Goal: Transaction & Acquisition: Purchase product/service

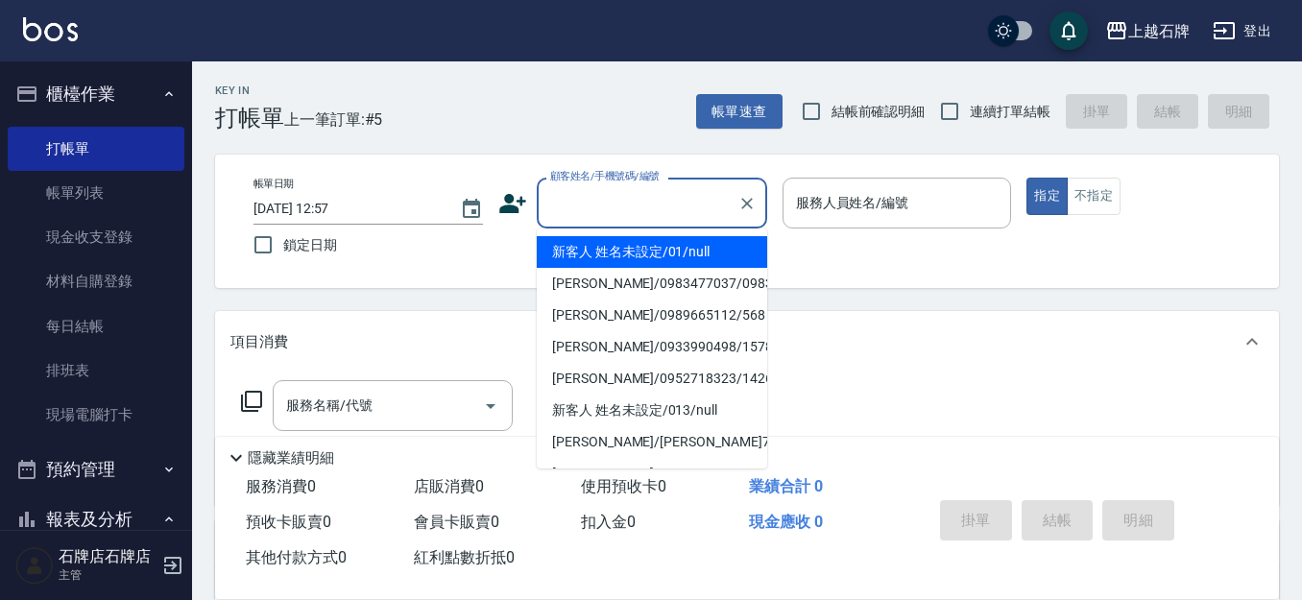
drag, startPoint x: 666, startPoint y: 240, endPoint x: 884, endPoint y: 212, distance: 219.7
click at [669, 240] on li "新客人 姓名未設定/01/null" at bounding box center [652, 252] width 230 height 32
type input "新客人 姓名未設定/01/null"
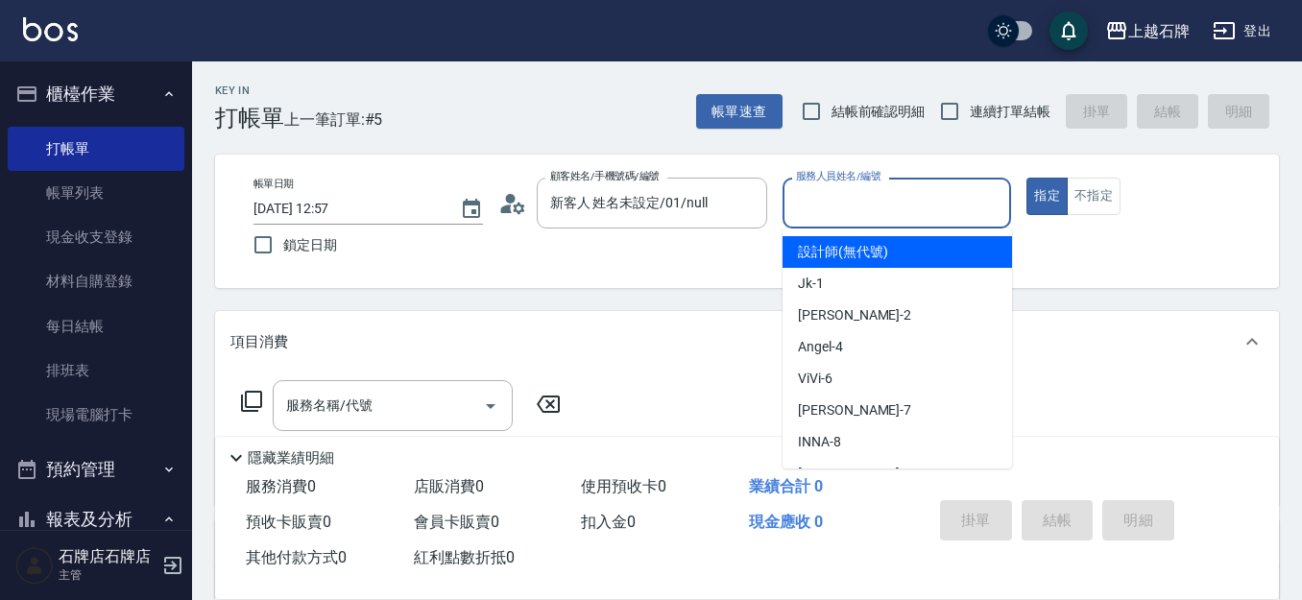
drag, startPoint x: 879, startPoint y: 204, endPoint x: 869, endPoint y: 279, distance: 75.6
click at [878, 213] on input "服務人員姓名/編號" at bounding box center [897, 203] width 212 height 34
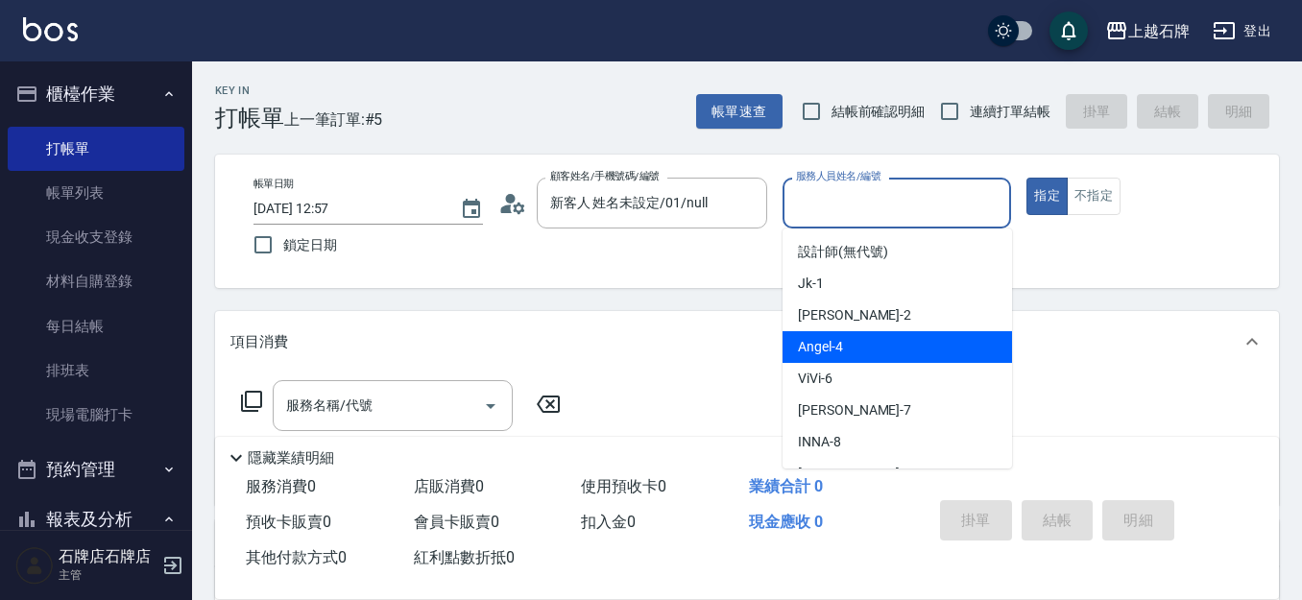
drag, startPoint x: 856, startPoint y: 339, endPoint x: 431, endPoint y: 430, distance: 435.0
click at [853, 339] on div "[PERSON_NAME] -4" at bounding box center [896, 347] width 229 height 32
type input "[PERSON_NAME]-4"
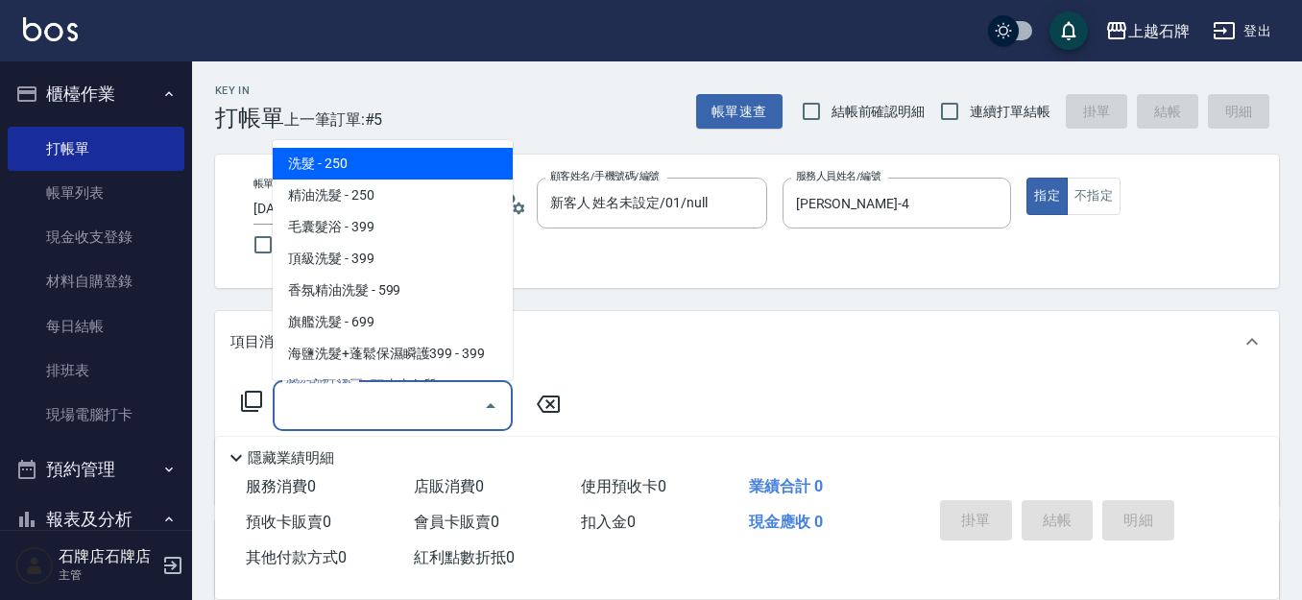
click at [402, 400] on input "服務名稱/代號" at bounding box center [378, 406] width 194 height 34
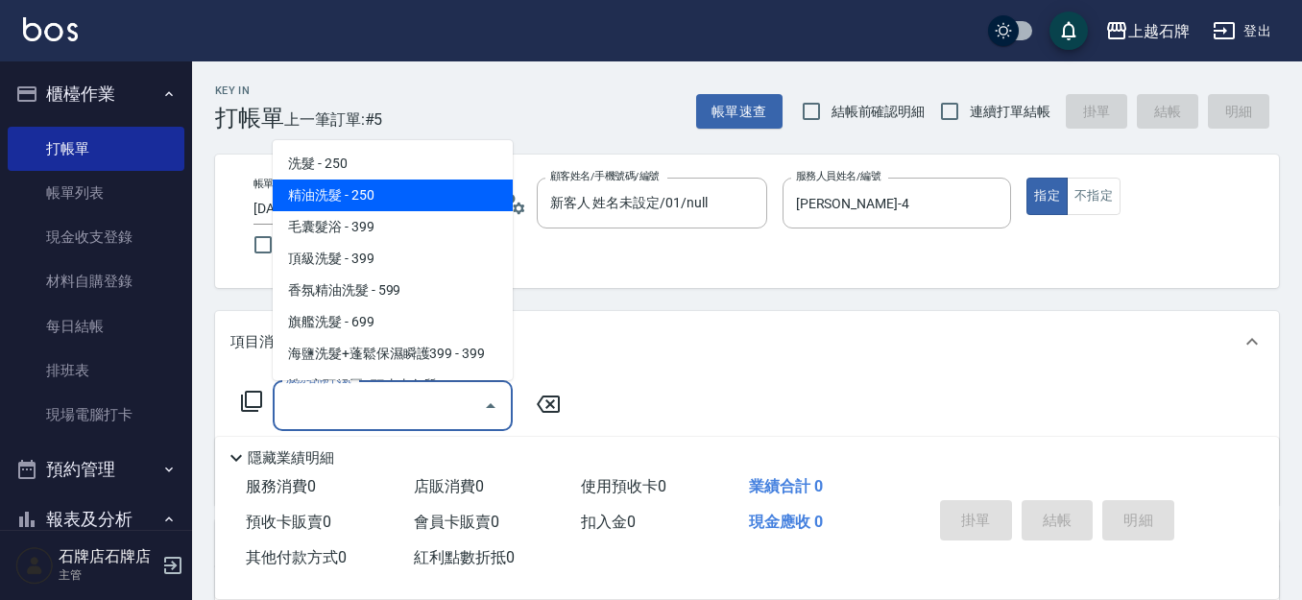
click at [406, 192] on span "精油洗髮 - 250" at bounding box center [393, 196] width 240 height 32
type input "精油洗髮(102)"
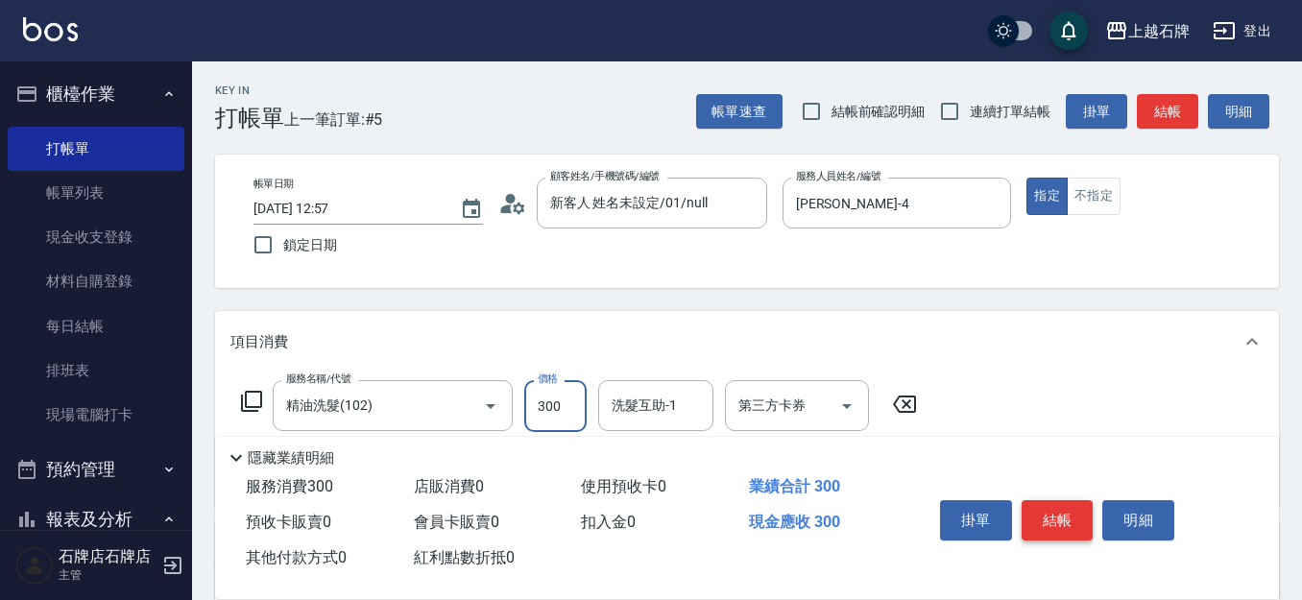
type input "300"
click at [1064, 510] on button "結帳" at bounding box center [1057, 520] width 72 height 40
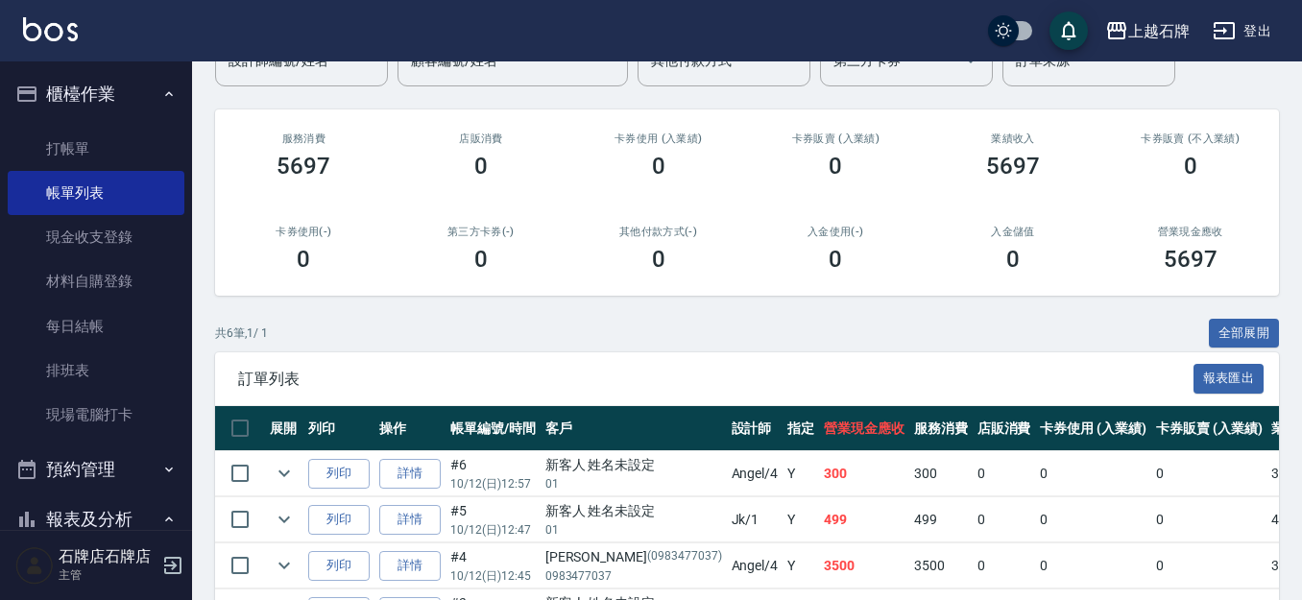
scroll to position [192, 0]
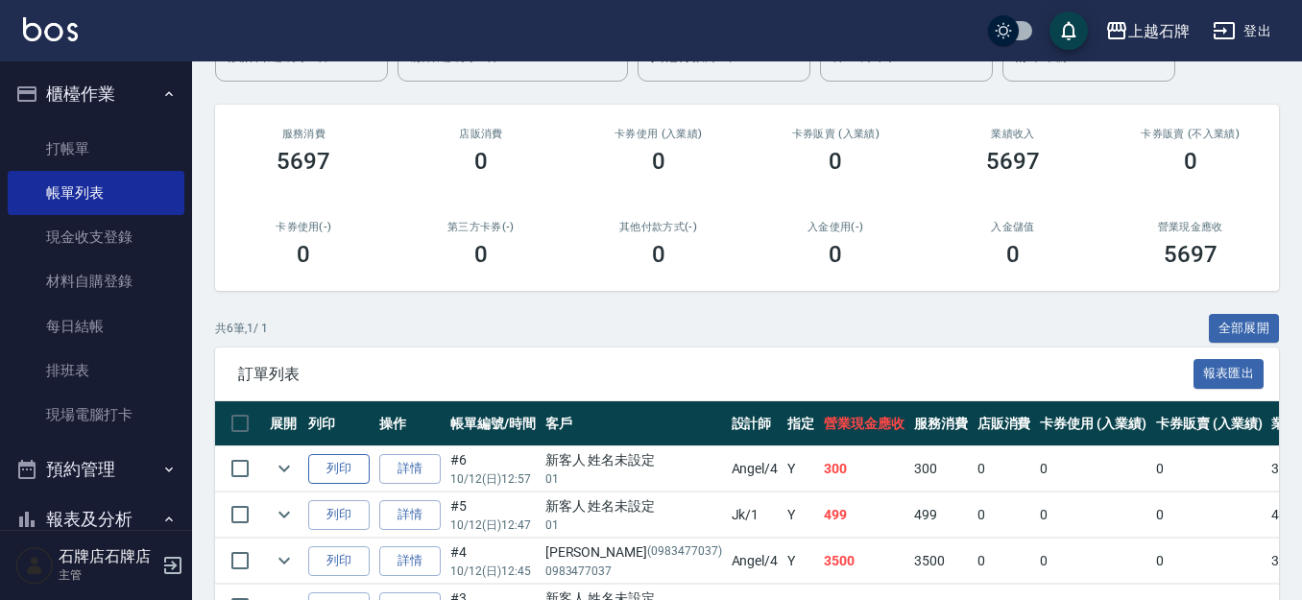
click at [334, 464] on button "列印" at bounding box center [338, 469] width 61 height 30
click at [116, 150] on link "打帳單" at bounding box center [96, 149] width 177 height 44
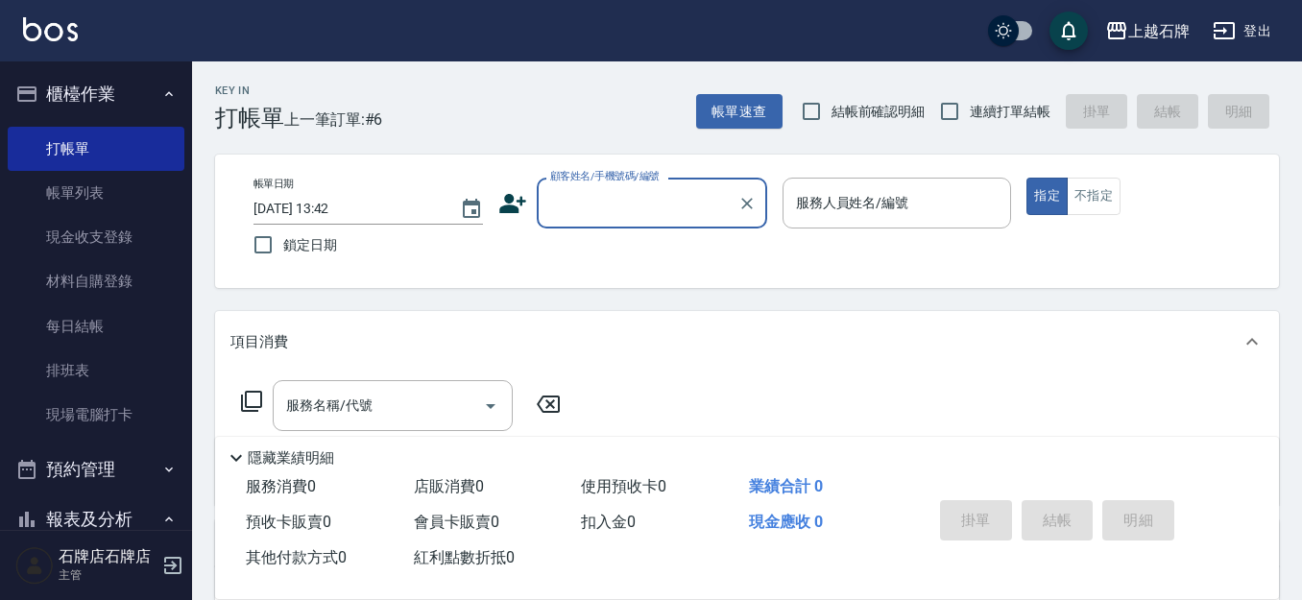
click at [621, 204] on input "顧客姓名/手機號碼/編號" at bounding box center [637, 203] width 184 height 34
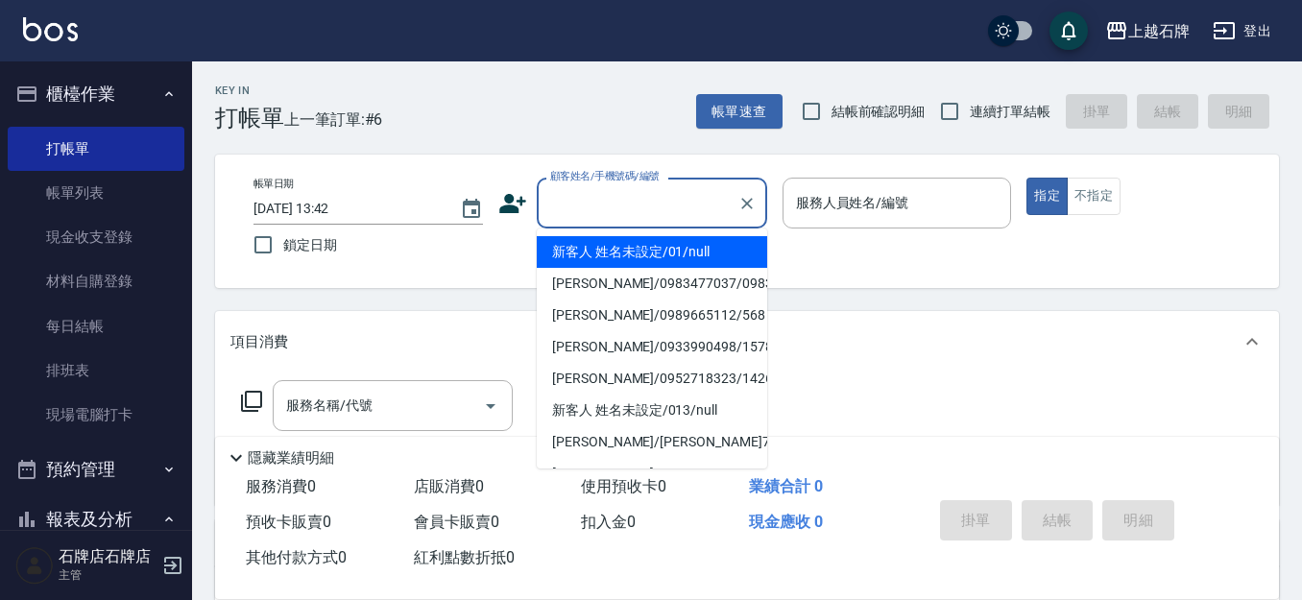
drag, startPoint x: 644, startPoint y: 252, endPoint x: 1020, endPoint y: 193, distance: 381.0
click at [646, 252] on li "新客人 姓名未設定/01/null" at bounding box center [652, 252] width 230 height 32
type input "新客人 姓名未設定/01/null"
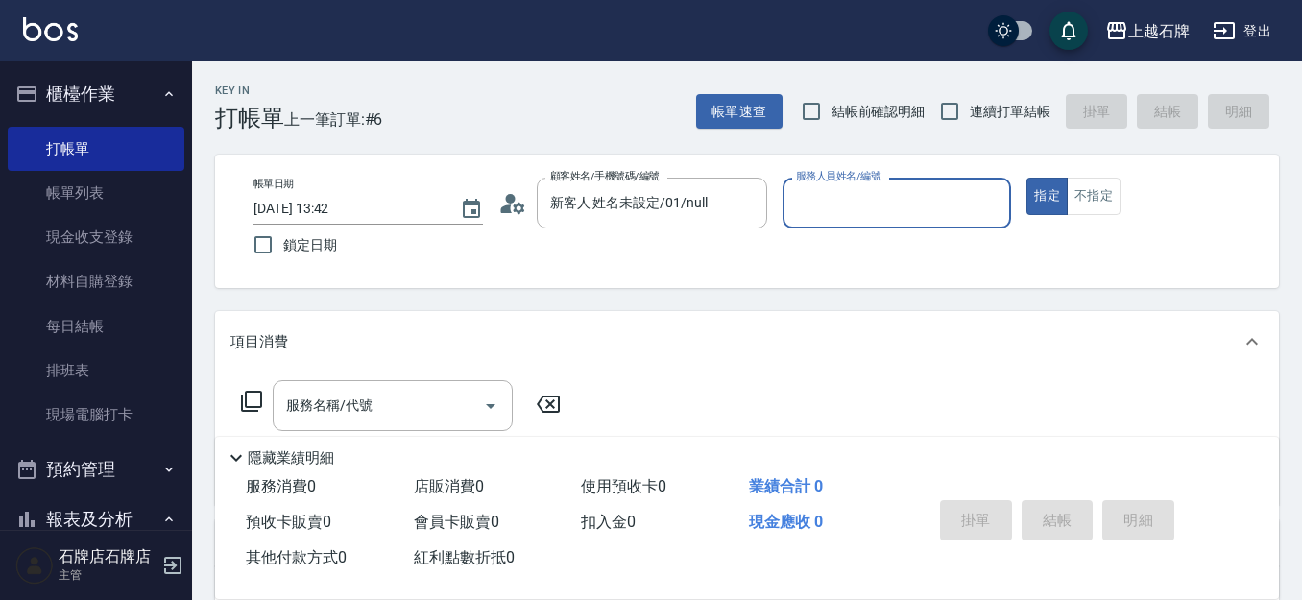
click at [911, 200] on input "服務人員姓名/編號" at bounding box center [897, 203] width 212 height 34
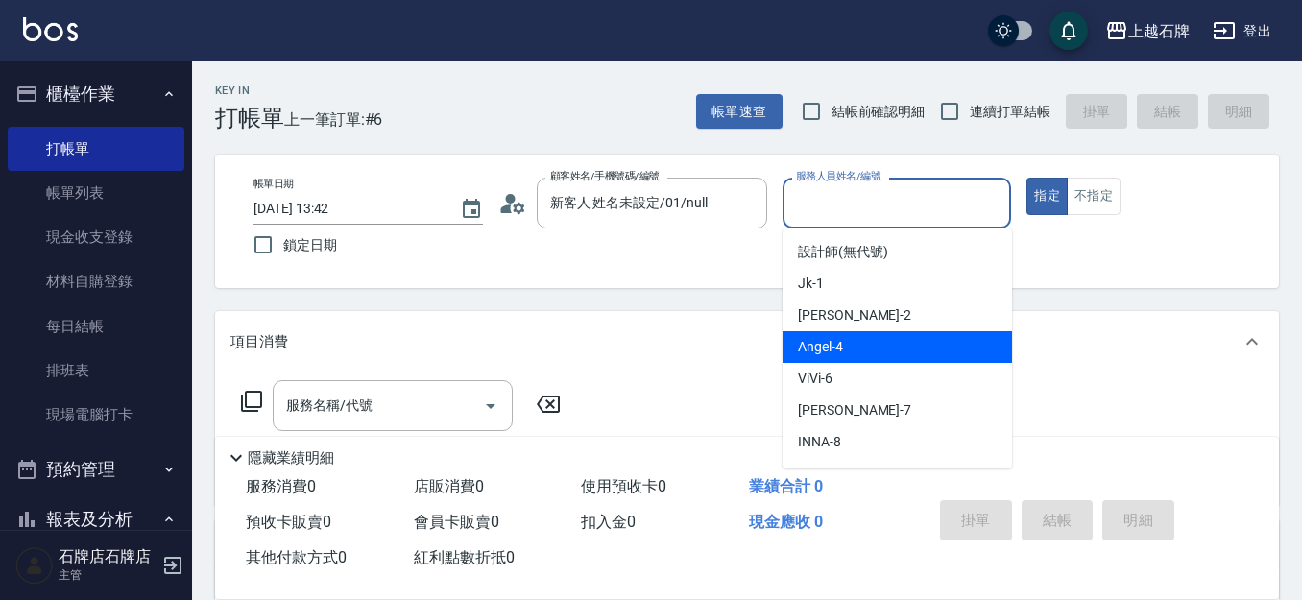
click at [876, 344] on div "[PERSON_NAME] -4" at bounding box center [896, 347] width 229 height 32
type input "[PERSON_NAME]-4"
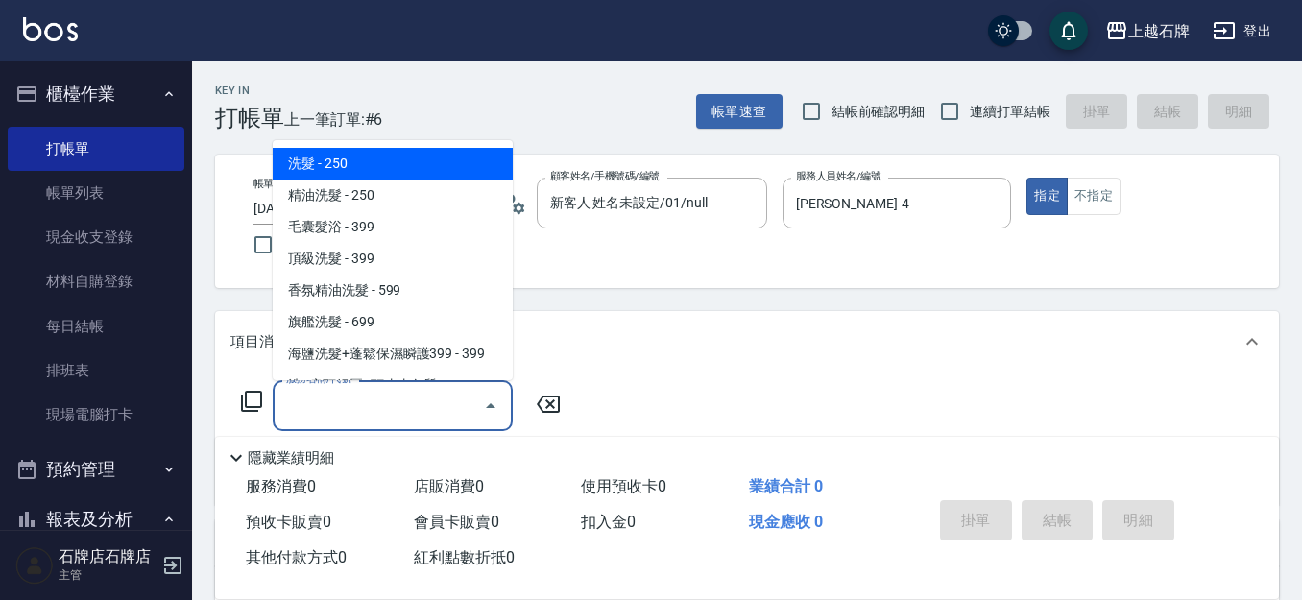
click at [433, 396] on input "服務名稱/代號" at bounding box center [378, 406] width 194 height 34
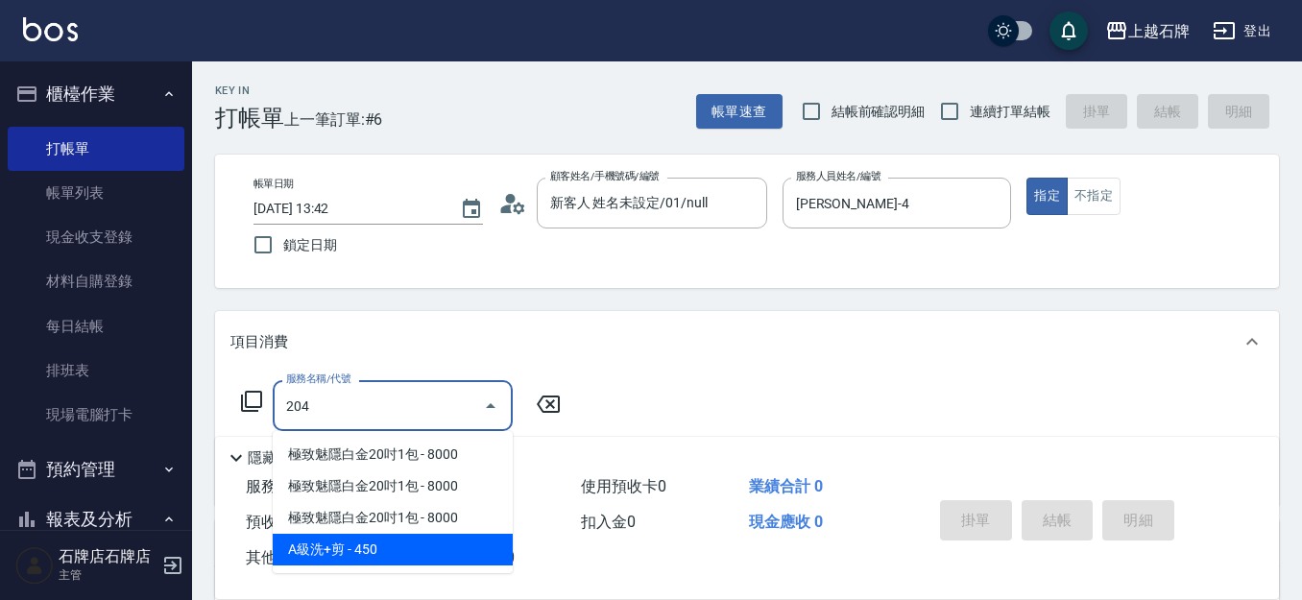
click at [505, 546] on span "A級洗+剪 - 450" at bounding box center [393, 550] width 240 height 32
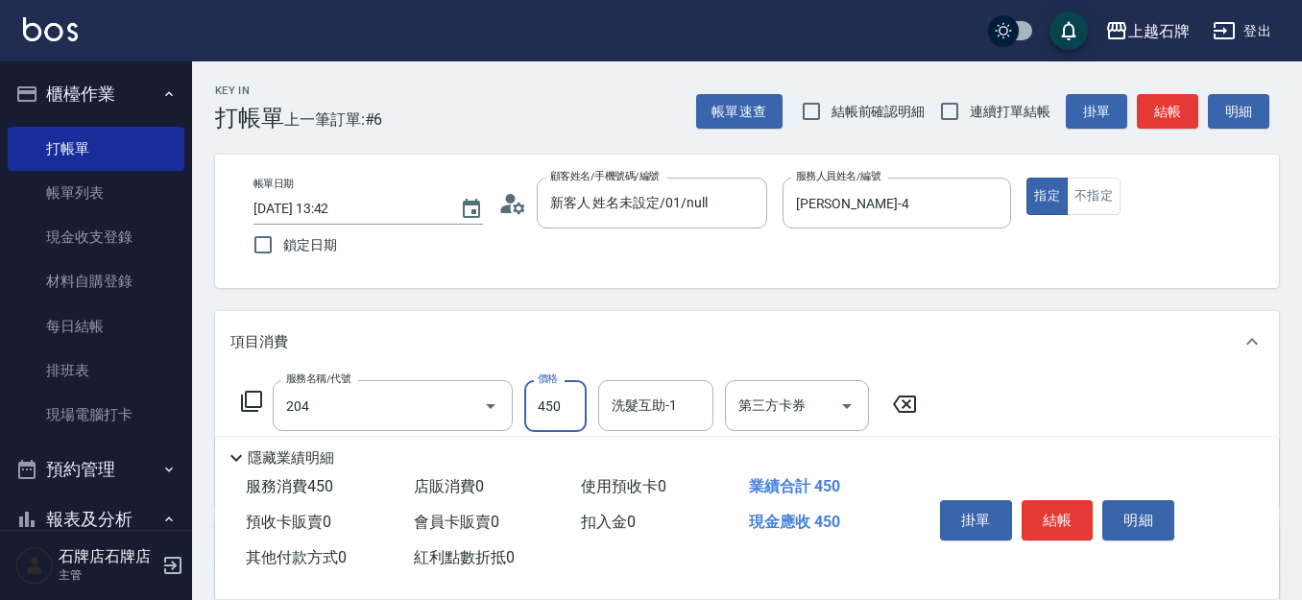
type input "A級洗+剪(204)"
click at [544, 408] on input "450" at bounding box center [555, 406] width 62 height 52
type input "499"
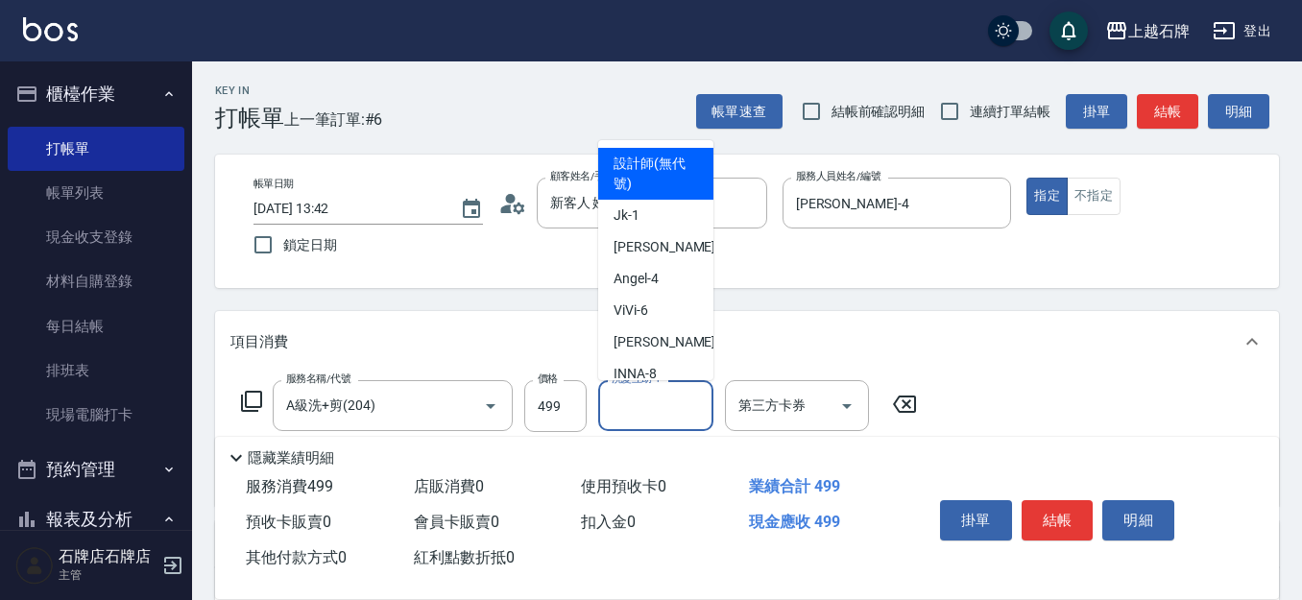
click at [639, 414] on input "洗髮互助-1" at bounding box center [656, 406] width 98 height 34
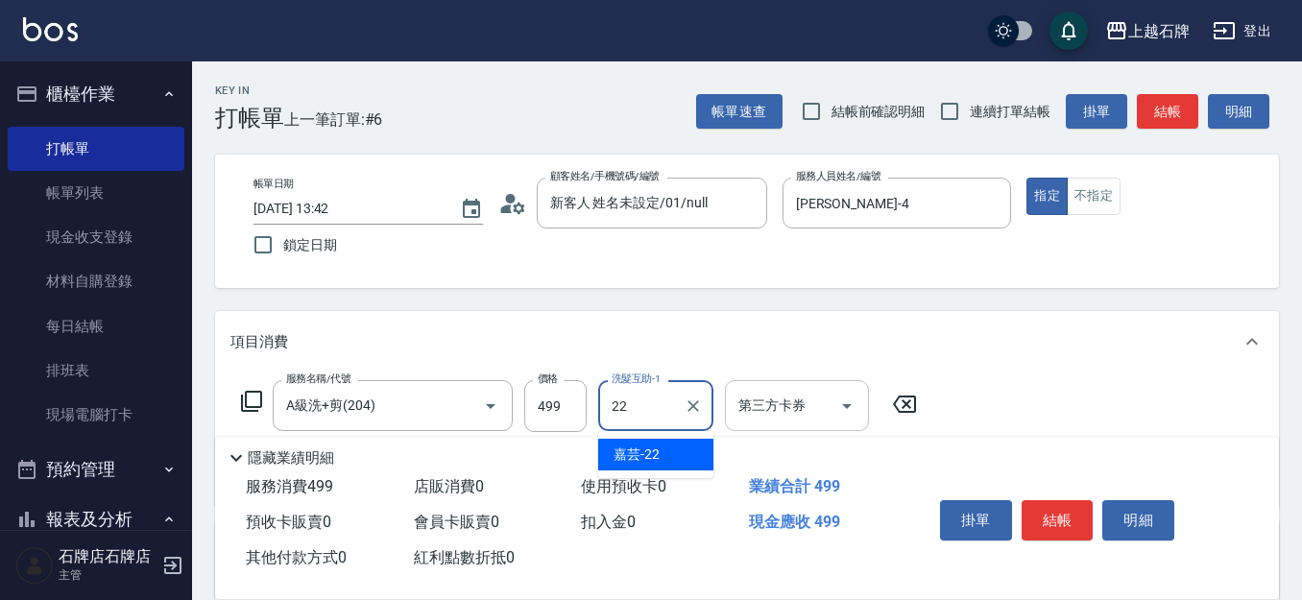
drag, startPoint x: 700, startPoint y: 455, endPoint x: 778, endPoint y: 420, distance: 85.1
click at [705, 453] on div "嘉芸 -22" at bounding box center [655, 455] width 115 height 32
type input "嘉芸-22"
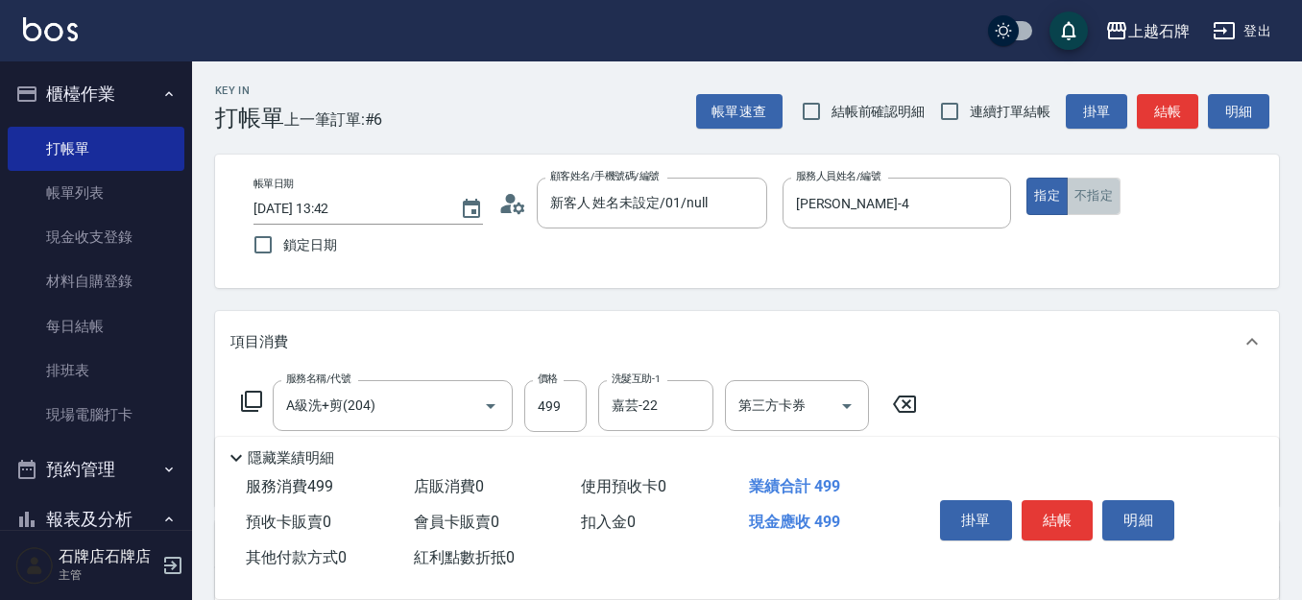
drag, startPoint x: 1100, startPoint y: 194, endPoint x: 1079, endPoint y: 202, distance: 22.5
click at [1098, 194] on button "不指定" at bounding box center [1094, 196] width 54 height 37
click at [1060, 506] on button "結帳" at bounding box center [1057, 520] width 72 height 40
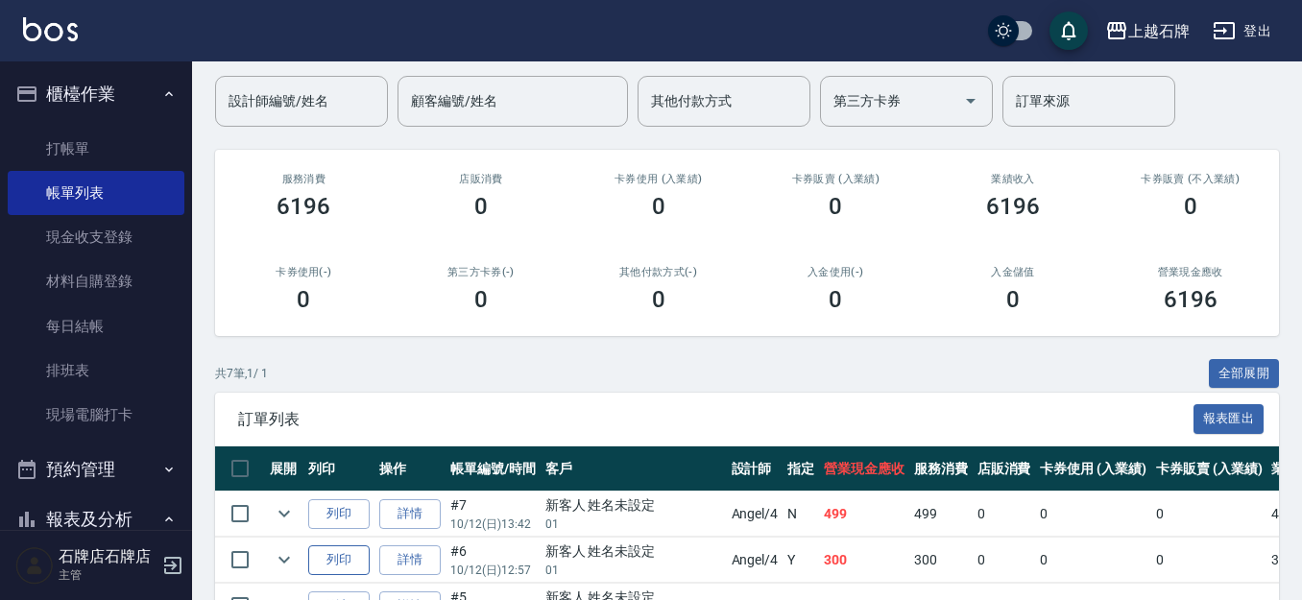
scroll to position [192, 0]
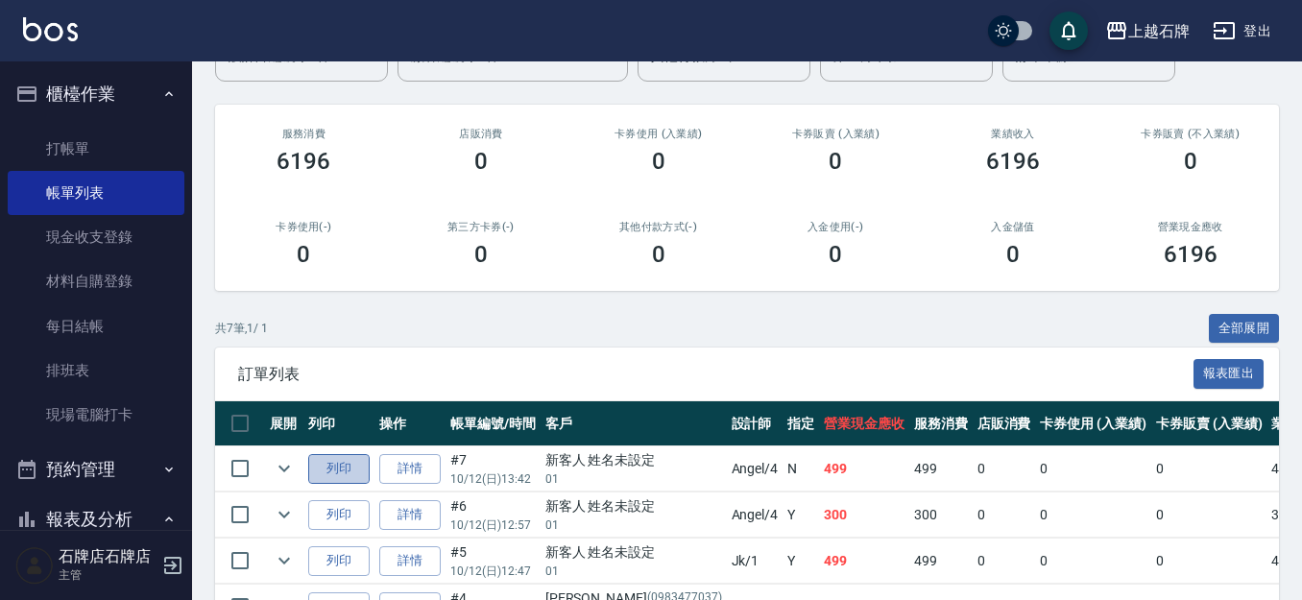
click at [340, 467] on button "列印" at bounding box center [338, 469] width 61 height 30
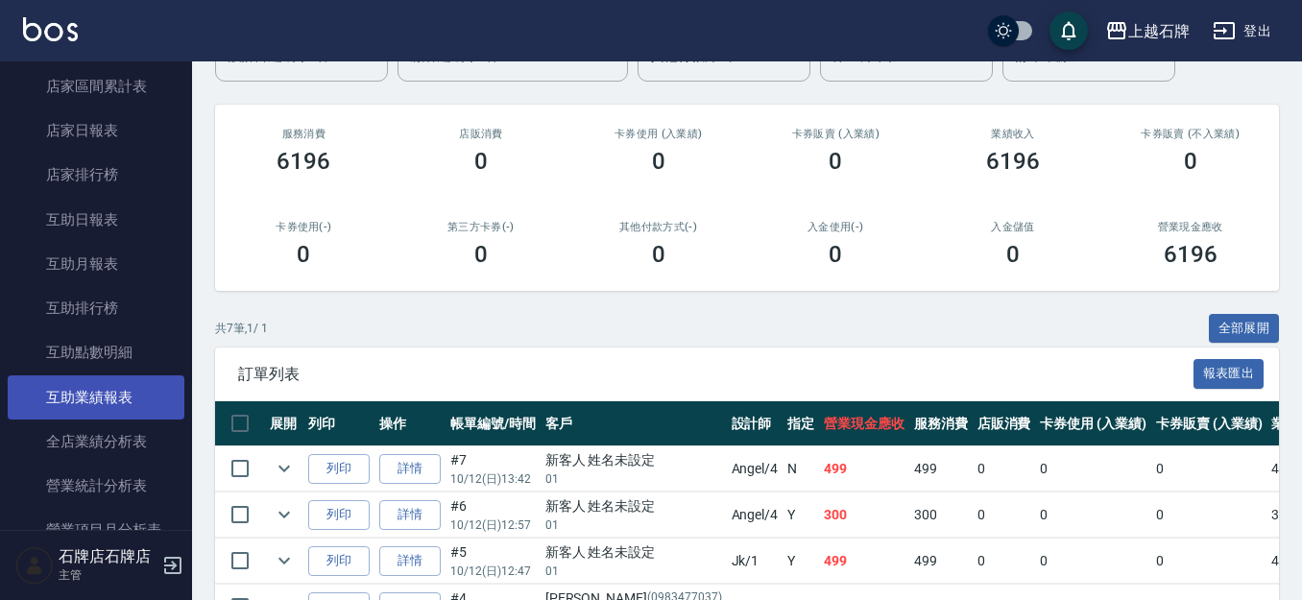
scroll to position [672, 0]
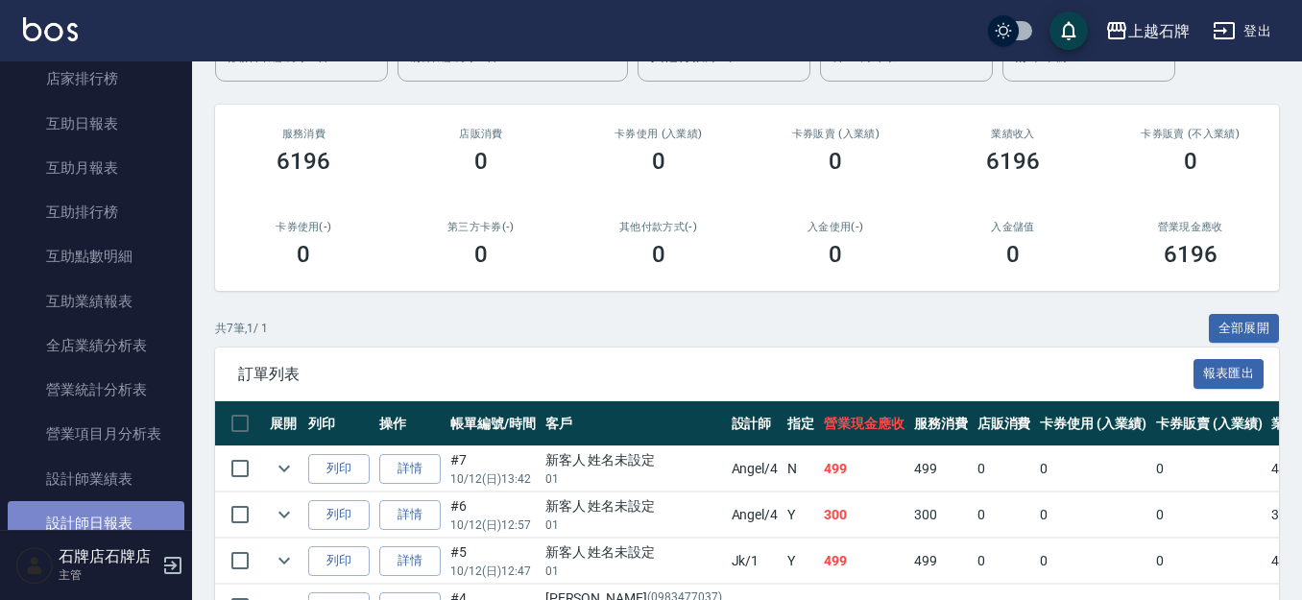
click at [113, 509] on link "設計師日報表" at bounding box center [96, 523] width 177 height 44
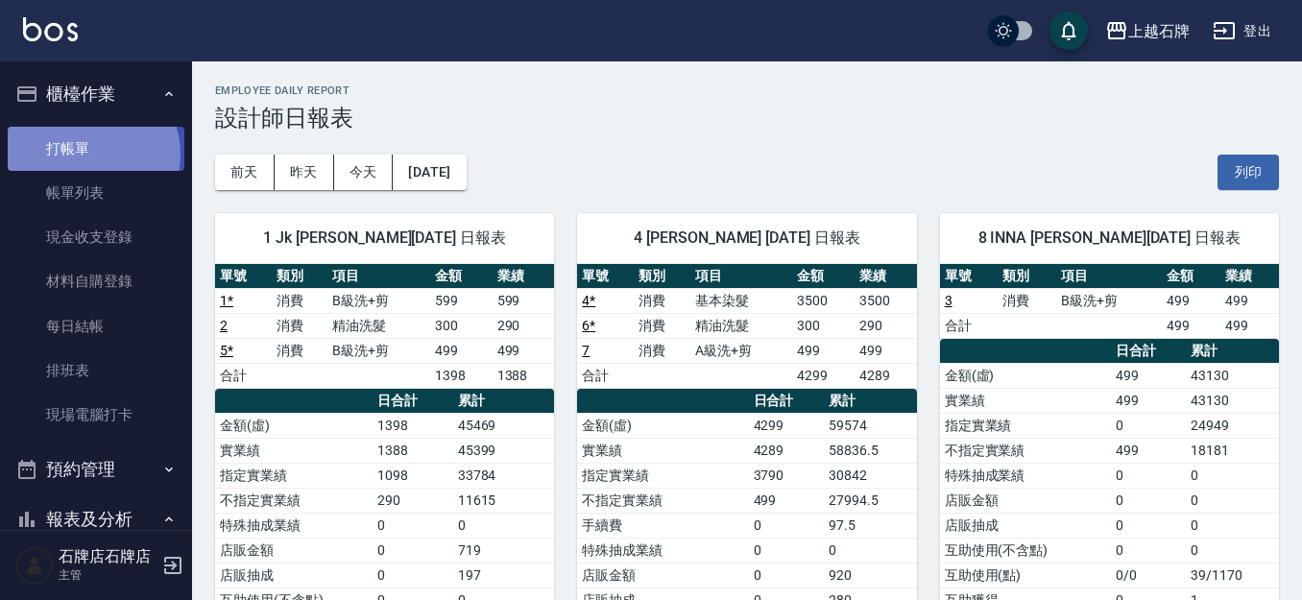
click at [88, 154] on link "打帳單" at bounding box center [96, 149] width 177 height 44
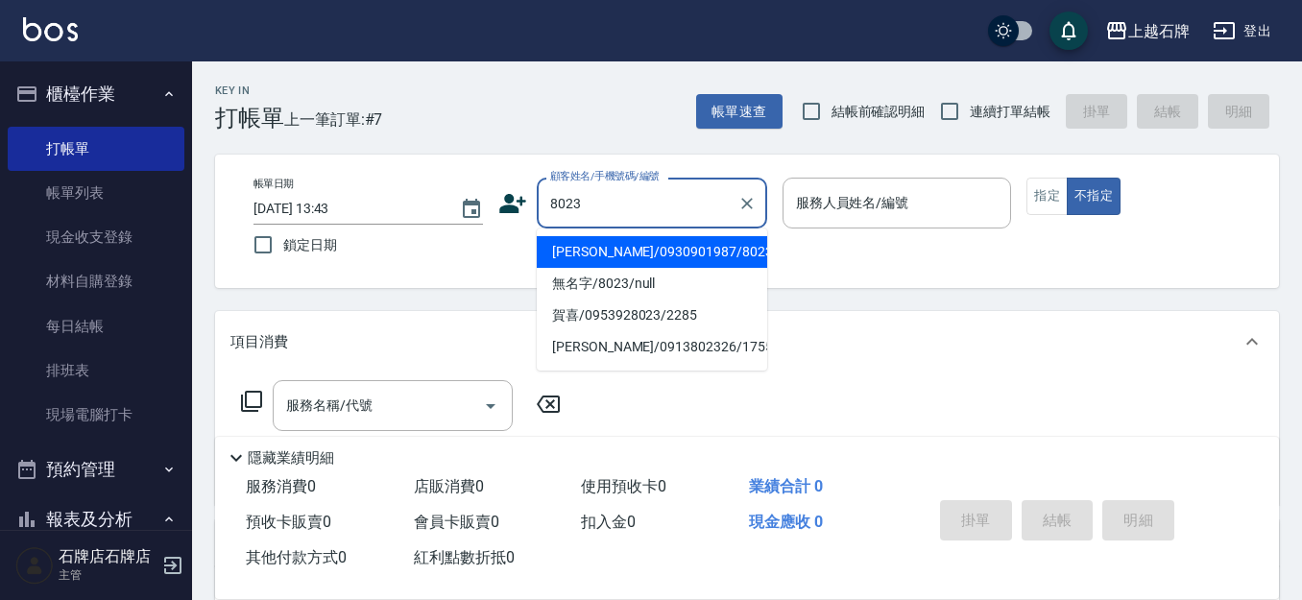
click at [709, 264] on li "[PERSON_NAME]/0930901987/8023" at bounding box center [652, 252] width 230 height 32
type input "[PERSON_NAME]/0930901987/8023"
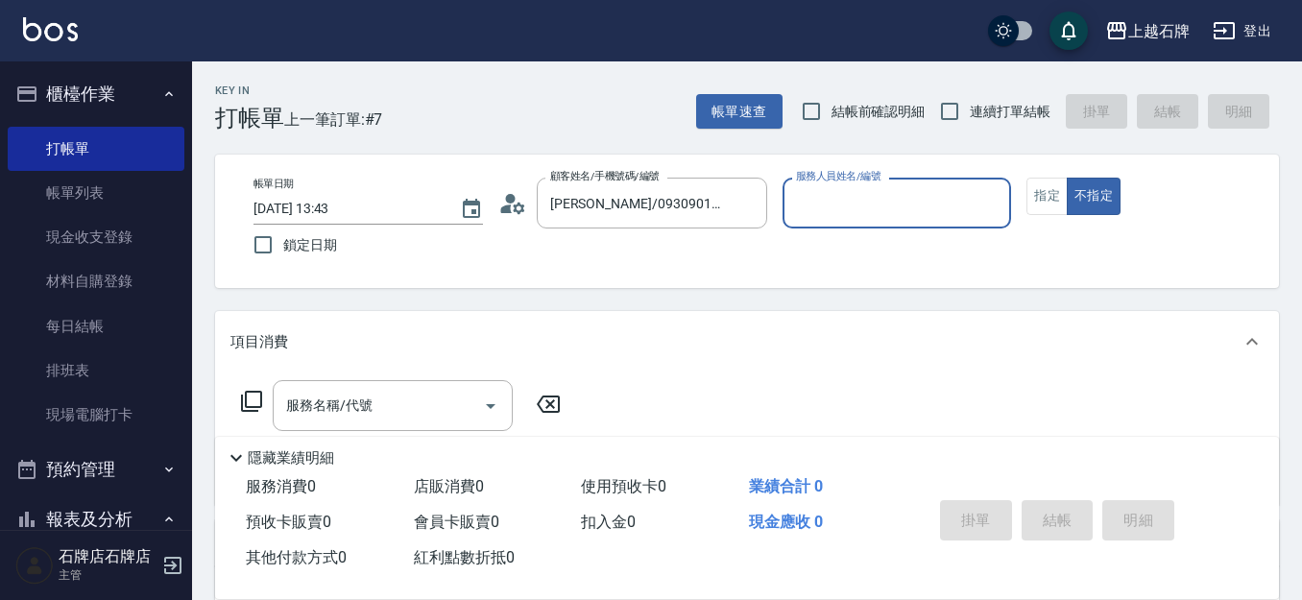
type input "Jk-1"
click at [1061, 185] on button "指定" at bounding box center [1046, 196] width 41 height 37
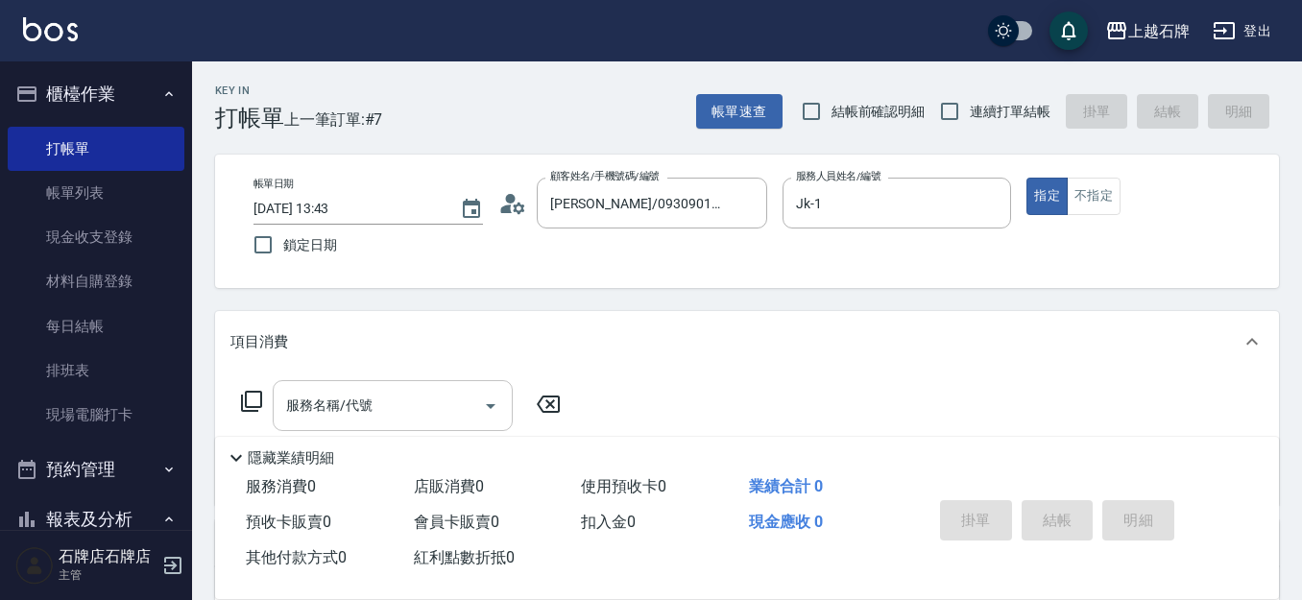
click at [348, 413] on div "服務名稱/代號 服務名稱/代號" at bounding box center [393, 405] width 240 height 51
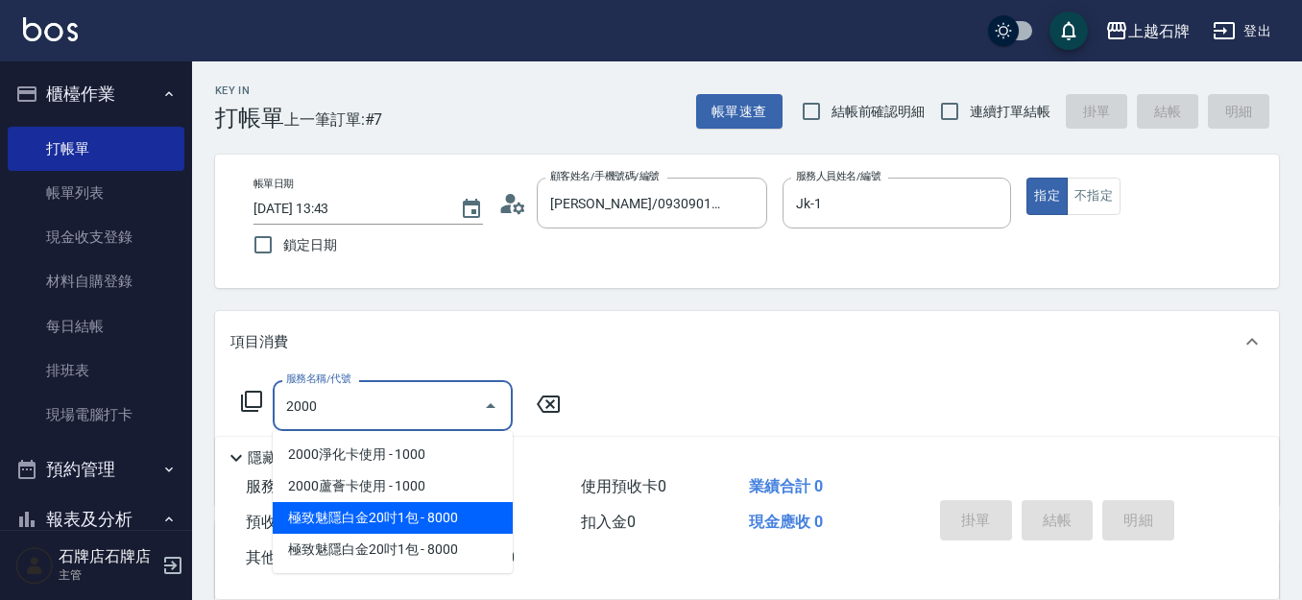
click at [474, 502] on span "極致魅隱白金20吋1包 - 8000" at bounding box center [393, 518] width 240 height 32
type input "極致魅隱白金20吋1包(742)"
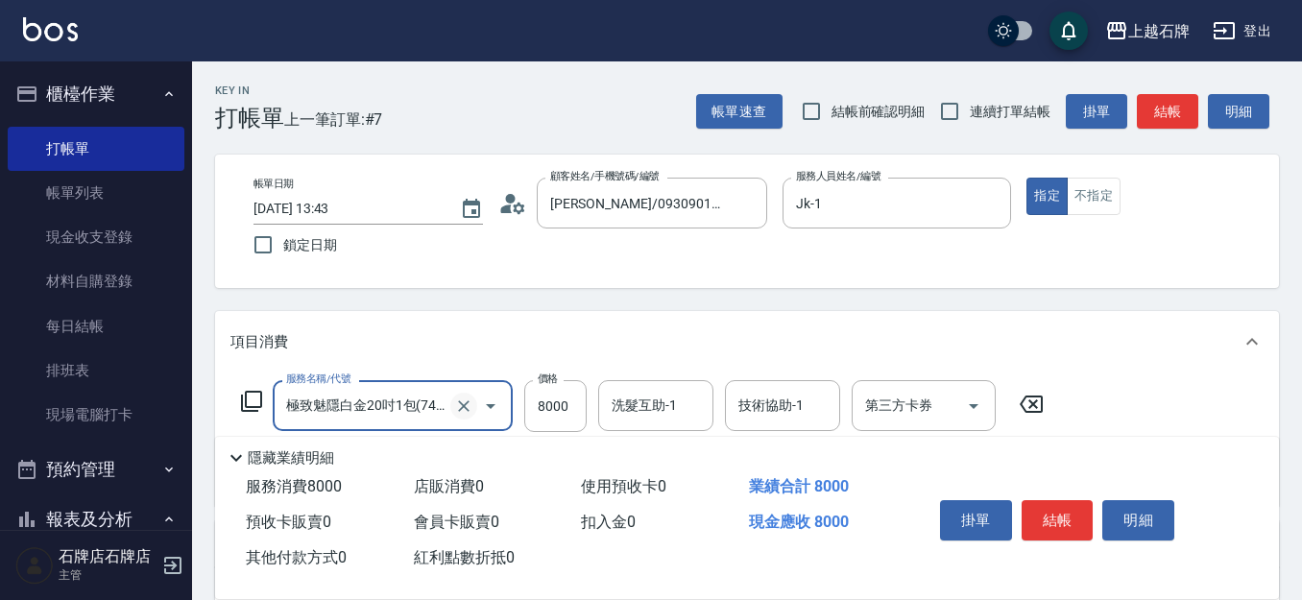
drag, startPoint x: 454, startPoint y: 396, endPoint x: 464, endPoint y: 398, distance: 10.0
click at [461, 398] on icon "Clear" at bounding box center [463, 405] width 19 height 19
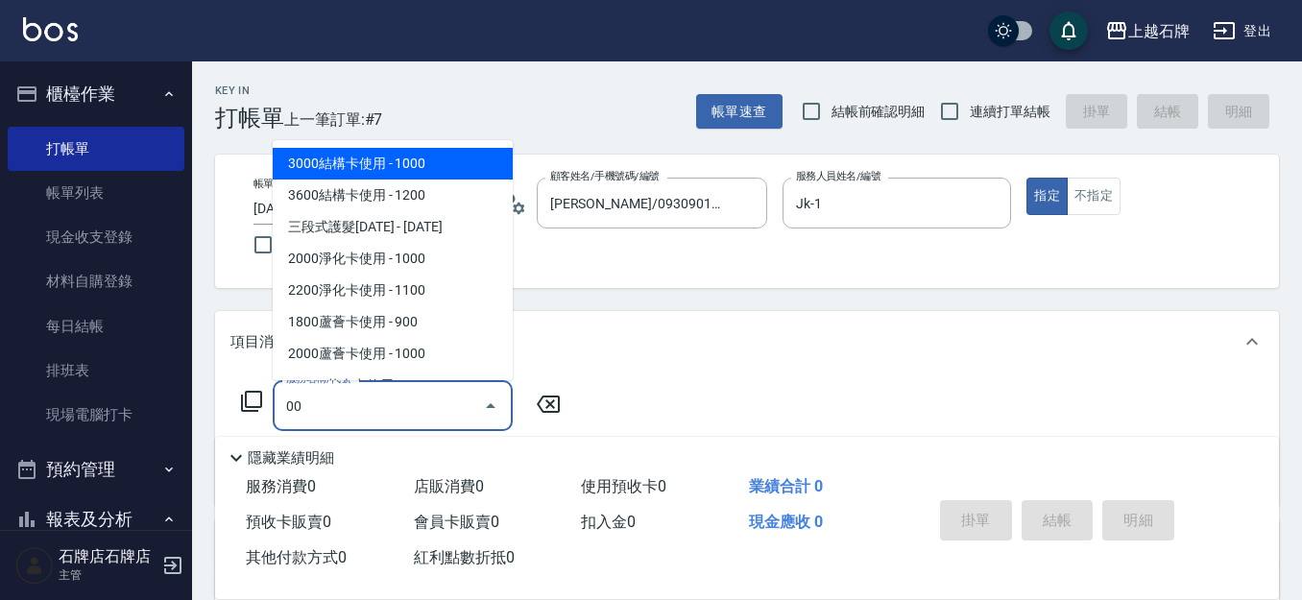
type input "0"
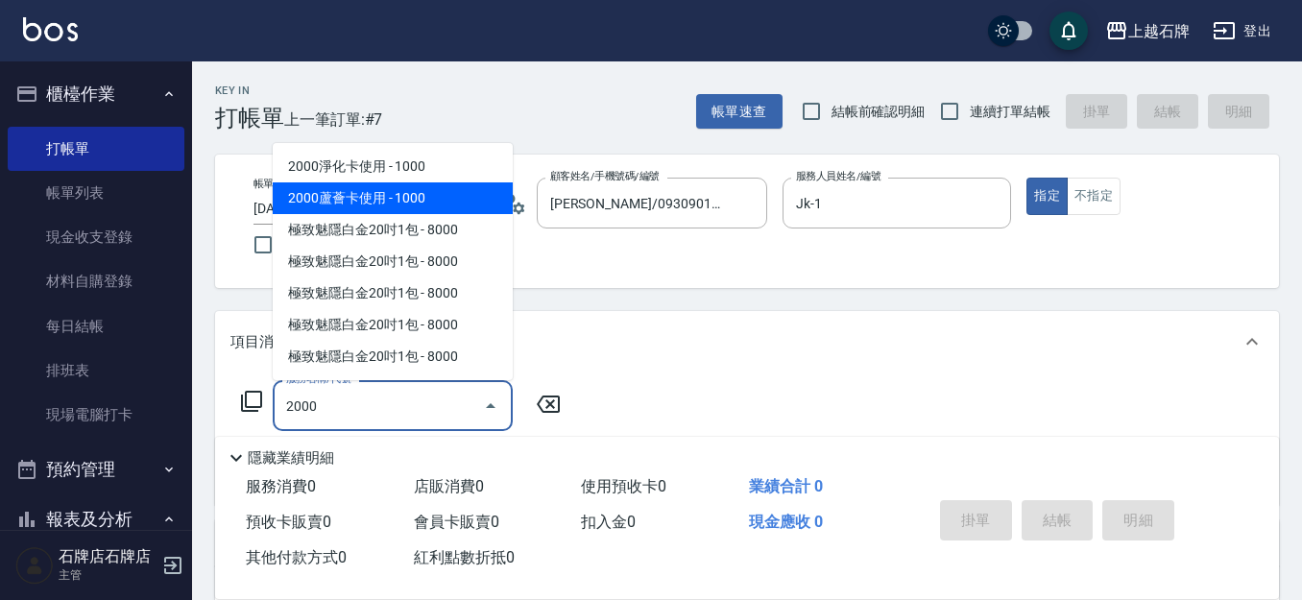
click at [467, 205] on span "2000蘆薈卡使用 - 1000" at bounding box center [393, 198] width 240 height 32
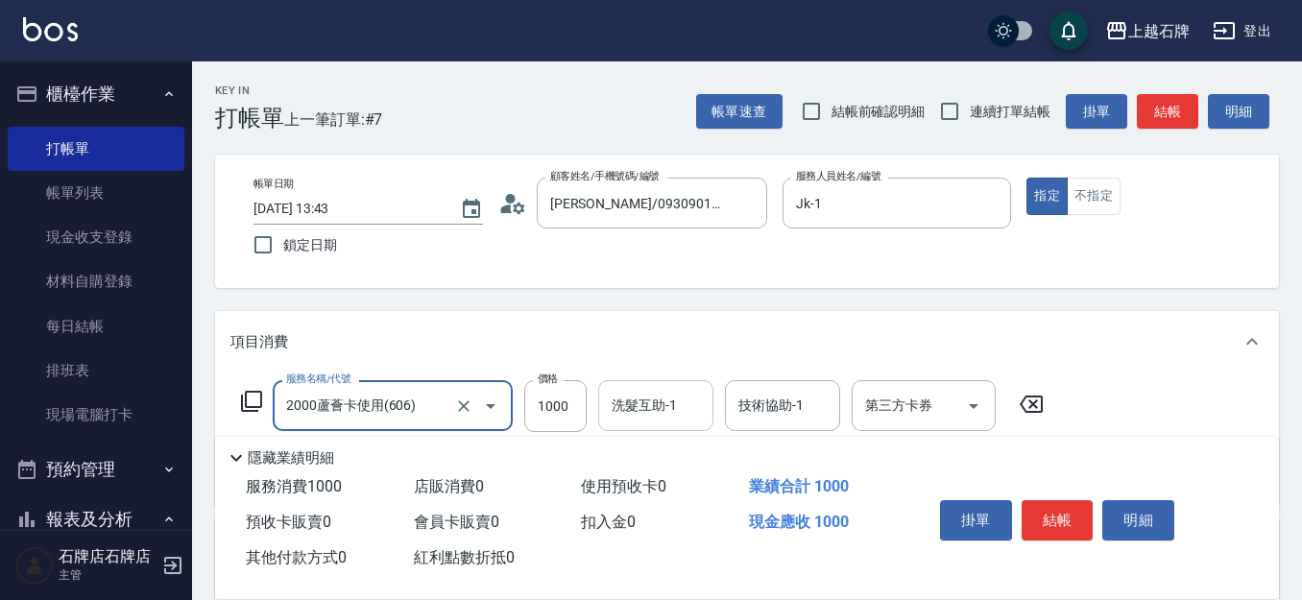
type input "2000蘆薈卡使用(606)"
click at [680, 404] on input "洗髮互助-1" at bounding box center [656, 406] width 98 height 34
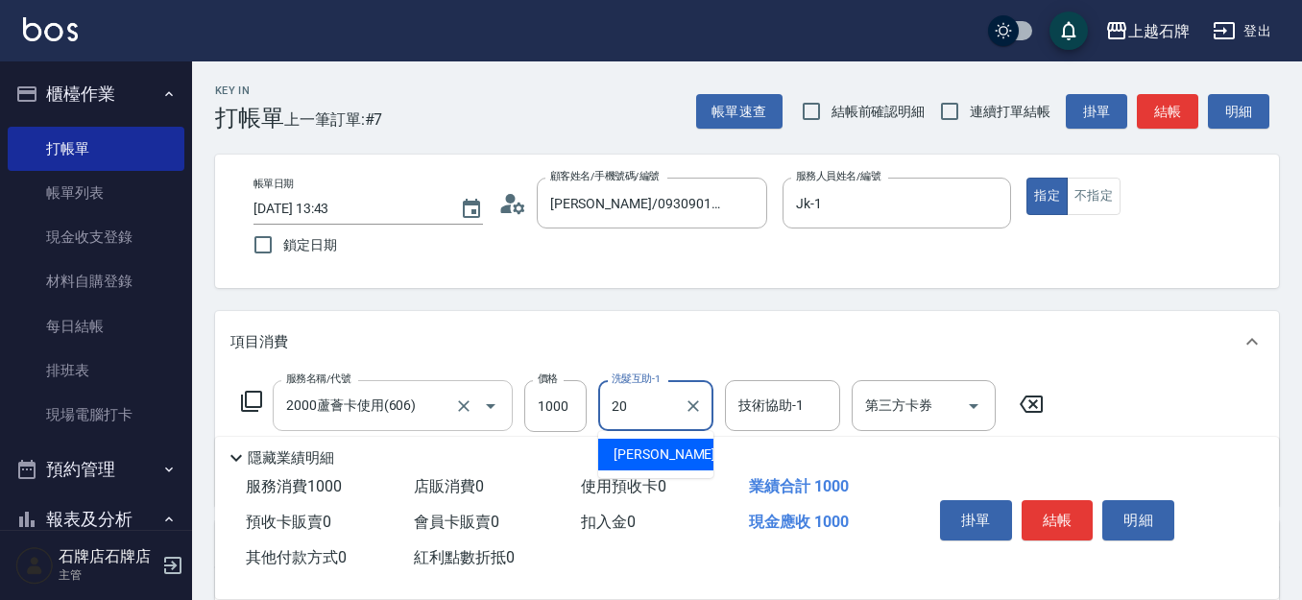
type input "[PERSON_NAME]-20"
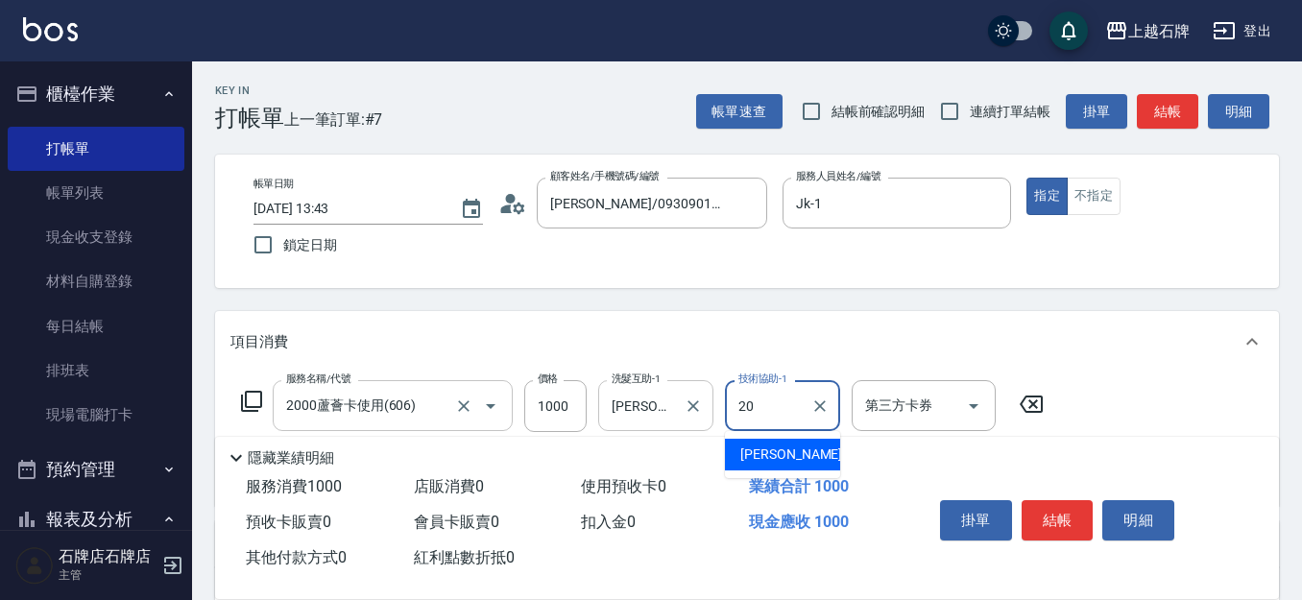
type input "[PERSON_NAME]-20"
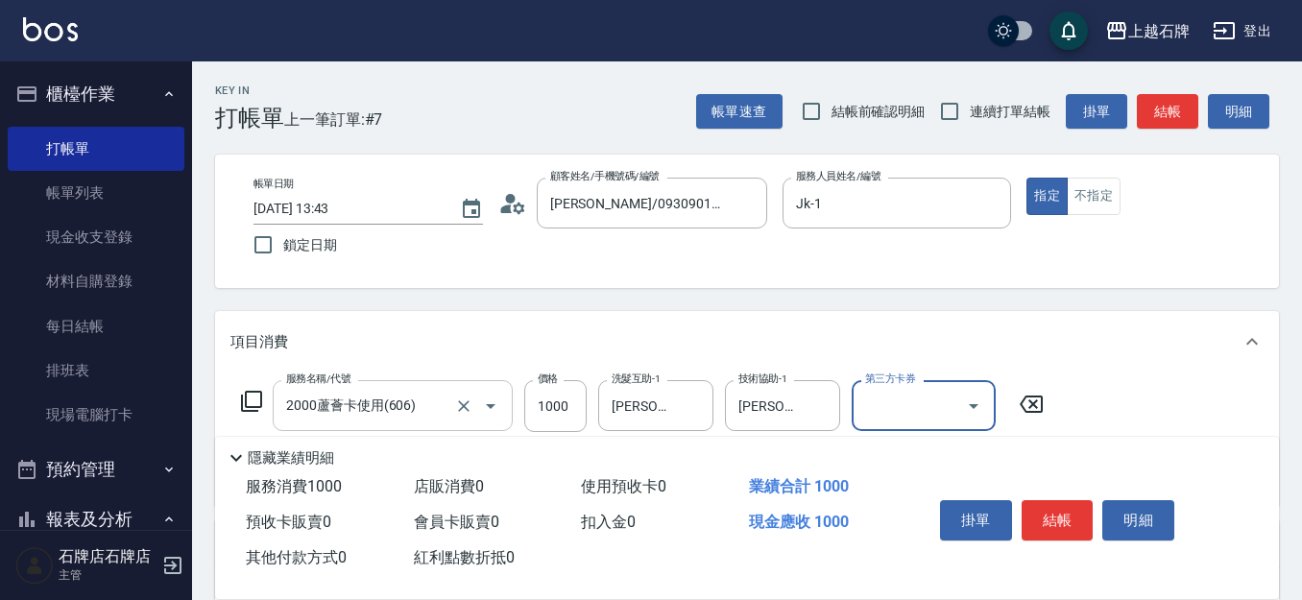
drag, startPoint x: 937, startPoint y: 406, endPoint x: 924, endPoint y: 407, distance: 13.5
click at [933, 406] on input "第三方卡券" at bounding box center [909, 406] width 98 height 34
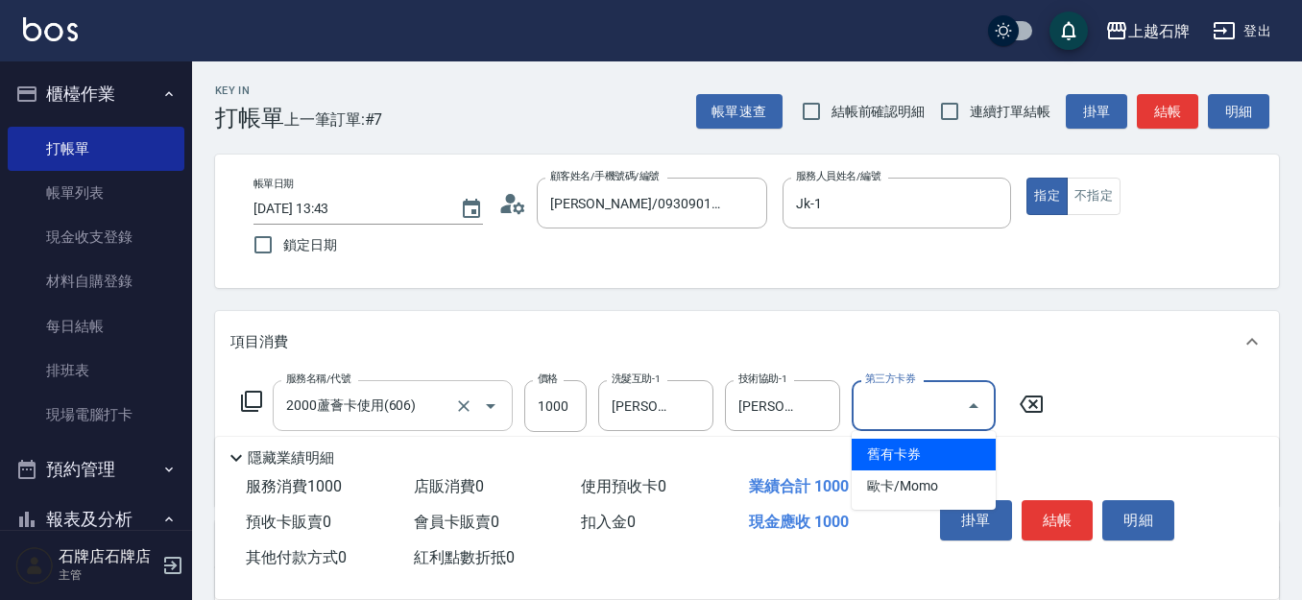
click at [897, 459] on span "舊有卡券" at bounding box center [924, 455] width 144 height 32
type input "舊有卡券"
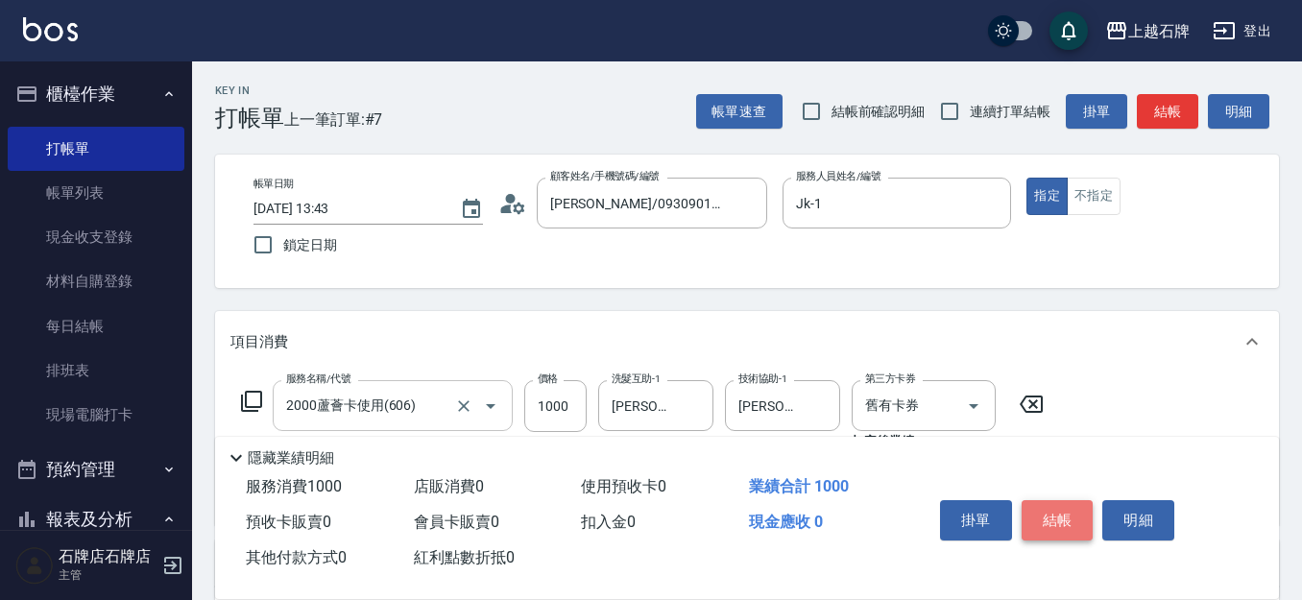
click at [1074, 510] on button "結帳" at bounding box center [1057, 520] width 72 height 40
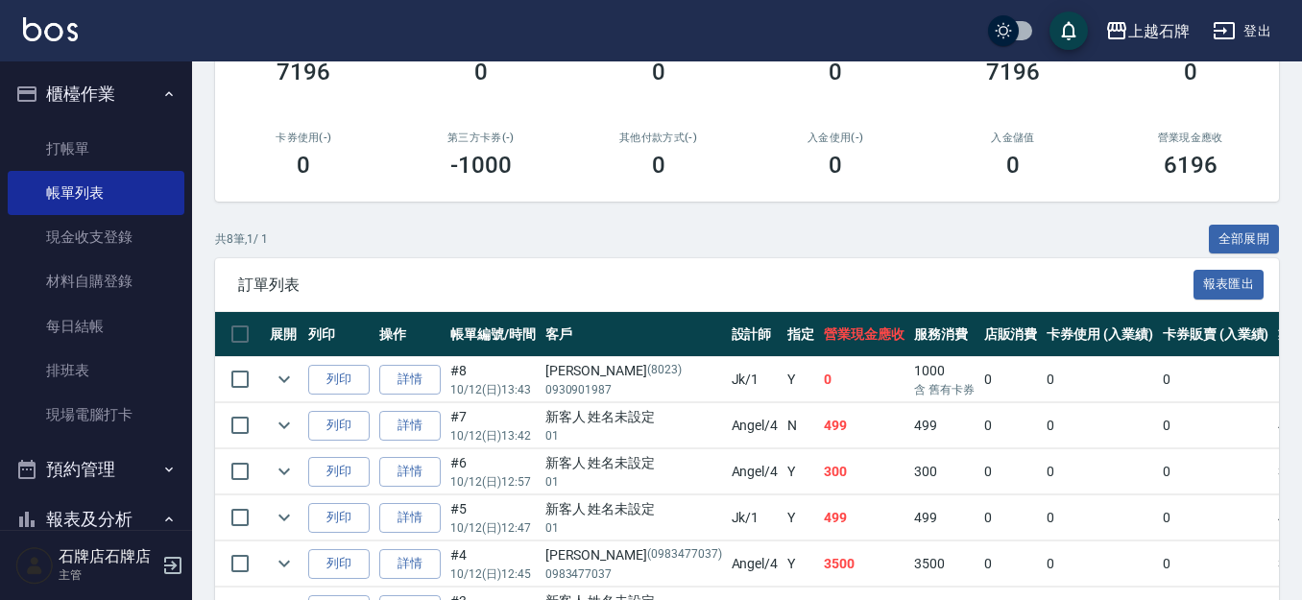
scroll to position [480, 0]
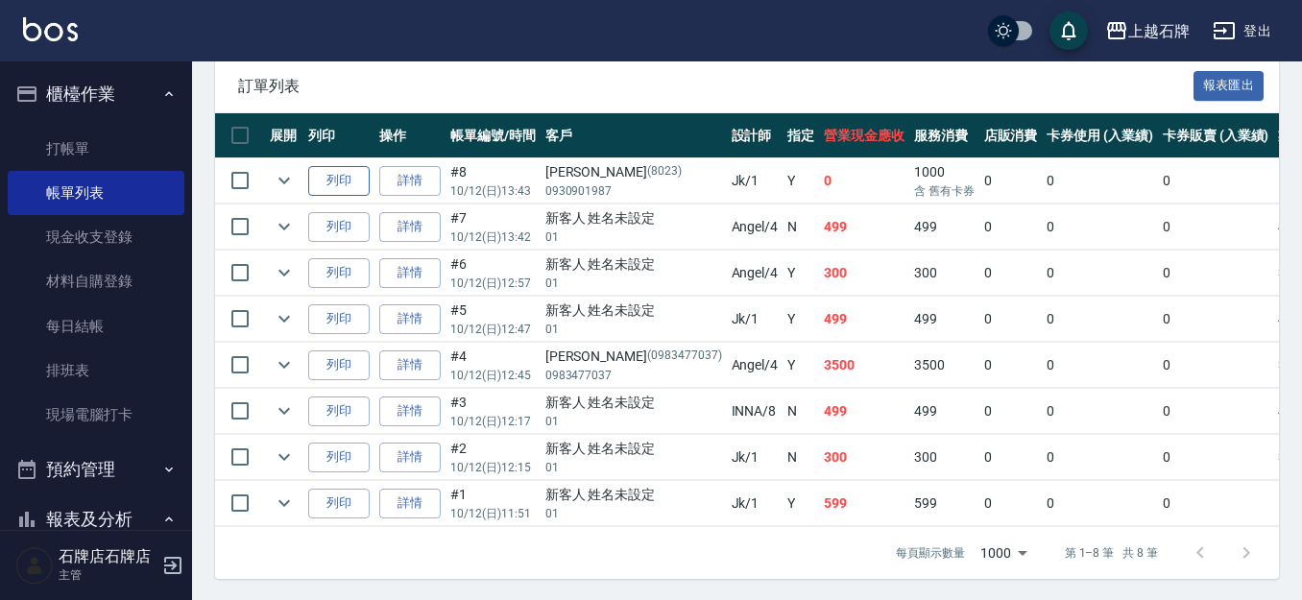
click at [313, 167] on button "列印" at bounding box center [338, 181] width 61 height 30
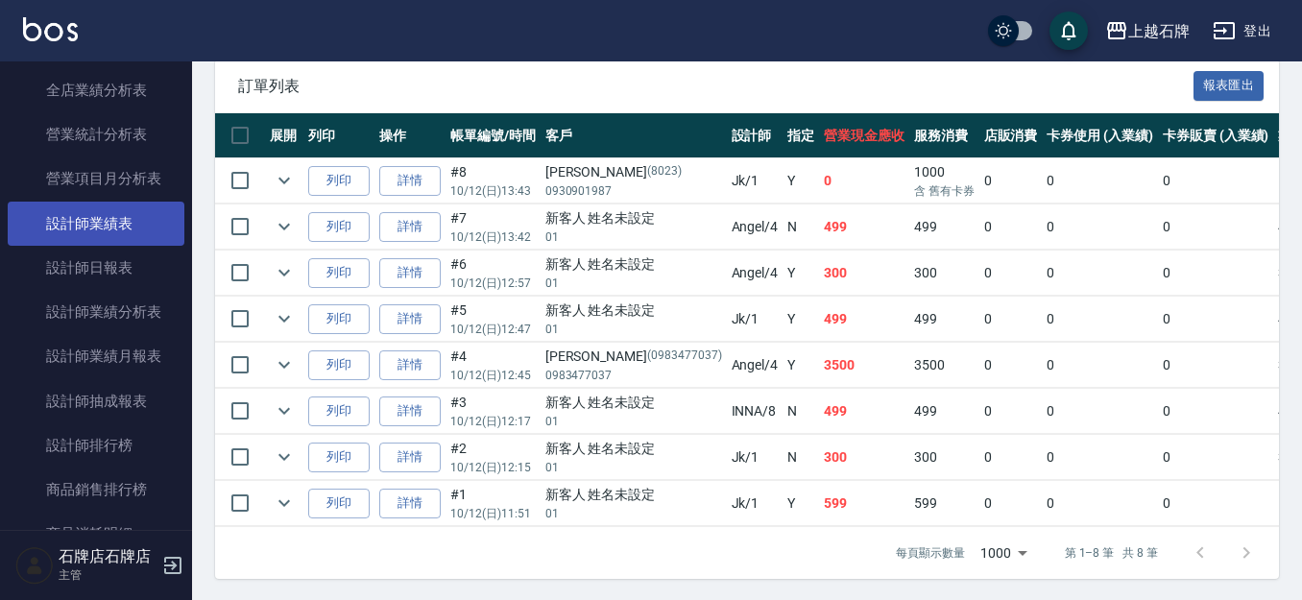
scroll to position [960, 0]
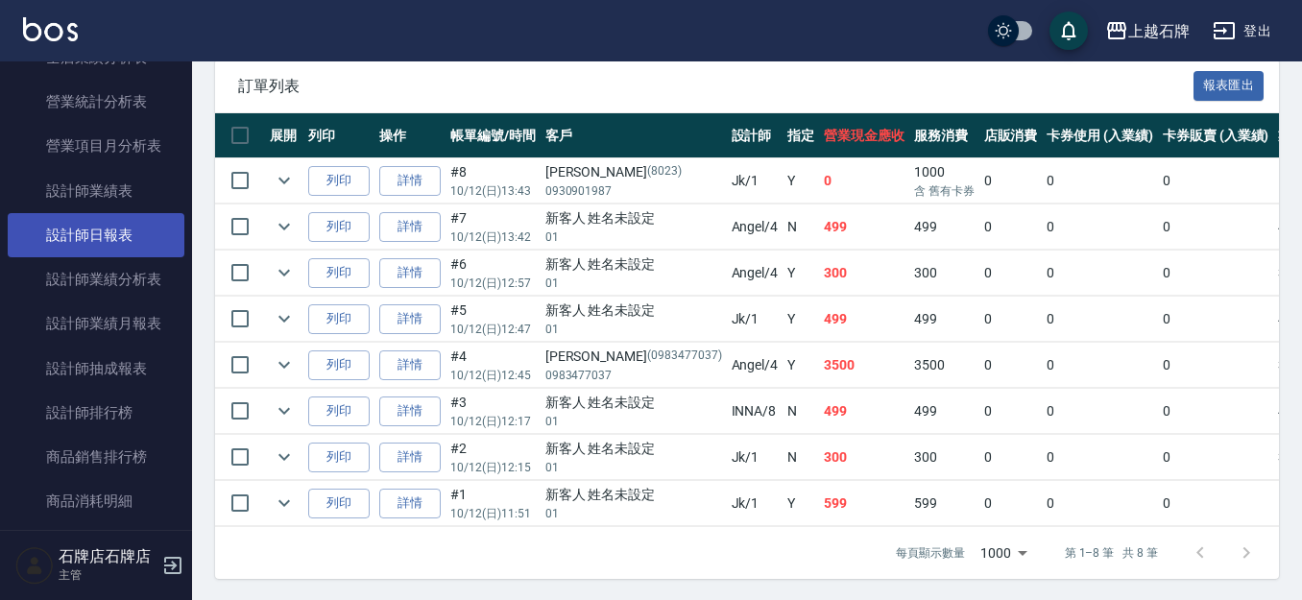
click at [54, 227] on link "設計師日報表" at bounding box center [96, 235] width 177 height 44
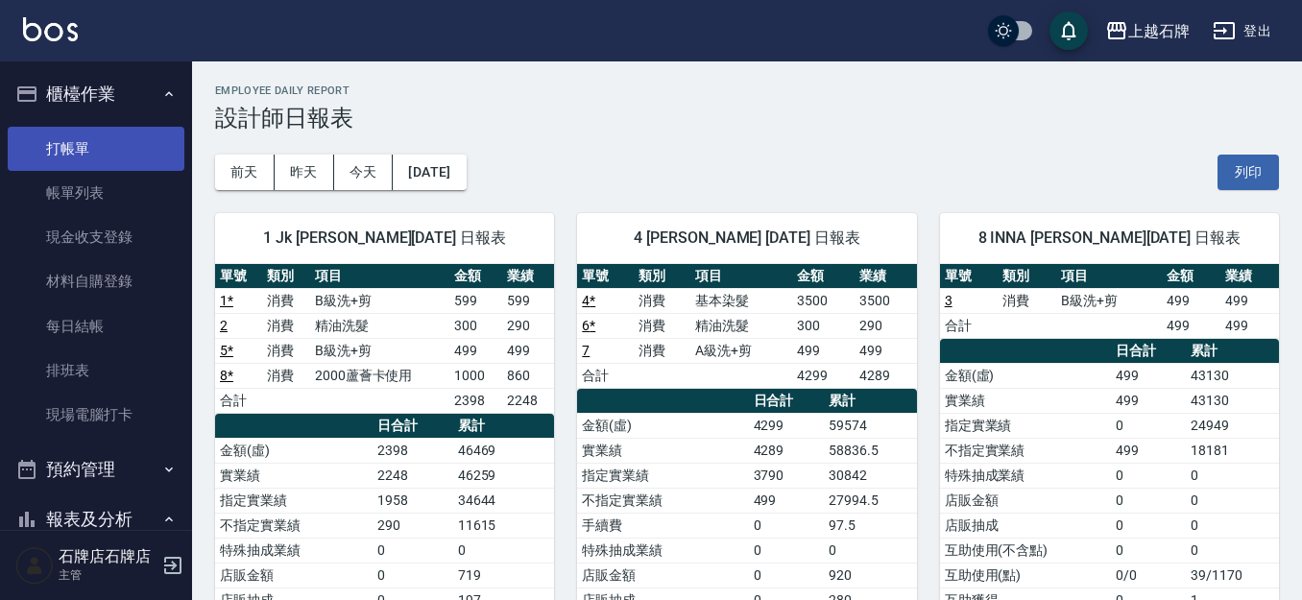
click at [136, 149] on link "打帳單" at bounding box center [96, 149] width 177 height 44
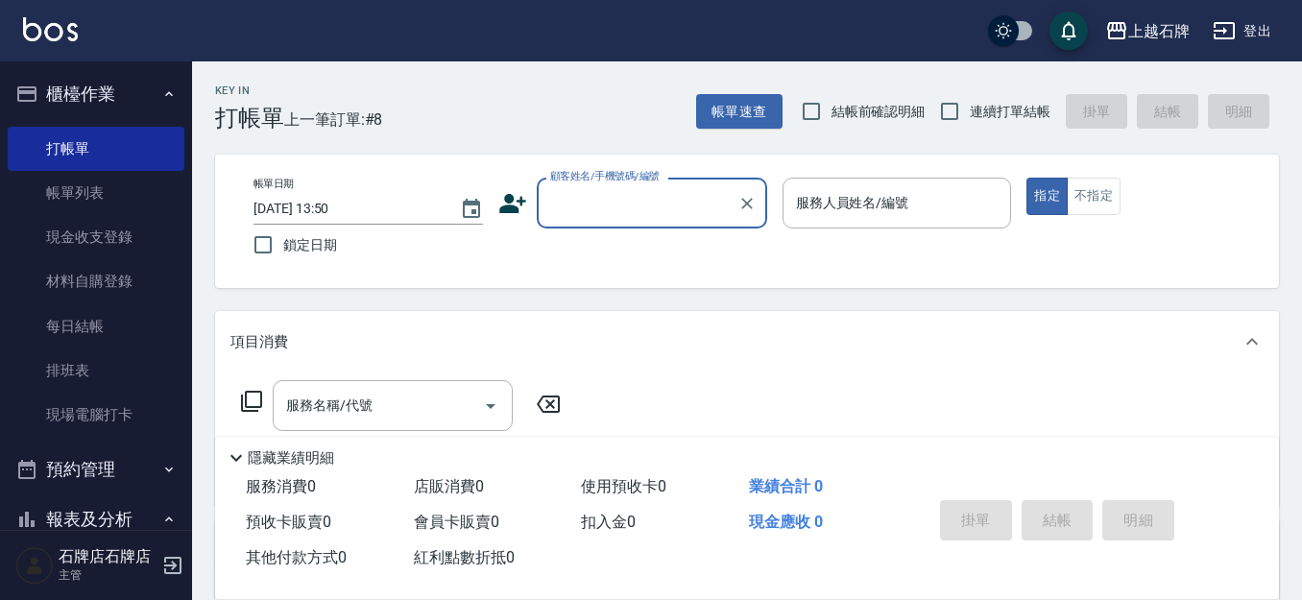
drag, startPoint x: 587, startPoint y: 108, endPoint x: 521, endPoint y: 86, distance: 68.9
click at [581, 107] on div "Key In 打帳單 上一筆訂單:#8 帳單速查 結帳前確認明細 連續打單結帳 掛單 結帳 明細" at bounding box center [735, 96] width 1087 height 70
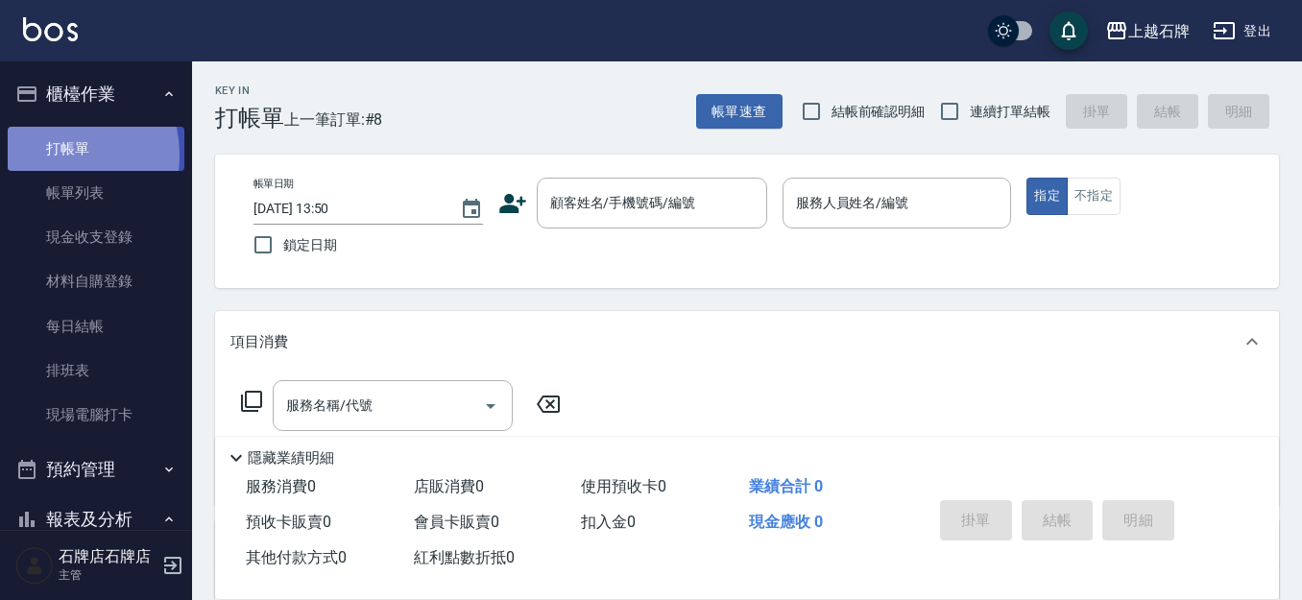
click at [47, 155] on link "打帳單" at bounding box center [96, 149] width 177 height 44
drag, startPoint x: 575, startPoint y: 207, endPoint x: 269, endPoint y: 58, distance: 340.9
click at [579, 204] on input "顧客姓名/手機號碼/編號" at bounding box center [637, 203] width 184 height 34
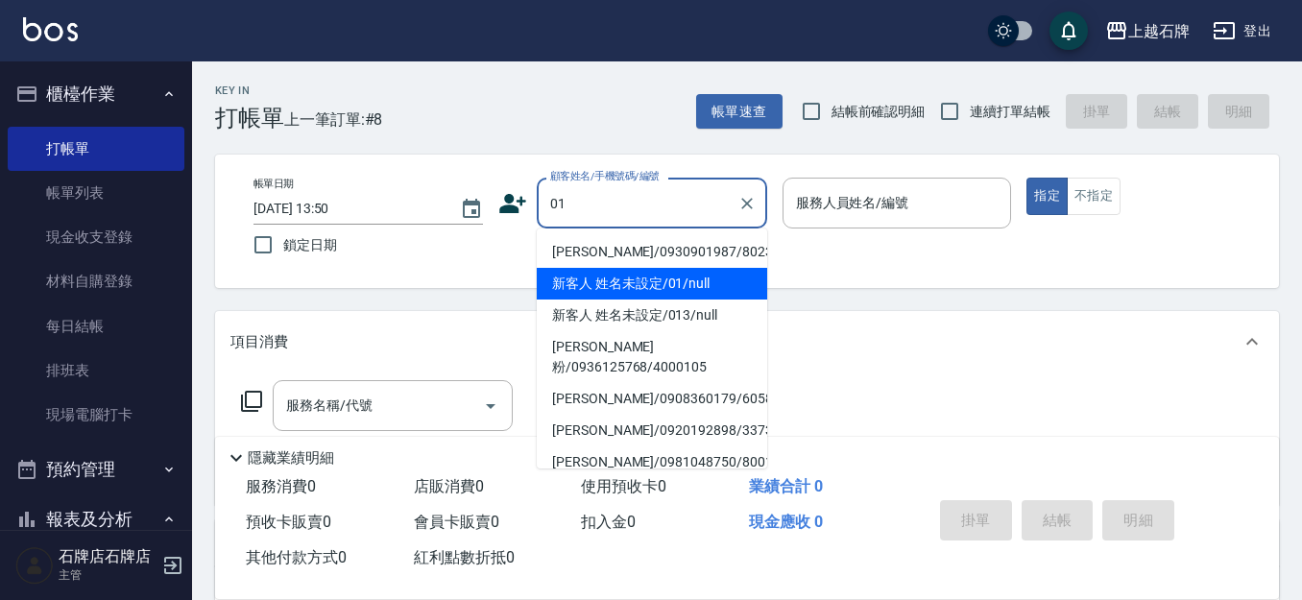
click at [608, 285] on li "新客人 姓名未設定/01/null" at bounding box center [652, 284] width 230 height 32
type input "新客人 姓名未設定/01/null"
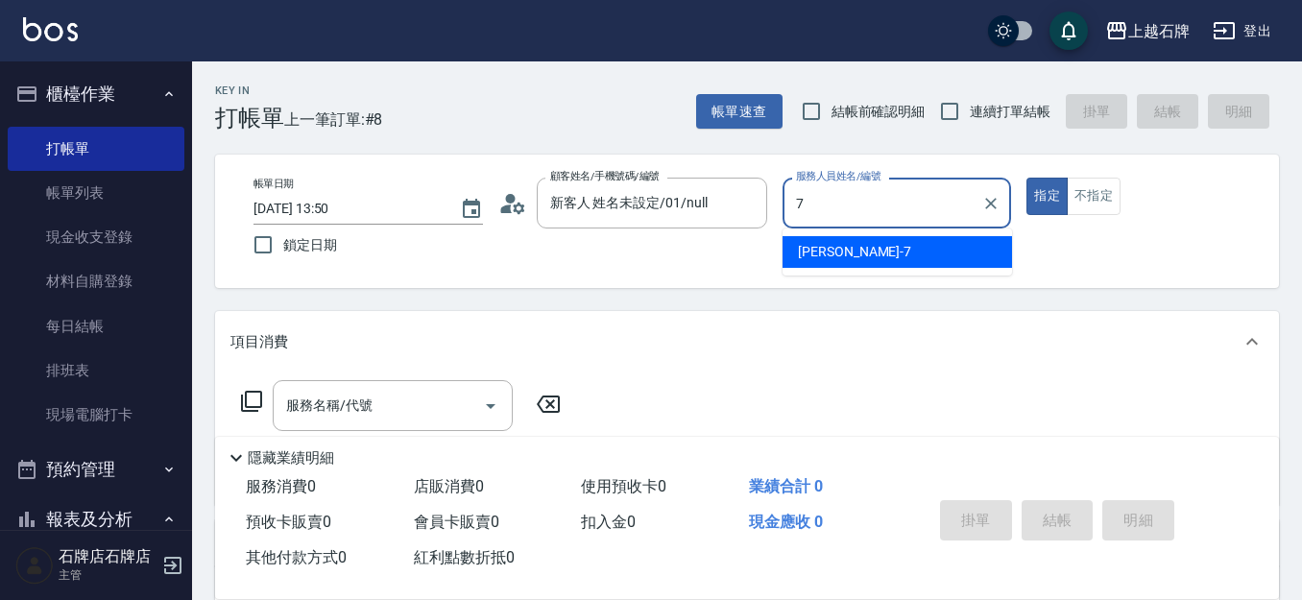
click at [913, 228] on ul "[PERSON_NAME] -7" at bounding box center [896, 251] width 229 height 47
click at [874, 243] on div "[PERSON_NAME] -7" at bounding box center [896, 252] width 229 height 32
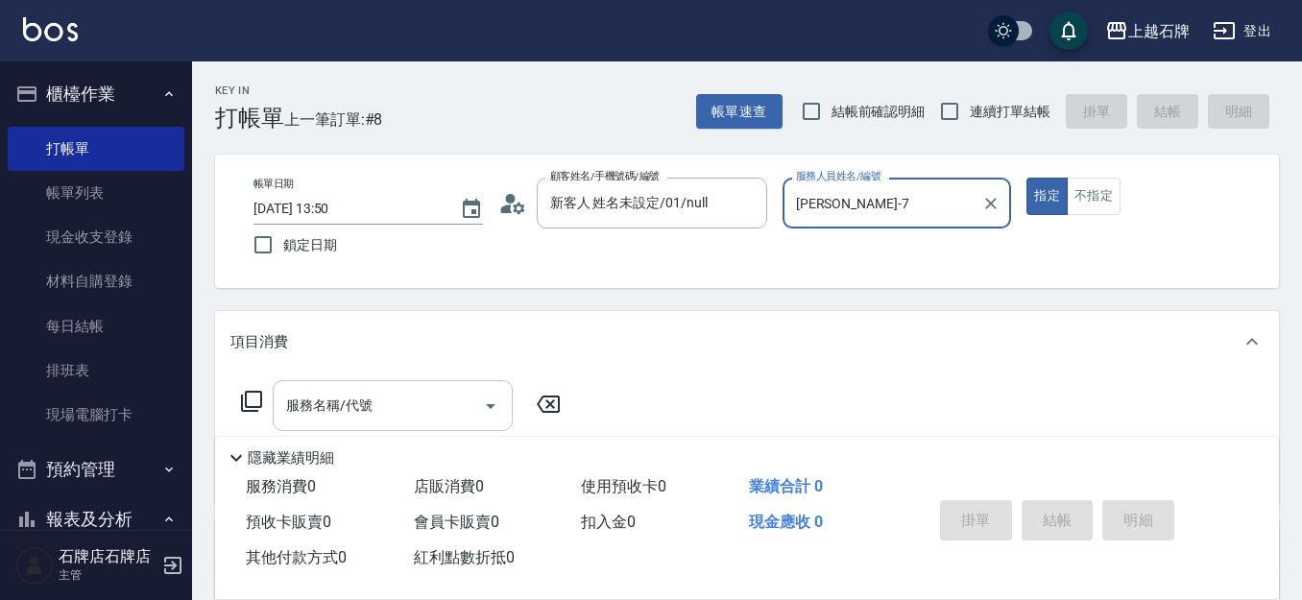
click at [372, 386] on div "服務名稱/代號" at bounding box center [393, 405] width 240 height 51
type input "[PERSON_NAME]-7"
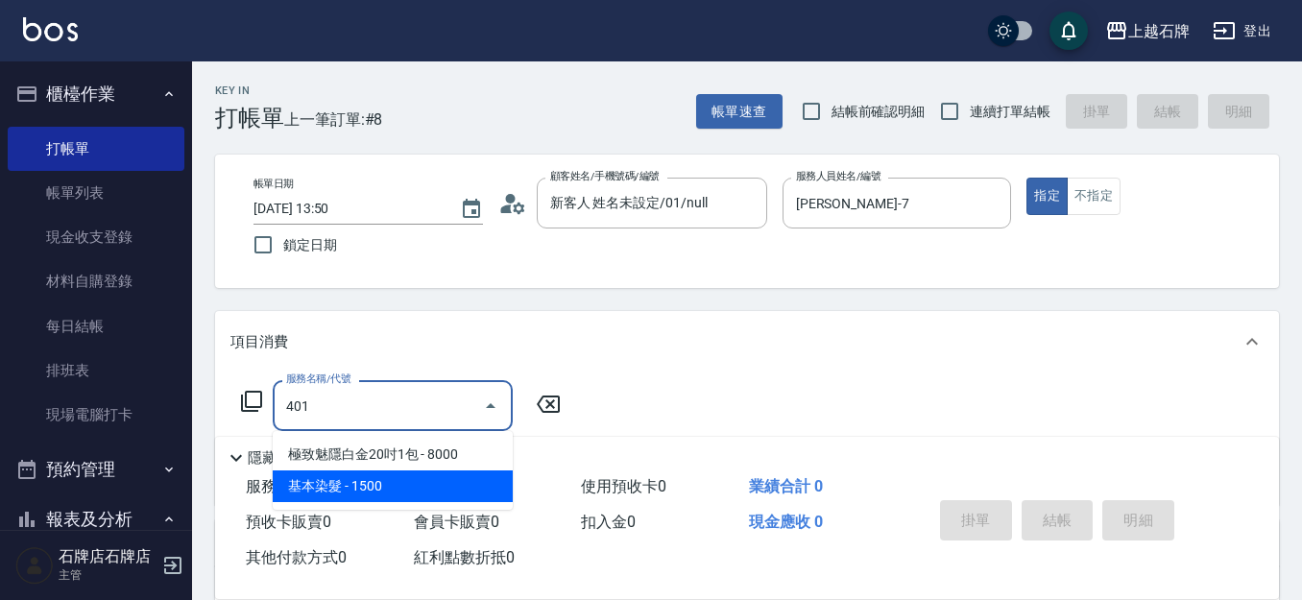
click at [405, 491] on span "基本染髮 - 1500" at bounding box center [393, 486] width 240 height 32
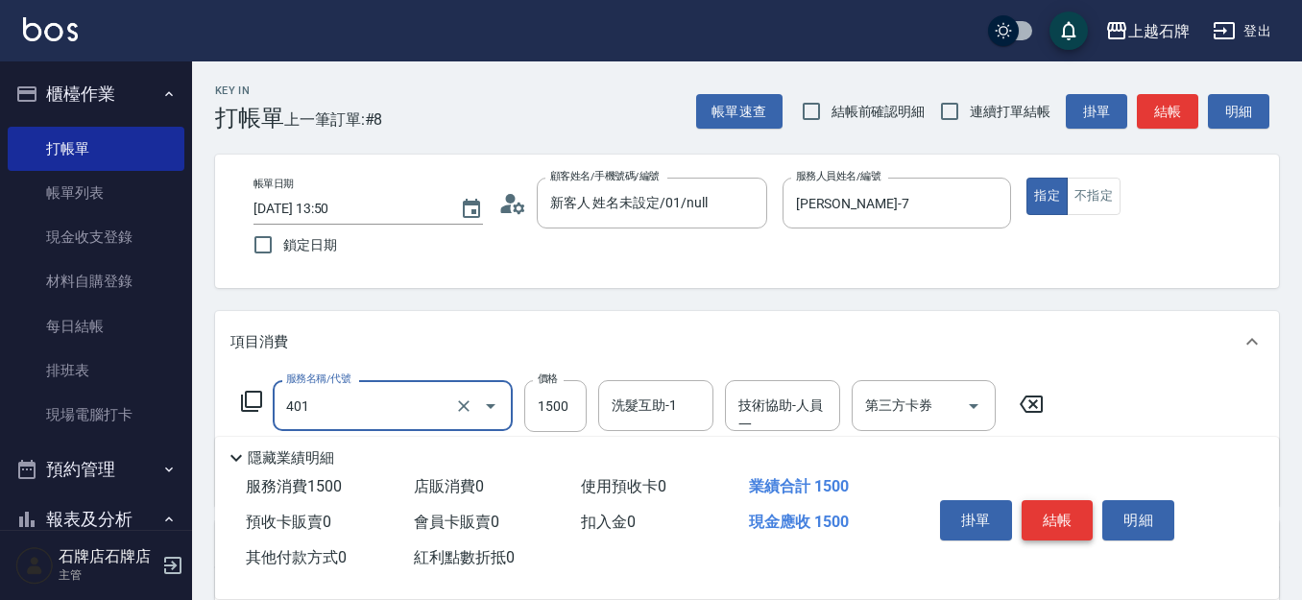
type input "基本染髮(401)"
click at [1074, 506] on button "結帳" at bounding box center [1057, 520] width 72 height 40
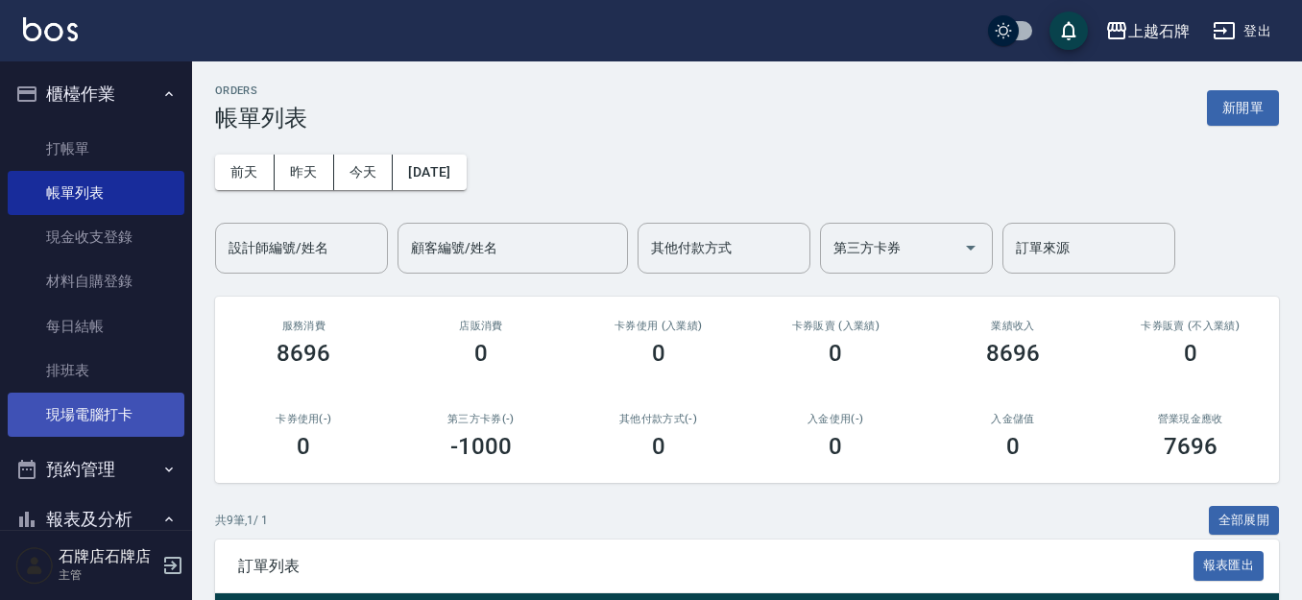
click at [90, 404] on link "現場電腦打卡" at bounding box center [96, 415] width 177 height 44
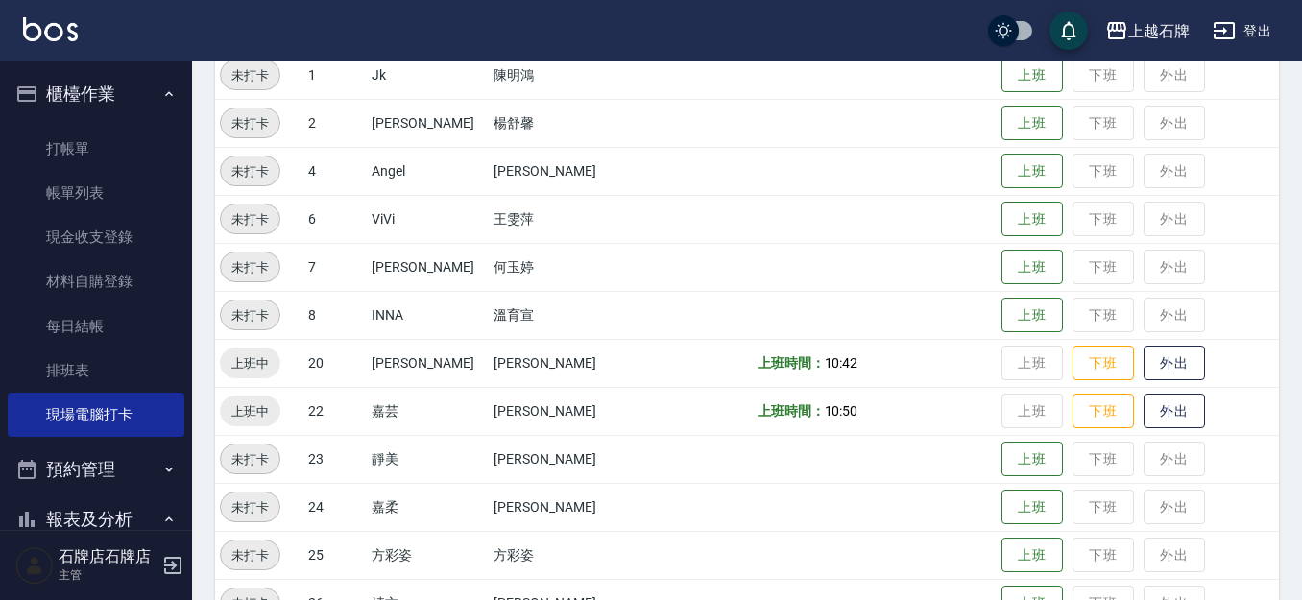
scroll to position [288, 0]
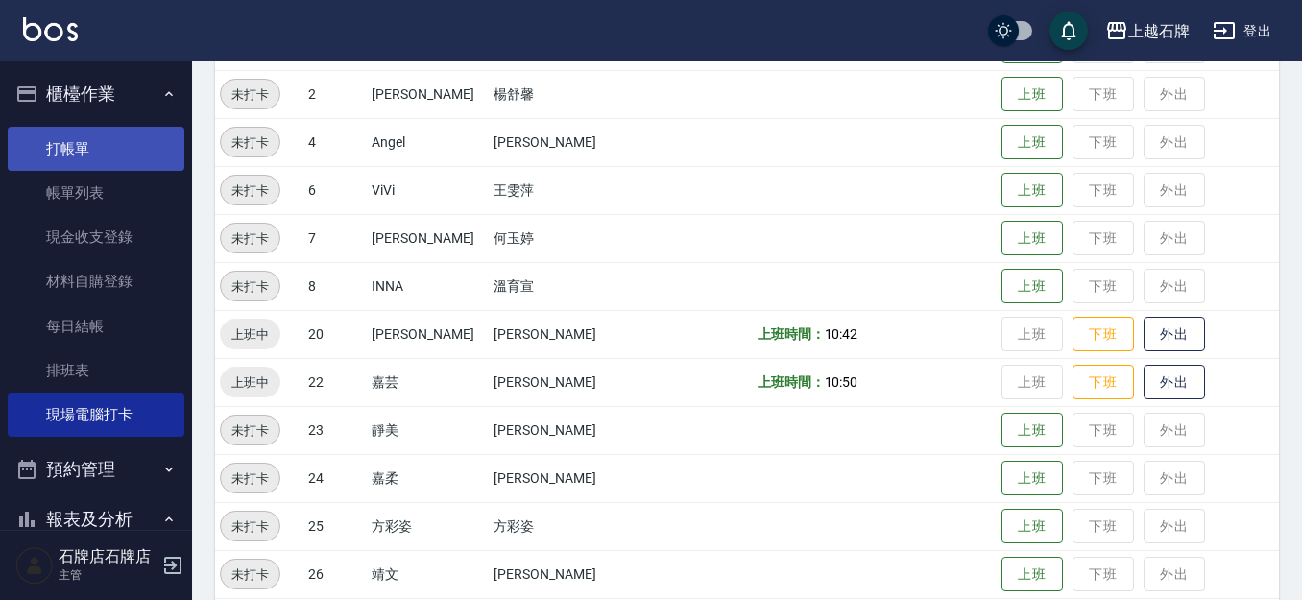
click at [140, 132] on link "打帳單" at bounding box center [96, 149] width 177 height 44
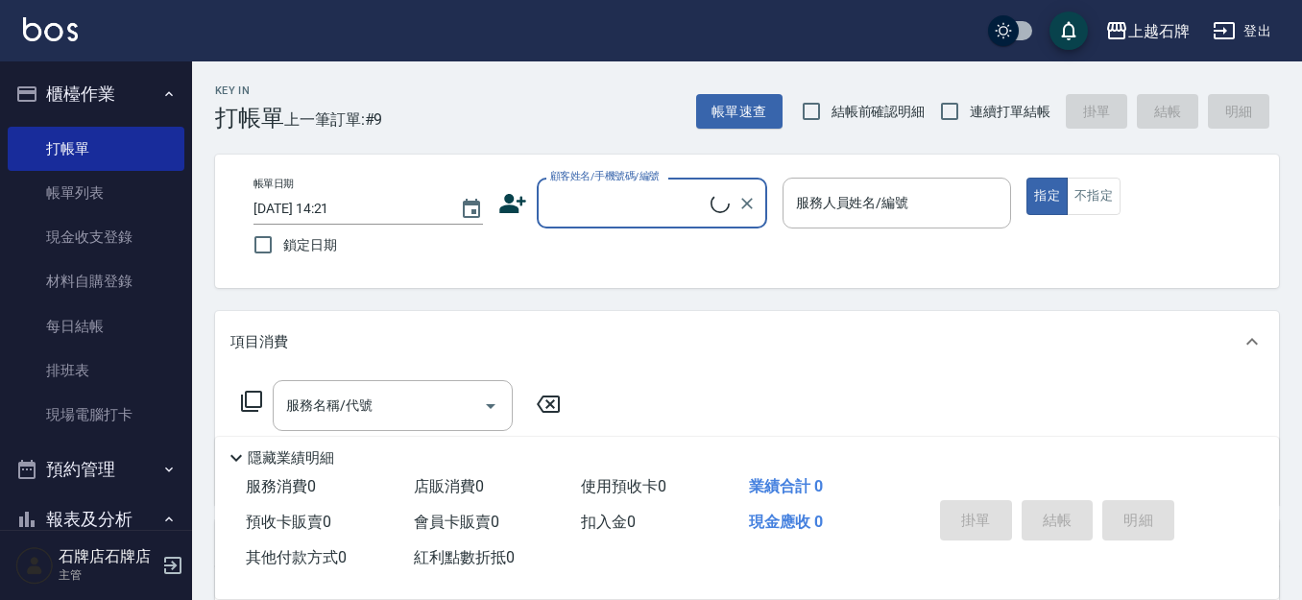
click at [626, 196] on input "顧客姓名/手機號碼/編號" at bounding box center [627, 203] width 165 height 34
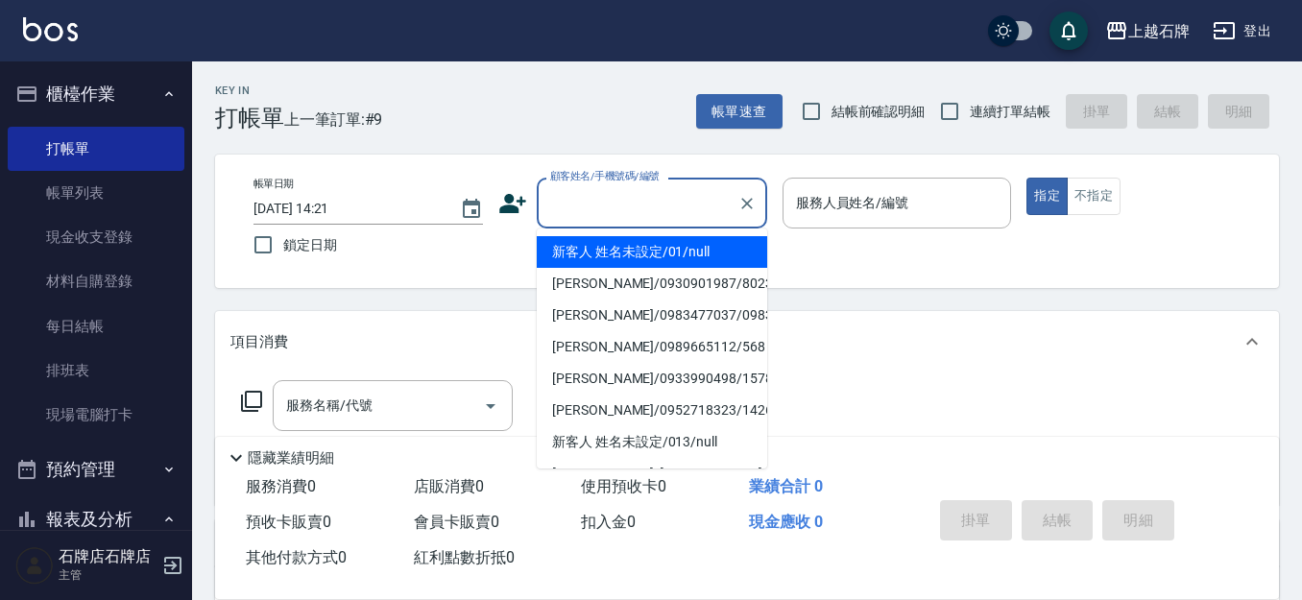
click at [660, 237] on li "新客人 姓名未設定/01/null" at bounding box center [652, 252] width 230 height 32
type input "新客人 姓名未設定/01/null"
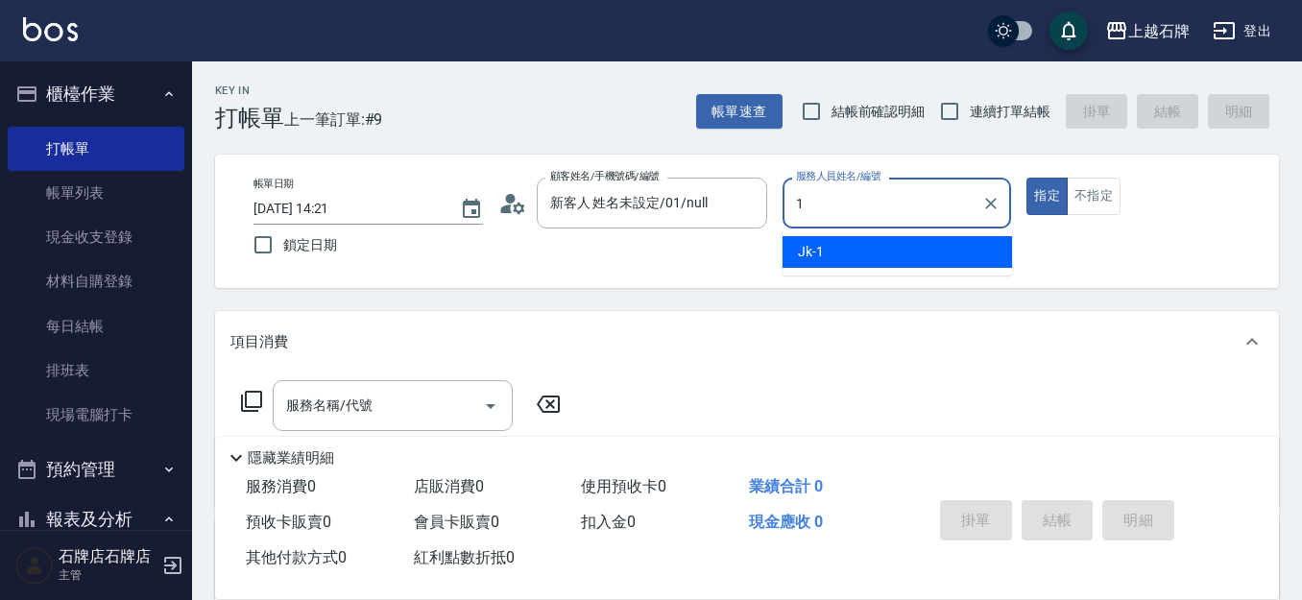
drag, startPoint x: 928, startPoint y: 249, endPoint x: 969, endPoint y: 233, distance: 43.1
click at [930, 248] on div "Jk -1" at bounding box center [896, 252] width 229 height 32
type input "Jk-1"
click at [1092, 181] on button "不指定" at bounding box center [1094, 196] width 54 height 37
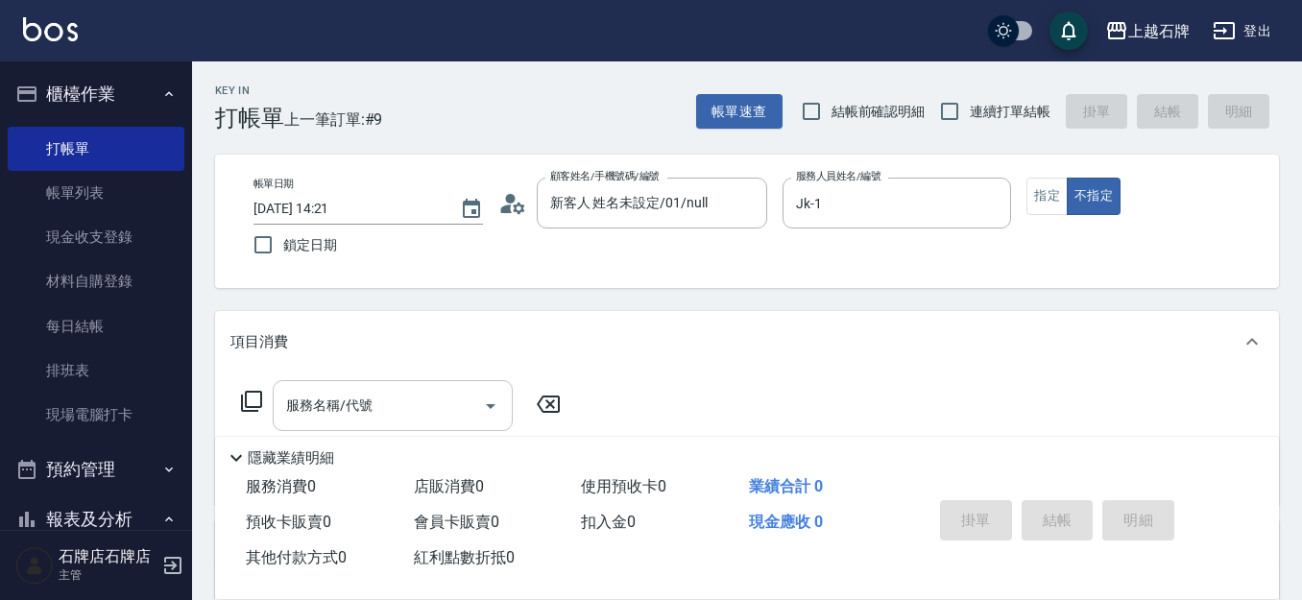
click at [439, 397] on input "服務名稱/代號" at bounding box center [378, 406] width 194 height 34
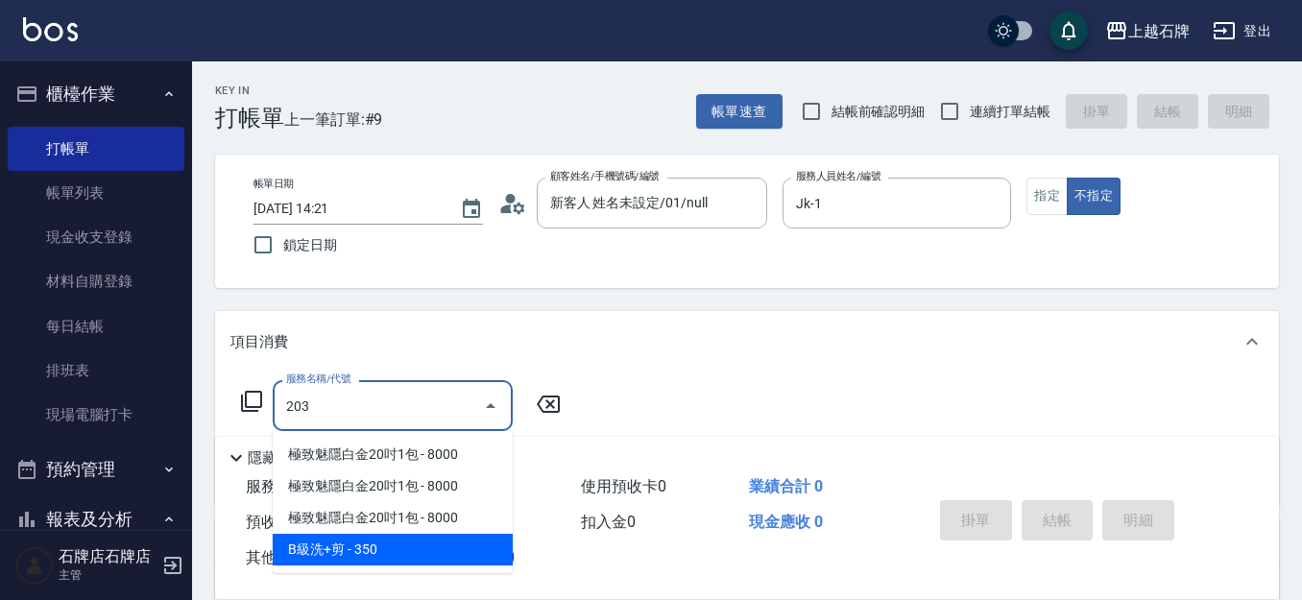
click at [508, 554] on span "B級洗+剪 - 350" at bounding box center [393, 550] width 240 height 32
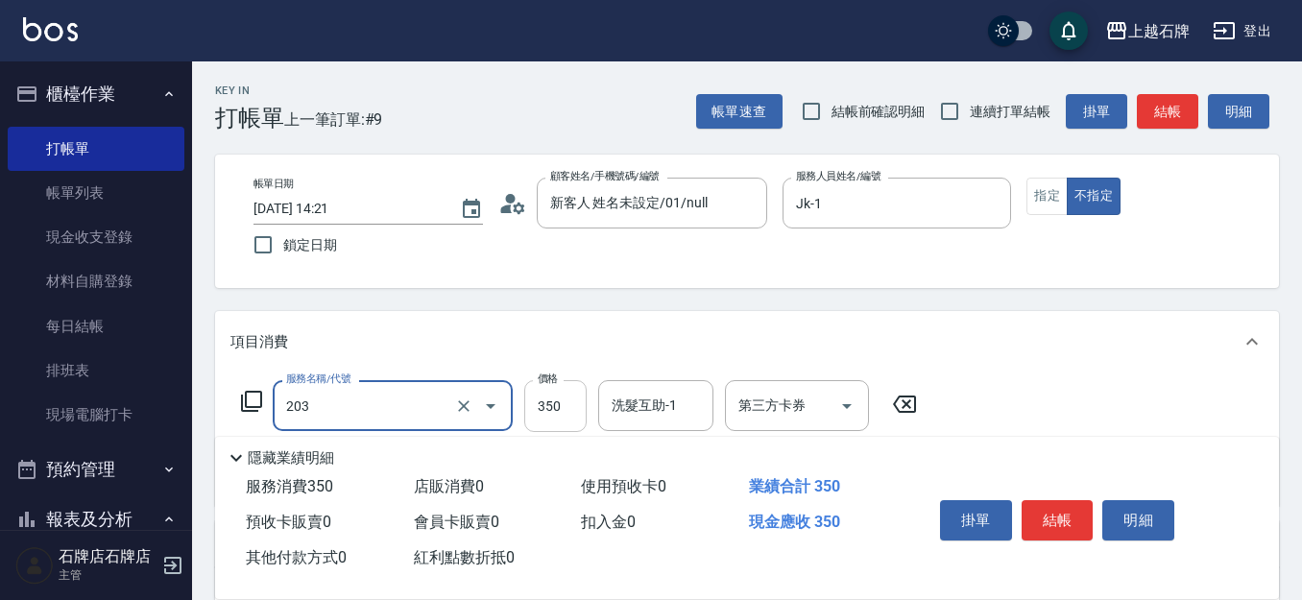
type input "B級洗+剪(203)"
click at [570, 414] on input "350" at bounding box center [555, 406] width 62 height 52
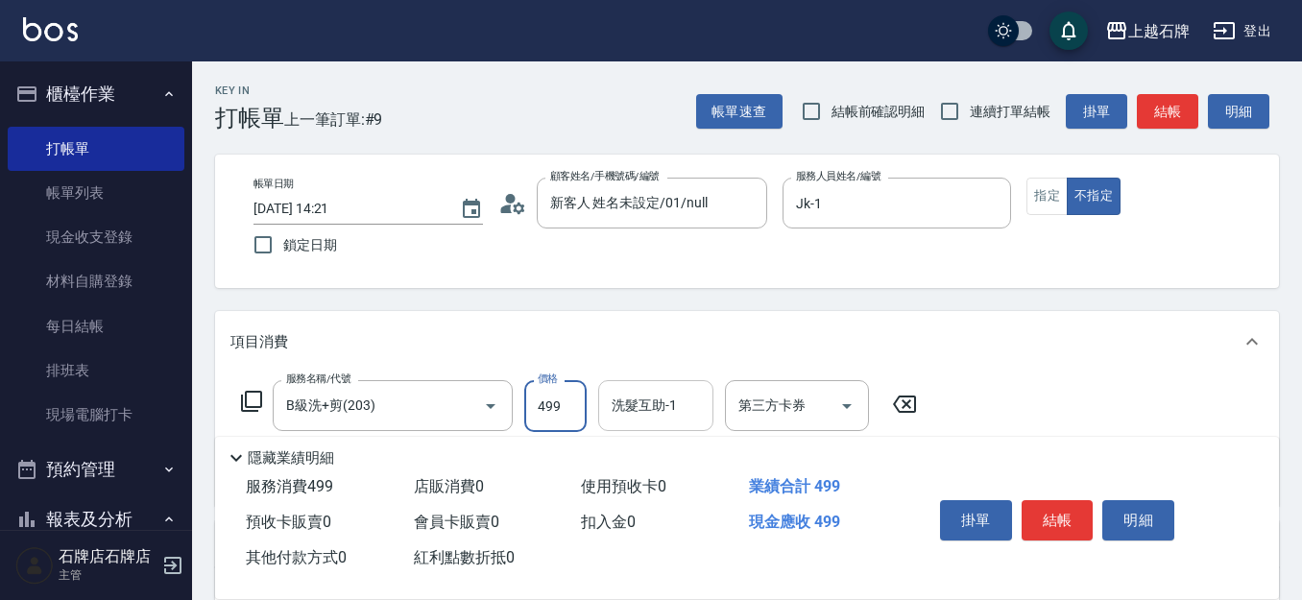
type input "499"
click at [618, 414] on div "洗髮互助-1 洗髮互助-1" at bounding box center [655, 405] width 115 height 51
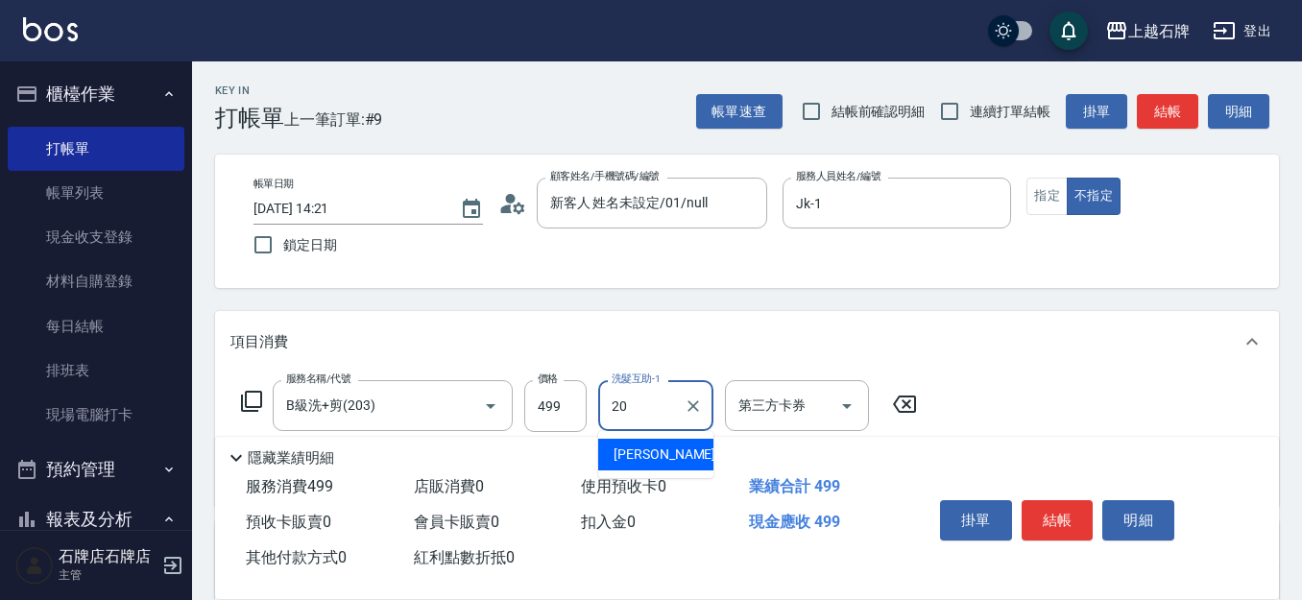
drag, startPoint x: 689, startPoint y: 455, endPoint x: 1101, endPoint y: 468, distance: 412.1
click at [695, 452] on div "[PERSON_NAME] -20" at bounding box center [655, 455] width 115 height 32
type input "[PERSON_NAME]-20"
click at [1068, 514] on button "結帳" at bounding box center [1057, 520] width 72 height 40
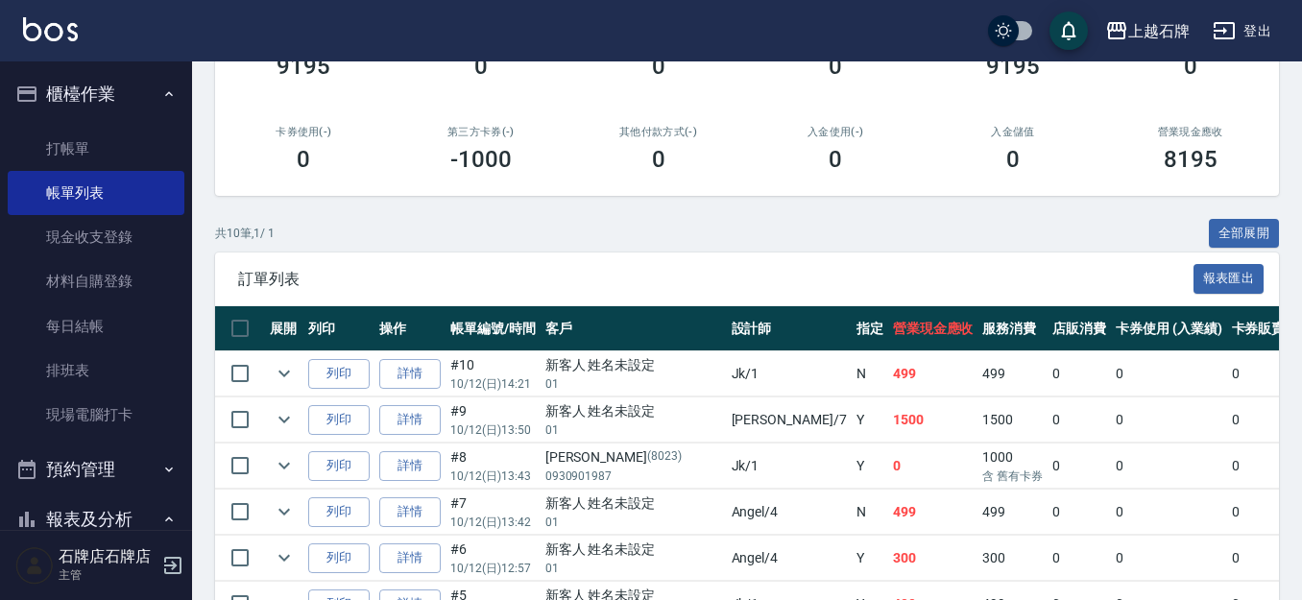
scroll to position [288, 0]
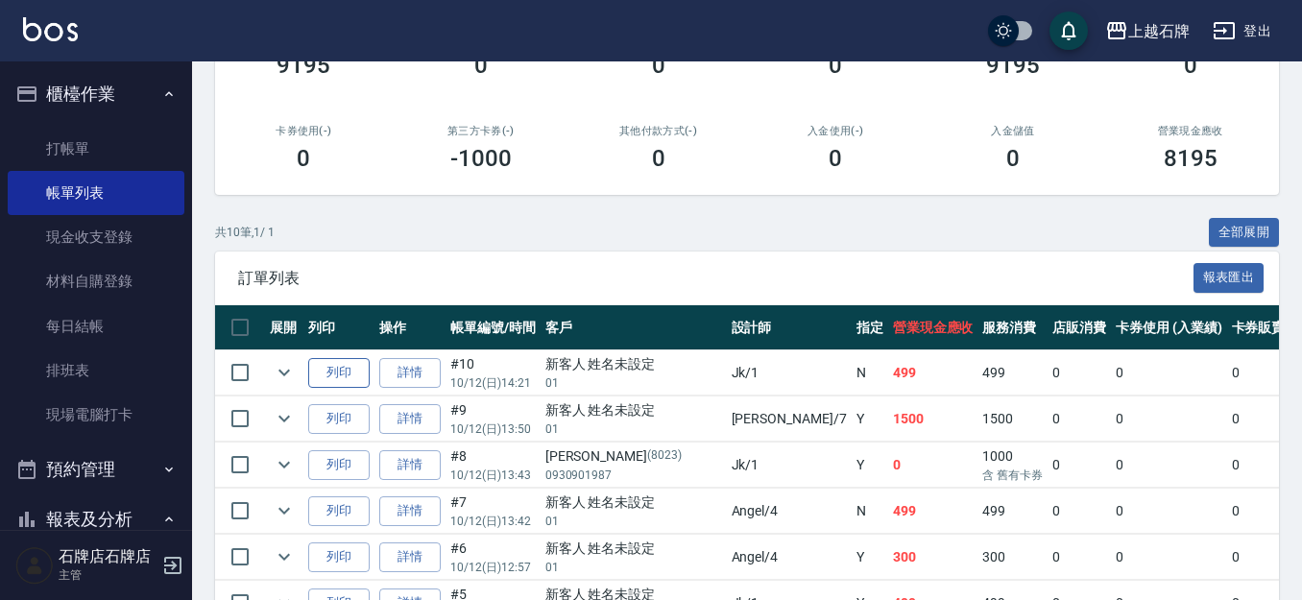
click at [349, 372] on button "列印" at bounding box center [338, 373] width 61 height 30
click at [97, 158] on link "打帳單" at bounding box center [96, 149] width 177 height 44
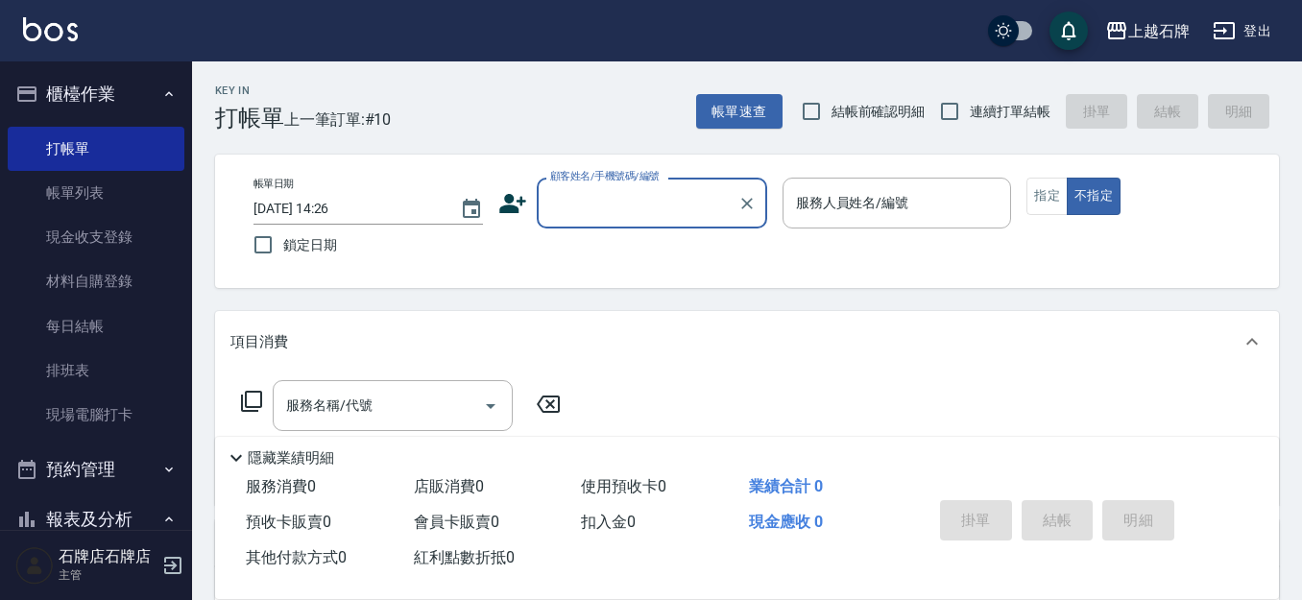
drag, startPoint x: 719, startPoint y: 175, endPoint x: 660, endPoint y: 333, distance: 168.9
click at [748, 140] on div "Key In 打帳單 上一筆訂單:#10 帳單速查 結帳前確認明細 連續打單結帳 掛單 結帳 明細 帳單日期 [DATE] 14:26 鎖定日期 顧客姓名/手…" at bounding box center [747, 498] width 1110 height 874
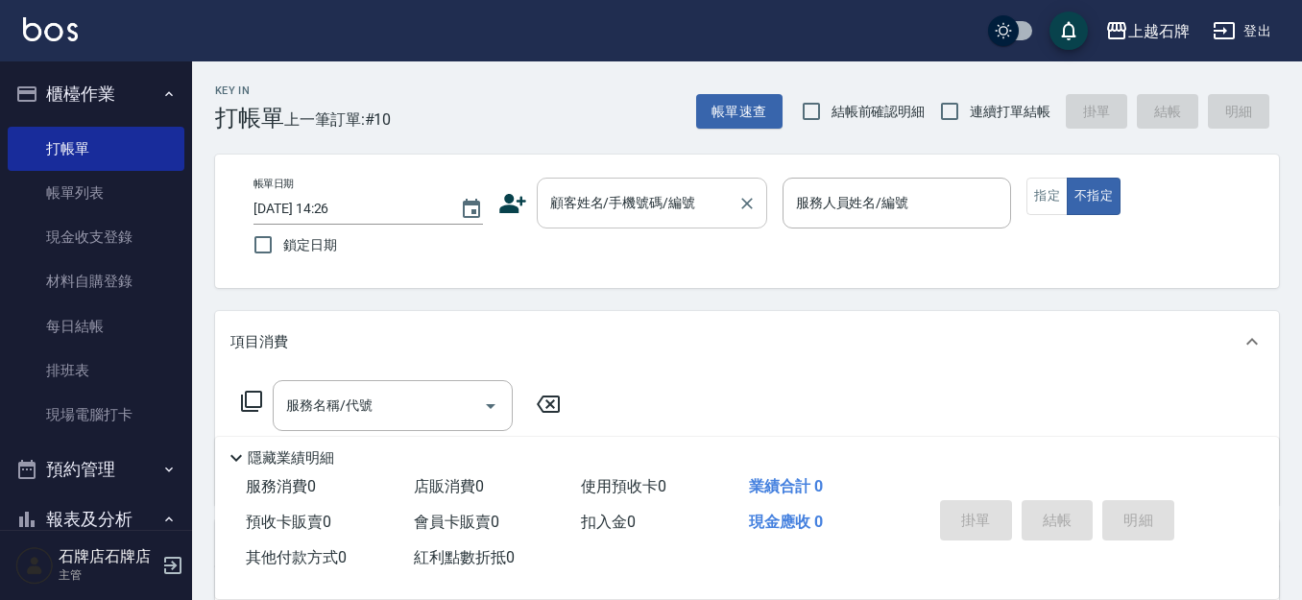
drag, startPoint x: 709, startPoint y: 204, endPoint x: 738, endPoint y: 187, distance: 33.6
click at [726, 199] on input "顧客姓名/手機號碼/編號" at bounding box center [637, 203] width 184 height 34
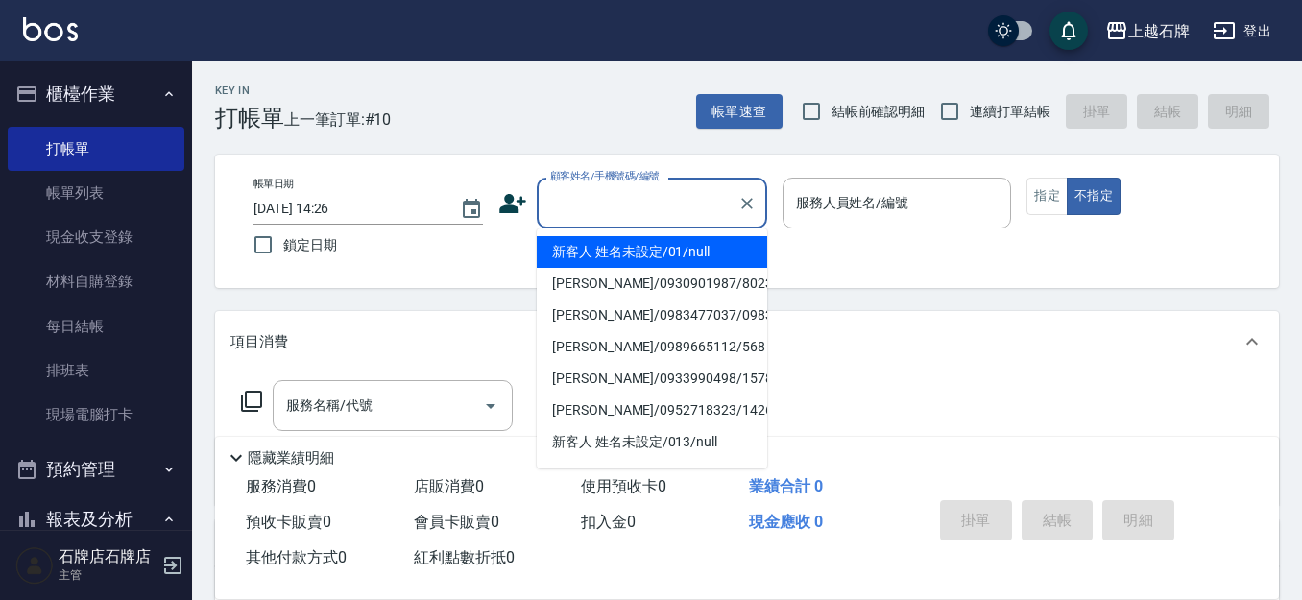
drag, startPoint x: 700, startPoint y: 251, endPoint x: 854, endPoint y: 241, distance: 154.9
click at [721, 252] on li "新客人 姓名未設定/01/null" at bounding box center [652, 252] width 230 height 32
type input "1"
type input "新客人 姓名未設定/01/null"
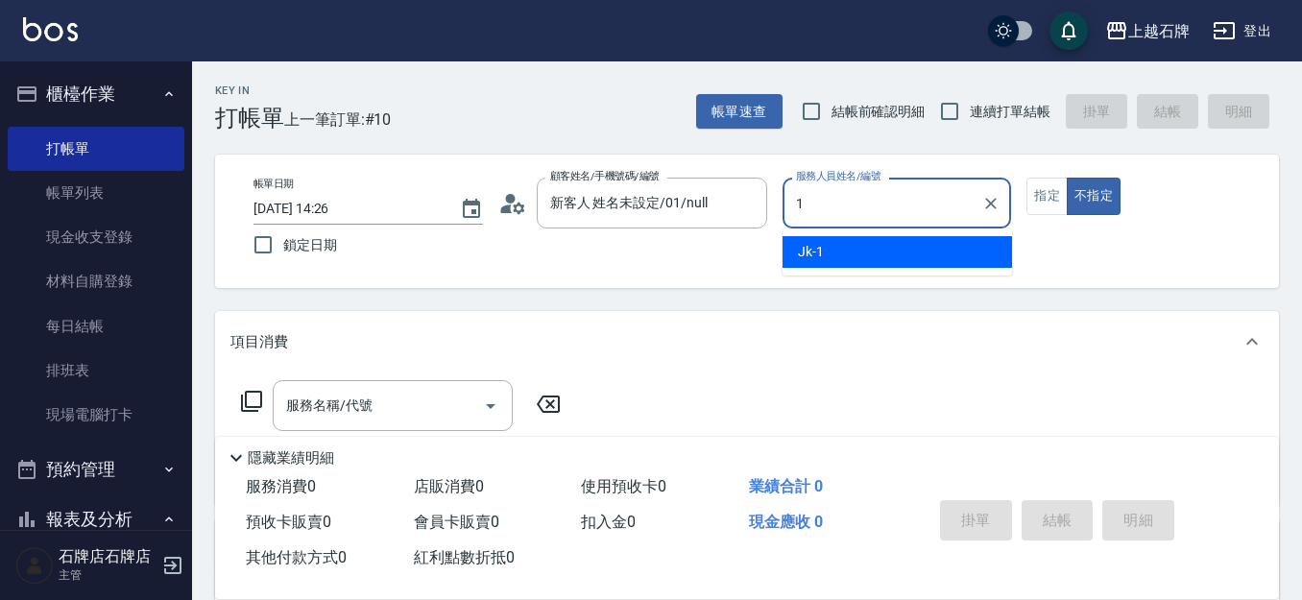
click at [854, 241] on div "Jk -1" at bounding box center [896, 252] width 229 height 32
type input "Jk-1"
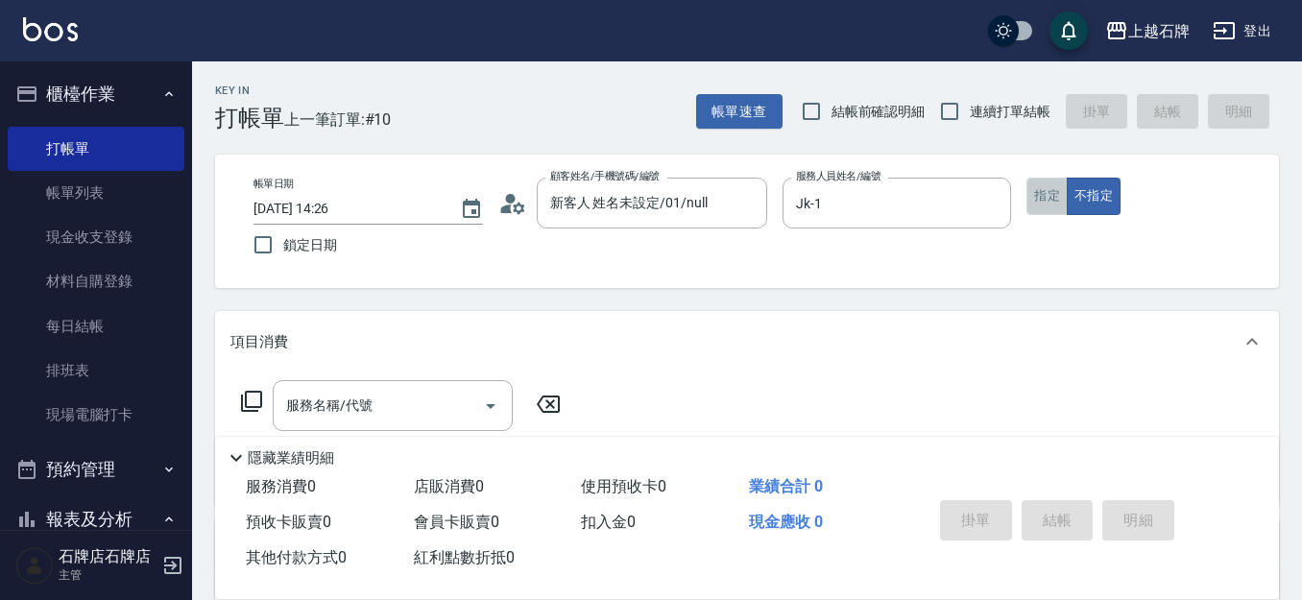
click at [1056, 183] on button "指定" at bounding box center [1046, 196] width 41 height 37
click at [400, 386] on div "服務名稱/代號" at bounding box center [393, 405] width 240 height 51
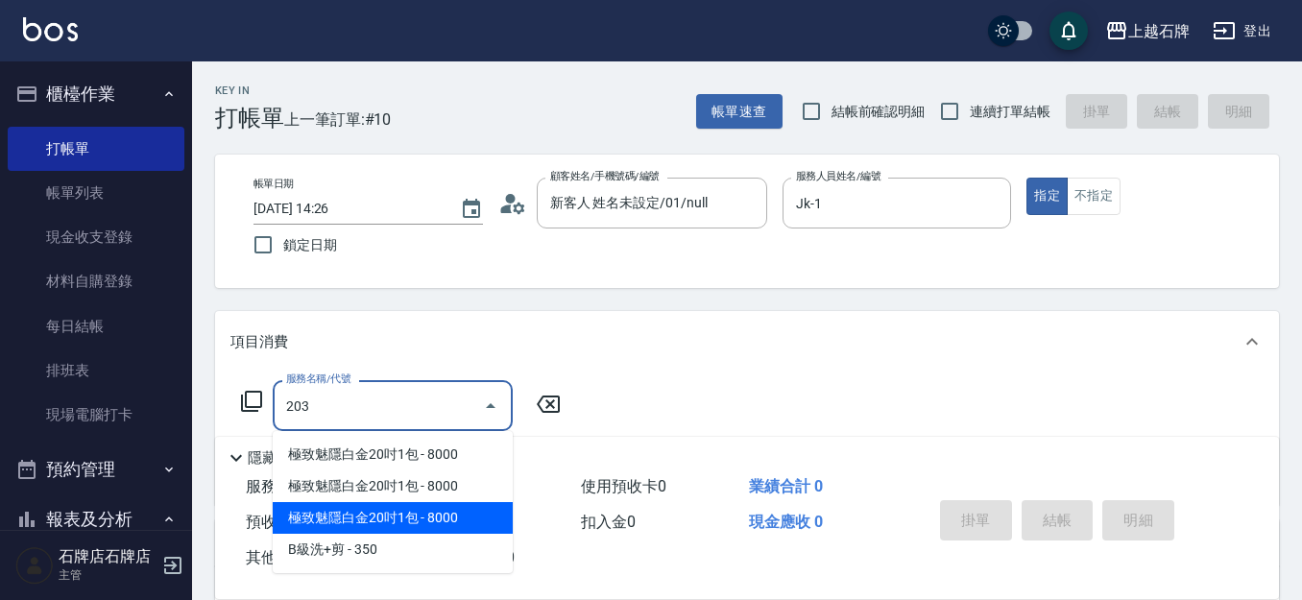
click at [469, 533] on ul "極致魅隱白金20吋1包 - 8000 極致魅隱白金20吋1包 - 8000 極致魅隱白金20吋1包 - 8000 B級洗+剪 - 350" at bounding box center [393, 502] width 240 height 142
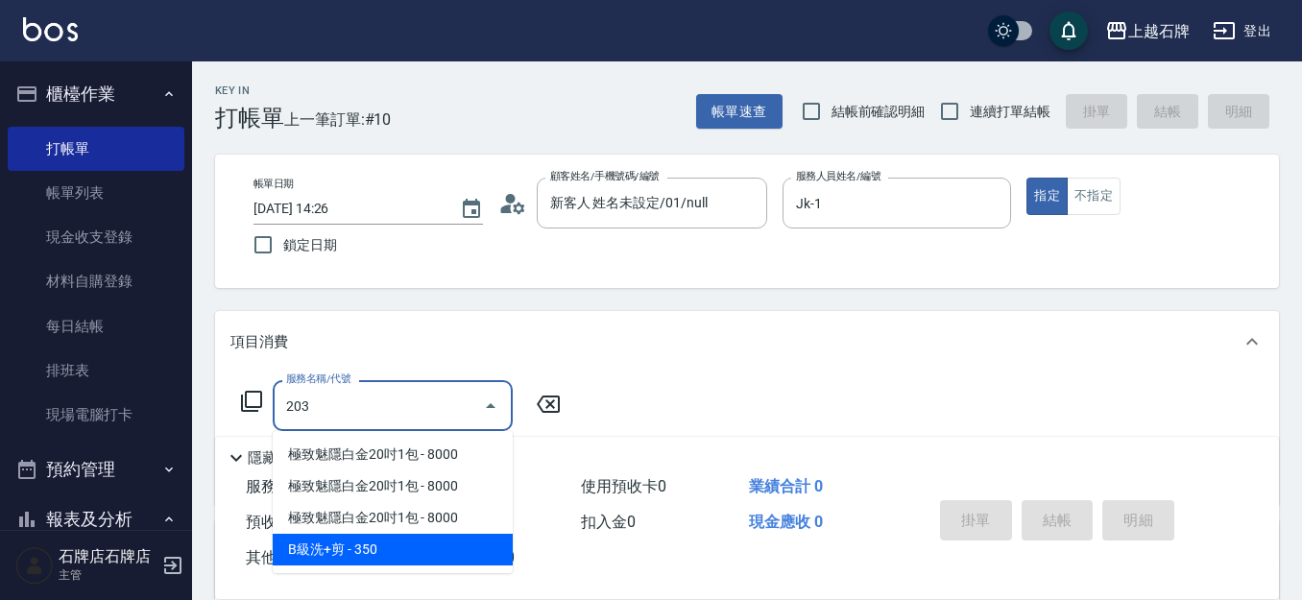
drag, startPoint x: 404, startPoint y: 547, endPoint x: 600, endPoint y: 464, distance: 212.9
click at [406, 543] on span "B級洗+剪 - 350" at bounding box center [393, 550] width 240 height 32
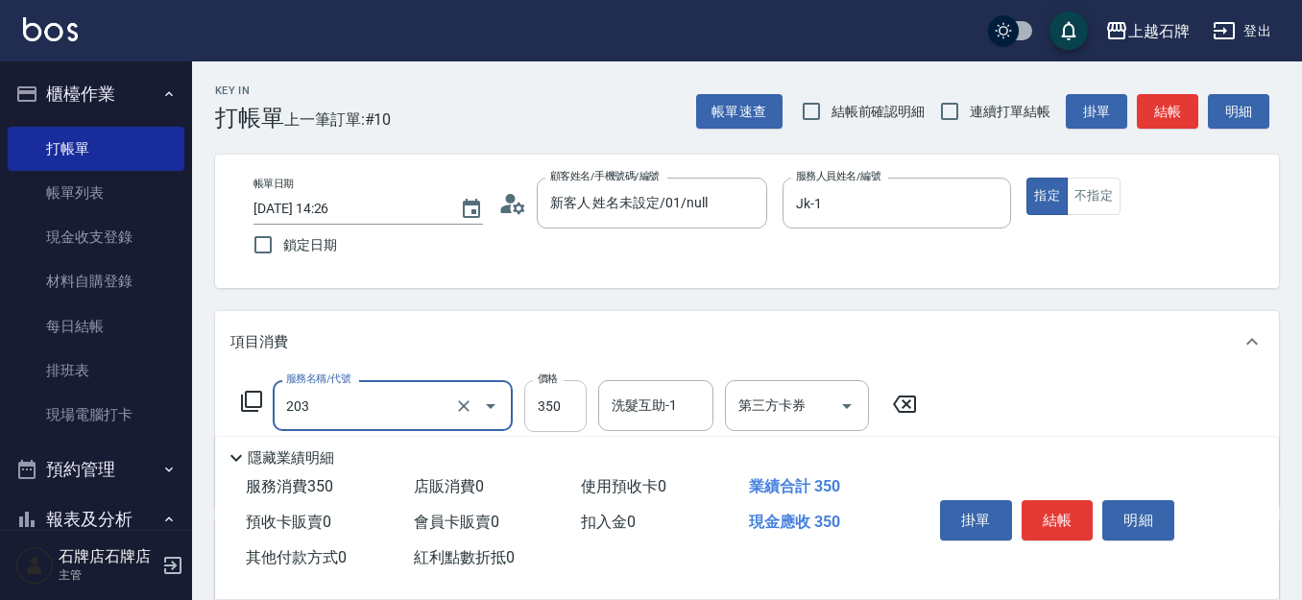
type input "B級洗+剪(203)"
click at [564, 426] on input "350" at bounding box center [555, 406] width 62 height 52
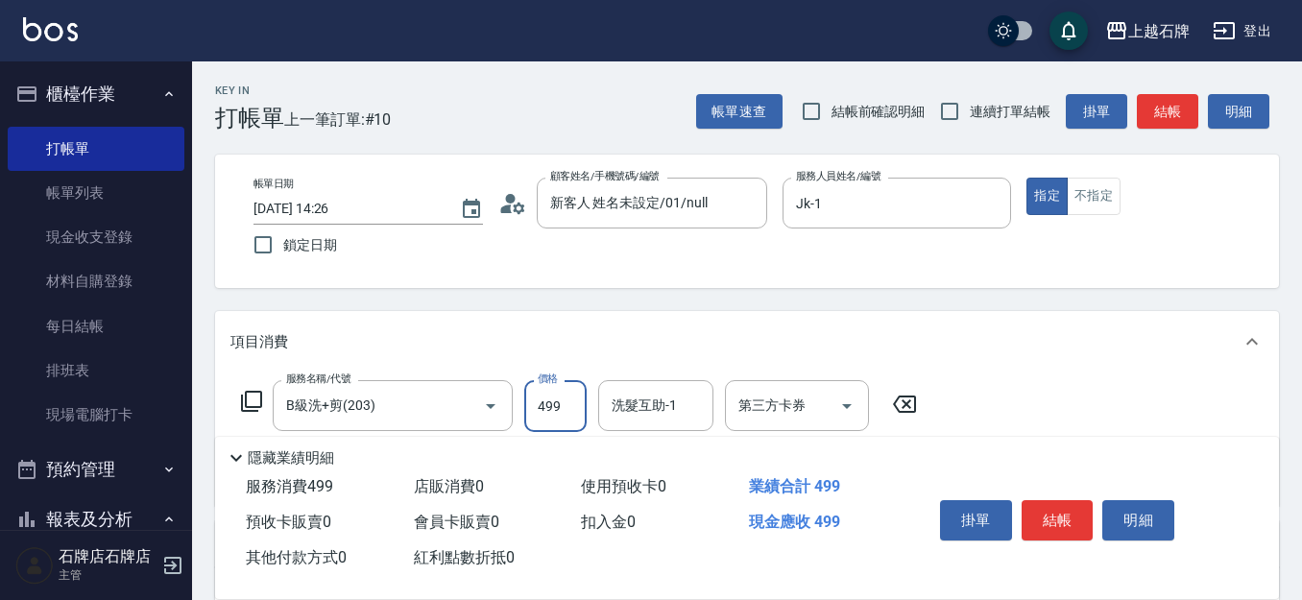
drag, startPoint x: 646, startPoint y: 384, endPoint x: 643, endPoint y: 400, distance: 16.6
click at [646, 387] on div "洗髮互助-1" at bounding box center [655, 405] width 115 height 51
type input "499"
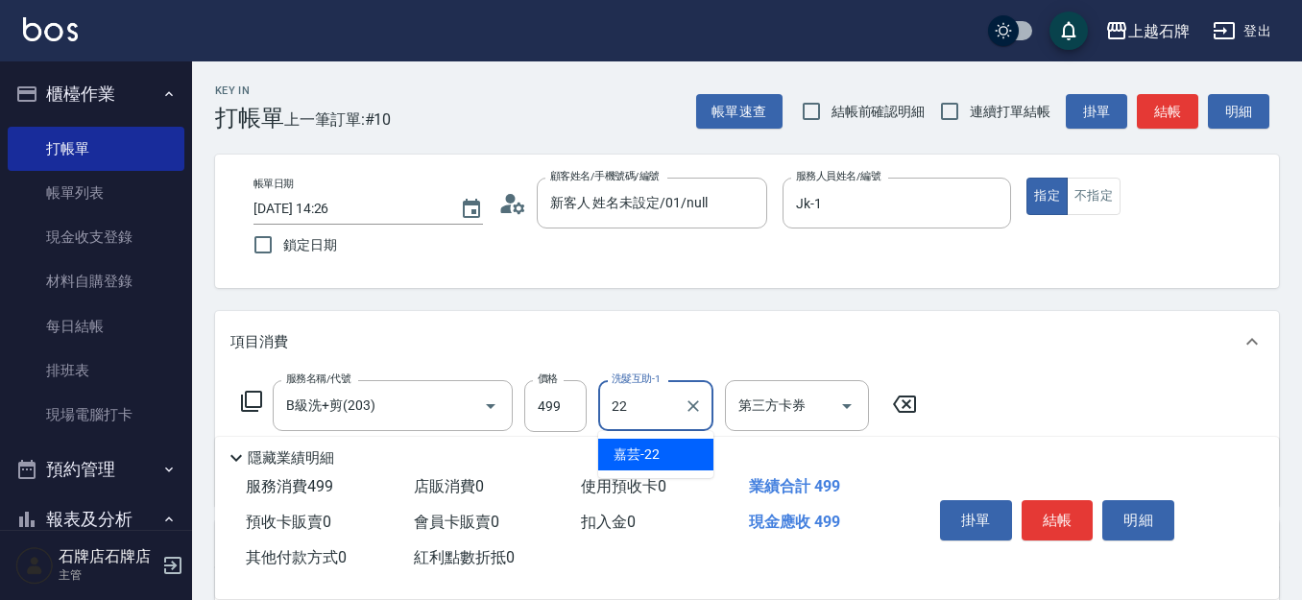
click at [660, 453] on div "嘉芸 -22" at bounding box center [655, 455] width 115 height 32
type input "嘉芸-22"
click at [1047, 505] on button "結帳" at bounding box center [1057, 520] width 72 height 40
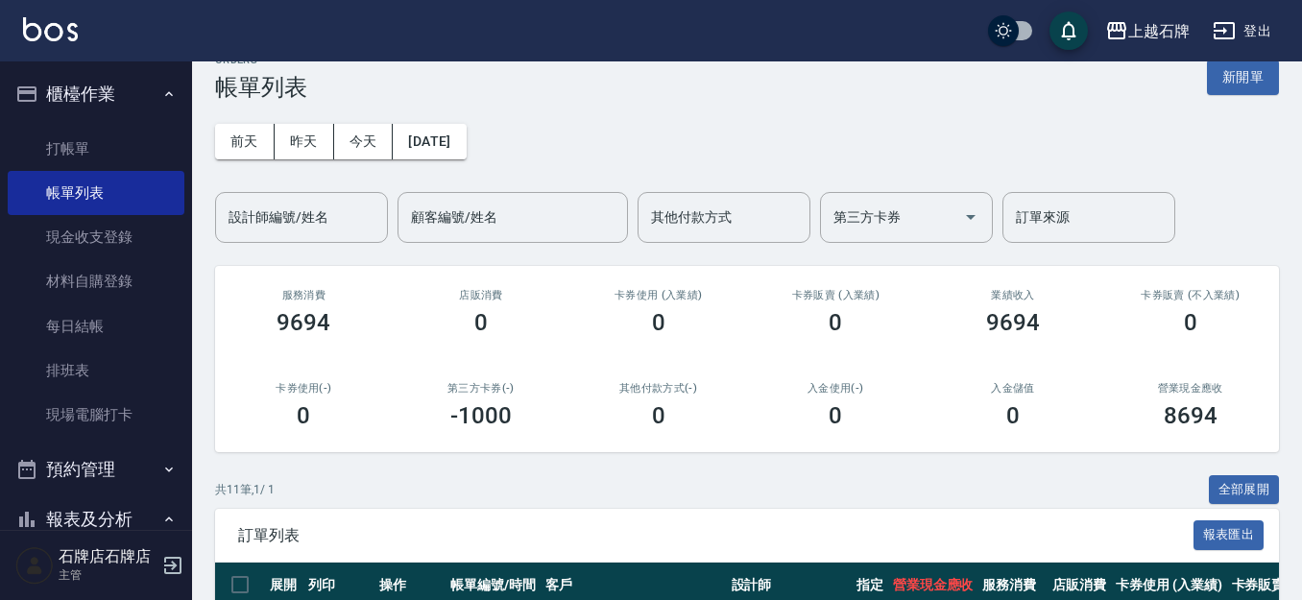
scroll to position [288, 0]
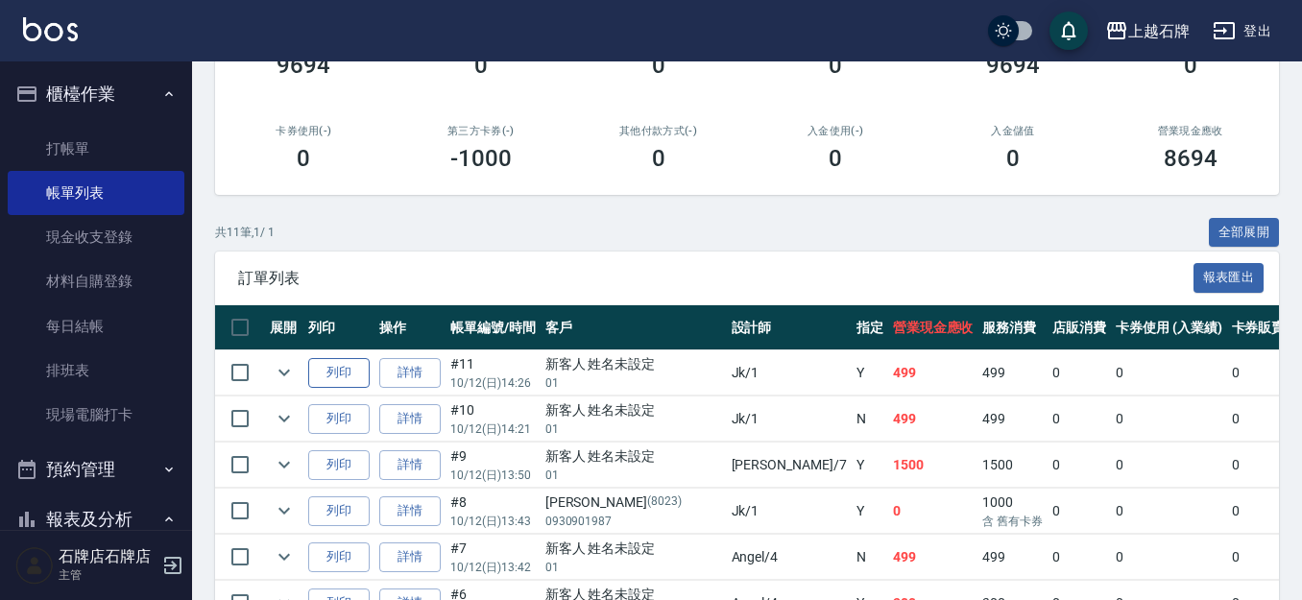
click at [341, 378] on button "列印" at bounding box center [338, 373] width 61 height 30
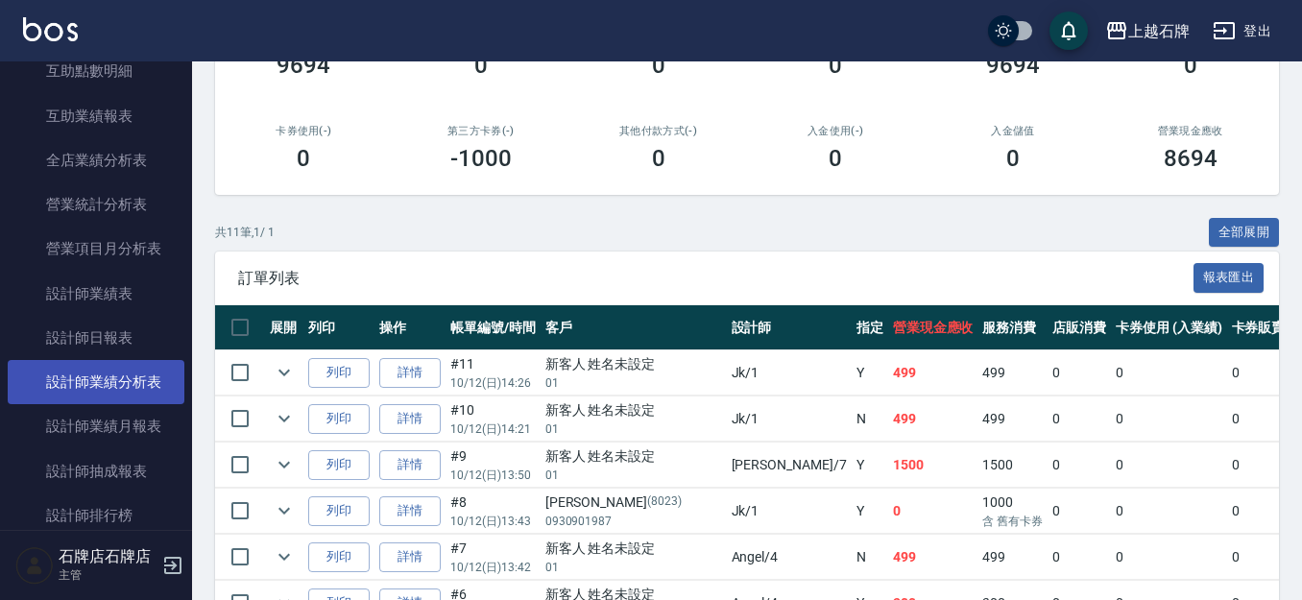
scroll to position [960, 0]
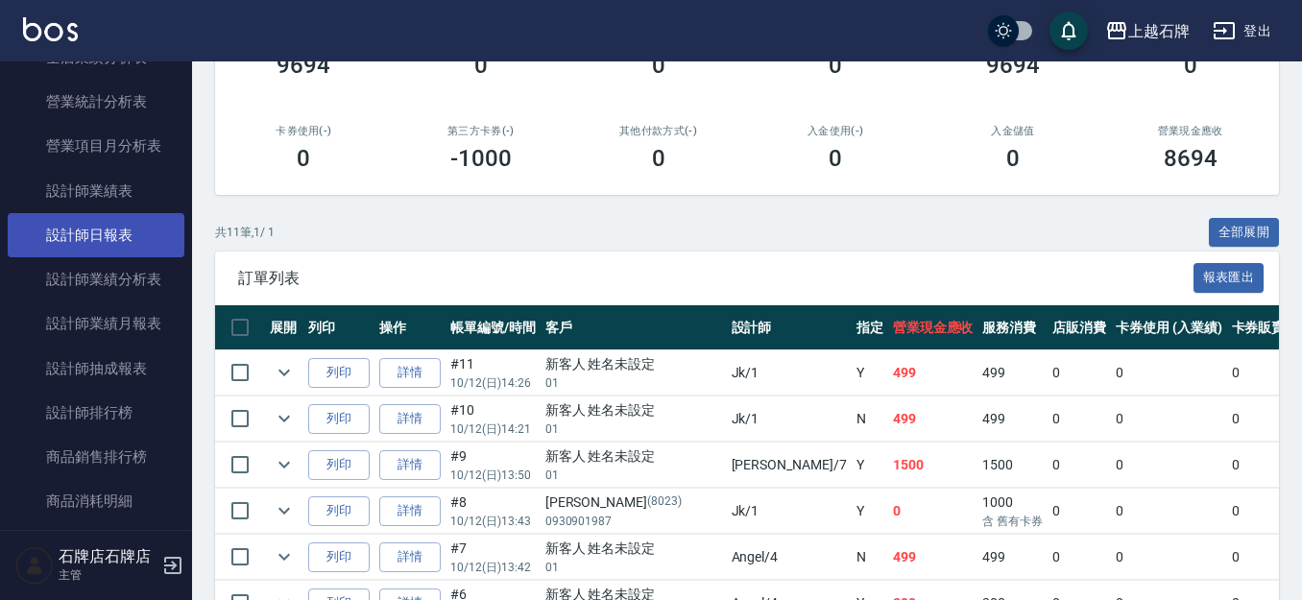
click at [87, 245] on link "設計師日報表" at bounding box center [96, 235] width 177 height 44
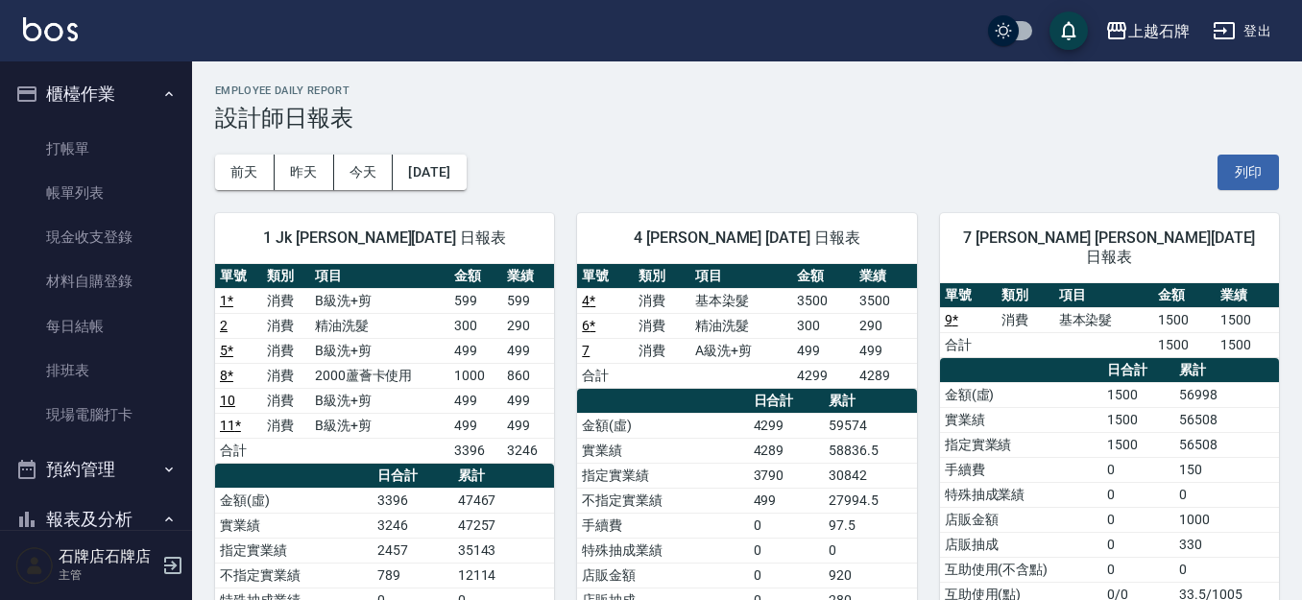
click at [134, 123] on ul "打帳單 帳單列表 現金收支登錄 材料自購登錄 每日結帳 排班表 現場電腦打卡" at bounding box center [96, 282] width 177 height 326
click at [122, 132] on link "打帳單" at bounding box center [96, 149] width 177 height 44
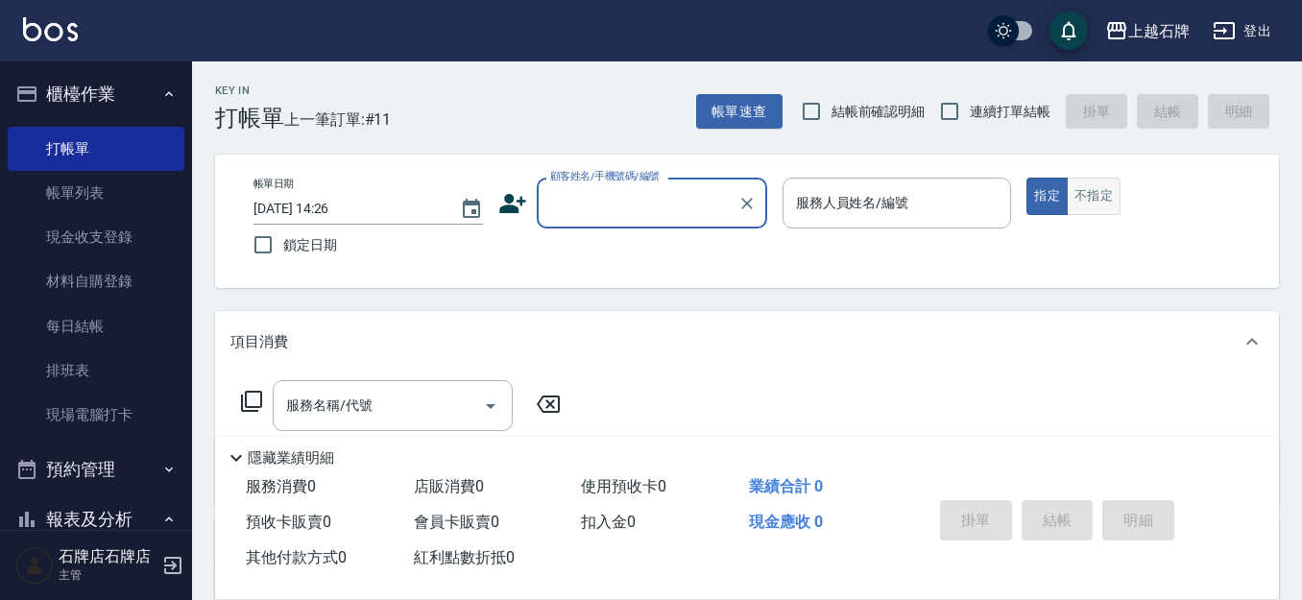
click at [1070, 198] on button "不指定" at bounding box center [1094, 196] width 54 height 37
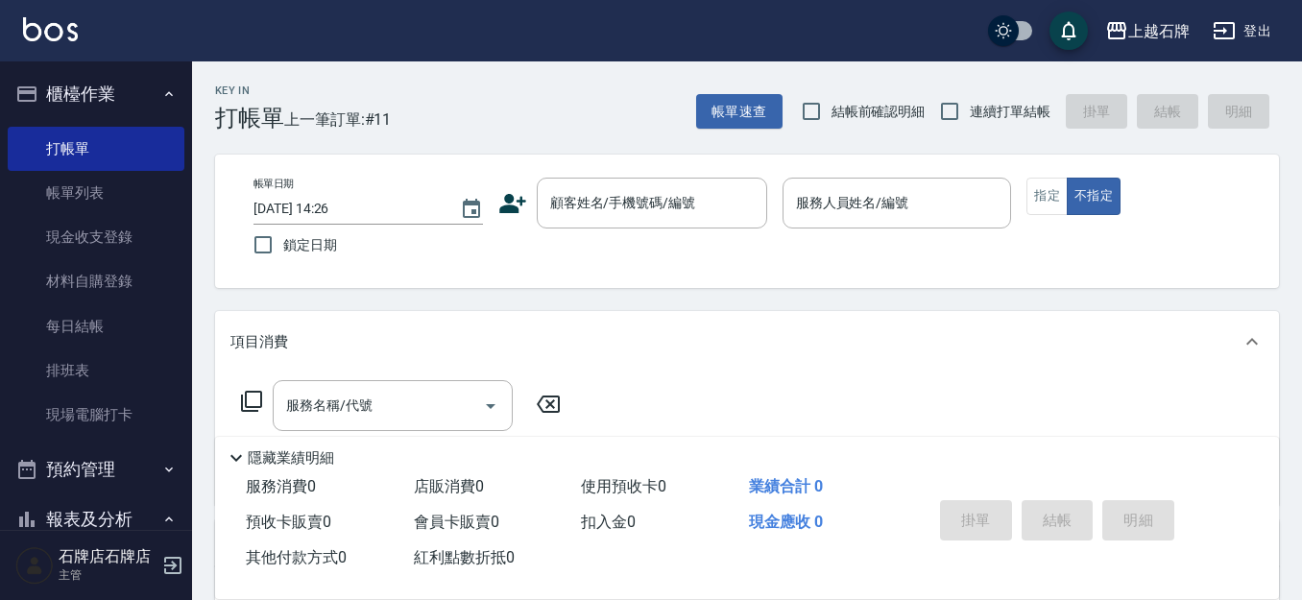
click at [584, 132] on div "Key In 打帳單 上一筆訂單:#11 帳單速查 結帳前確認明細 連續打單結帳 掛單 結帳 明細 帳單日期 [DATE] 14:26 鎖定日期 顧客姓名/手…" at bounding box center [747, 498] width 1110 height 874
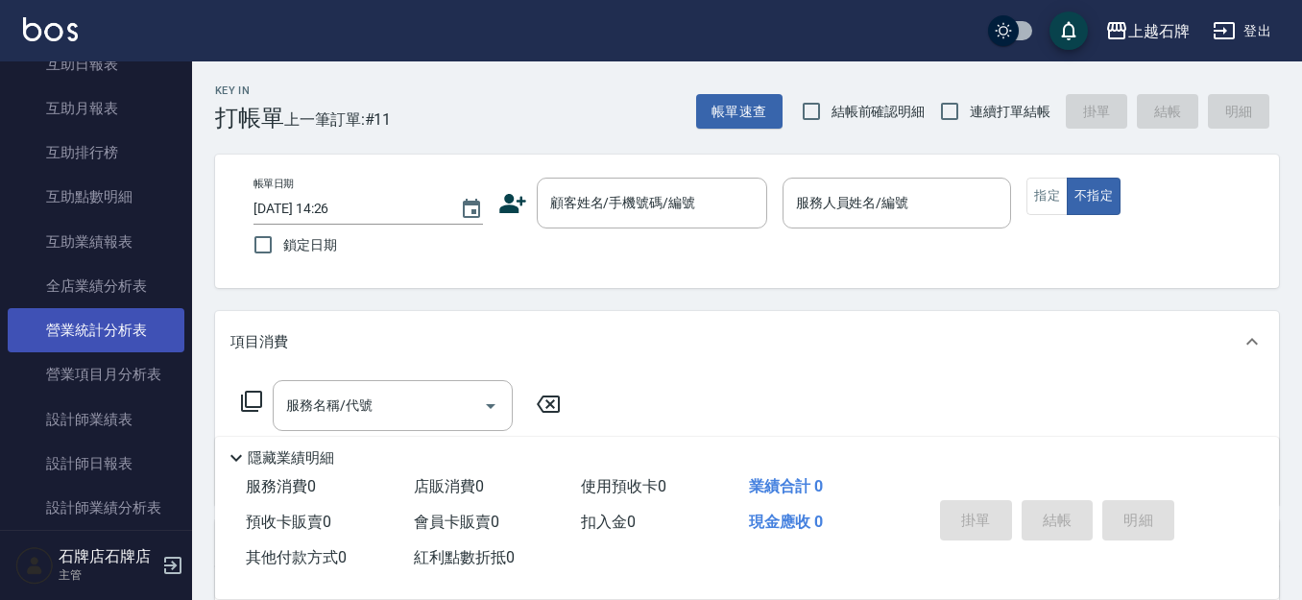
scroll to position [768, 0]
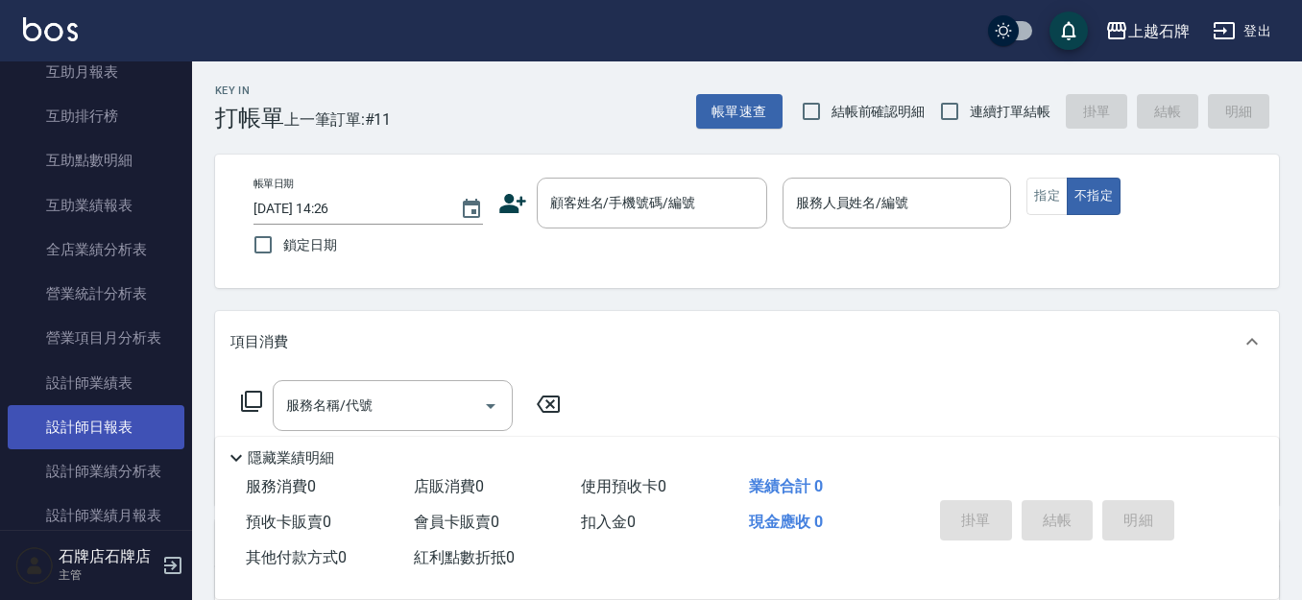
click at [72, 425] on link "設計師日報表" at bounding box center [96, 427] width 177 height 44
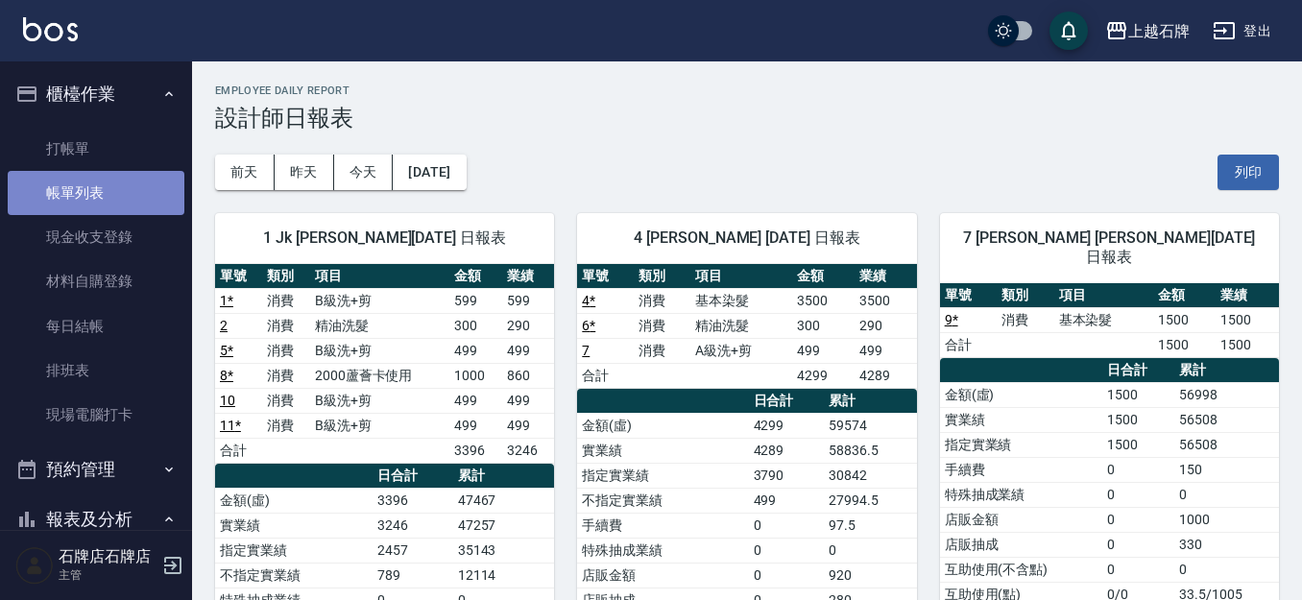
click at [113, 187] on link "帳單列表" at bounding box center [96, 193] width 177 height 44
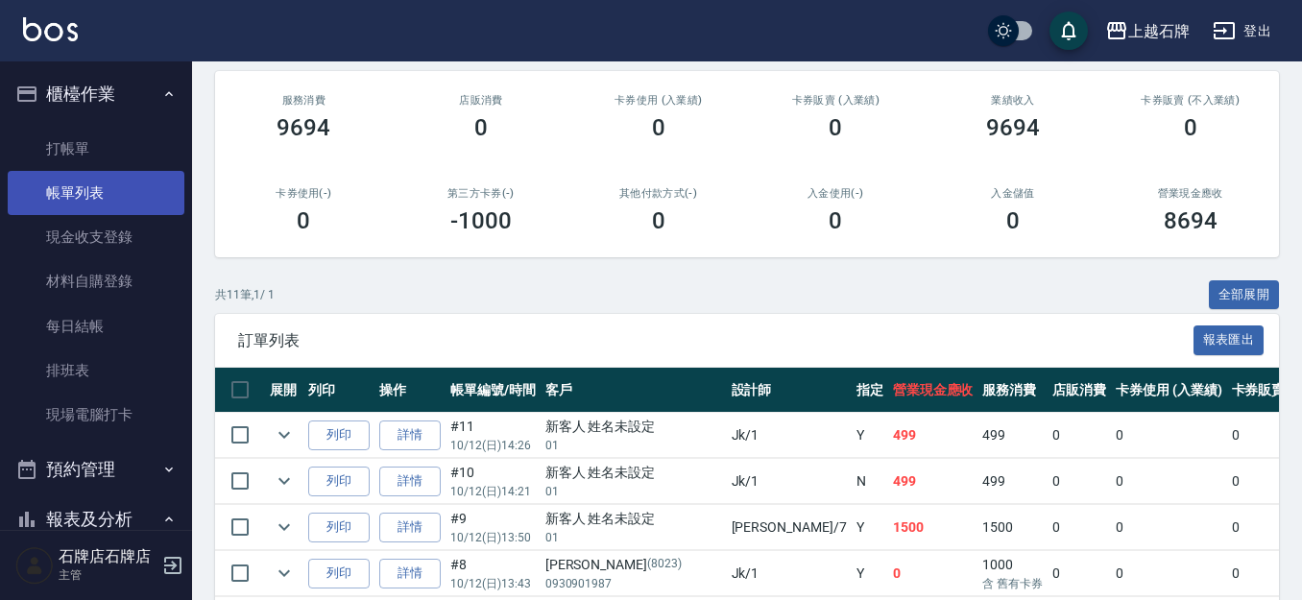
scroll to position [192, 0]
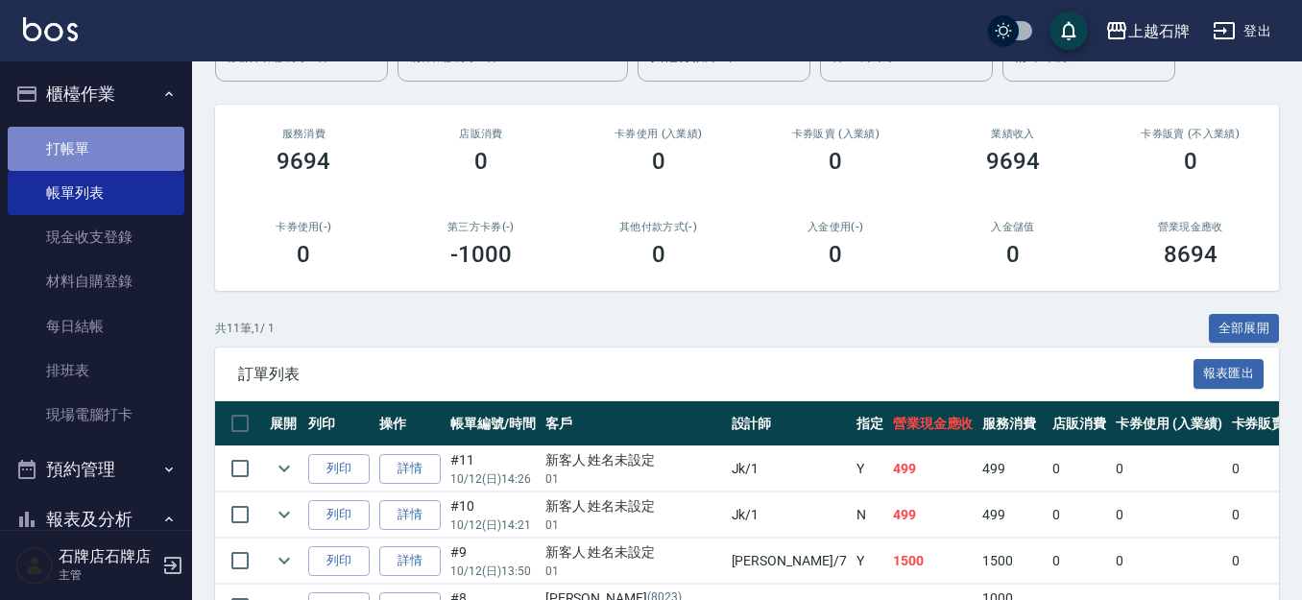
click at [118, 149] on link "打帳單" at bounding box center [96, 149] width 177 height 44
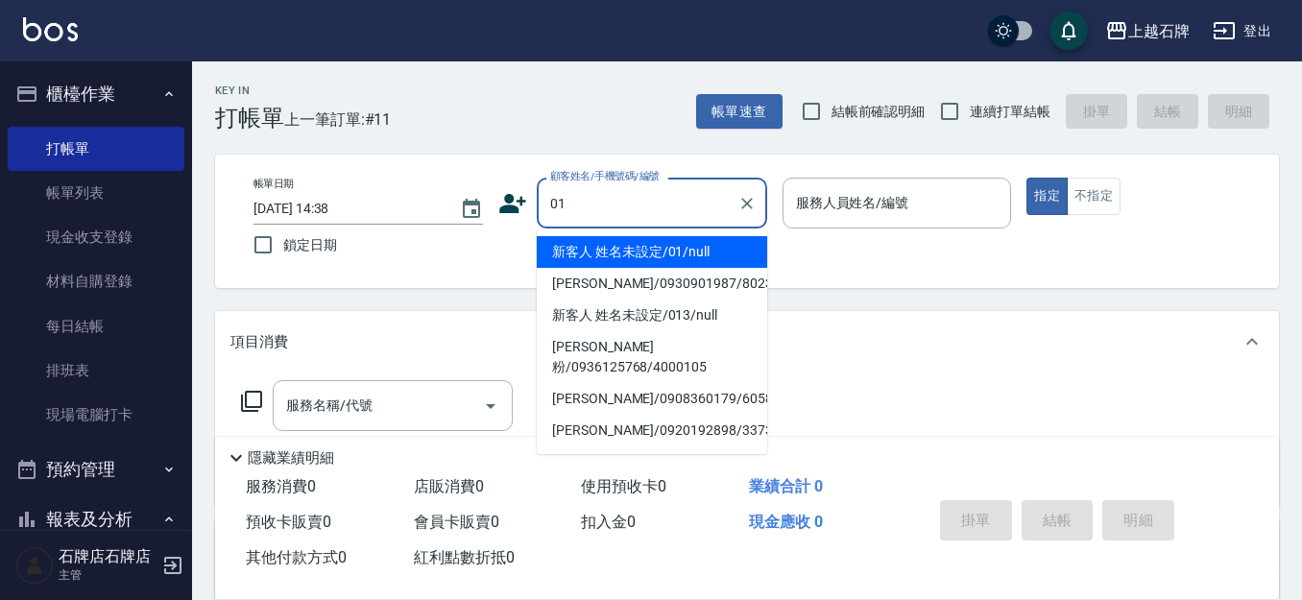
drag, startPoint x: 368, startPoint y: 568, endPoint x: 704, endPoint y: 250, distance: 463.1
click at [693, 253] on li "新客人 姓名未設定/01/null" at bounding box center [652, 252] width 230 height 32
type input "新客人 姓名未設定/01/null"
click at [704, 250] on div "帳單日期 [DATE] 14:38 鎖定日期 顧客姓名/手機號碼/編號 新客人 姓名未設定/01/null 顧客姓名/手機號碼/編號 服務人員姓名/編號 服務…" at bounding box center [747, 221] width 1018 height 87
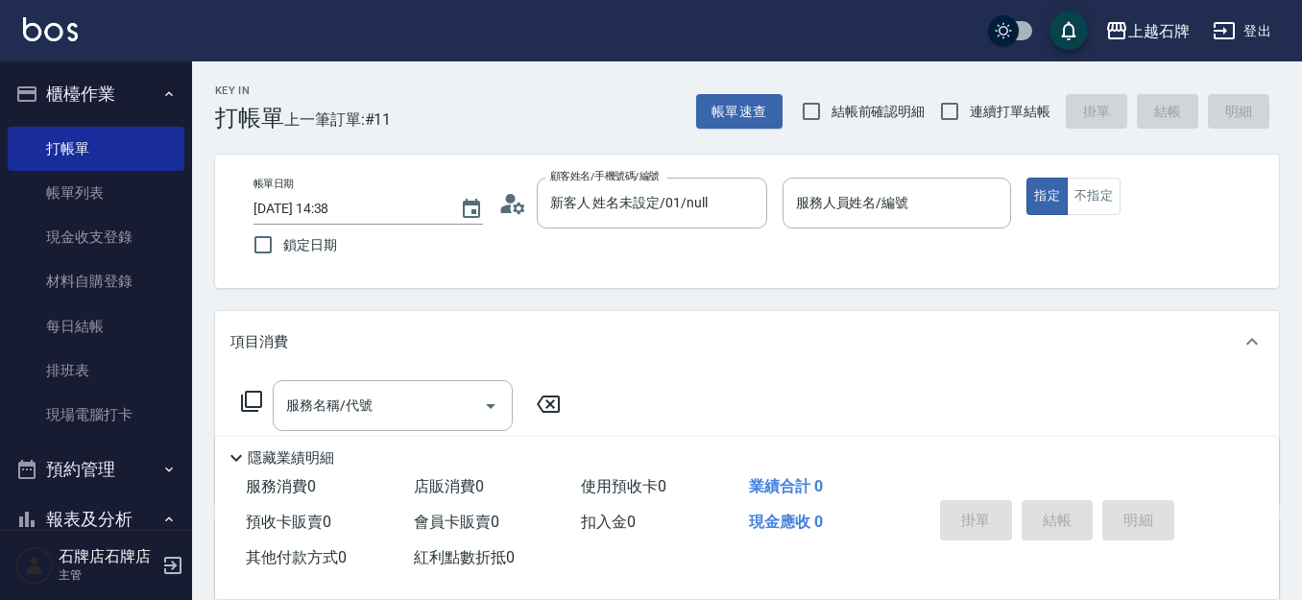
click at [852, 245] on p at bounding box center [896, 238] width 229 height 20
click at [895, 211] on input "服務人員姓名/編號" at bounding box center [897, 203] width 212 height 34
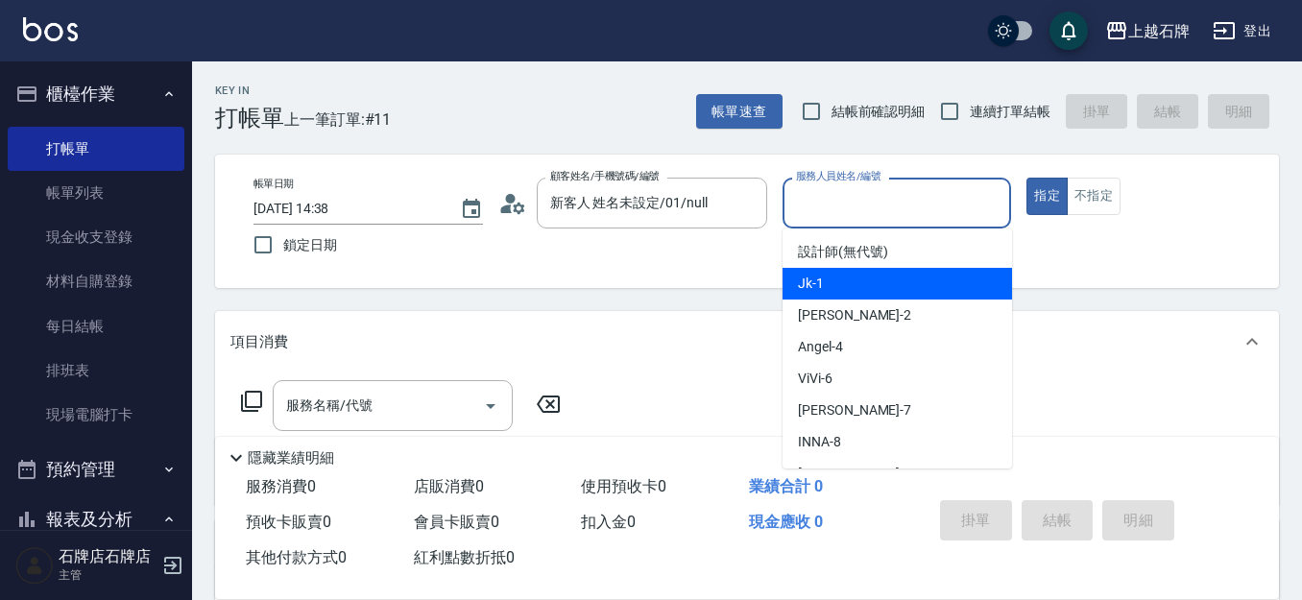
click at [897, 283] on div "Jk -1" at bounding box center [896, 284] width 229 height 32
type input "Jk-1"
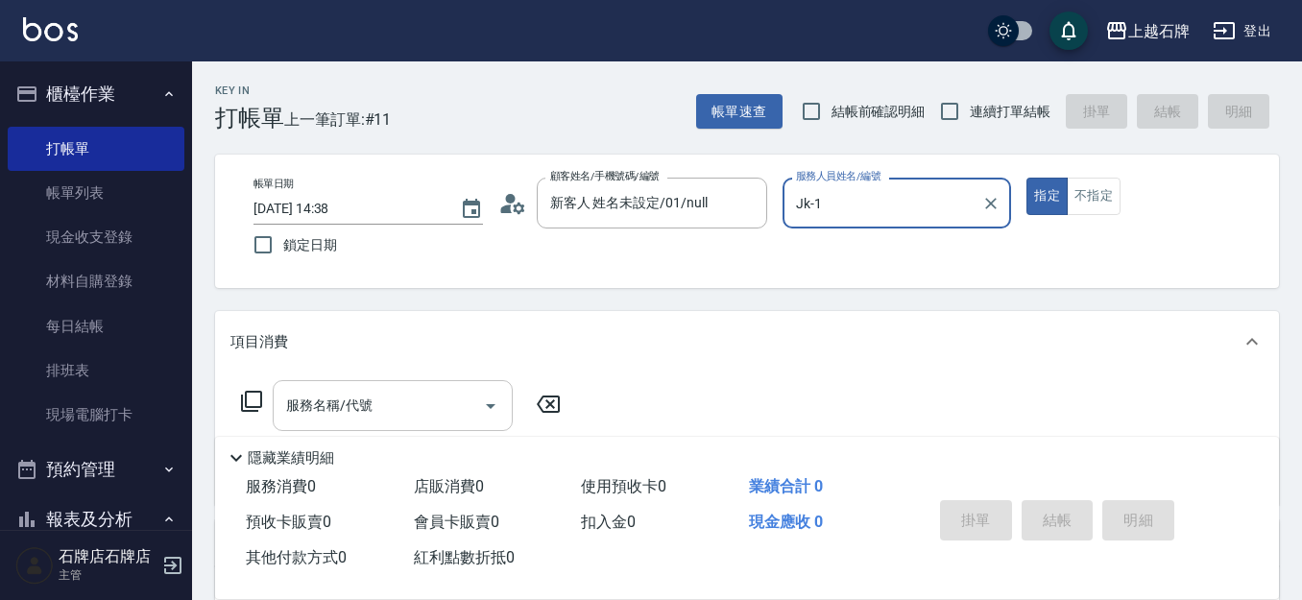
click at [450, 418] on input "服務名稱/代號" at bounding box center [378, 406] width 194 height 34
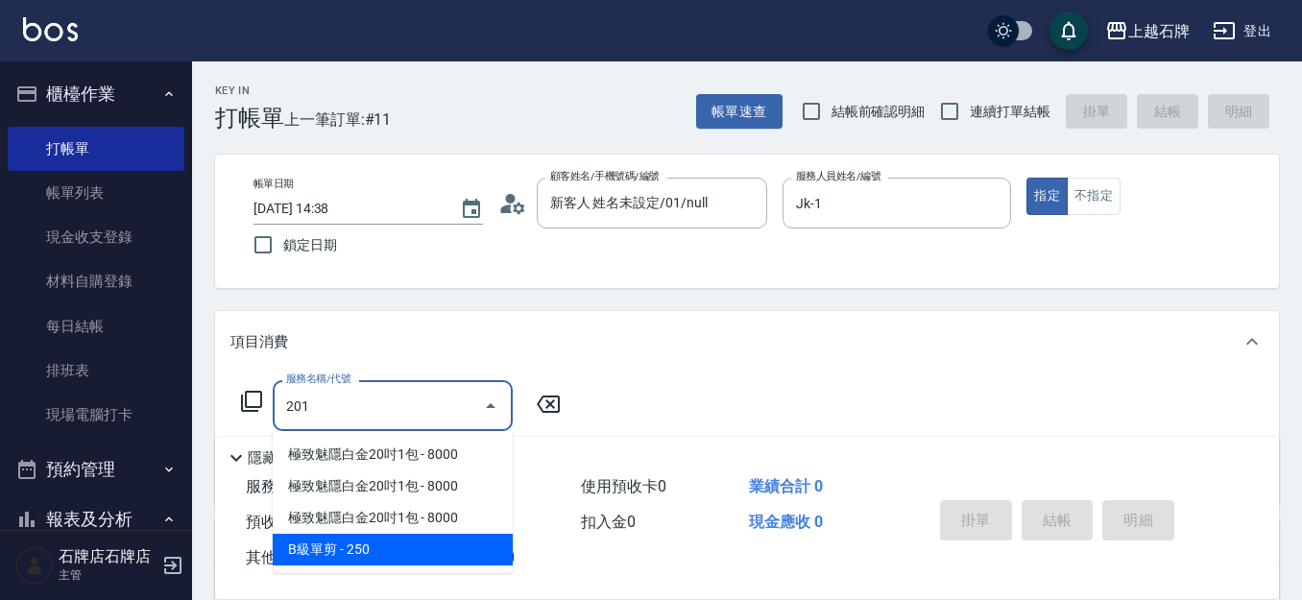
click at [440, 545] on span "B級單剪 - 250" at bounding box center [393, 550] width 240 height 32
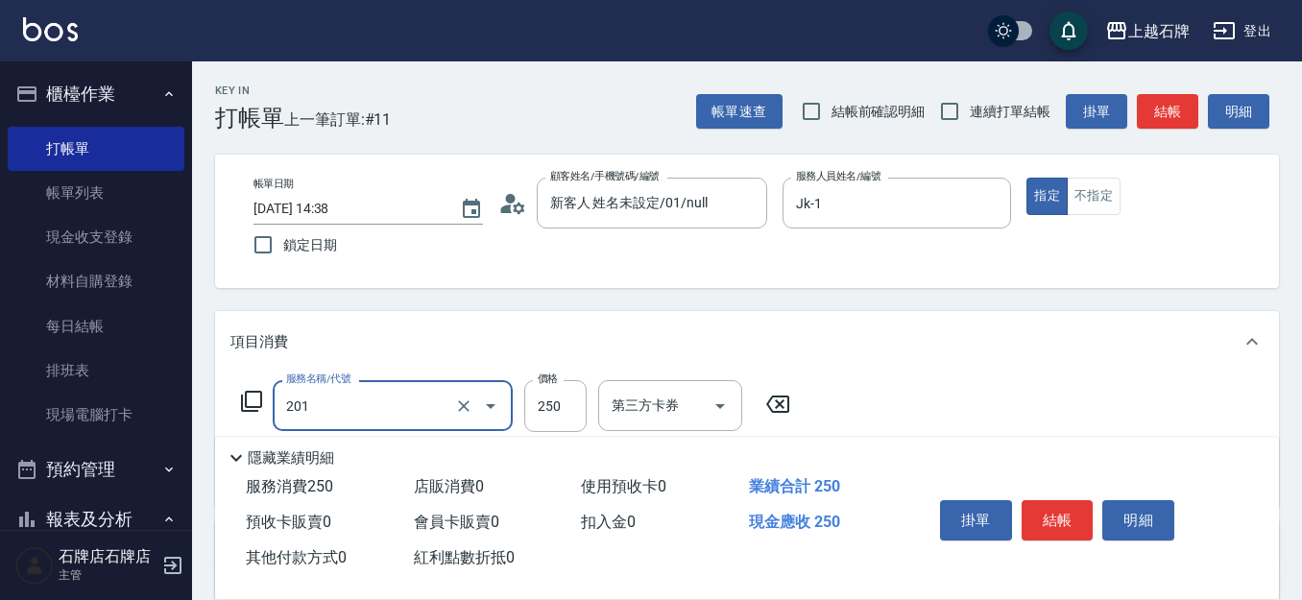
type input "B級單剪(201)"
drag, startPoint x: 516, startPoint y: 403, endPoint x: 532, endPoint y: 404, distance: 15.4
click at [522, 403] on div "服務名稱/代號 B級單剪(201) 服務名稱/代號 價格 250 價格 第三方卡券 第三方卡券" at bounding box center [515, 406] width 571 height 52
click at [536, 406] on input "250" at bounding box center [555, 406] width 62 height 52
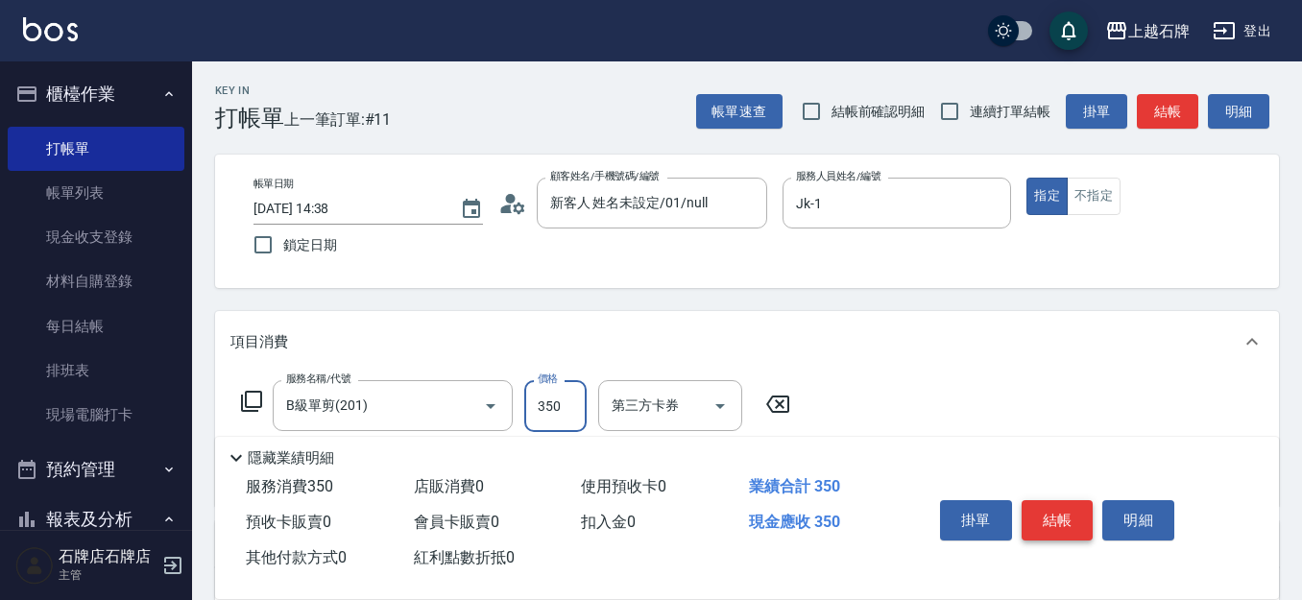
type input "350"
click at [1048, 524] on button "結帳" at bounding box center [1057, 520] width 72 height 40
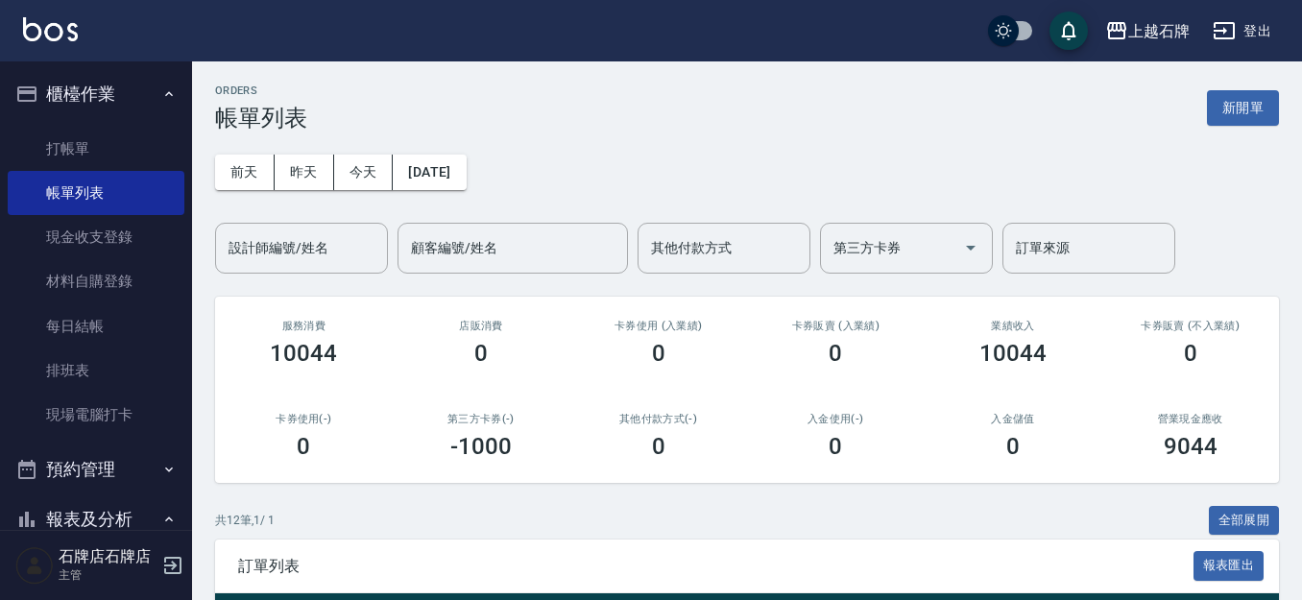
scroll to position [192, 0]
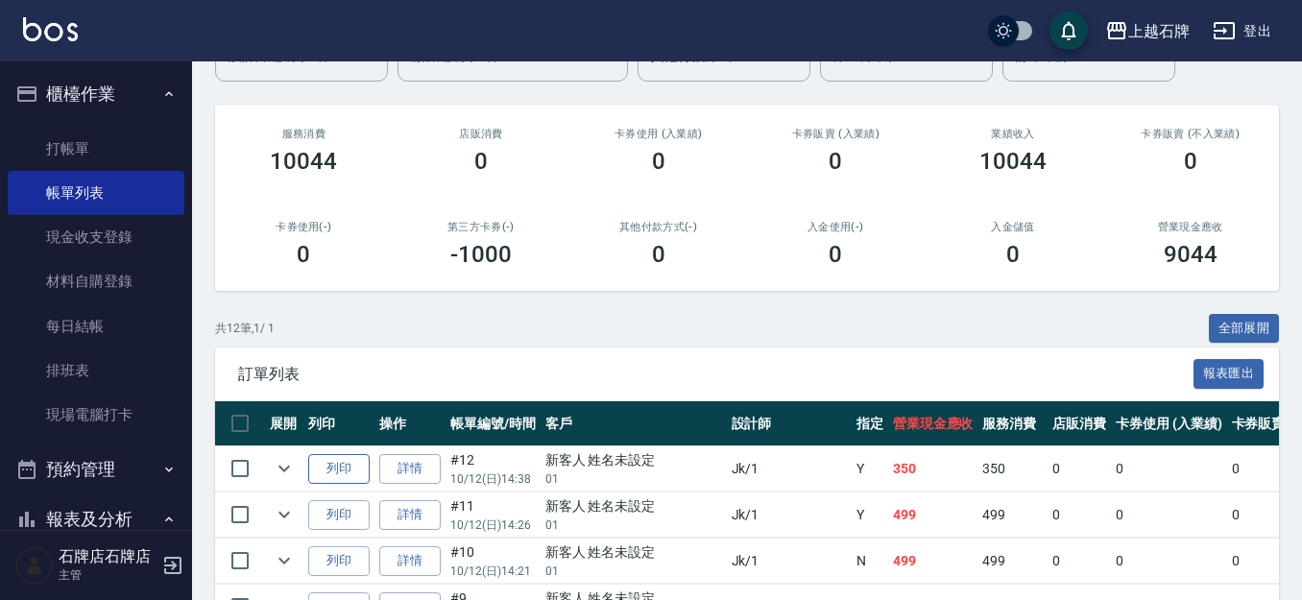
click at [324, 462] on button "列印" at bounding box center [338, 469] width 61 height 30
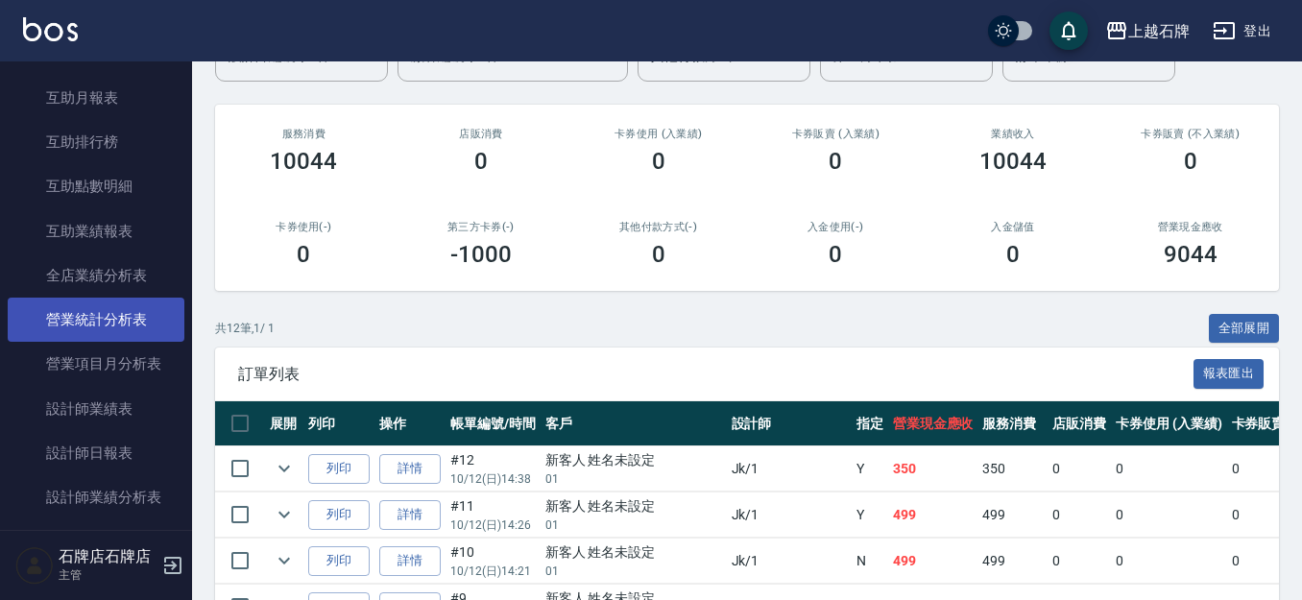
scroll to position [768, 0]
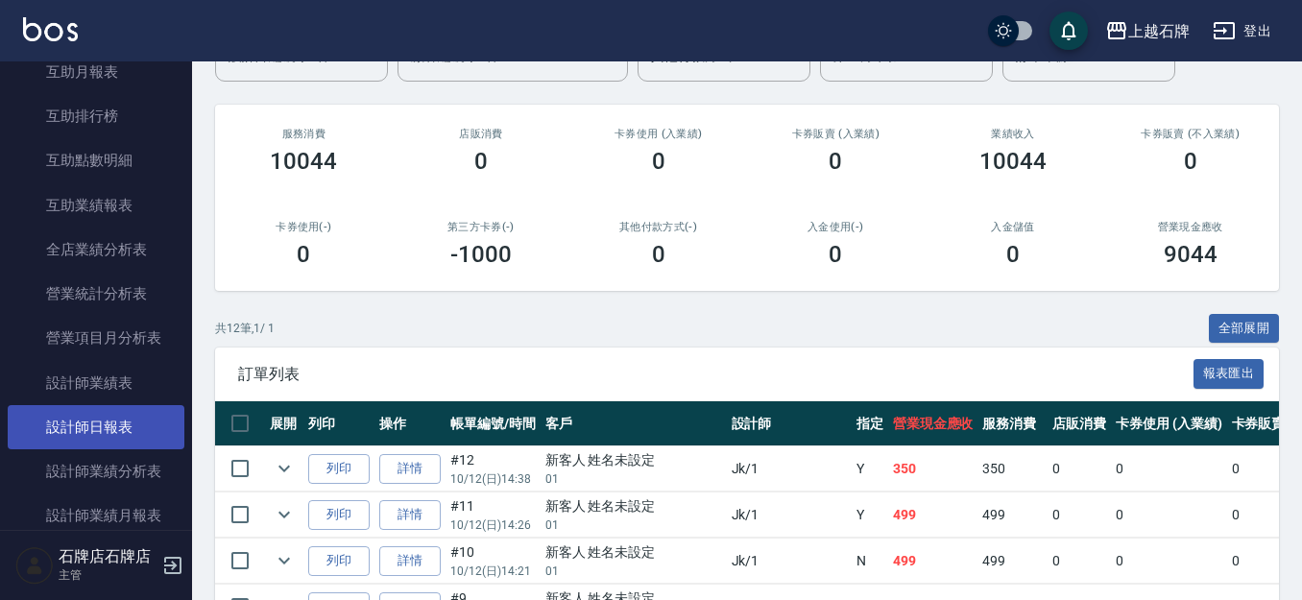
click at [158, 429] on link "設計師日報表" at bounding box center [96, 427] width 177 height 44
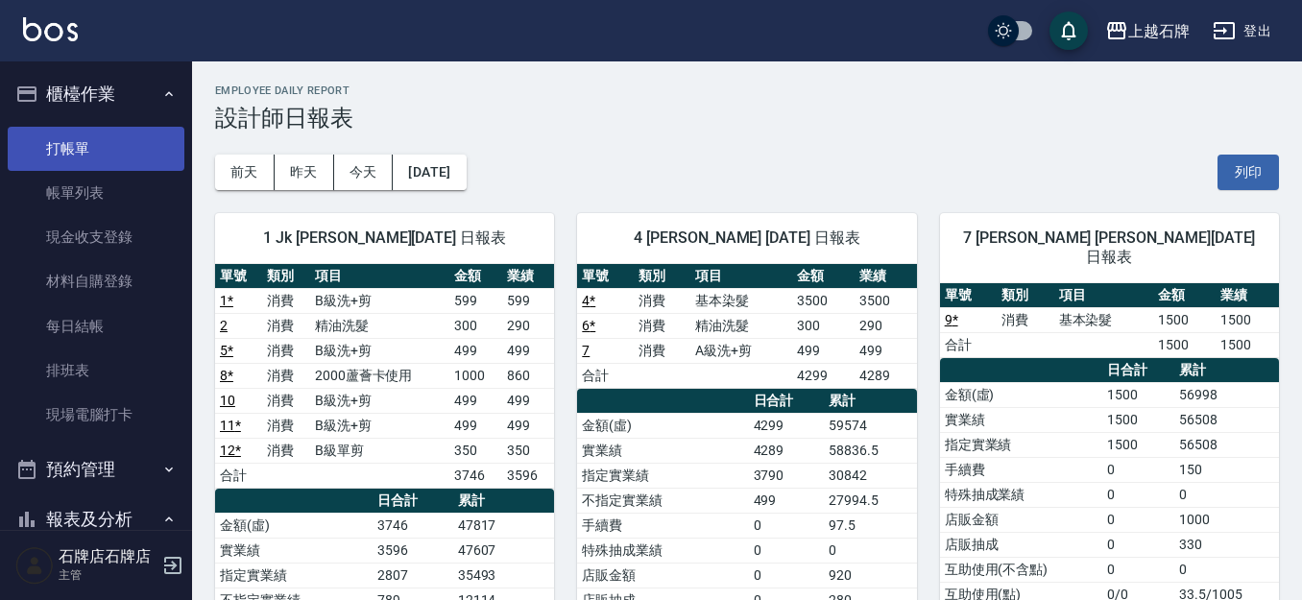
click at [73, 154] on link "打帳單" at bounding box center [96, 149] width 177 height 44
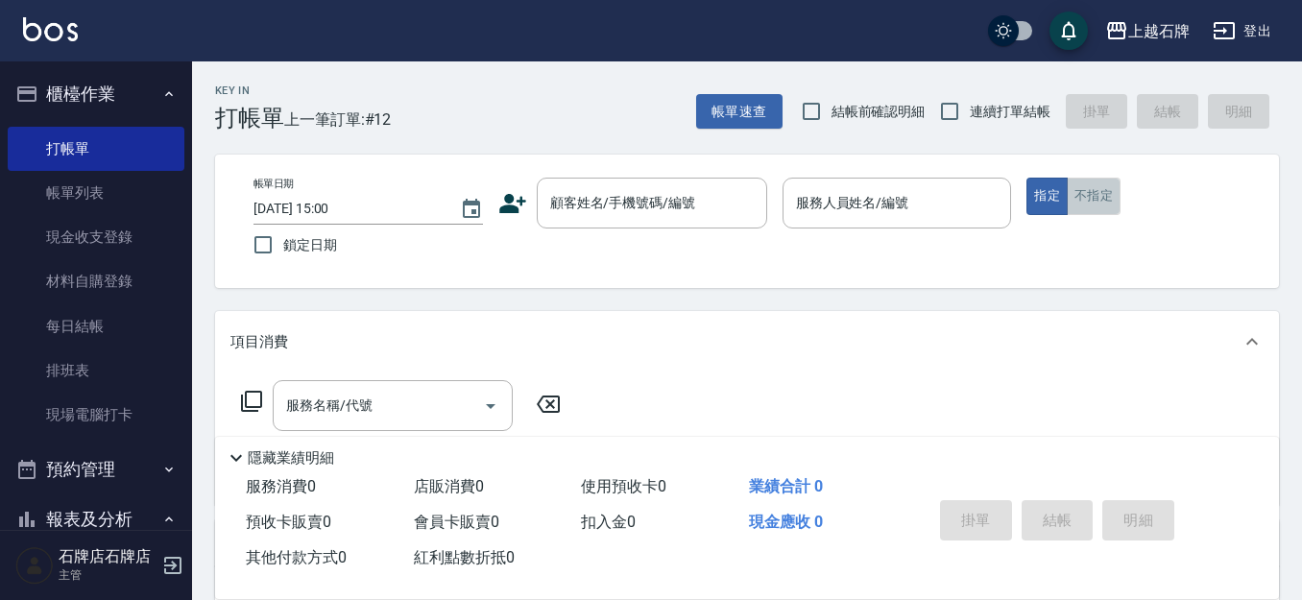
click at [1118, 207] on button "不指定" at bounding box center [1094, 196] width 54 height 37
click at [436, 107] on div "Key In 打帳單 上一筆訂單:#12 帳單速查 結帳前確認明細 連續打單結帳 掛單 結帳 明細" at bounding box center [735, 96] width 1087 height 70
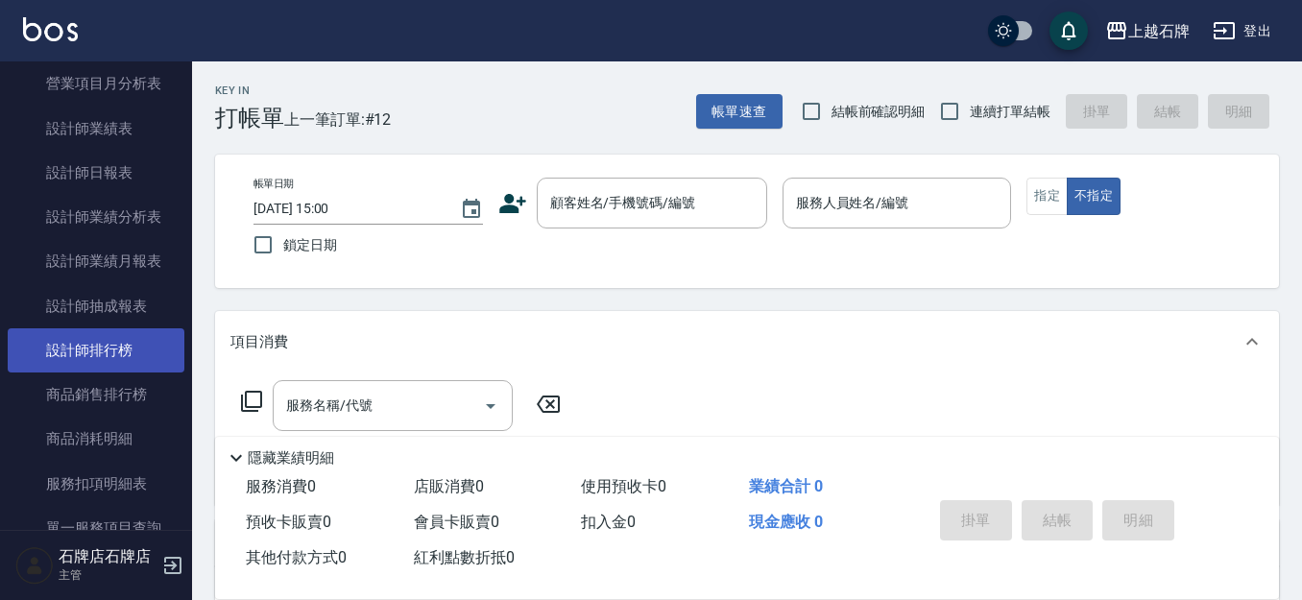
scroll to position [1056, 0]
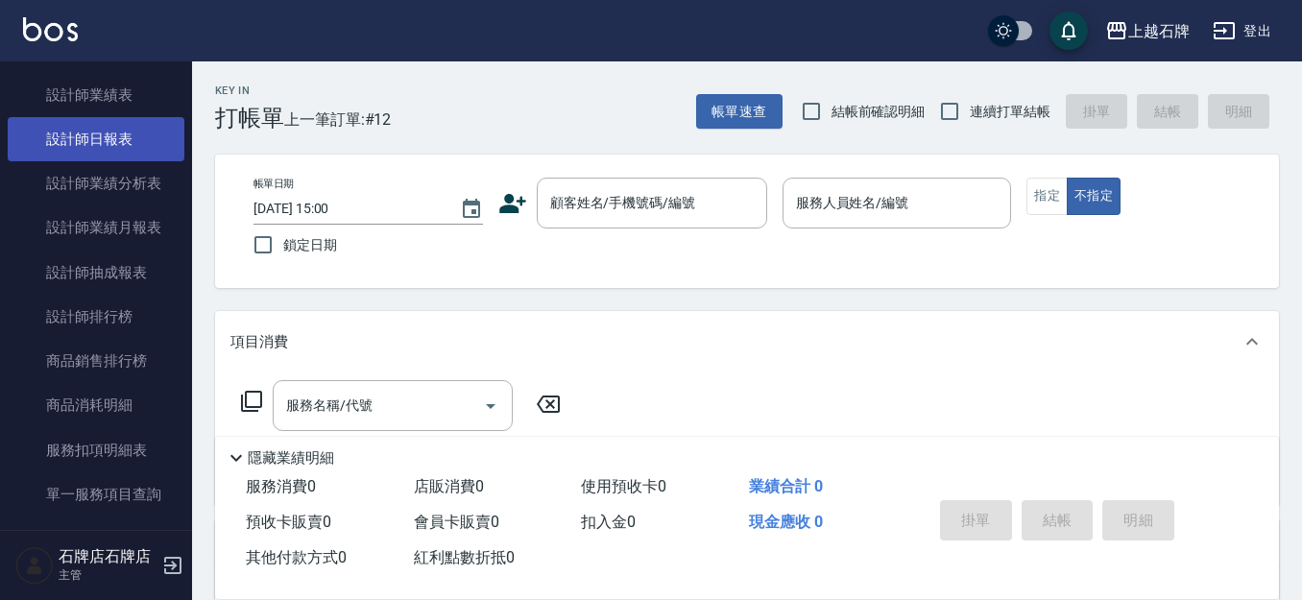
click at [105, 151] on link "設計師日報表" at bounding box center [96, 139] width 177 height 44
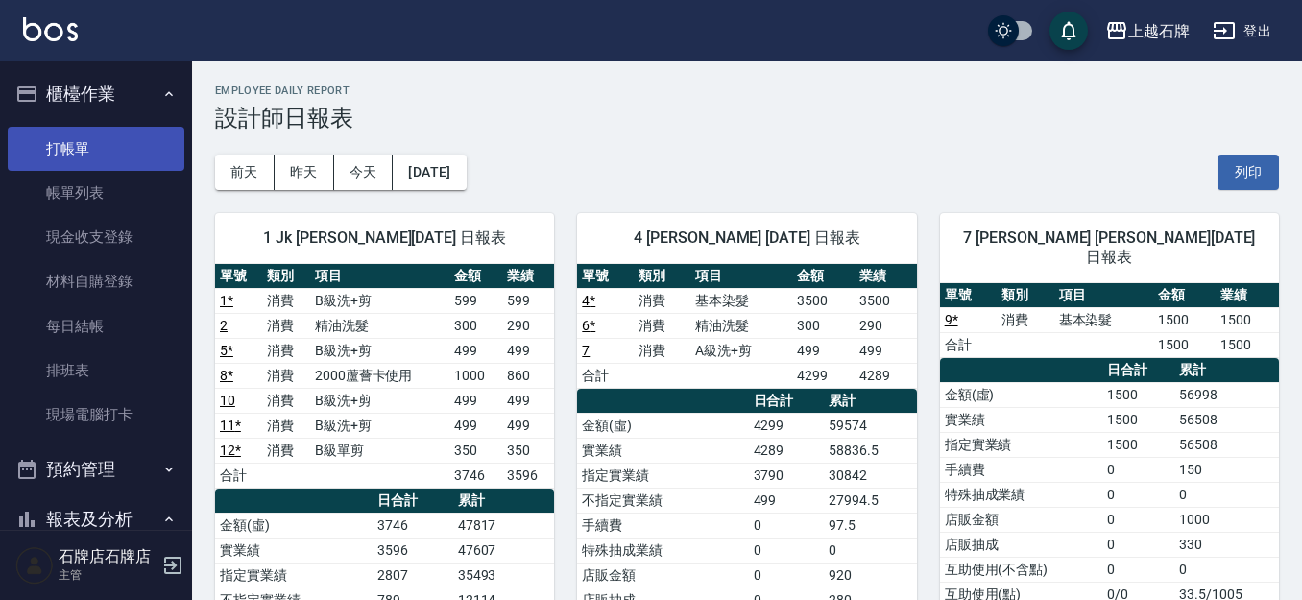
click at [99, 162] on link "打帳單" at bounding box center [96, 149] width 177 height 44
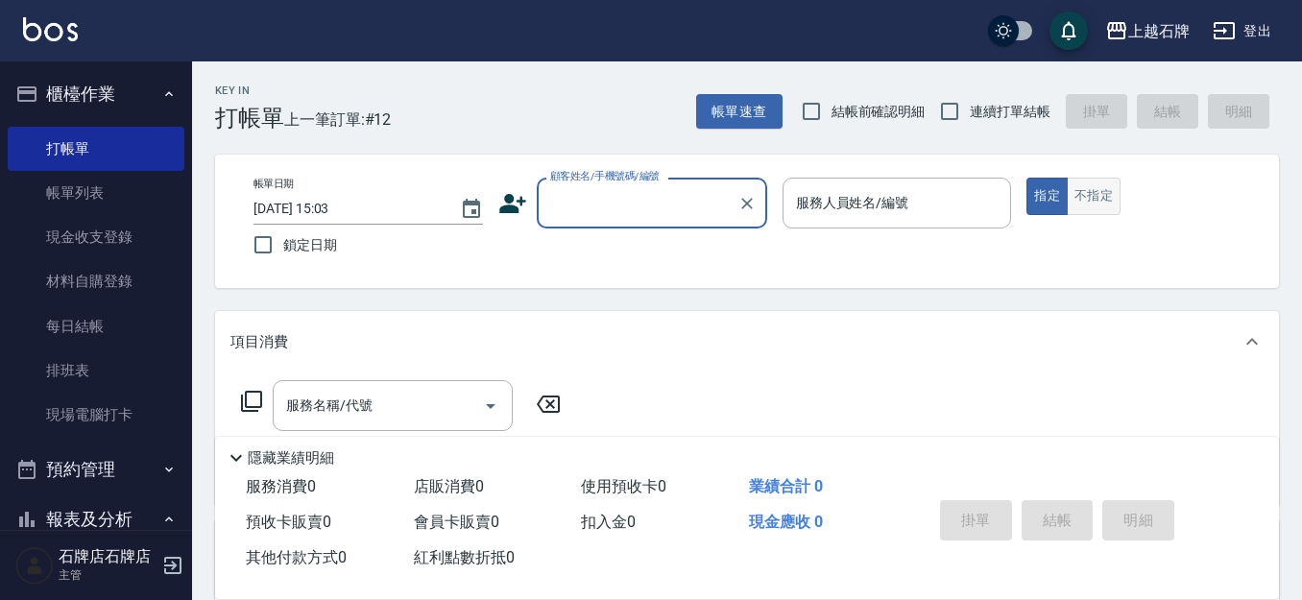
click at [1101, 191] on button "不指定" at bounding box center [1094, 196] width 54 height 37
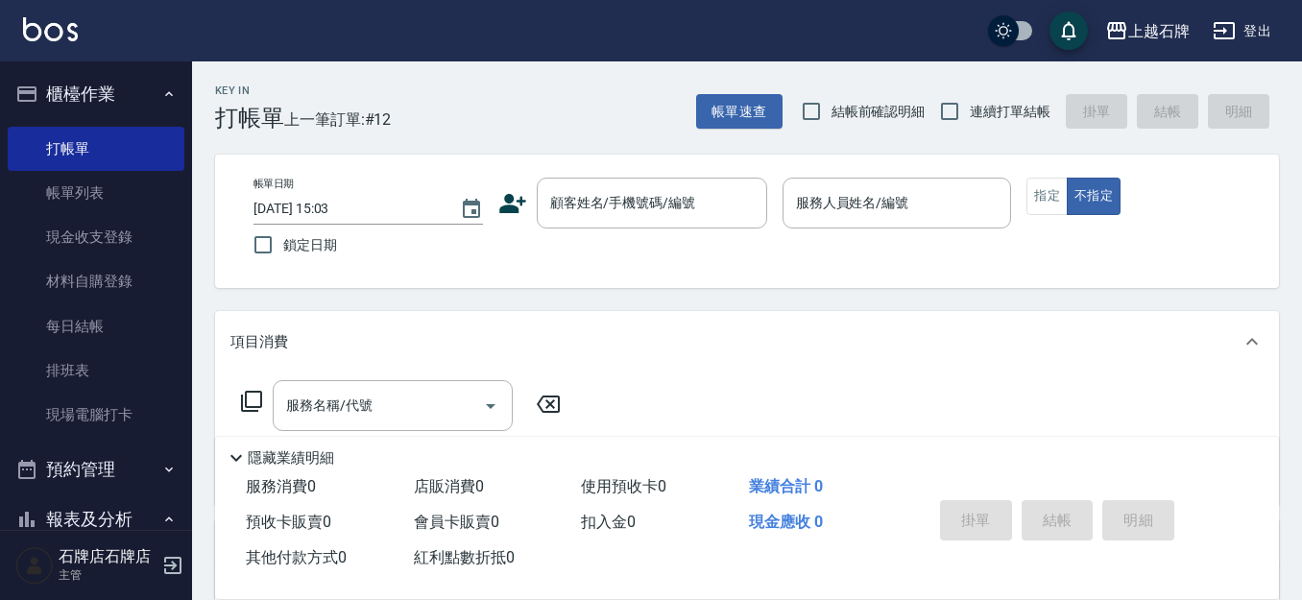
click at [508, 134] on div "Key In 打帳單 上一筆訂單:#12 帳單速查 結帳前確認明細 連續打單結帳 掛單 結帳 明細 帳單日期 [DATE] 15:03 鎖定日期 顧客姓名/手…" at bounding box center [747, 498] width 1110 height 874
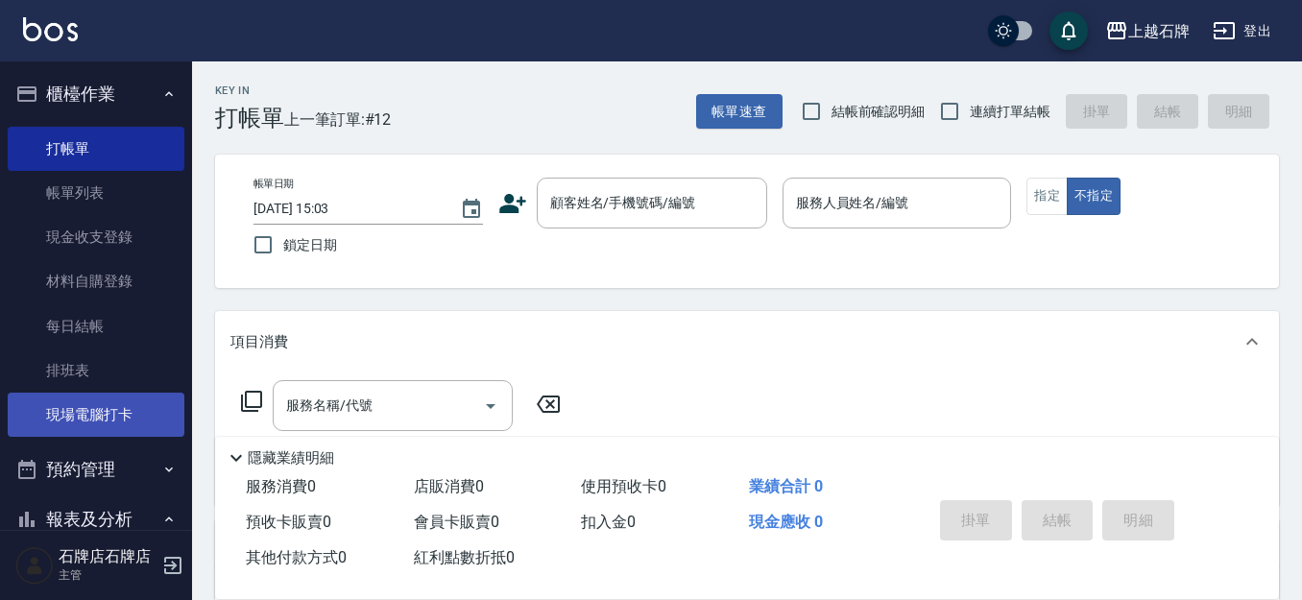
click at [109, 433] on link "現場電腦打卡" at bounding box center [96, 415] width 177 height 44
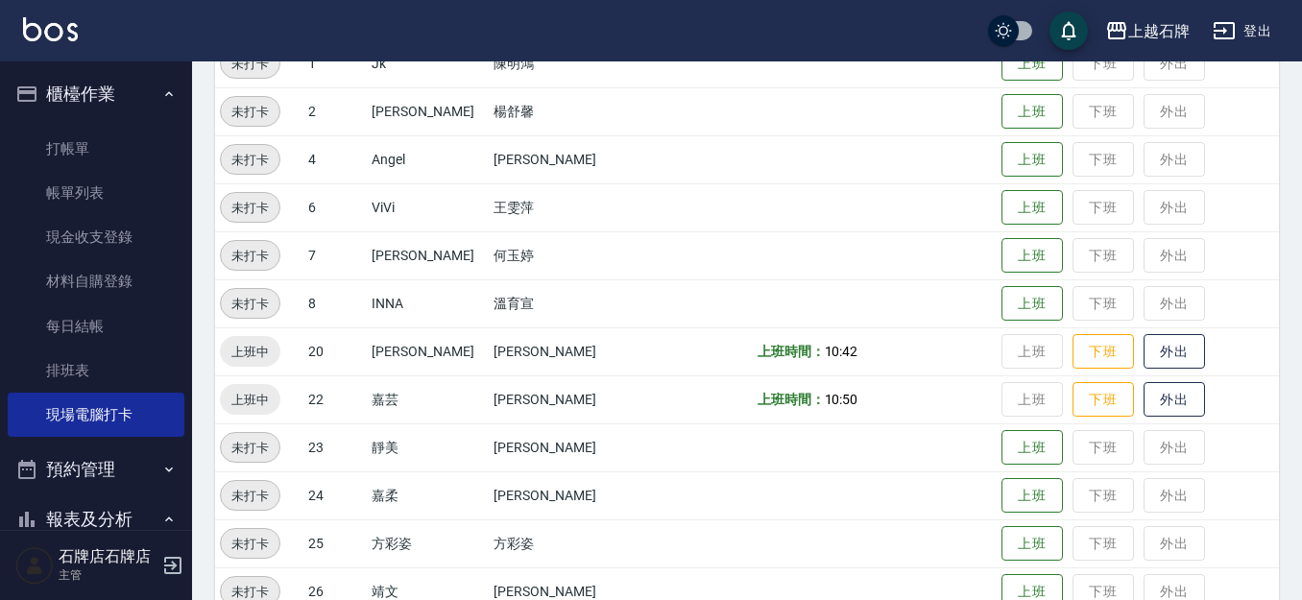
scroll to position [288, 0]
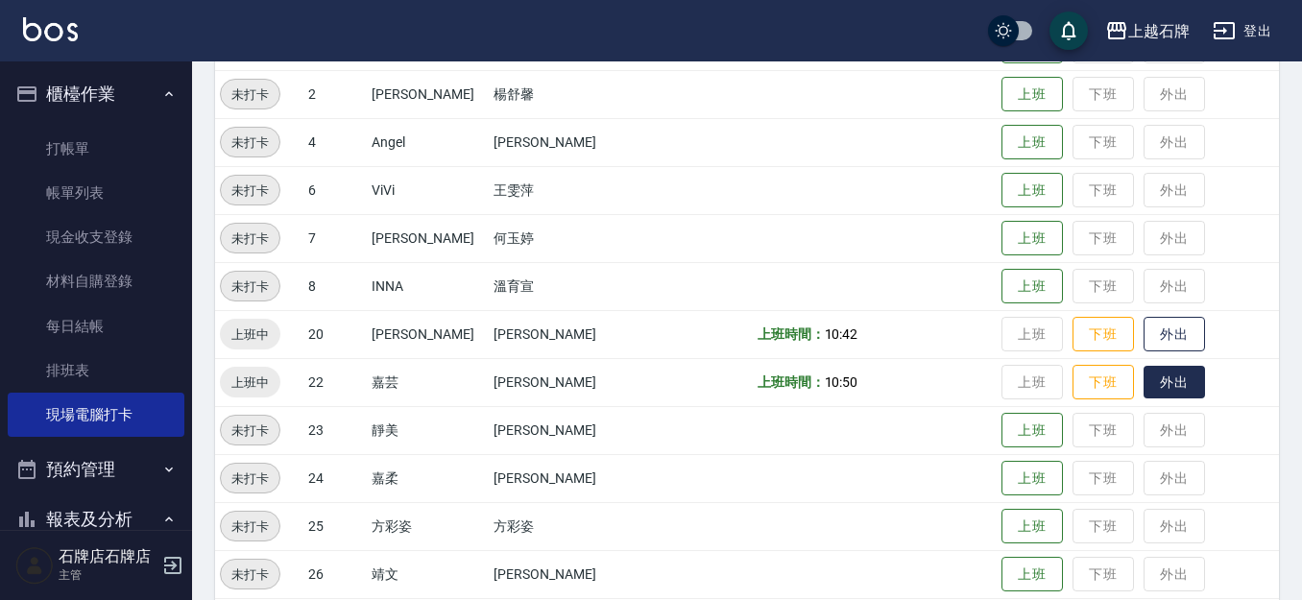
drag, startPoint x: 1145, startPoint y: 379, endPoint x: 1127, endPoint y: 368, distance: 21.6
click at [1143, 372] on button "外出" at bounding box center [1173, 383] width 61 height 34
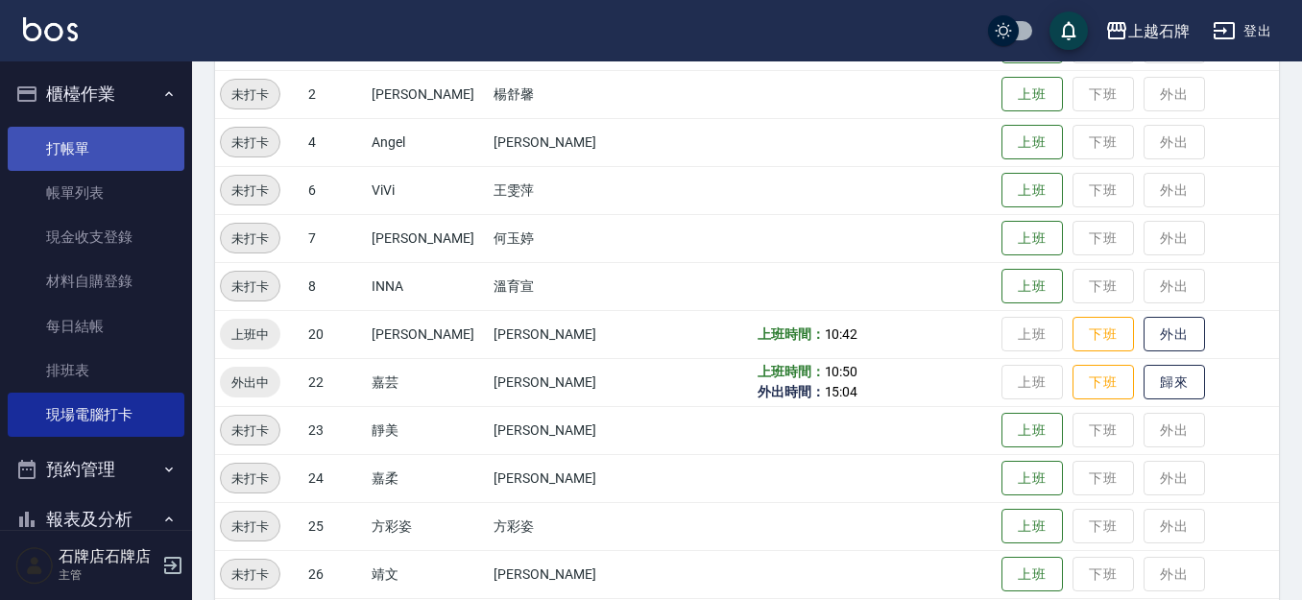
click at [96, 155] on link "打帳單" at bounding box center [96, 149] width 177 height 44
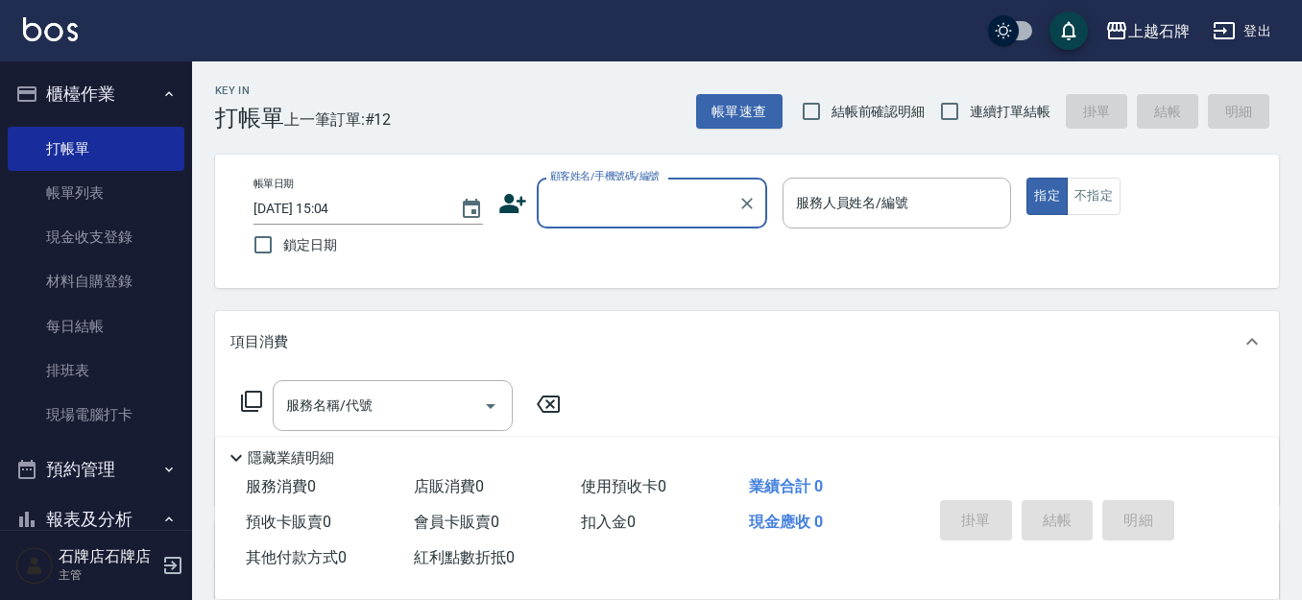
click at [1077, 225] on div "帳單日期 [DATE] 15:04 鎖定日期 顧客姓名/手機號碼/編號 顧客姓名/手機號碼/編號 服務人員姓名/編號 服務人員姓名/編號 指定 不指定" at bounding box center [747, 221] width 1018 height 87
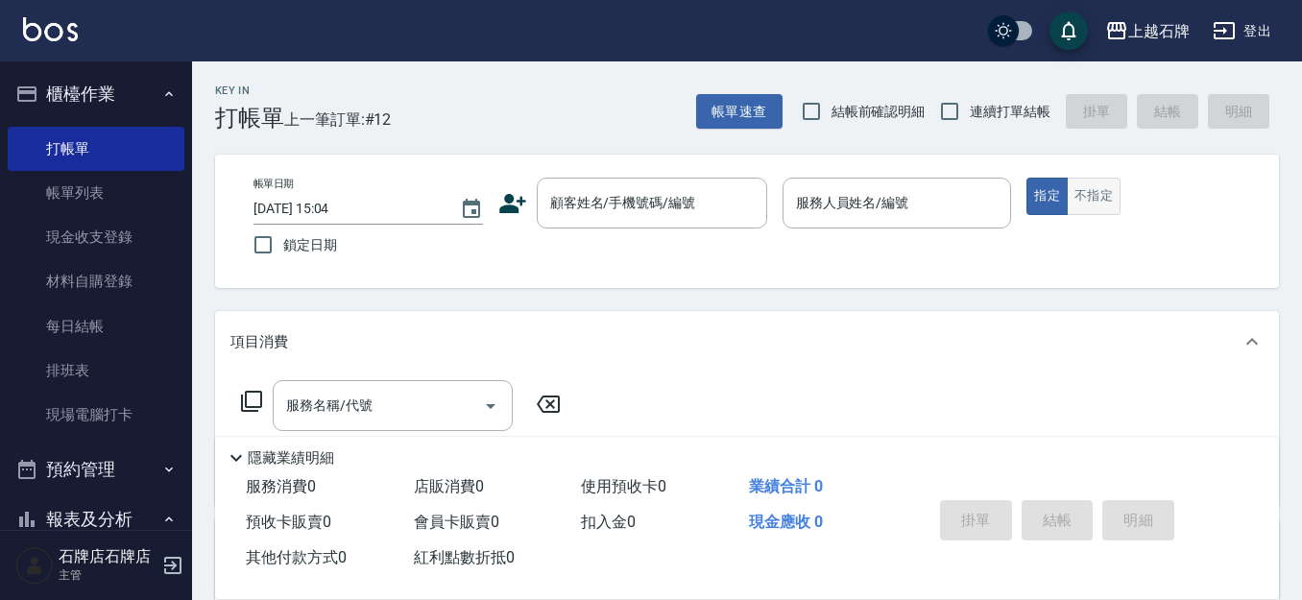
click at [1086, 195] on button "不指定" at bounding box center [1094, 196] width 54 height 37
click at [603, 118] on div "Key In 打帳單 上一筆訂單:#12 帳單速查 結帳前確認明細 連續打單結帳 掛單 結帳 明細" at bounding box center [735, 96] width 1087 height 70
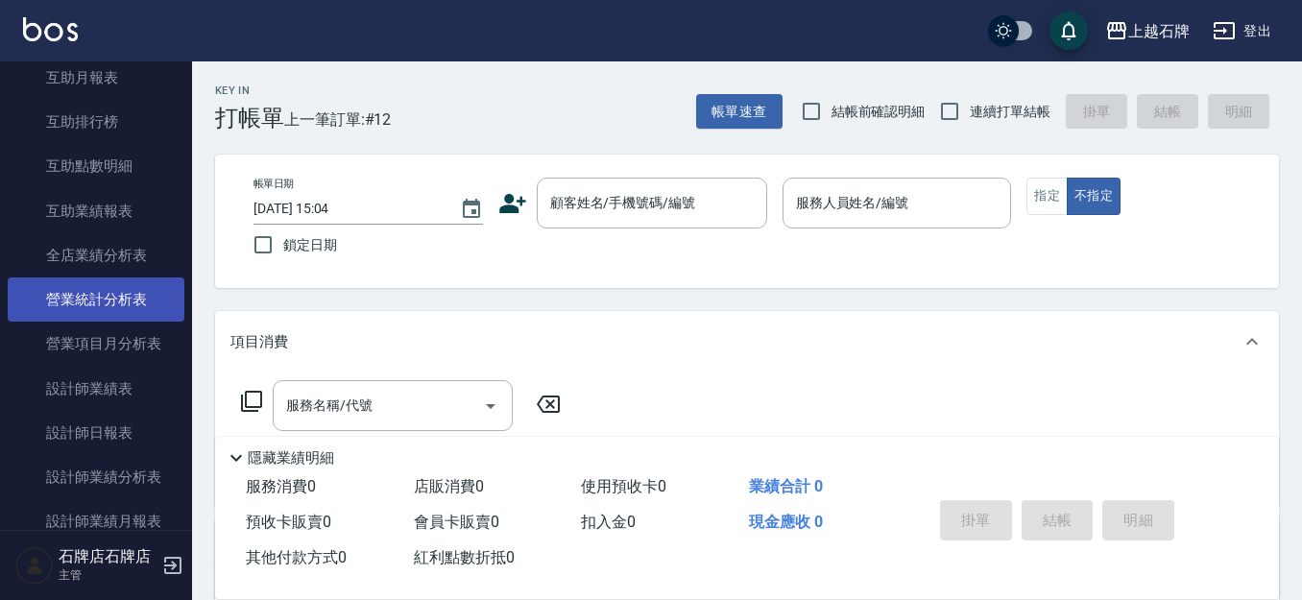
scroll to position [768, 0]
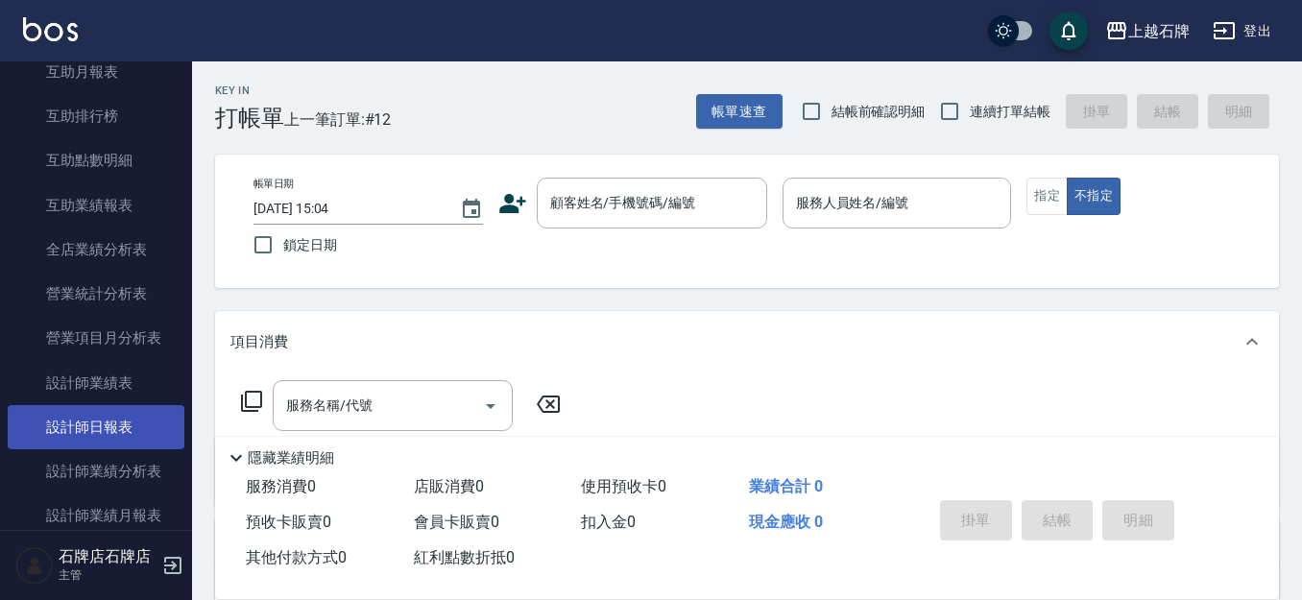
click at [89, 408] on link "設計師日報表" at bounding box center [96, 427] width 177 height 44
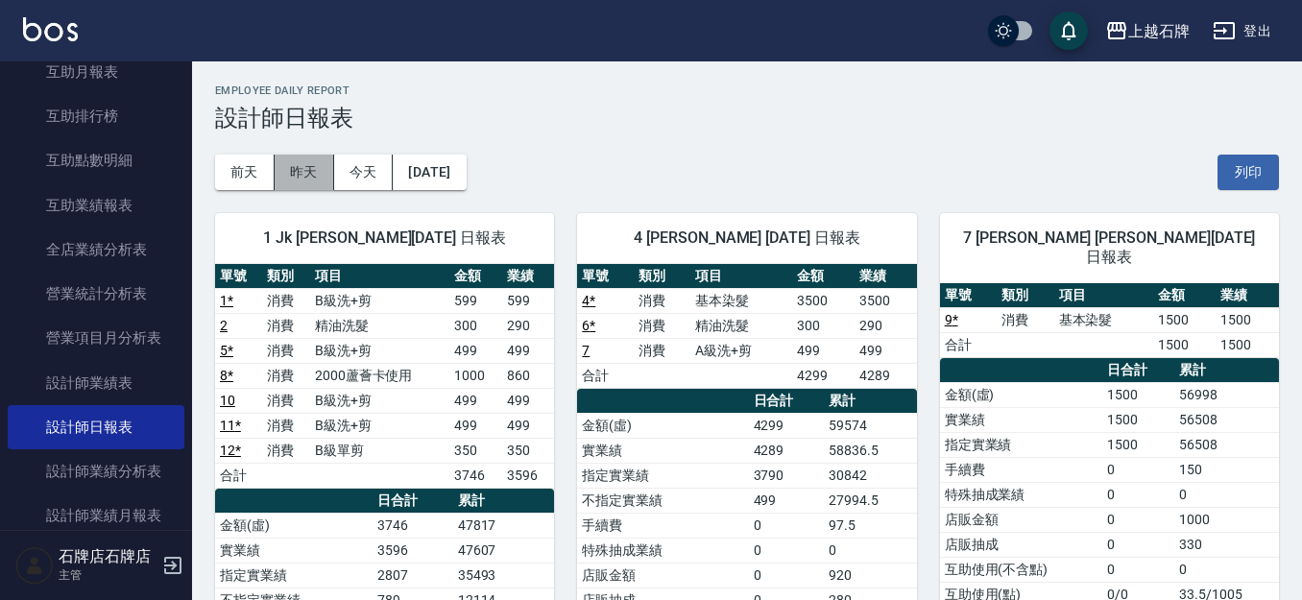
click at [312, 177] on button "昨天" at bounding box center [305, 173] width 60 height 36
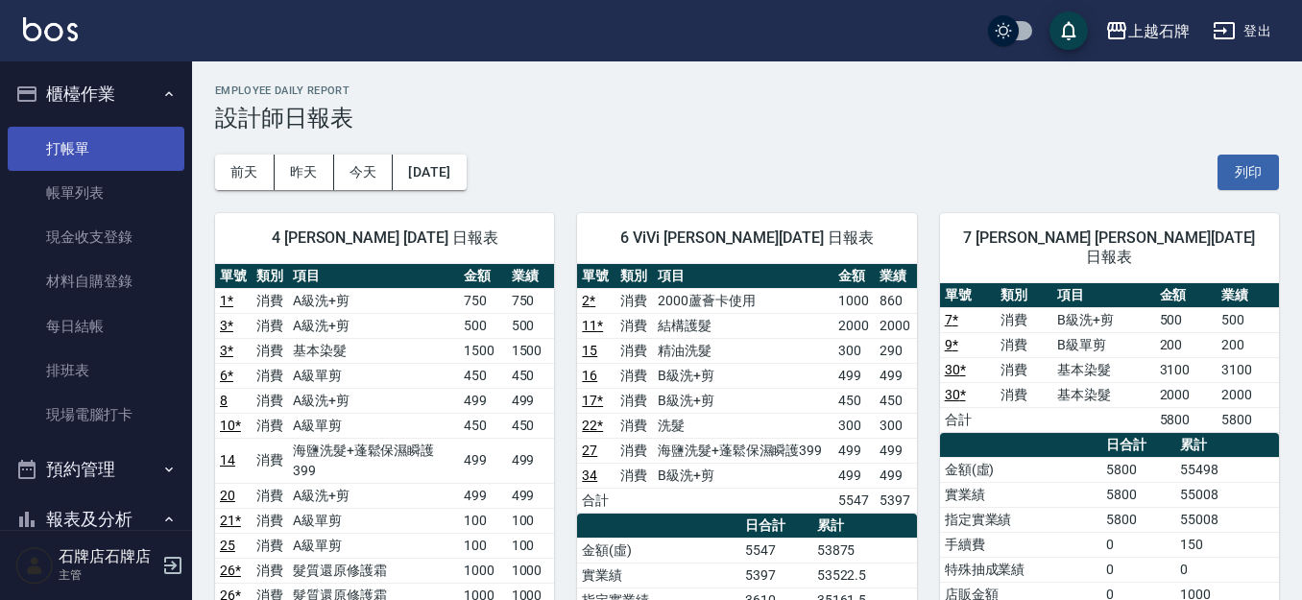
click at [67, 145] on link "打帳單" at bounding box center [96, 149] width 177 height 44
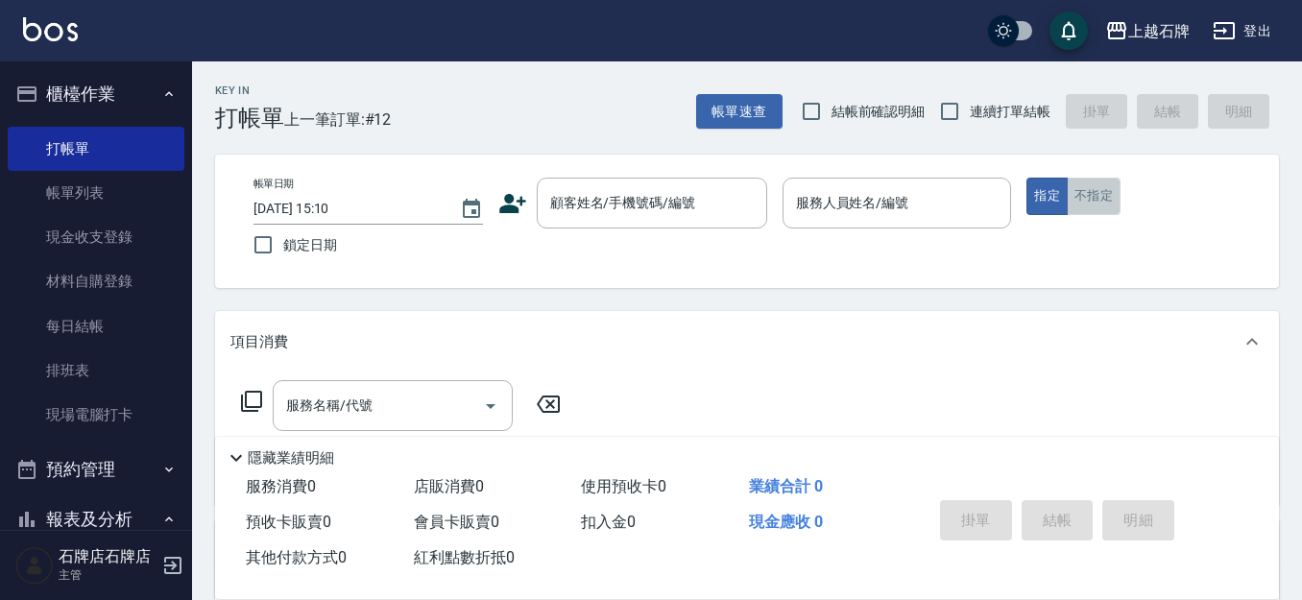
click at [1107, 204] on button "不指定" at bounding box center [1094, 196] width 54 height 37
click at [515, 125] on div "Key In 打帳單 上一筆訂單:#12 帳單速查 結帳前確認明細 連續打單結帳 掛單 結帳 明細" at bounding box center [735, 96] width 1087 height 70
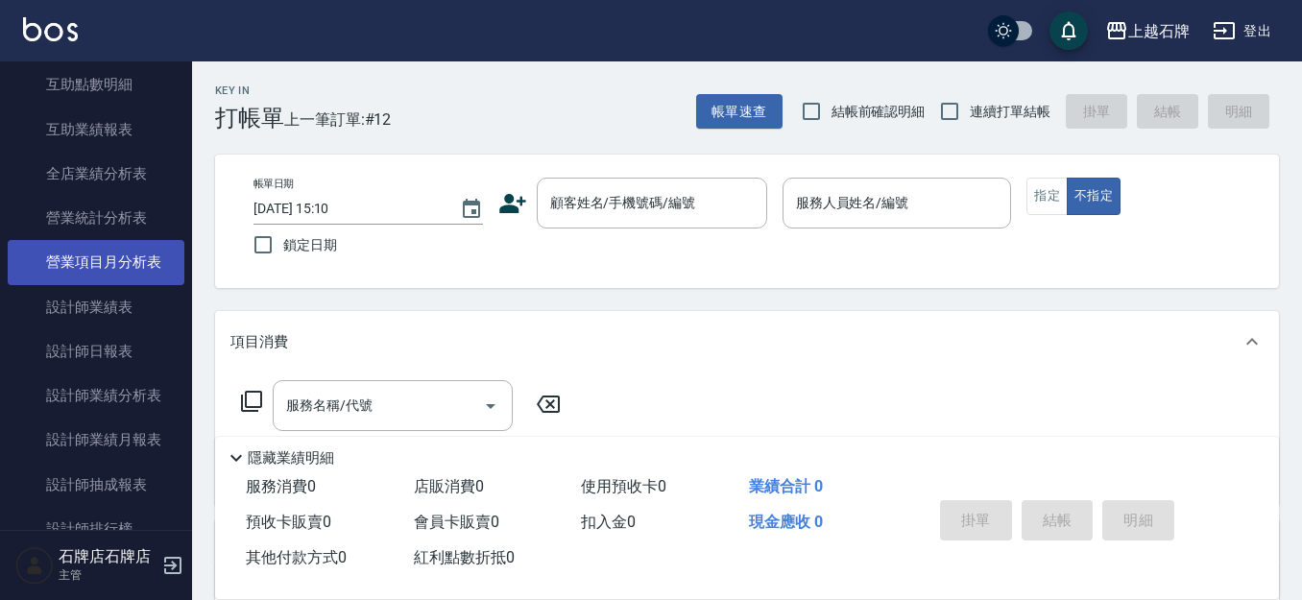
scroll to position [864, 0]
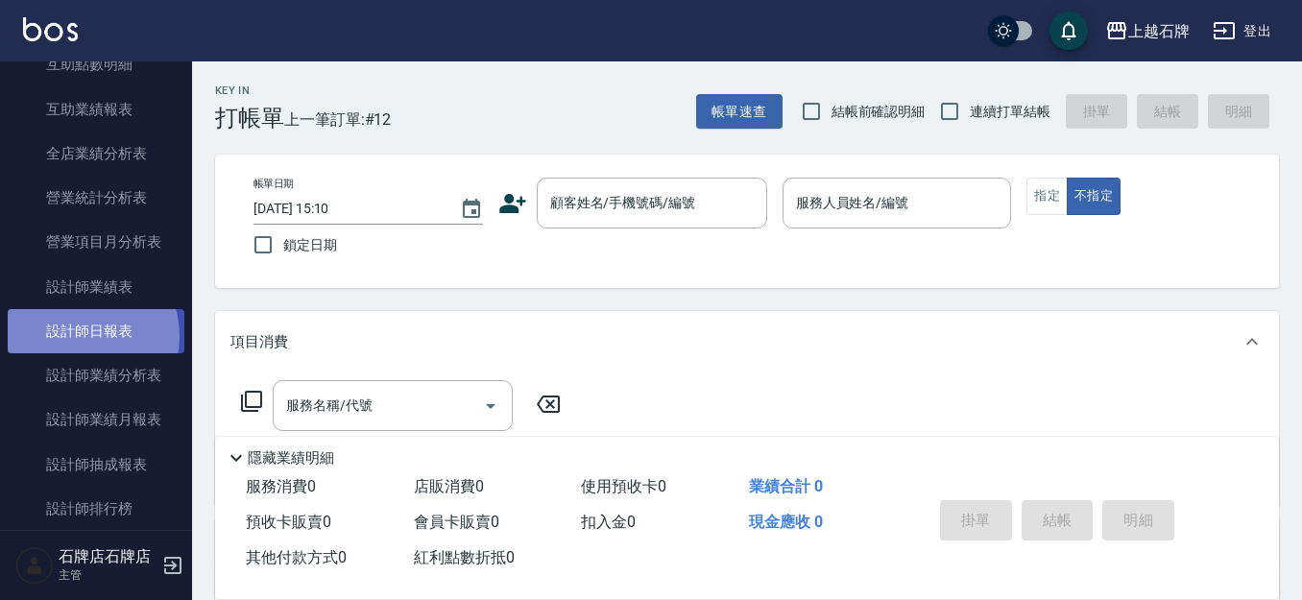
click at [77, 336] on link "設計師日報表" at bounding box center [96, 331] width 177 height 44
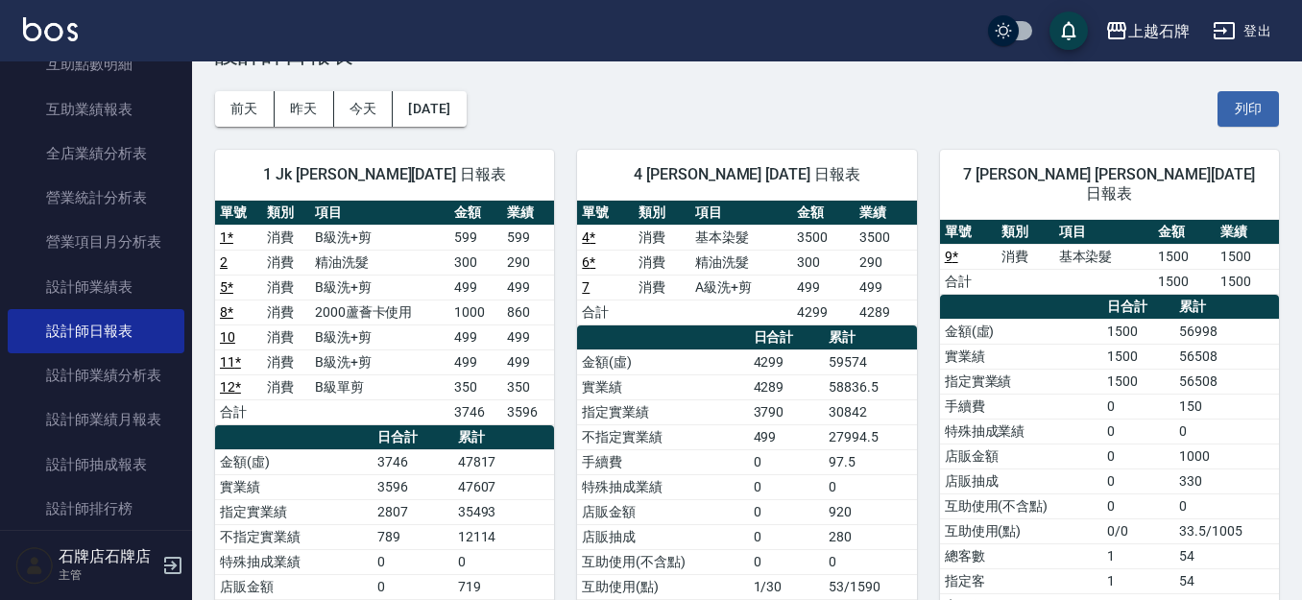
scroll to position [192, 0]
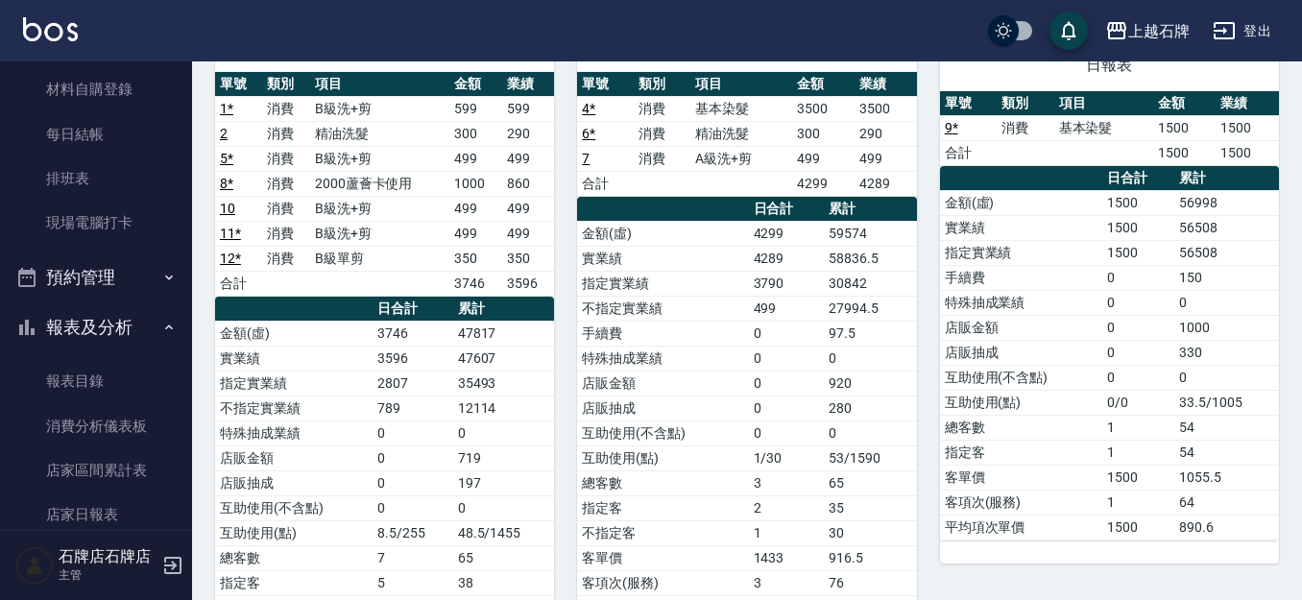
click at [150, 321] on button "報表及分析" at bounding box center [96, 327] width 177 height 50
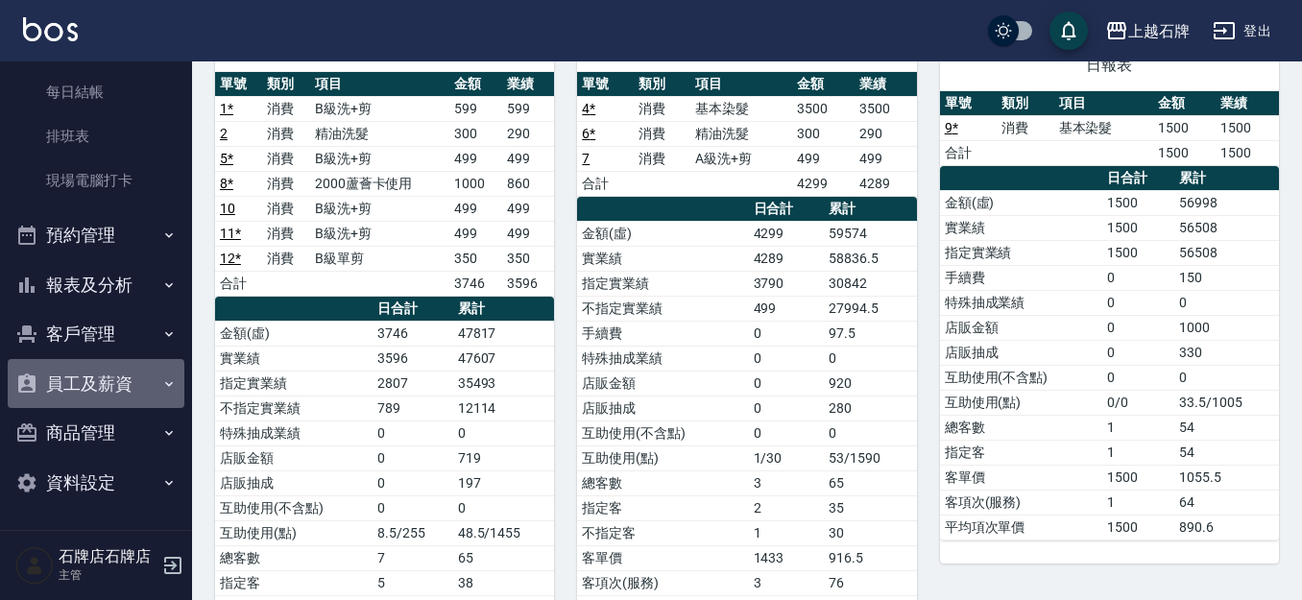
click at [142, 380] on button "員工及薪資" at bounding box center [96, 384] width 177 height 50
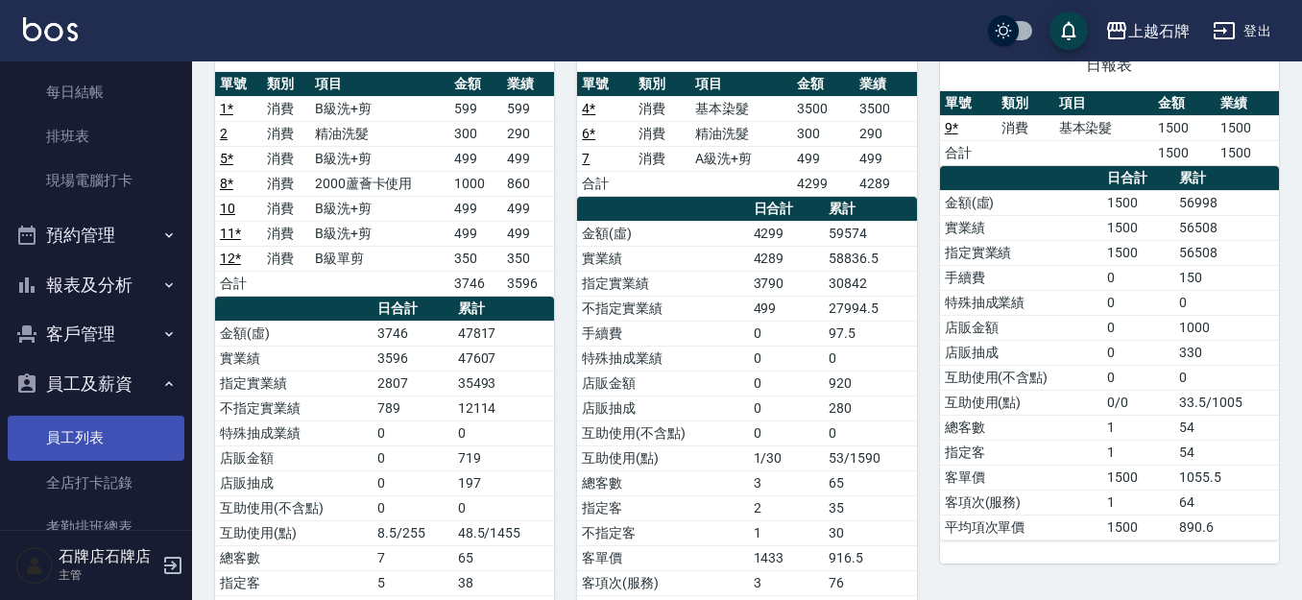
click at [123, 432] on link "員工列表" at bounding box center [96, 438] width 177 height 44
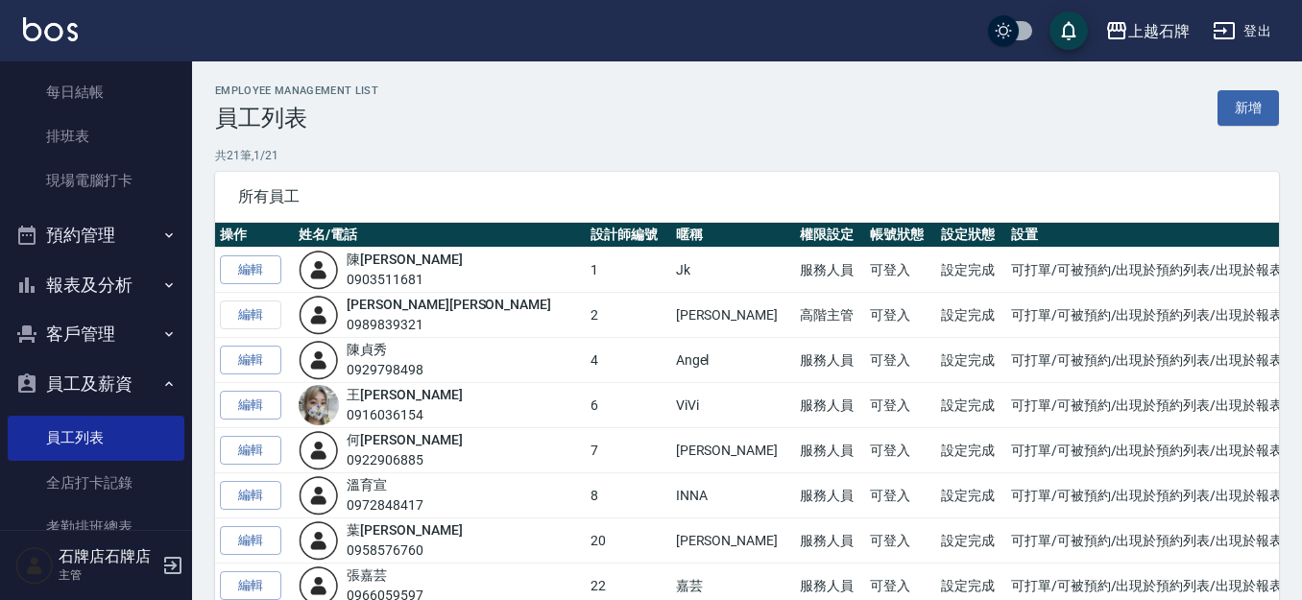
click at [135, 376] on button "員工及薪資" at bounding box center [96, 384] width 177 height 50
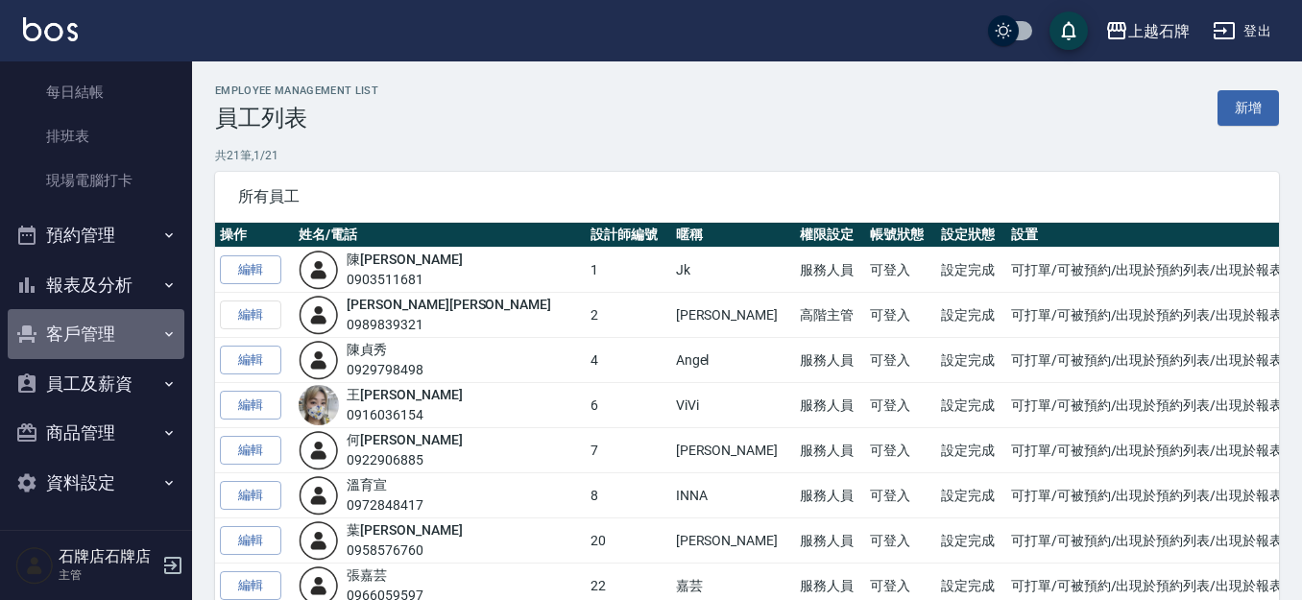
click at [166, 337] on icon "button" at bounding box center [168, 333] width 15 height 15
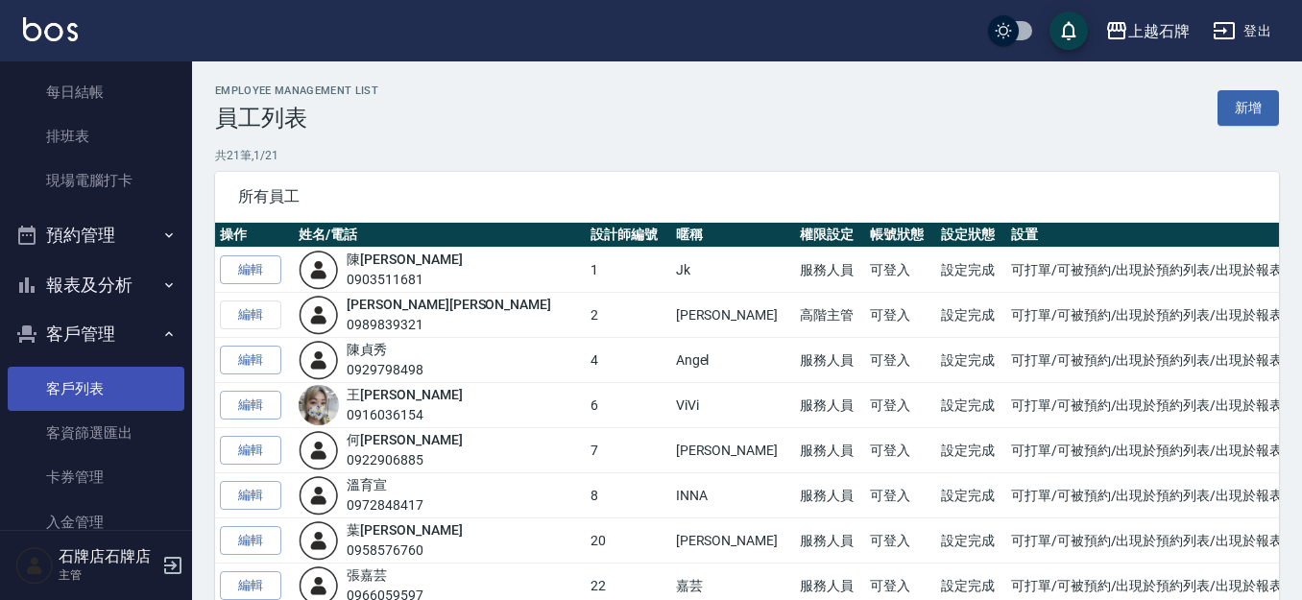
click at [156, 382] on link "客戶列表" at bounding box center [96, 389] width 177 height 44
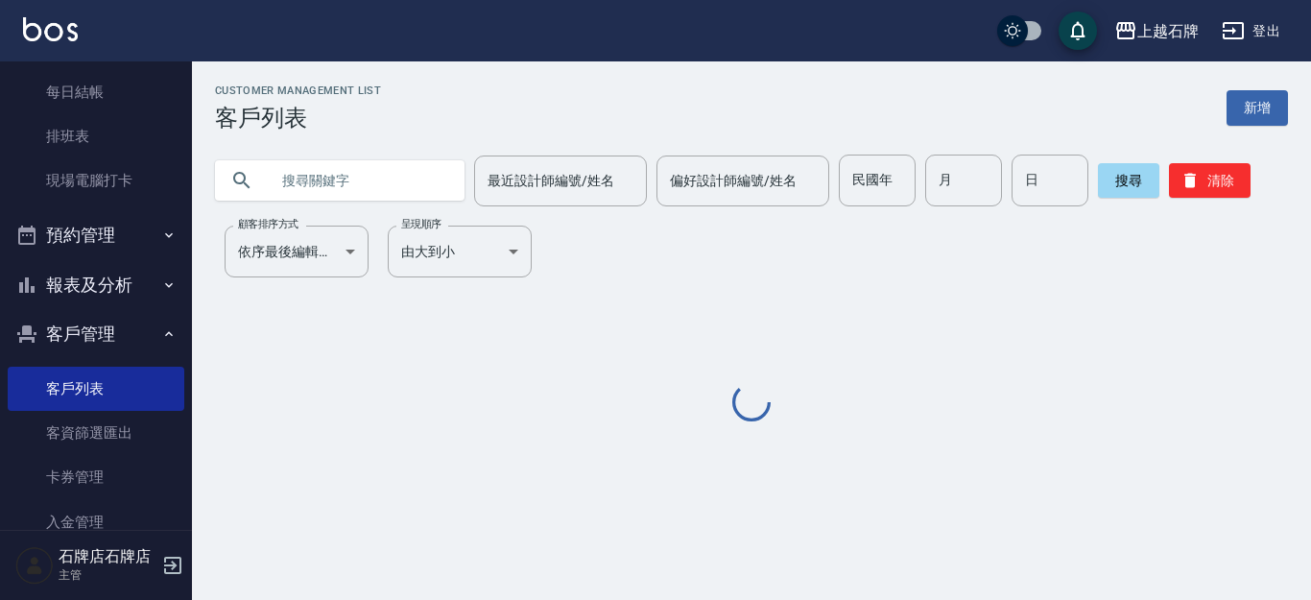
click at [352, 181] on input "text" at bounding box center [359, 181] width 180 height 52
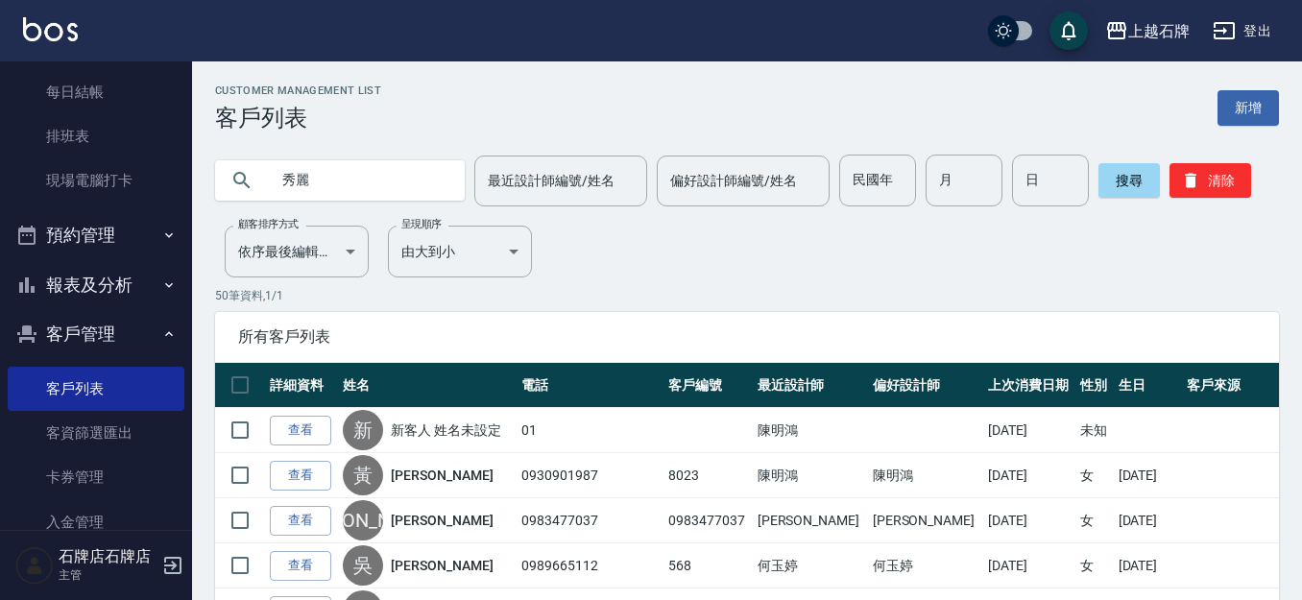
type input "秀麗"
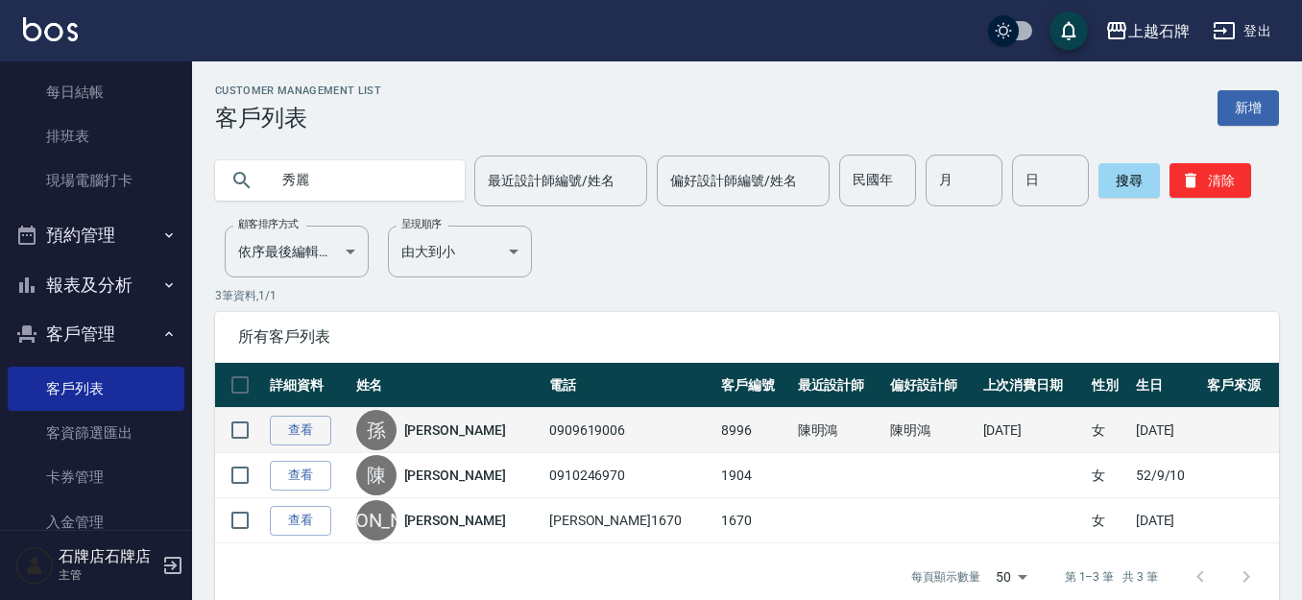
click at [446, 441] on div "[PERSON_NAME]" at bounding box center [447, 430] width 183 height 40
click at [451, 434] on link "[PERSON_NAME]" at bounding box center [455, 429] width 102 height 19
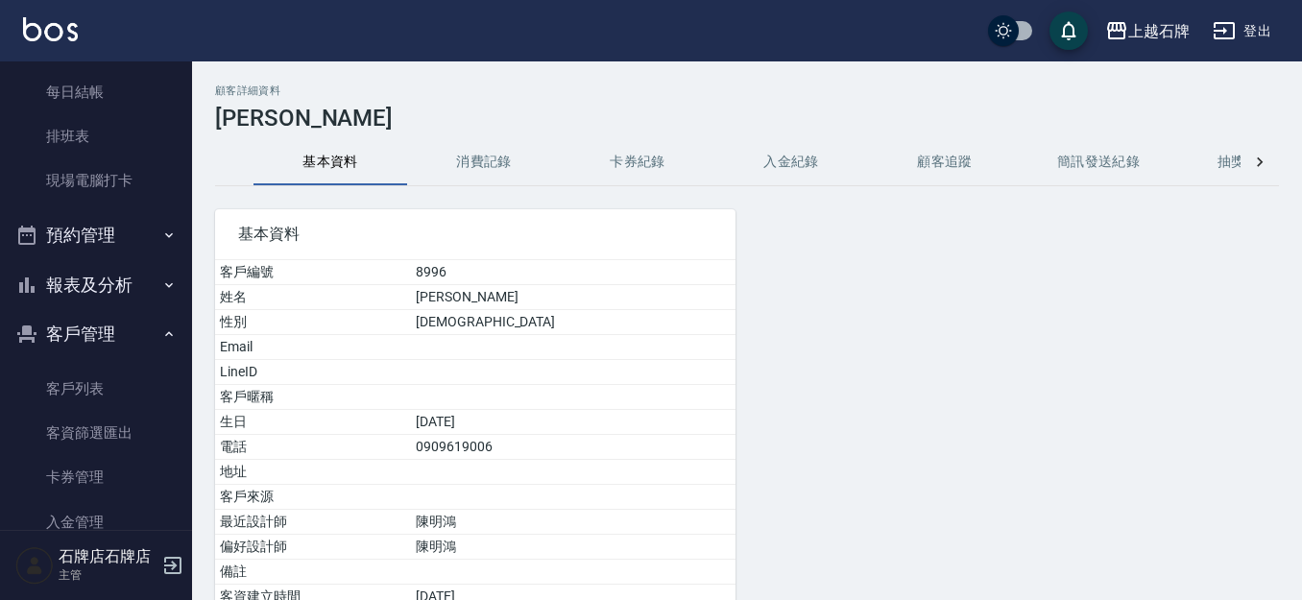
click at [482, 156] on button "消費記錄" at bounding box center [484, 162] width 154 height 46
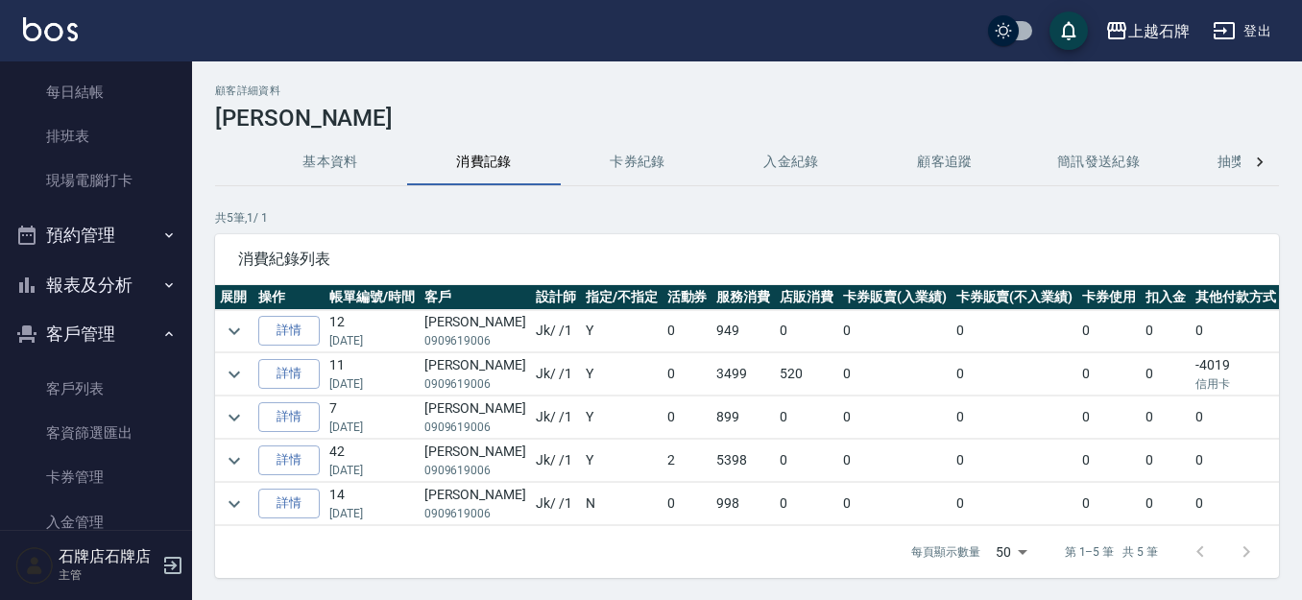
click at [246, 460] on button "expand row" at bounding box center [234, 460] width 29 height 29
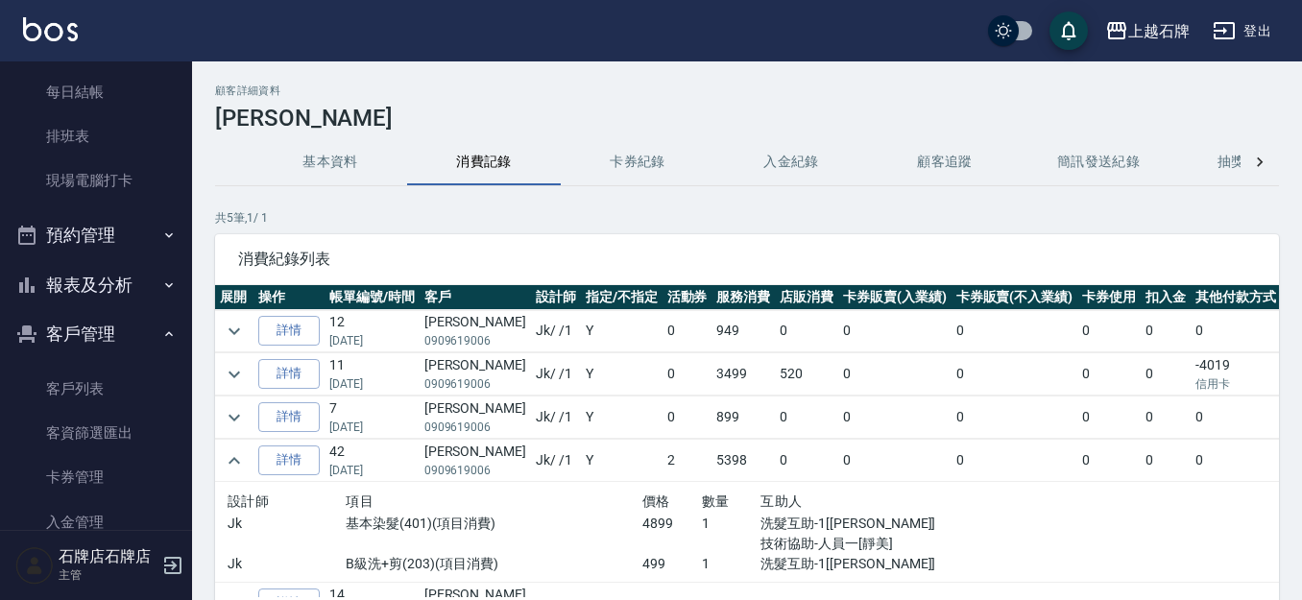
click at [219, 373] on td at bounding box center [234, 374] width 38 height 42
click at [222, 373] on button "expand row" at bounding box center [234, 374] width 29 height 29
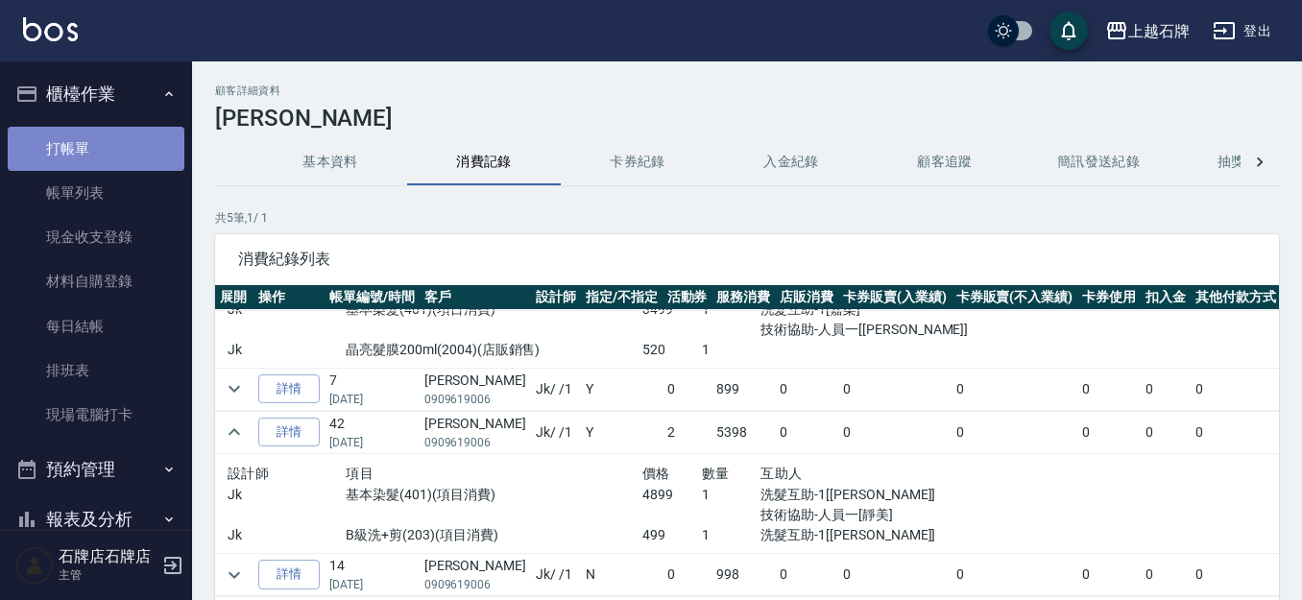
click at [112, 146] on link "打帳單" at bounding box center [96, 149] width 177 height 44
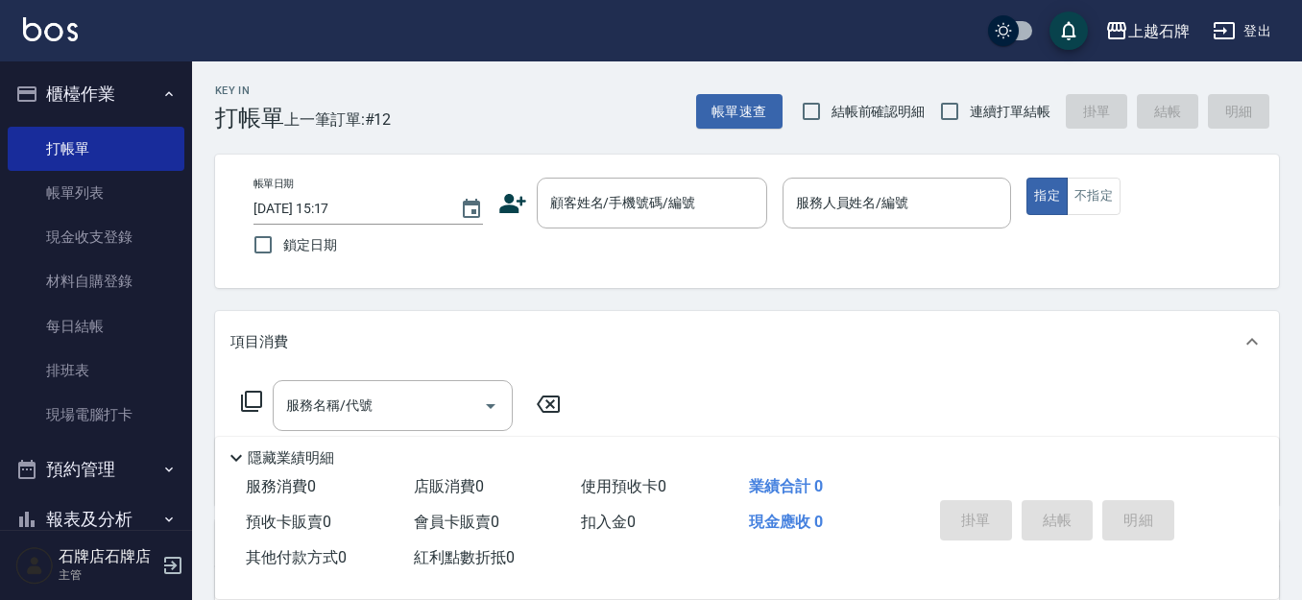
click at [1128, 181] on div "指定 不指定" at bounding box center [1140, 196] width 229 height 37
click at [1116, 181] on div "指定 不指定" at bounding box center [1140, 196] width 229 height 37
click at [1052, 202] on button "指定" at bounding box center [1046, 196] width 41 height 37
click at [1067, 204] on div "指定 不指定" at bounding box center [1140, 196] width 229 height 37
click at [1069, 204] on button "不指定" at bounding box center [1094, 196] width 54 height 37
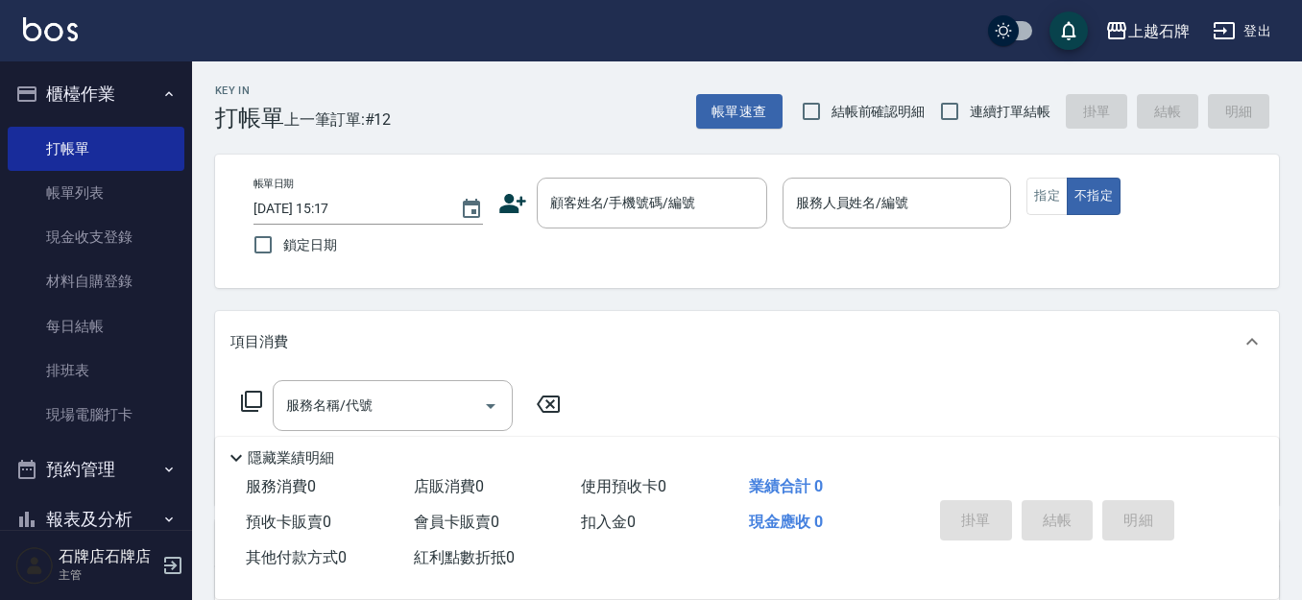
click at [626, 106] on div "Key In 打帳單 上一筆訂單:#12 帳單速查 結帳前確認明細 連續打單結帳 掛單 結帳 明細" at bounding box center [735, 96] width 1087 height 70
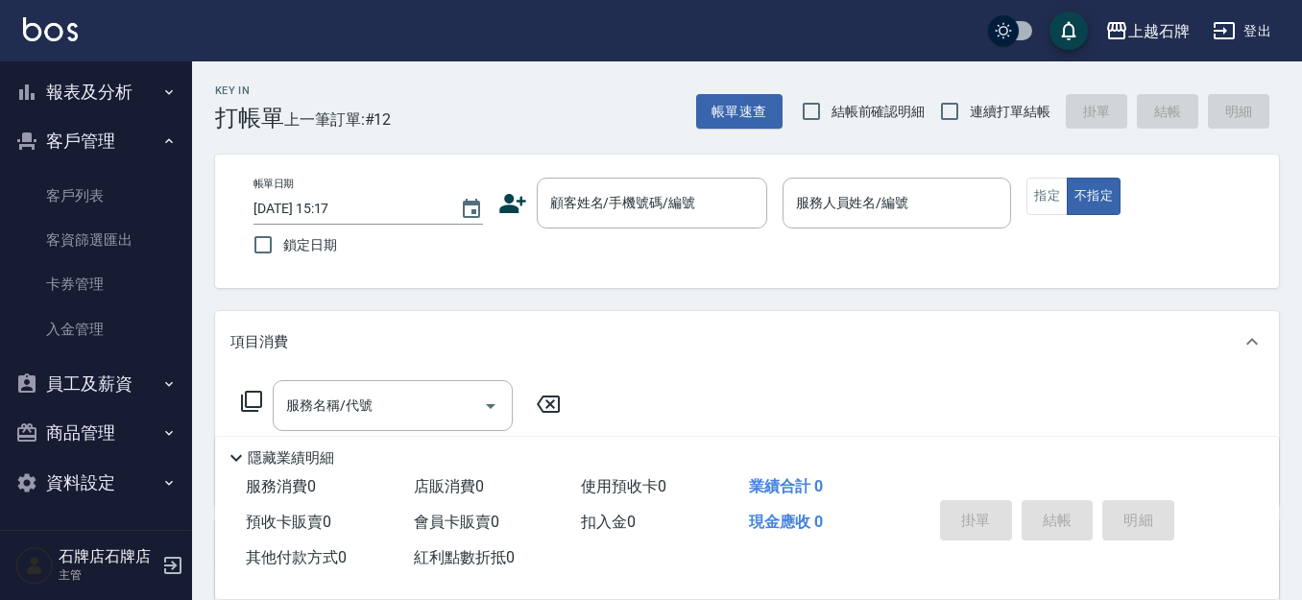
scroll to position [331, 0]
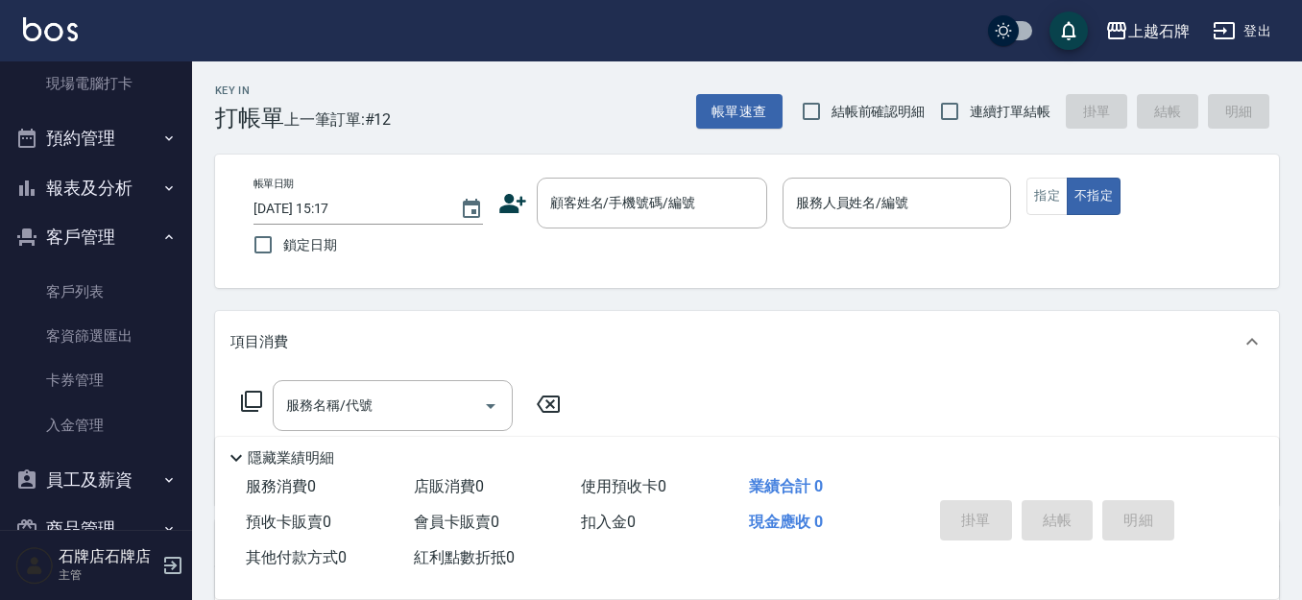
click at [127, 187] on button "報表及分析" at bounding box center [96, 188] width 177 height 50
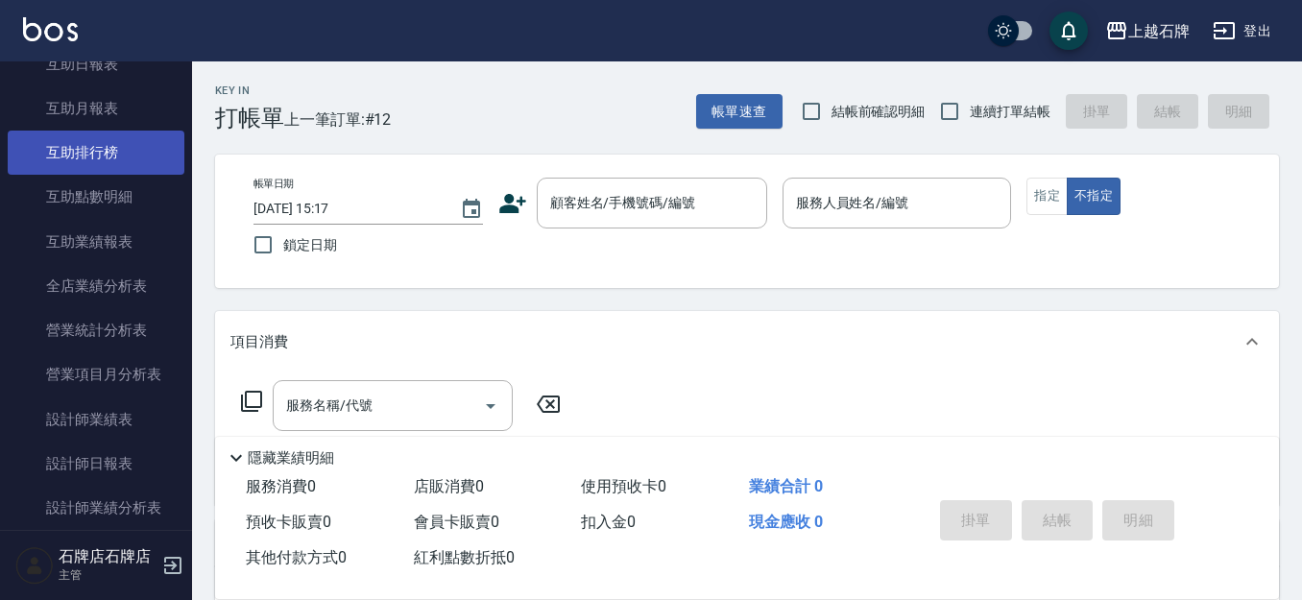
scroll to position [811, 0]
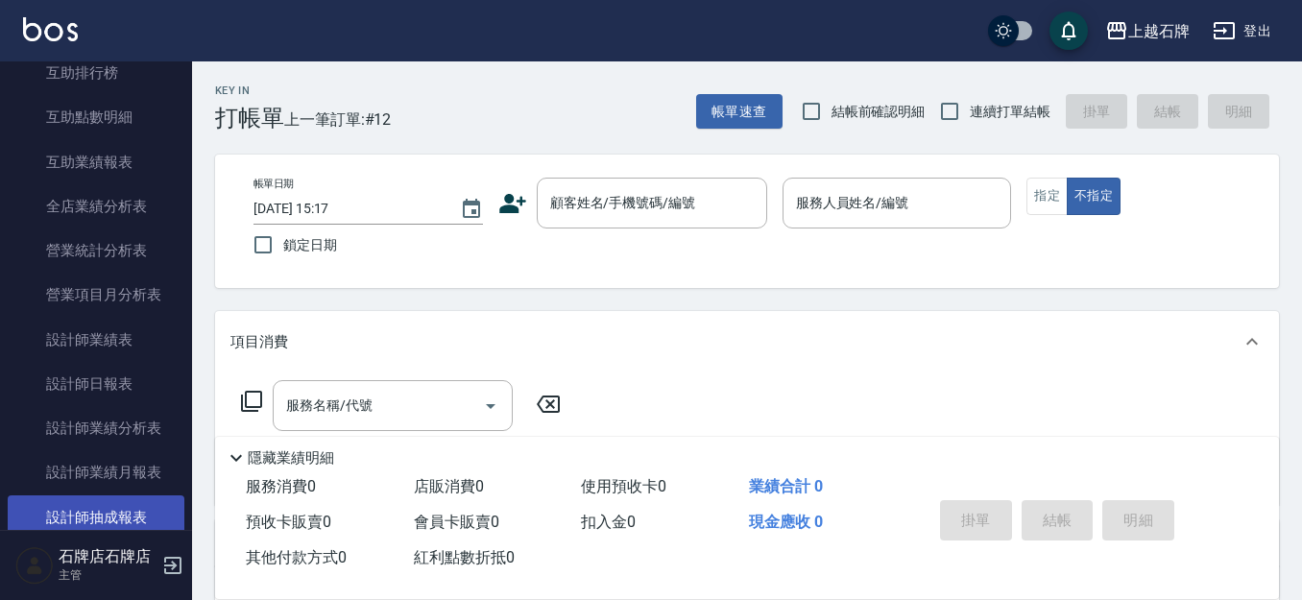
click at [155, 519] on link "設計師抽成報表" at bounding box center [96, 517] width 177 height 44
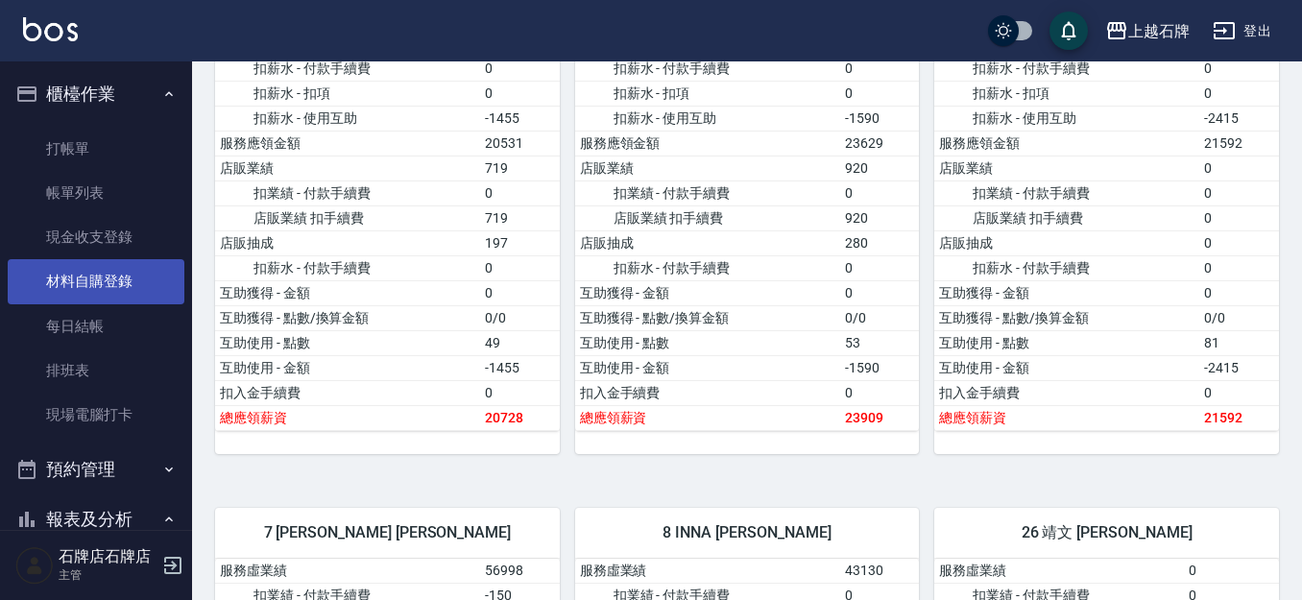
scroll to position [480, 0]
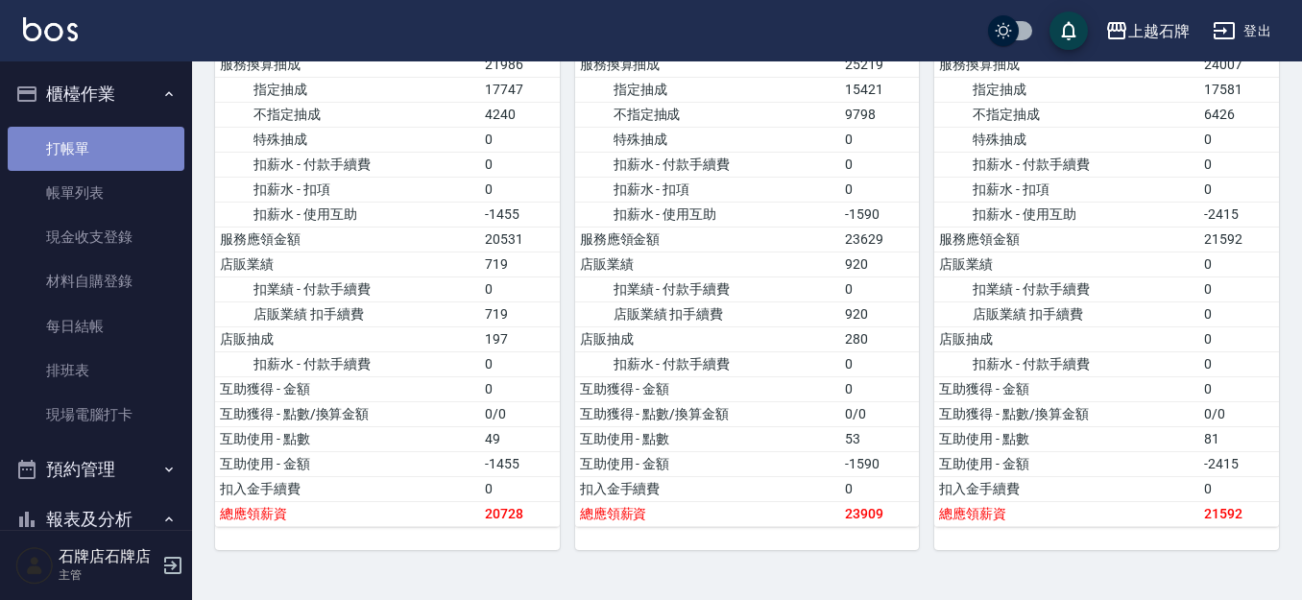
click at [110, 146] on link "打帳單" at bounding box center [96, 149] width 177 height 44
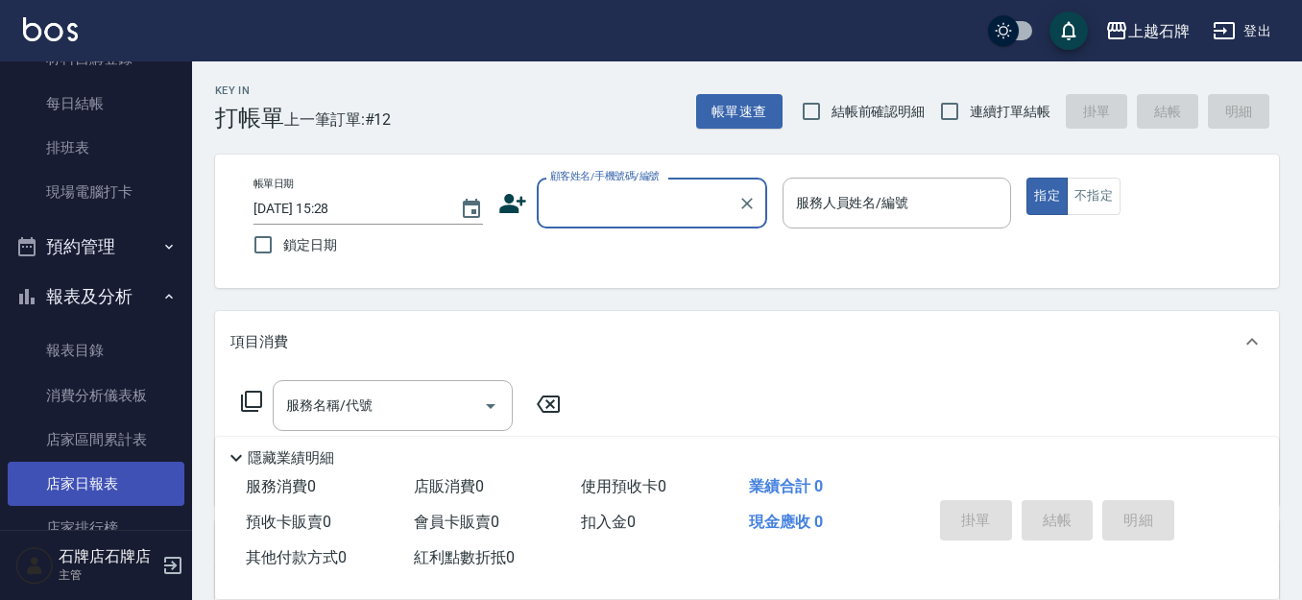
scroll to position [480, 0]
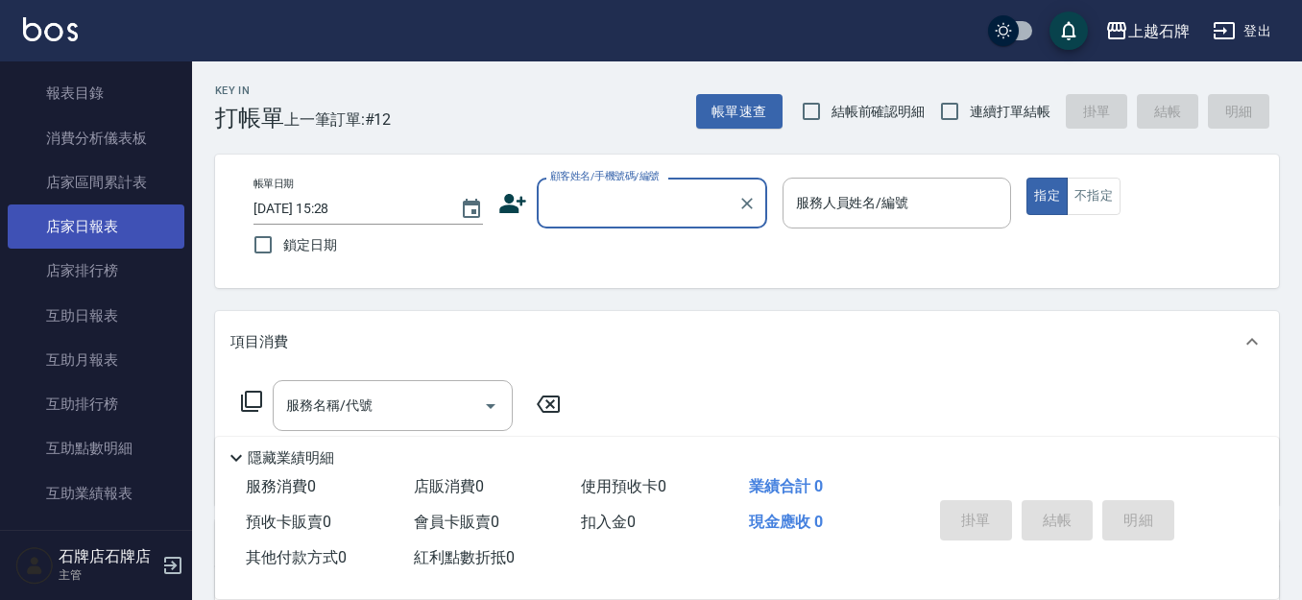
click at [81, 218] on link "店家日報表" at bounding box center [96, 226] width 177 height 44
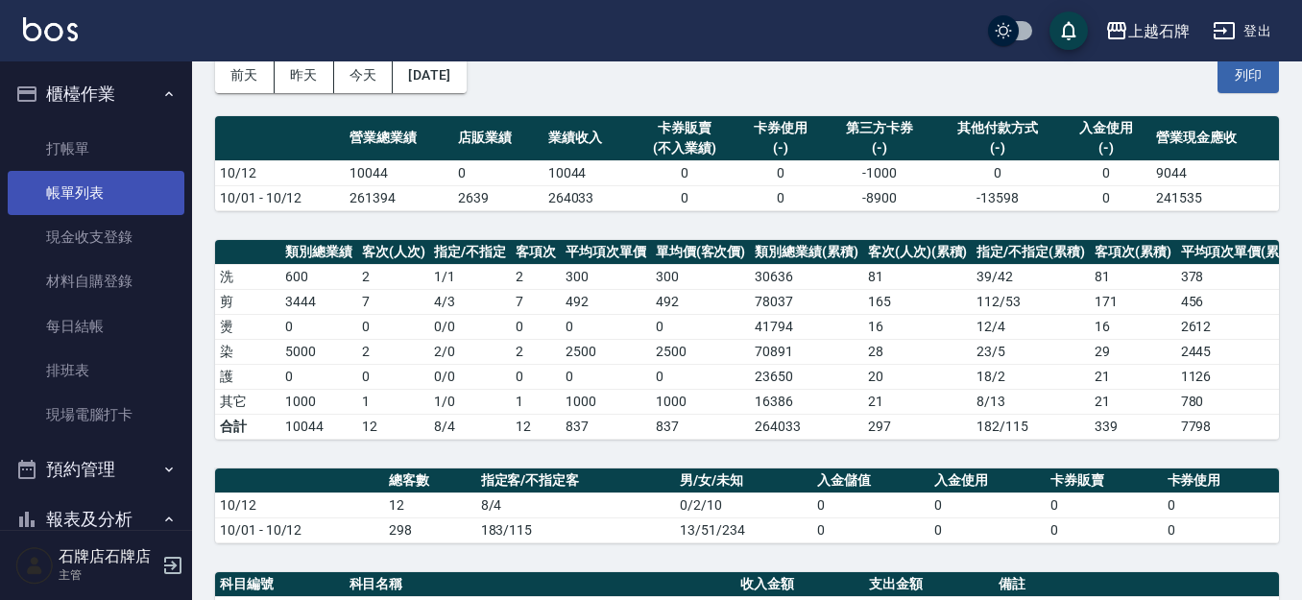
scroll to position [96, 0]
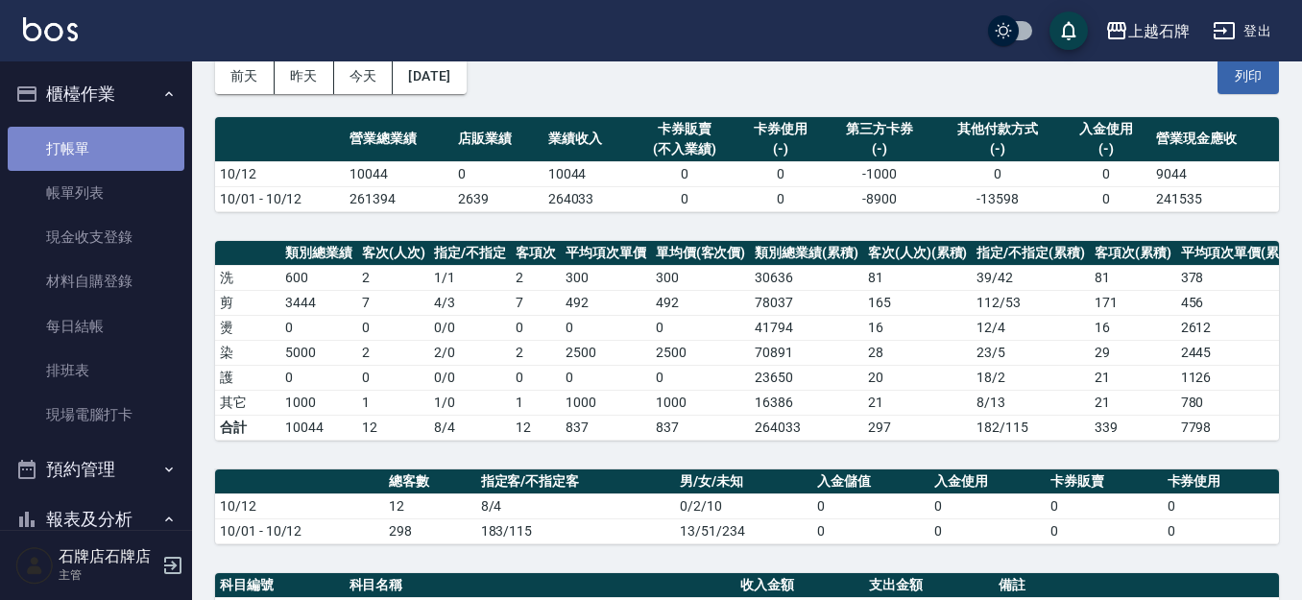
click at [148, 132] on link "打帳單" at bounding box center [96, 149] width 177 height 44
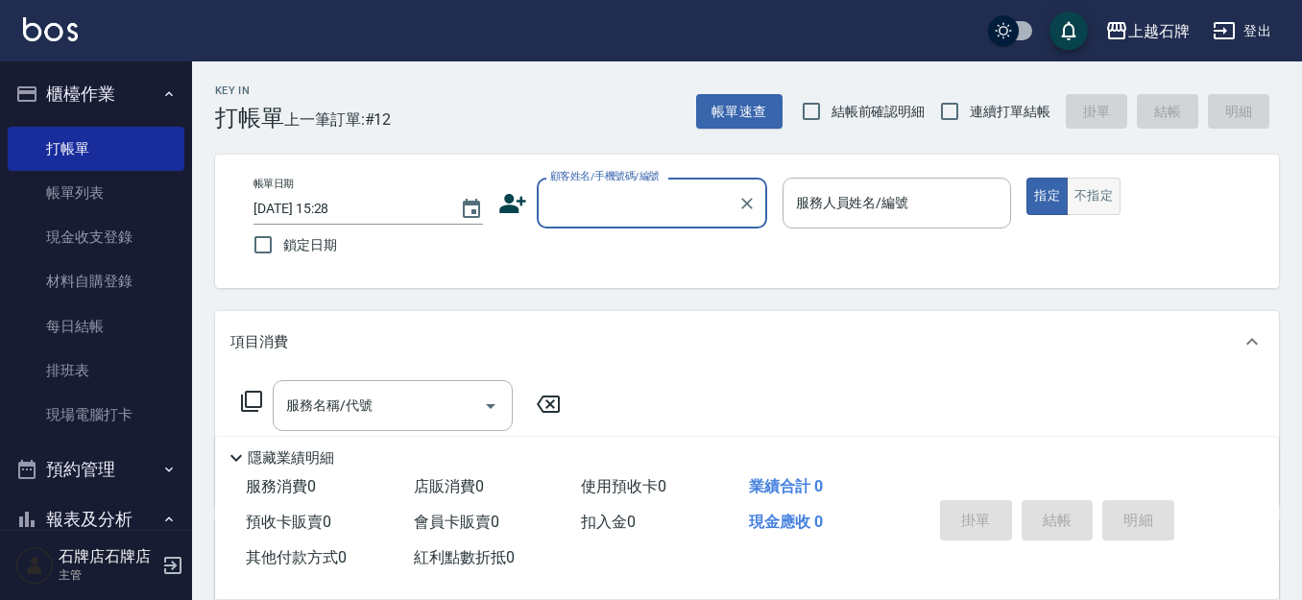
click at [1105, 186] on button "不指定" at bounding box center [1094, 196] width 54 height 37
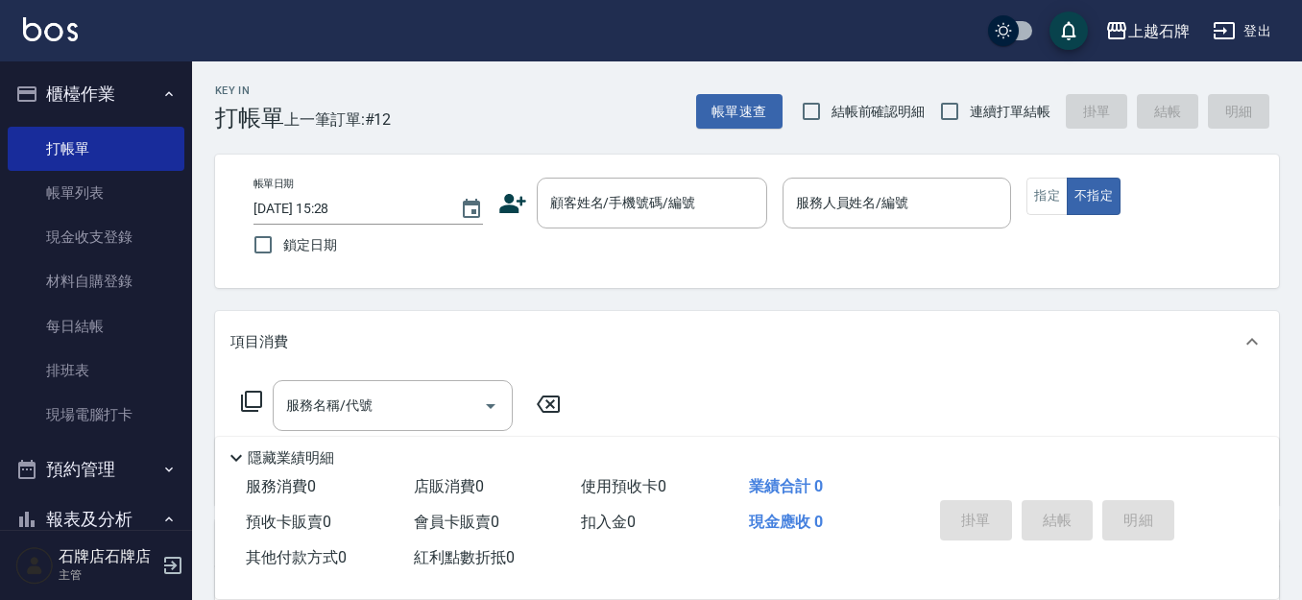
click at [604, 94] on div "Key In 打帳單 上一筆訂單:#12 帳單速查 結帳前確認明細 連續打單結帳 掛單 結帳 明細" at bounding box center [735, 96] width 1087 height 70
click at [577, 224] on div "顧客姓名/手機號碼/編號" at bounding box center [652, 203] width 230 height 51
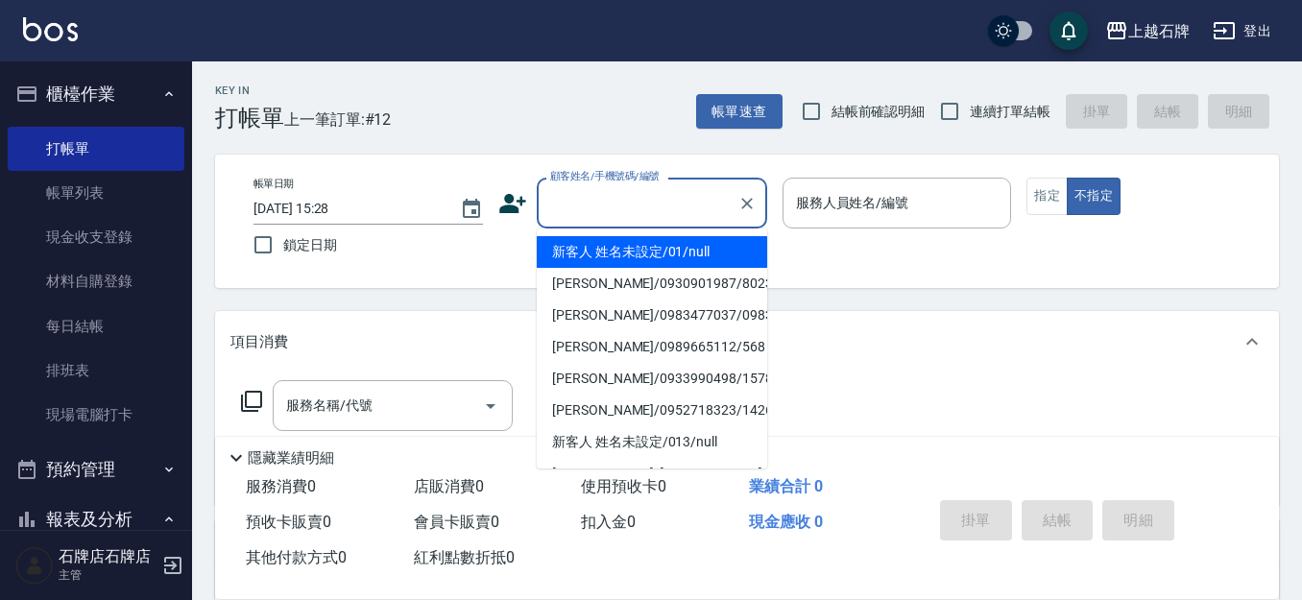
click at [625, 242] on li "新客人 姓名未設定/01/null" at bounding box center [652, 252] width 230 height 32
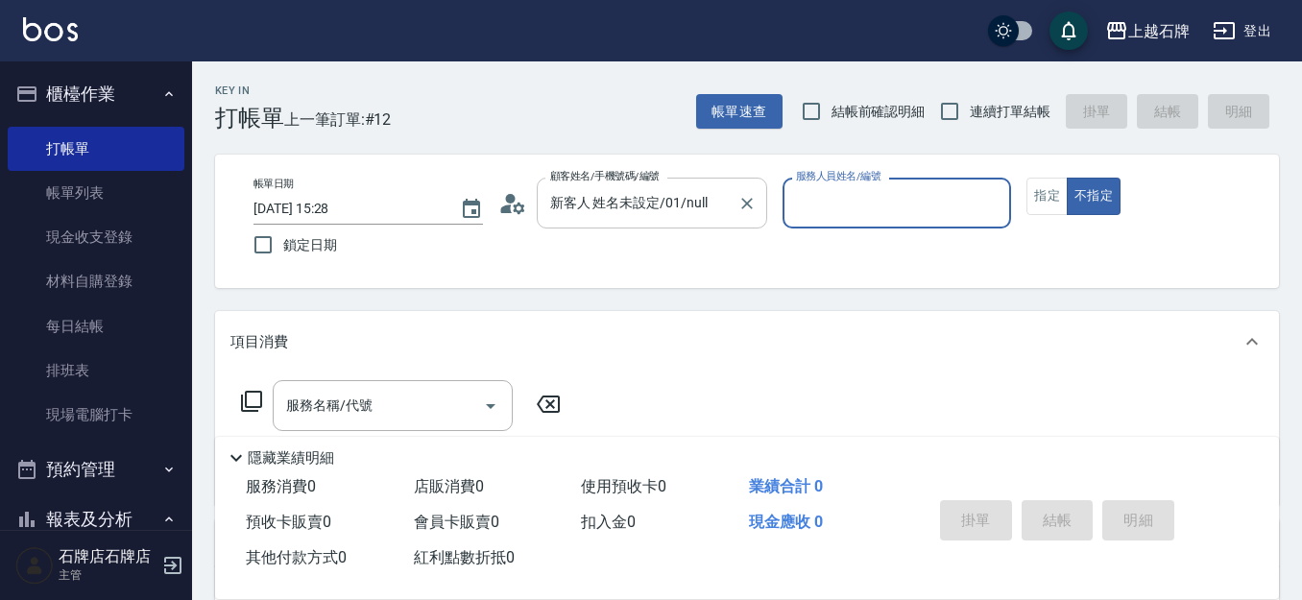
type input "新客人 姓名未設定/01/null"
click at [963, 268] on ul "[PERSON_NAME] -7" at bounding box center [896, 251] width 229 height 47
click at [942, 249] on div "[PERSON_NAME] -7" at bounding box center [896, 252] width 229 height 32
type input "[PERSON_NAME]-7"
click at [1044, 200] on button "指定" at bounding box center [1046, 196] width 41 height 37
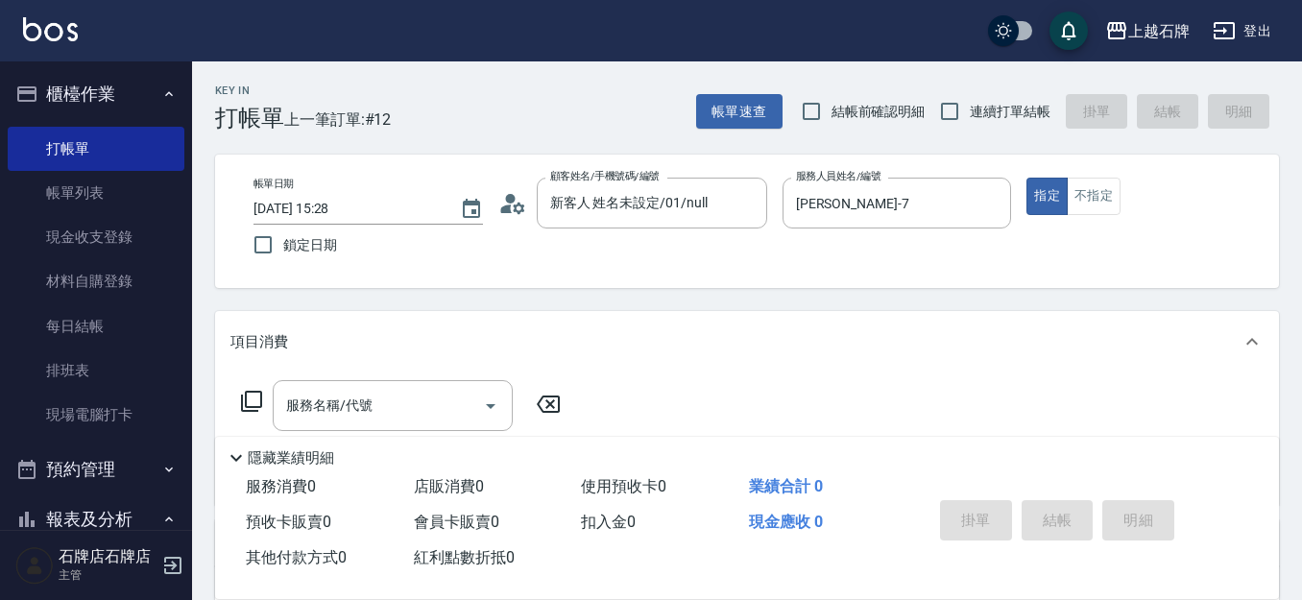
click at [338, 392] on input "服務名稱/代號" at bounding box center [378, 406] width 194 height 34
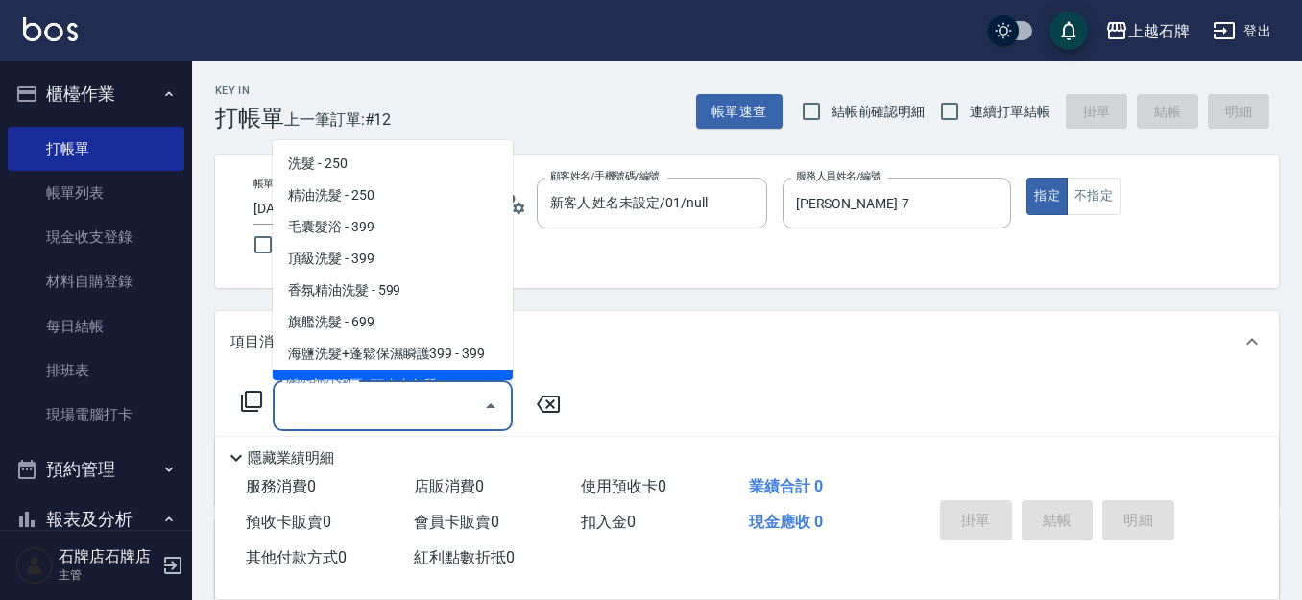
click at [329, 395] on input "服務名稱/代號" at bounding box center [378, 406] width 194 height 34
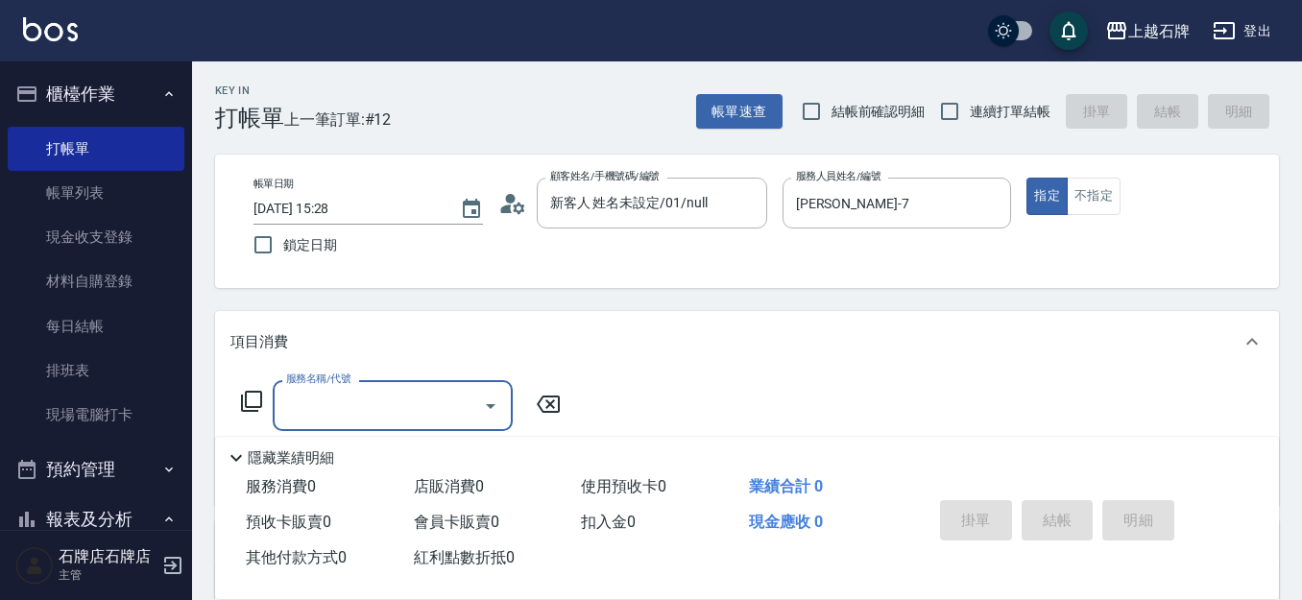
click at [304, 425] on div "服務名稱/代號" at bounding box center [393, 405] width 240 height 51
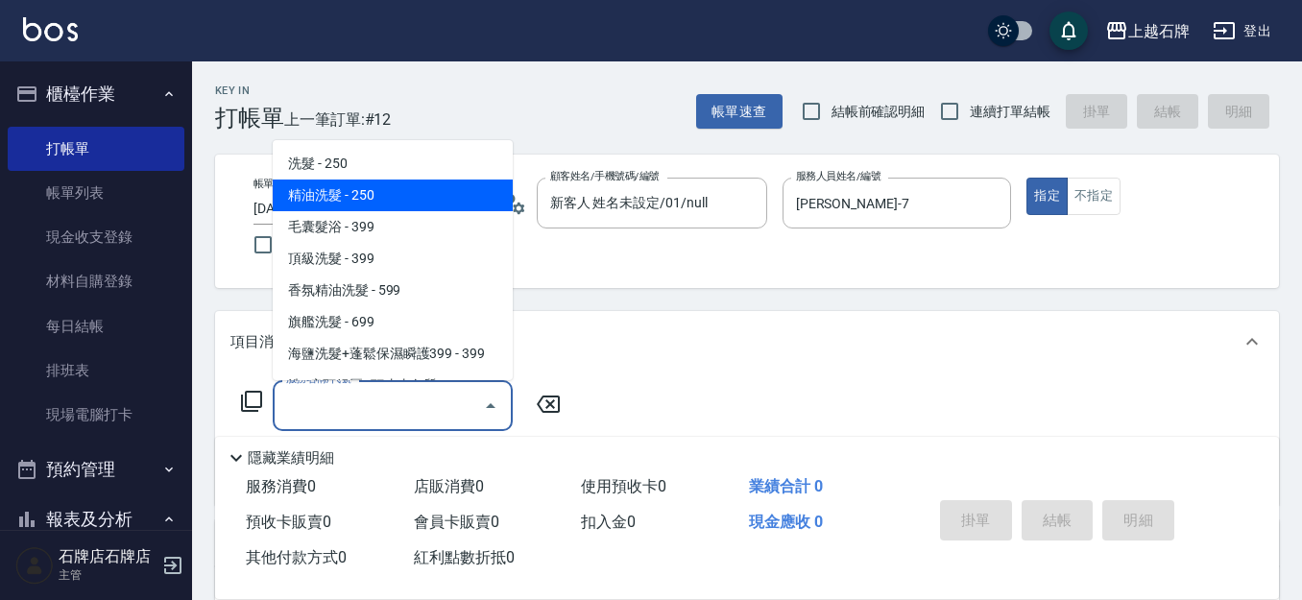
click at [316, 205] on span "精油洗髮 - 250" at bounding box center [393, 196] width 240 height 32
type input "精油洗髮(102)"
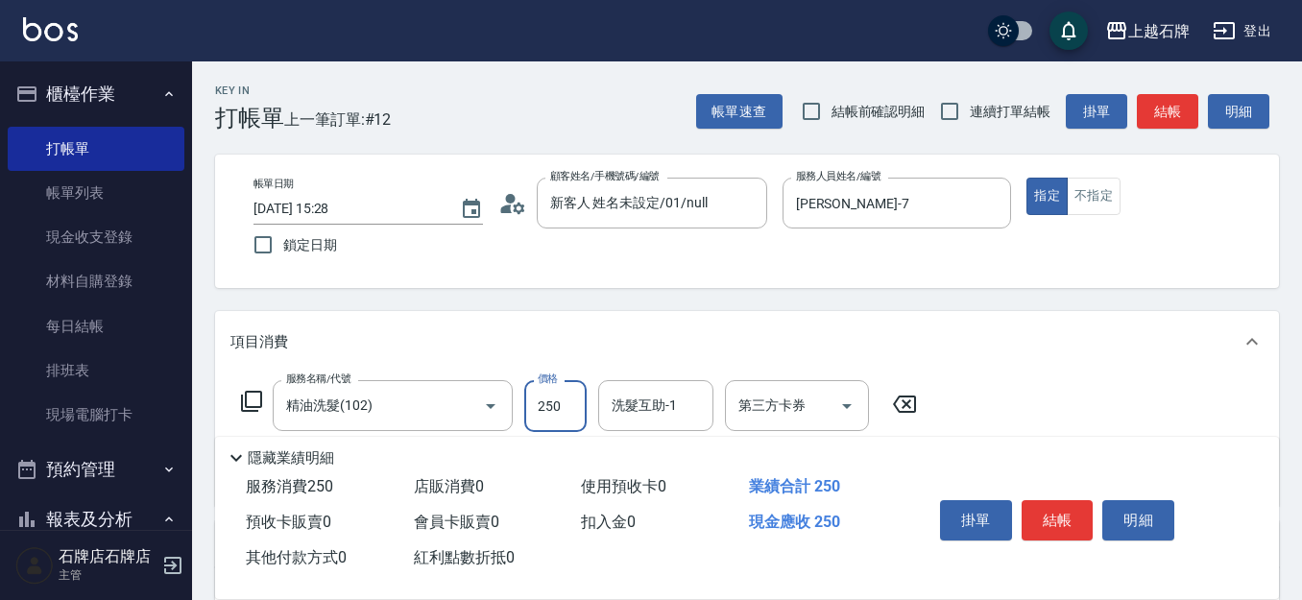
click at [575, 420] on input "250" at bounding box center [555, 406] width 62 height 52
type input "300"
click at [1040, 511] on button "結帳" at bounding box center [1057, 520] width 72 height 40
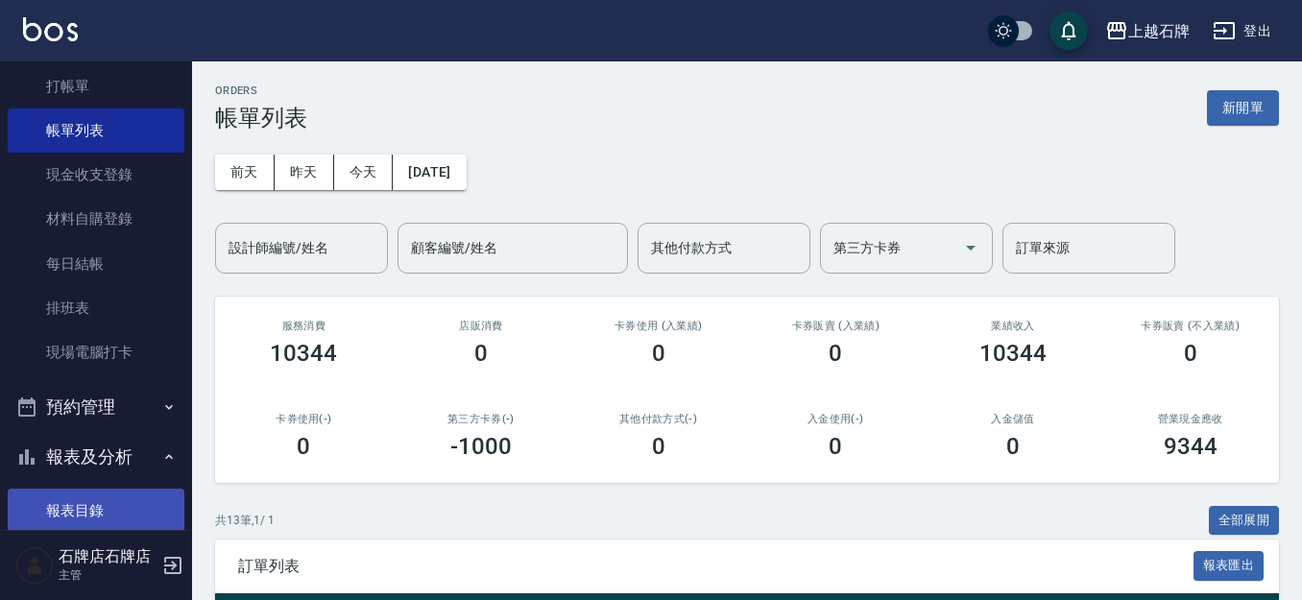
scroll to position [96, 0]
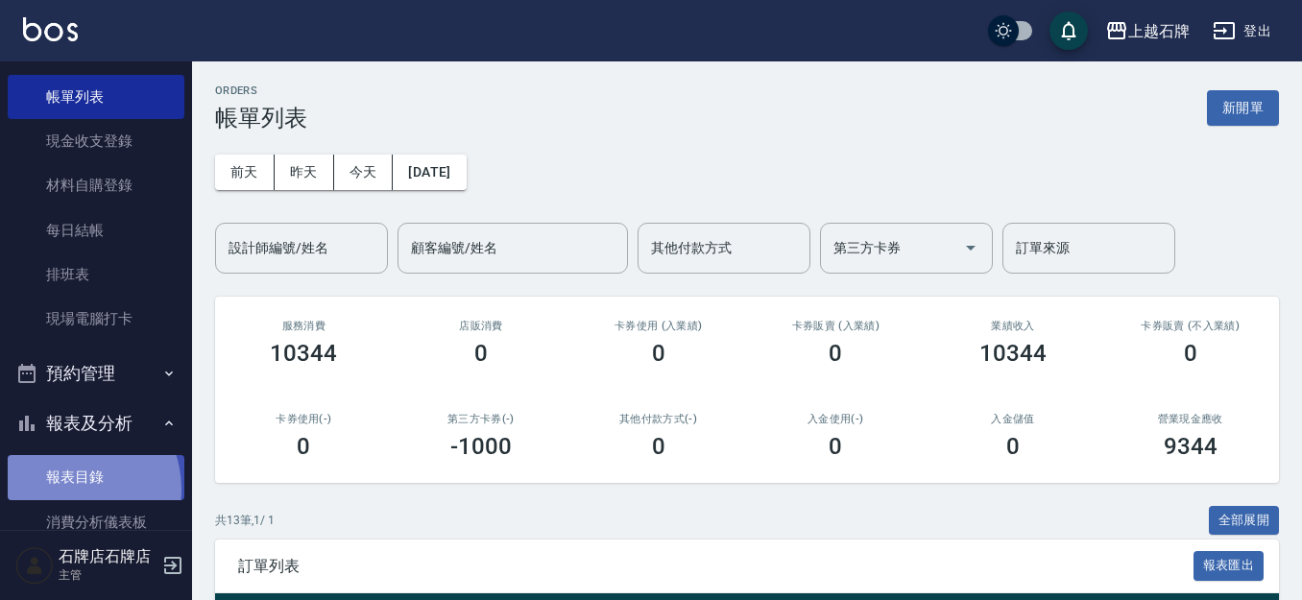
click at [67, 489] on link "報表目錄" at bounding box center [96, 477] width 177 height 44
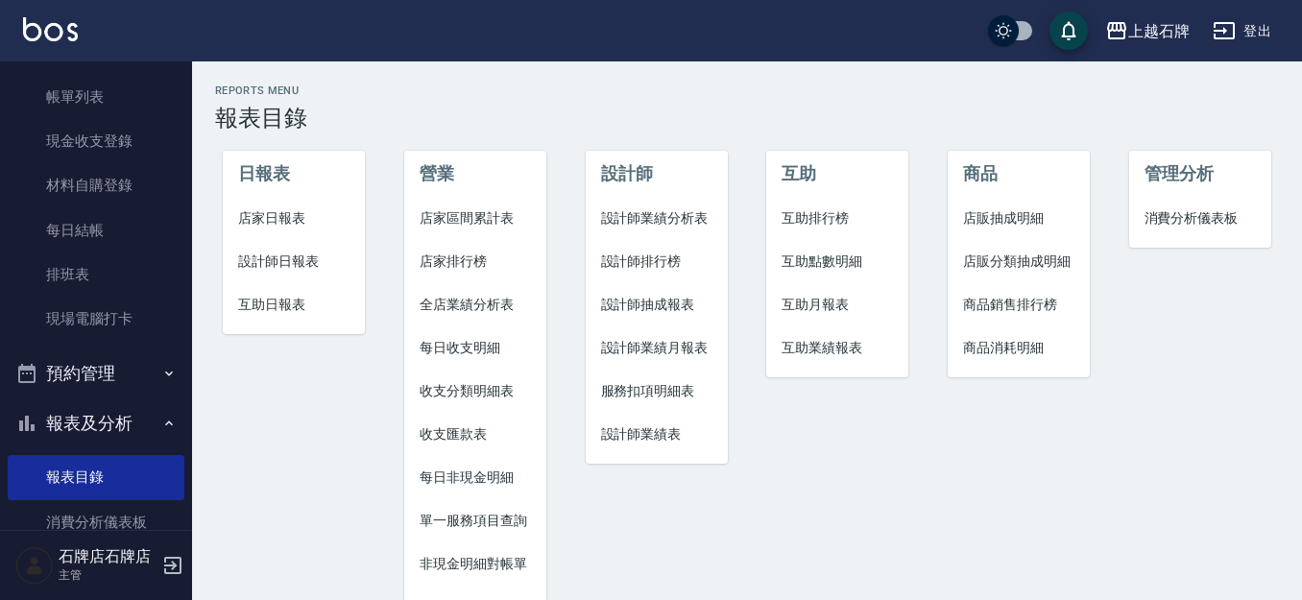
click at [276, 267] on span "設計師日報表" at bounding box center [293, 262] width 111 height 20
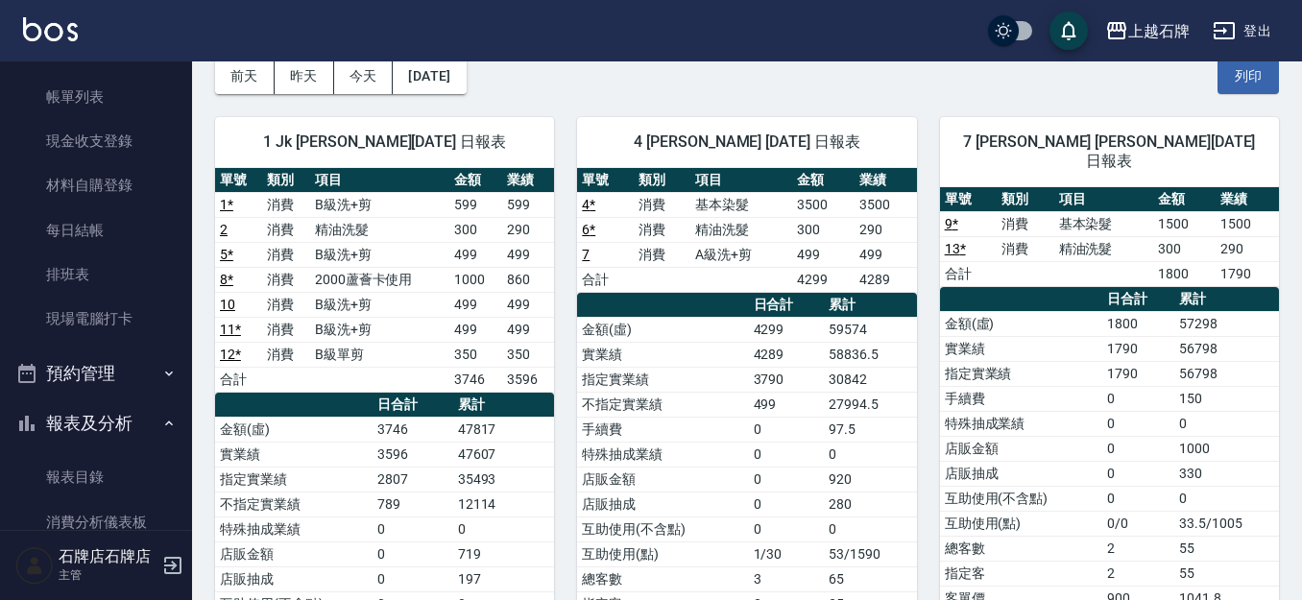
scroll to position [192, 0]
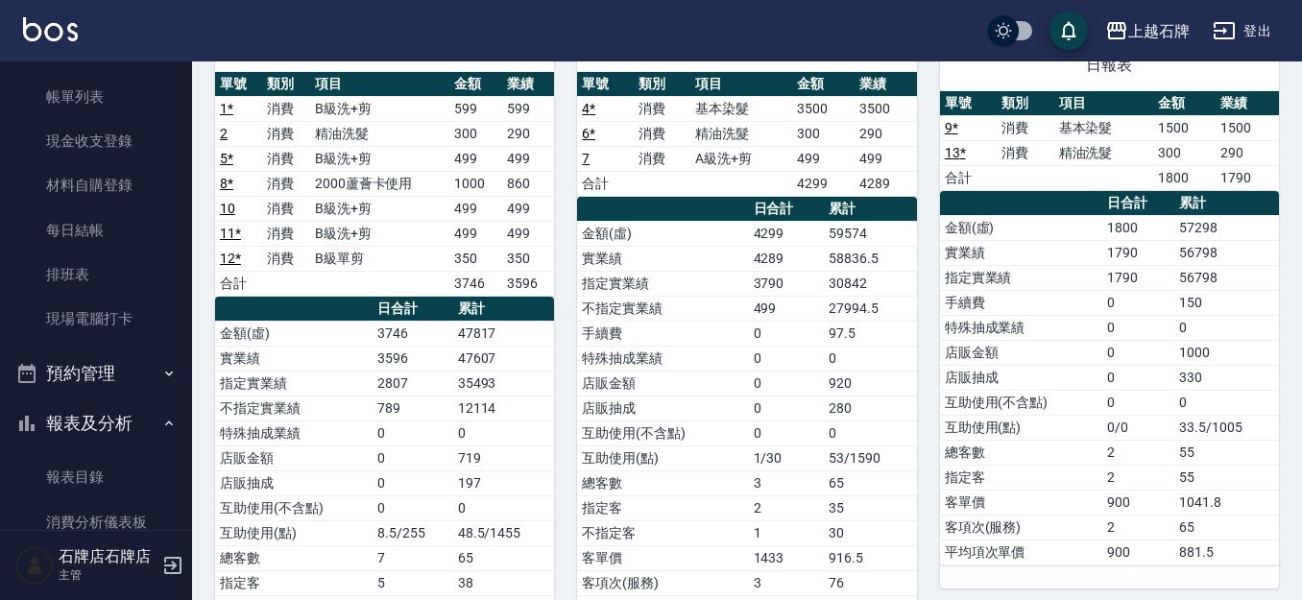
click at [93, 418] on button "報表及分析" at bounding box center [96, 423] width 177 height 50
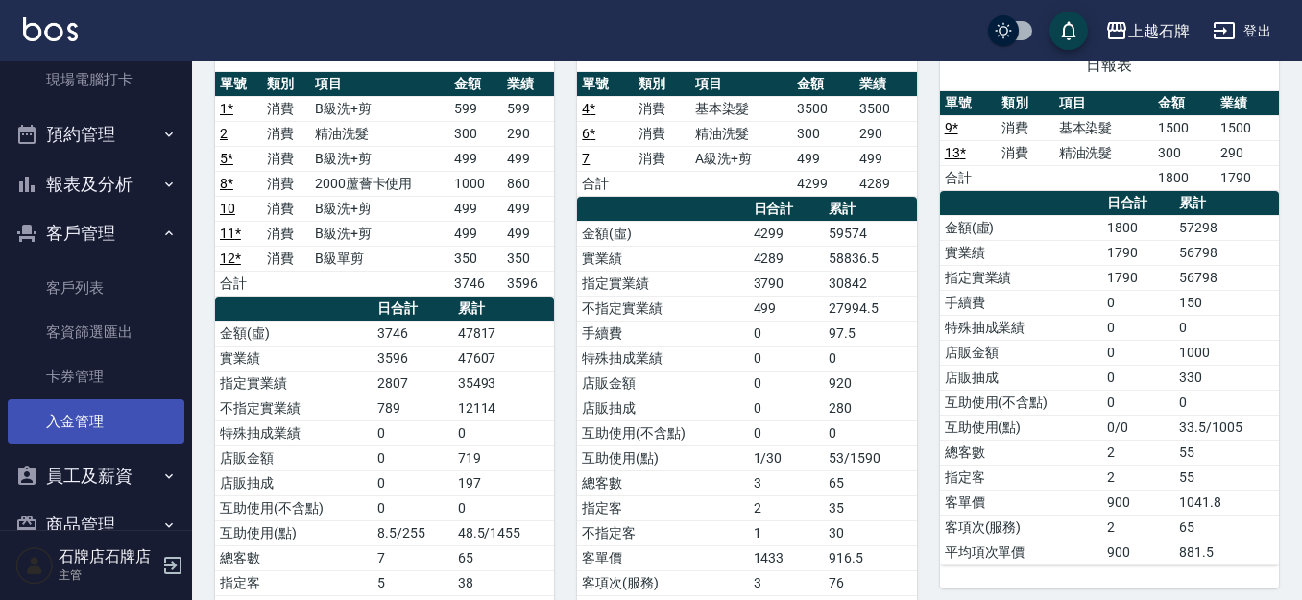
scroll to position [288, 0]
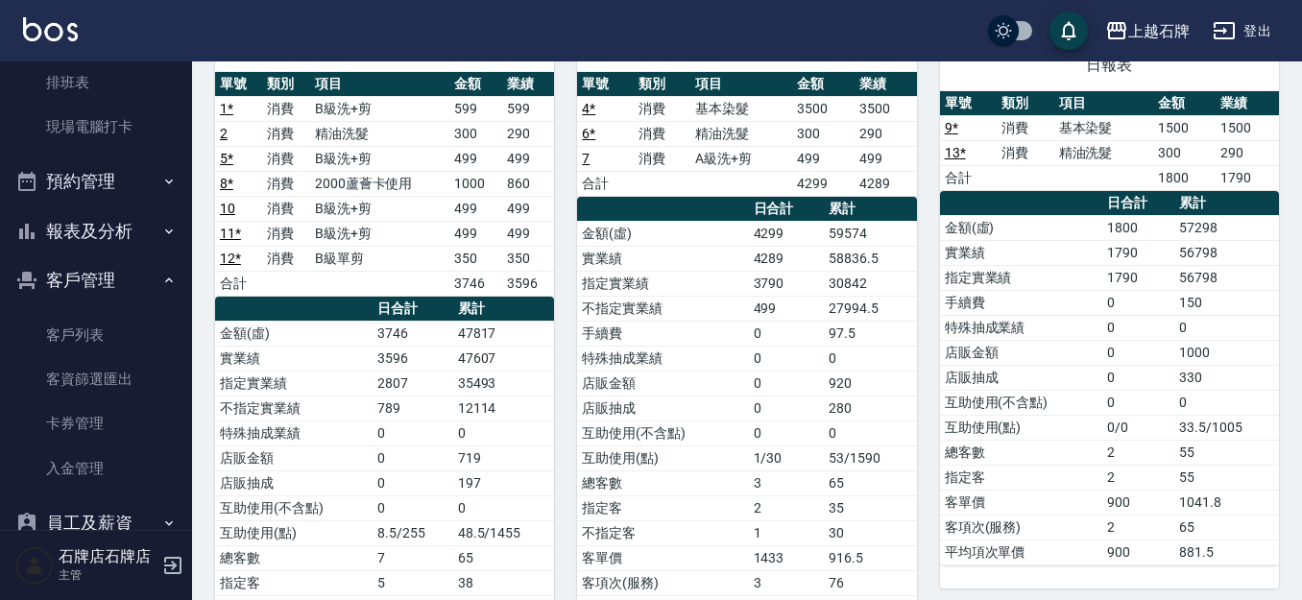
click at [91, 276] on button "客戶管理" at bounding box center [96, 280] width 177 height 50
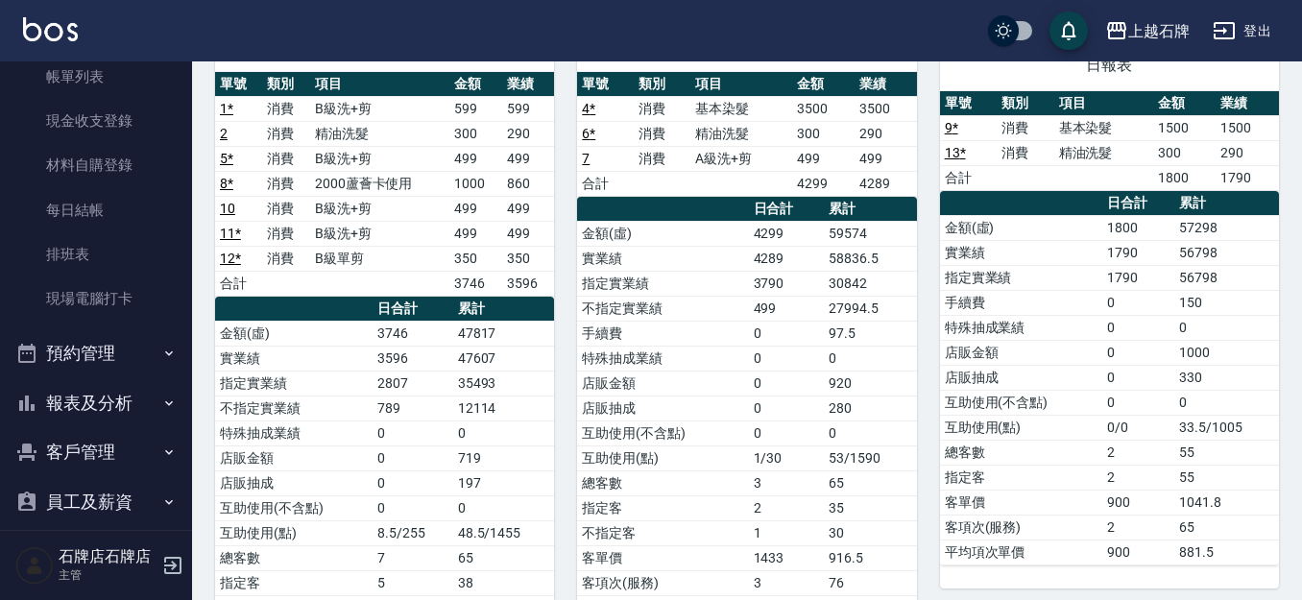
scroll to position [0, 0]
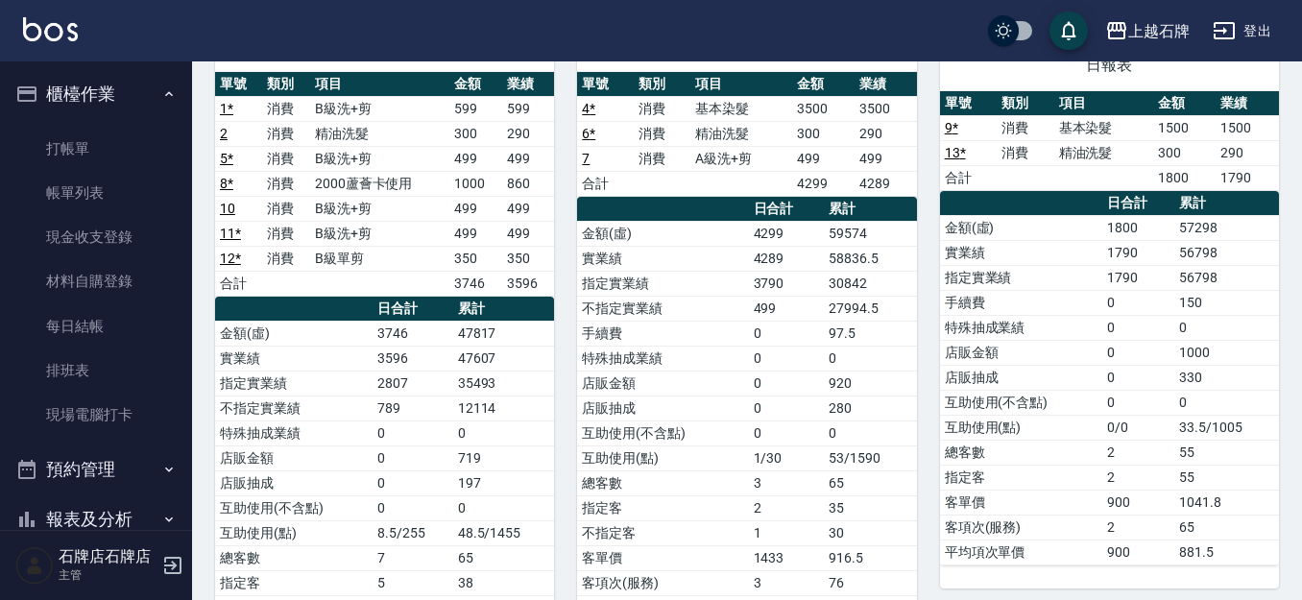
click at [121, 102] on button "櫃檯作業" at bounding box center [96, 94] width 177 height 50
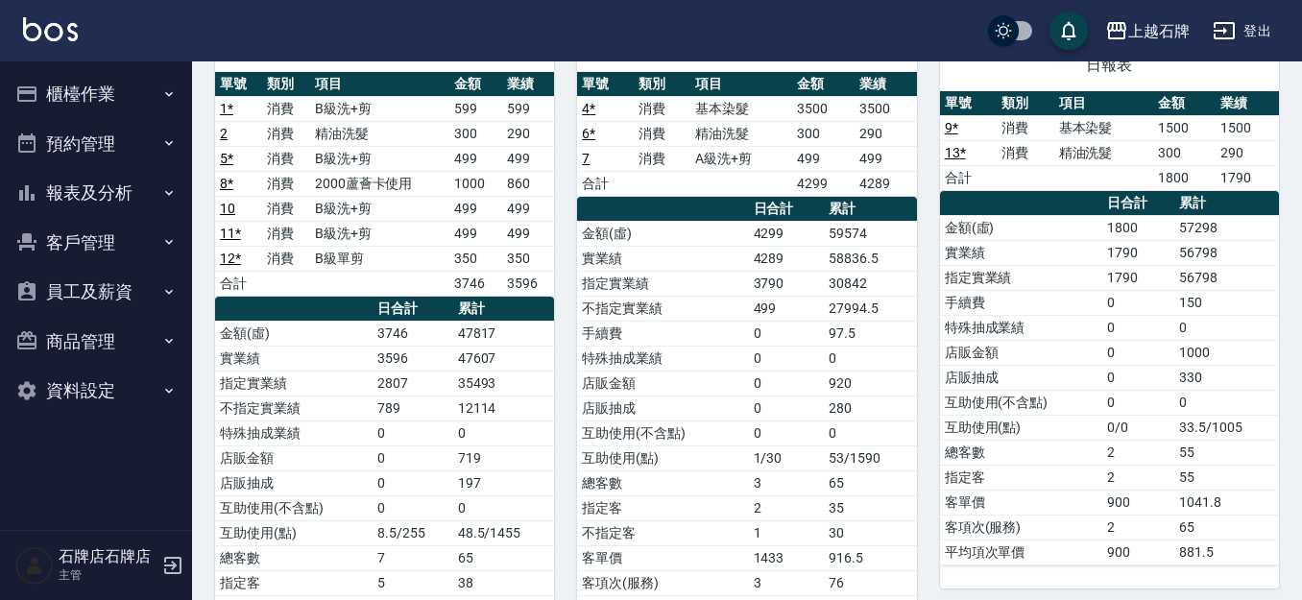
drag, startPoint x: 36, startPoint y: 106, endPoint x: 44, endPoint y: 112, distance: 10.2
click at [44, 112] on button "櫃檯作業" at bounding box center [96, 94] width 177 height 50
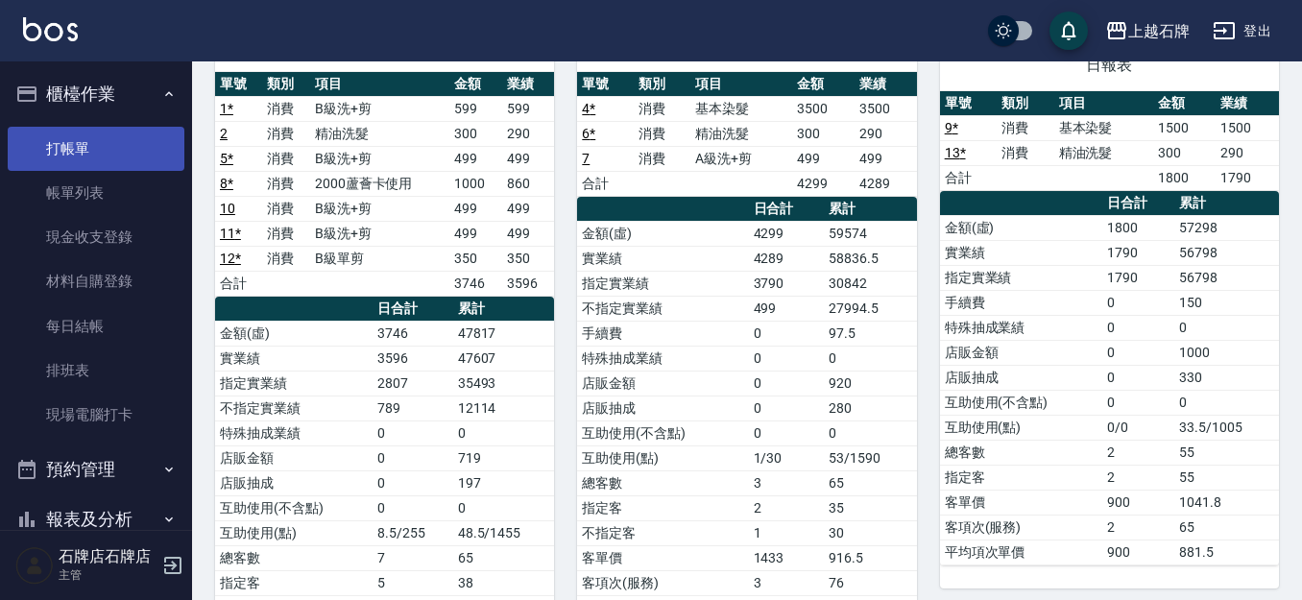
click at [28, 140] on link "打帳單" at bounding box center [96, 149] width 177 height 44
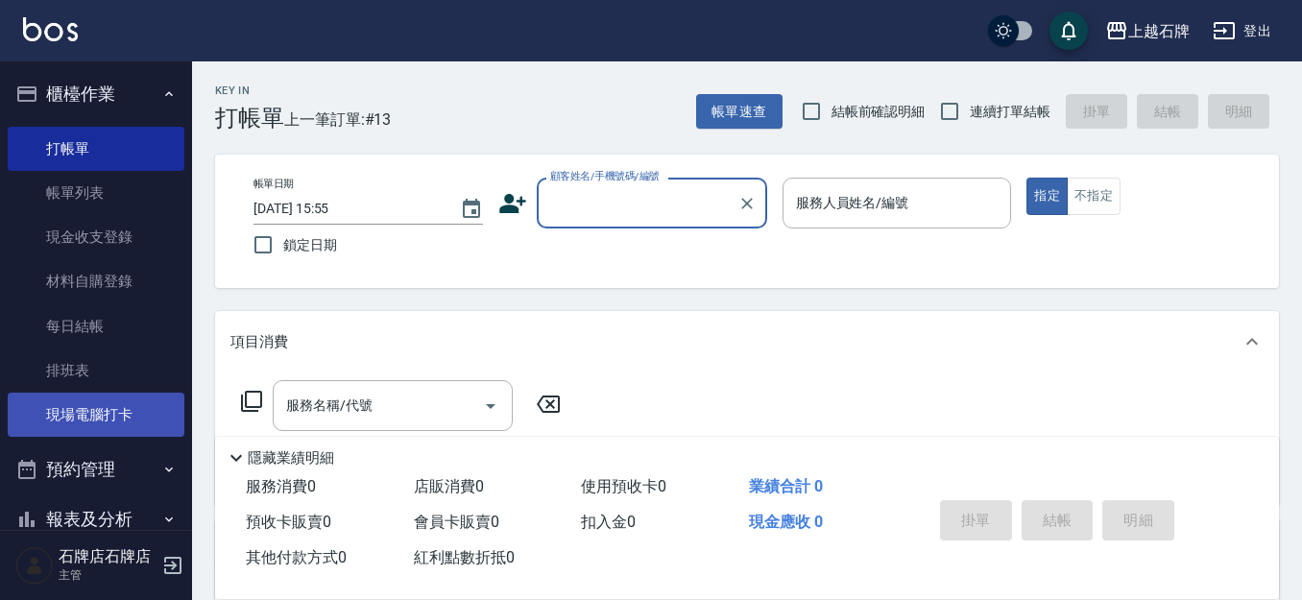
click at [104, 422] on link "現場電腦打卡" at bounding box center [96, 415] width 177 height 44
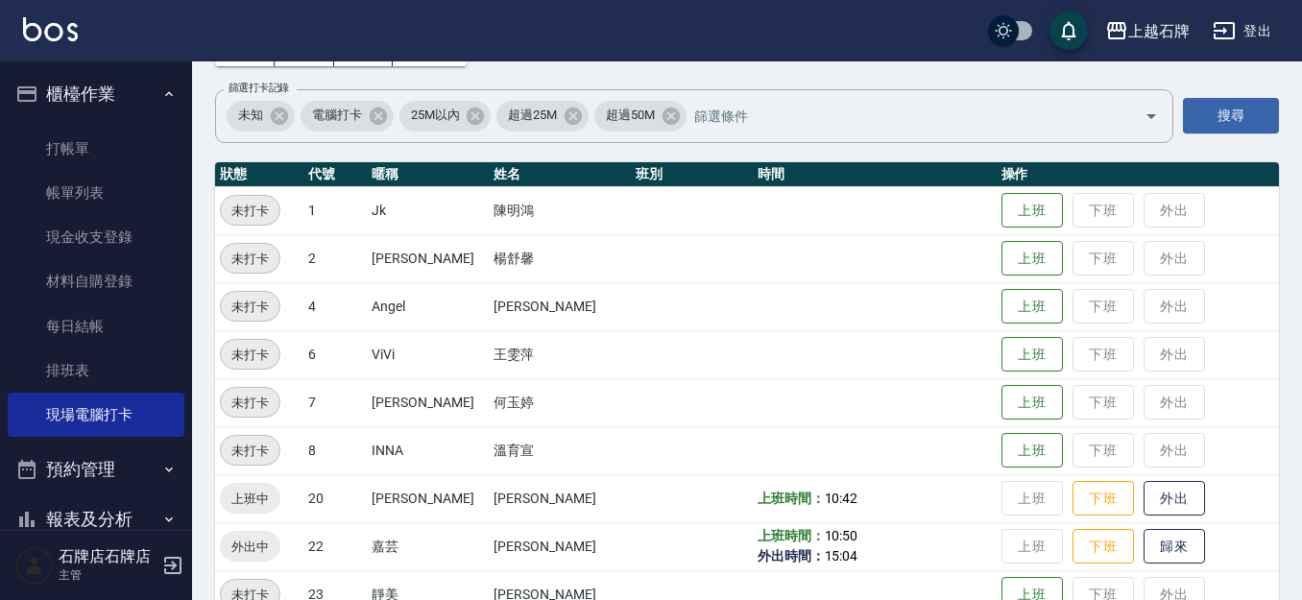
scroll to position [288, 0]
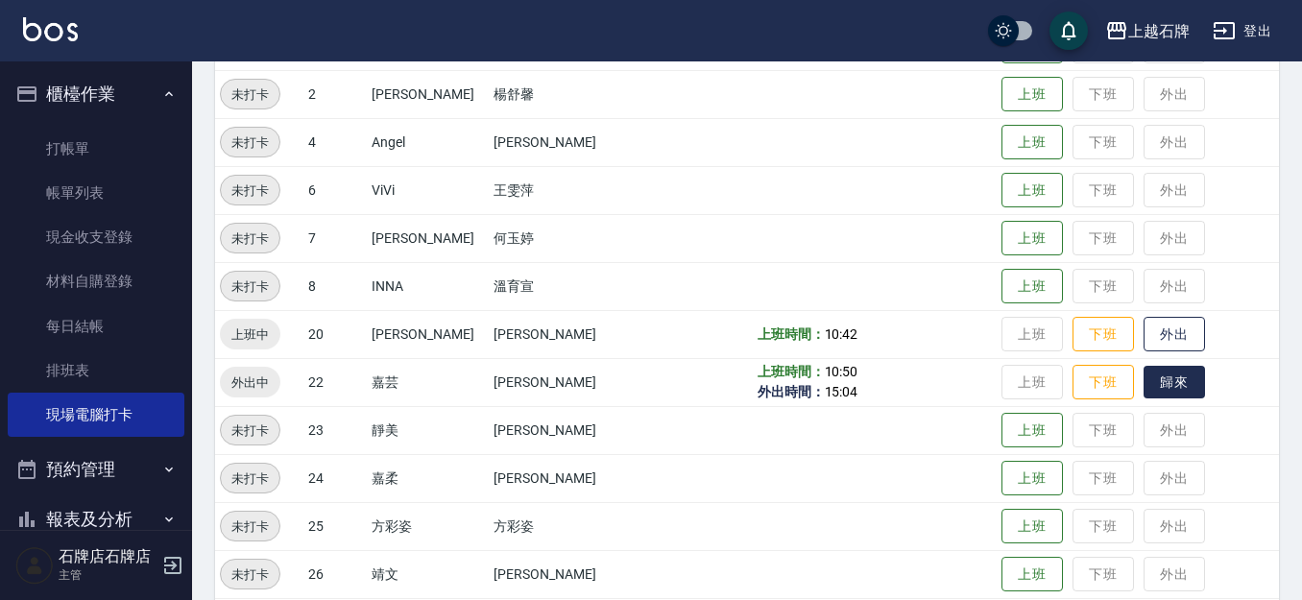
click at [1143, 373] on button "歸來" at bounding box center [1173, 383] width 61 height 34
click at [54, 92] on button "櫃檯作業" at bounding box center [96, 94] width 177 height 50
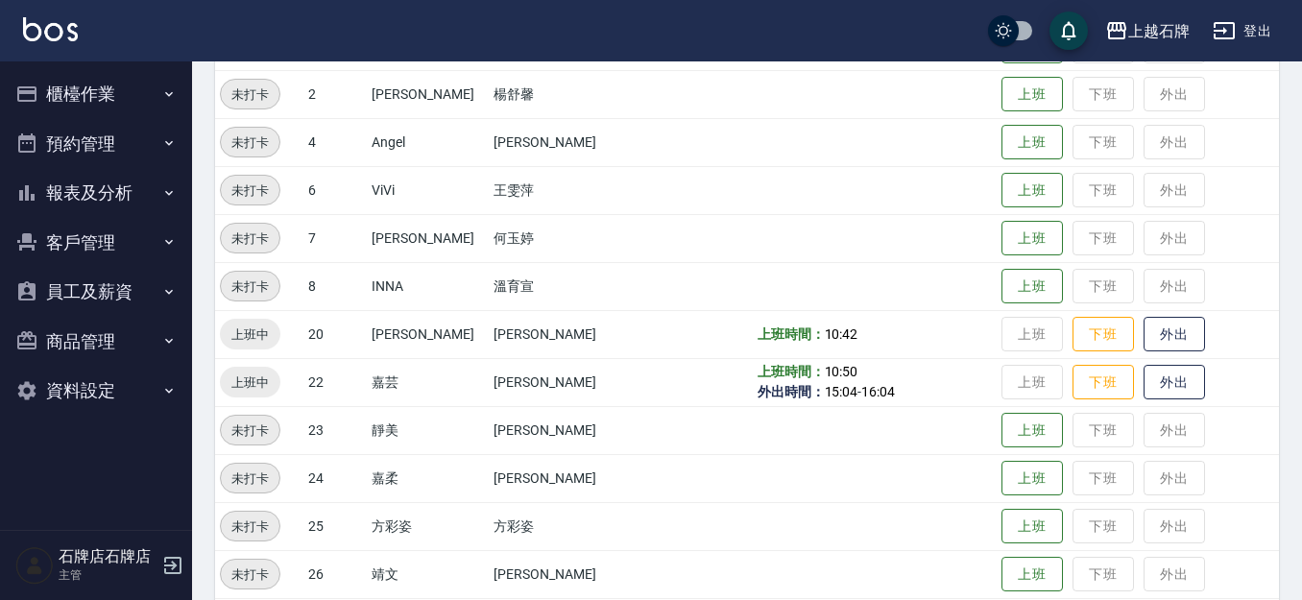
click at [70, 89] on button "櫃檯作業" at bounding box center [96, 94] width 177 height 50
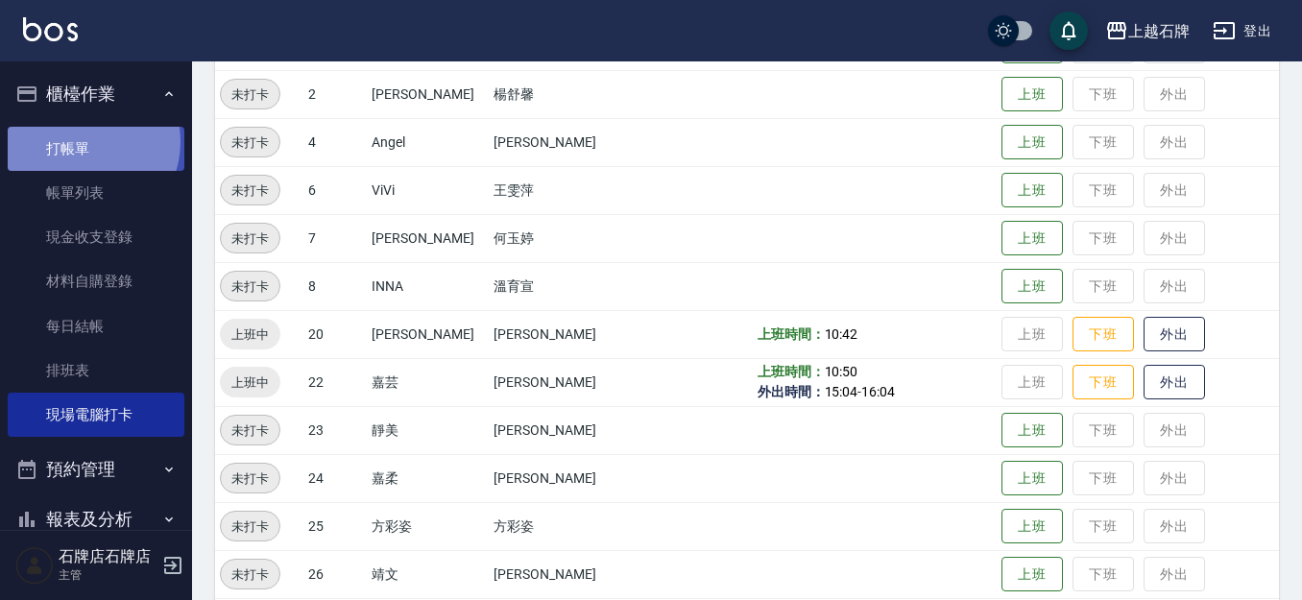
click at [80, 141] on link "打帳單" at bounding box center [96, 149] width 177 height 44
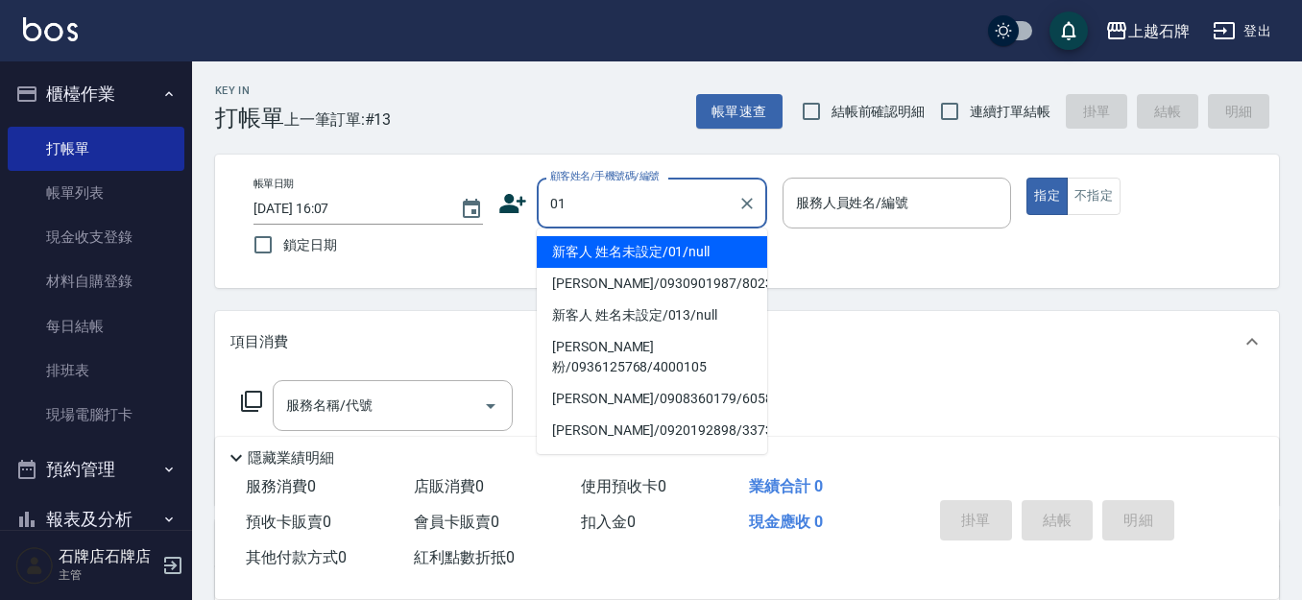
type input "新客人 姓名未設定/01/null"
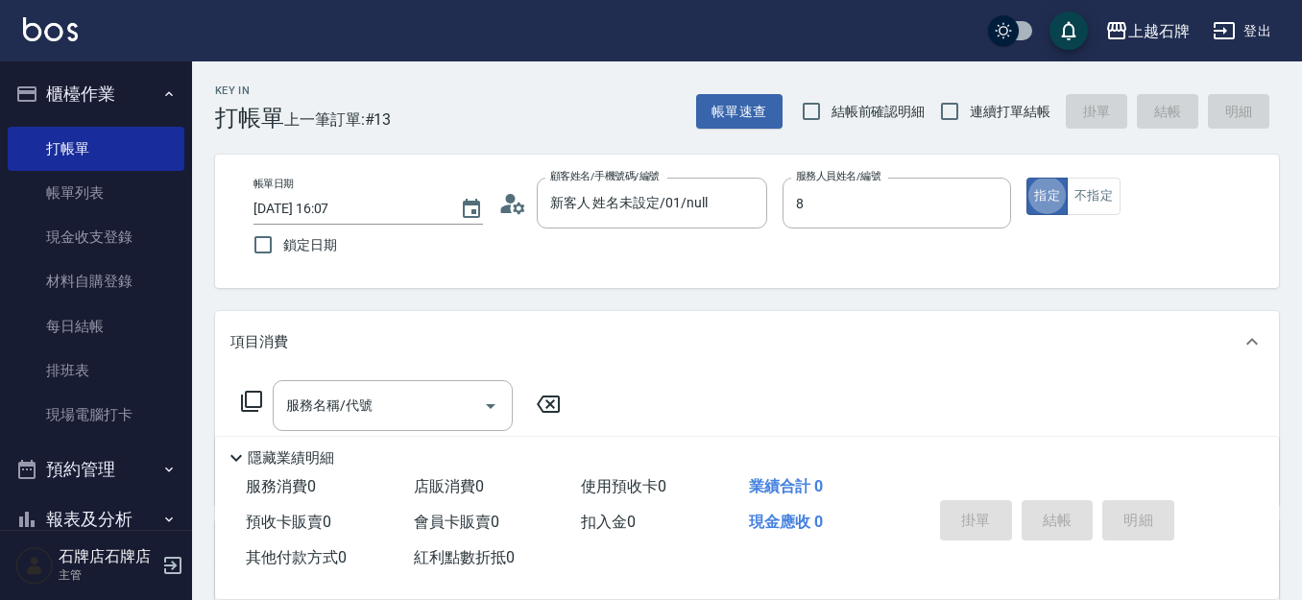
type input "INNA-8"
type button "true"
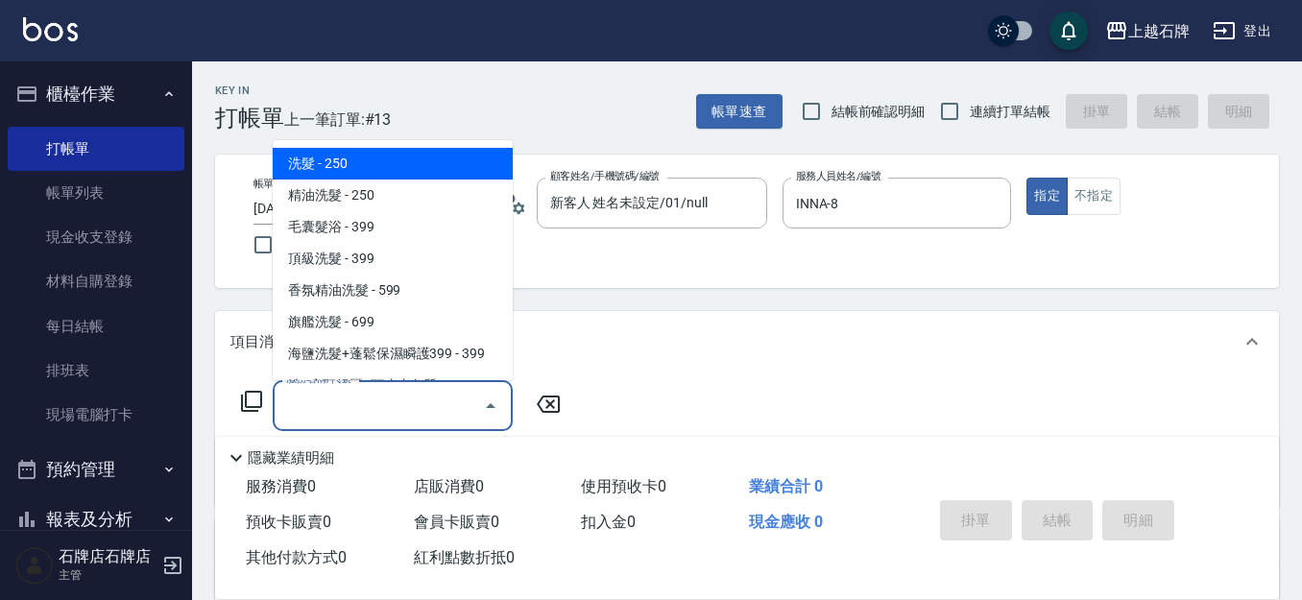
click at [319, 400] on input "服務名稱/代號" at bounding box center [378, 406] width 194 height 34
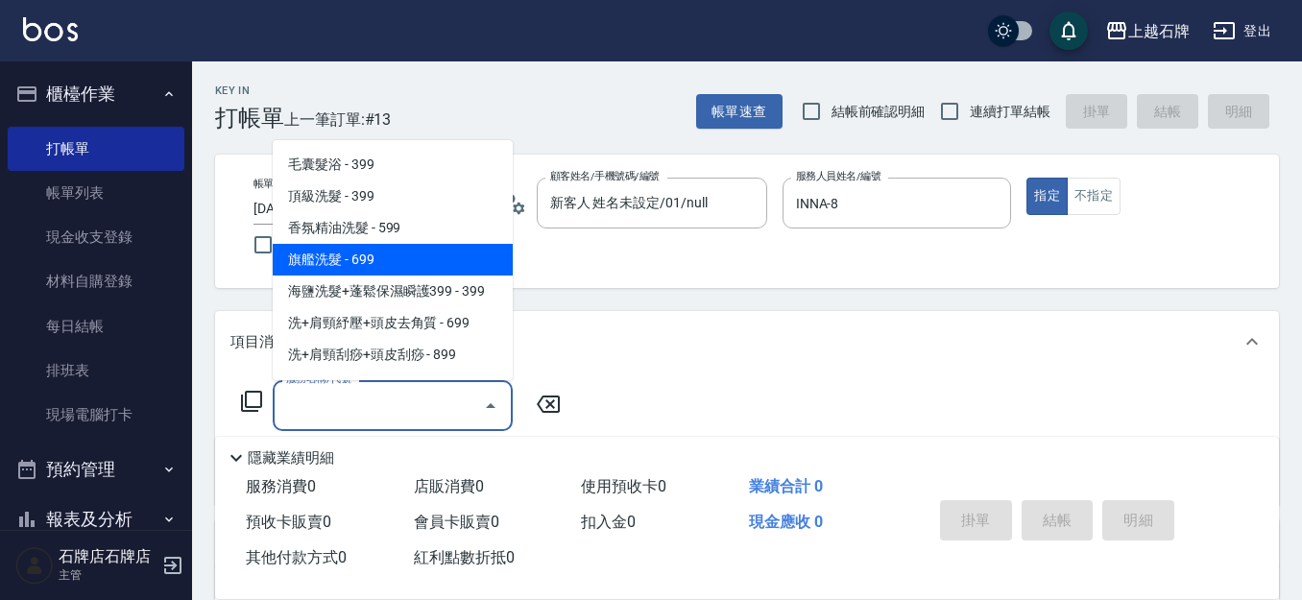
scroll to position [96, 0]
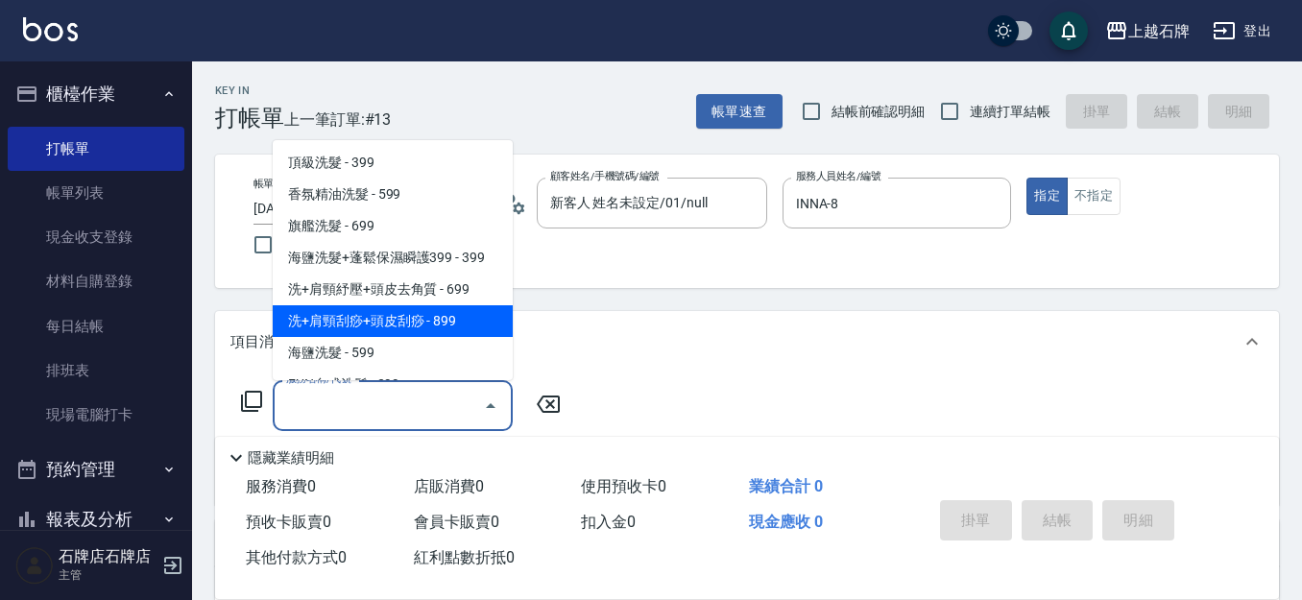
click at [389, 311] on span "洗+肩頸刮痧+頭皮刮痧 - 899" at bounding box center [393, 321] width 240 height 32
type input "洗+肩頸刮痧+頭皮刮痧(109)"
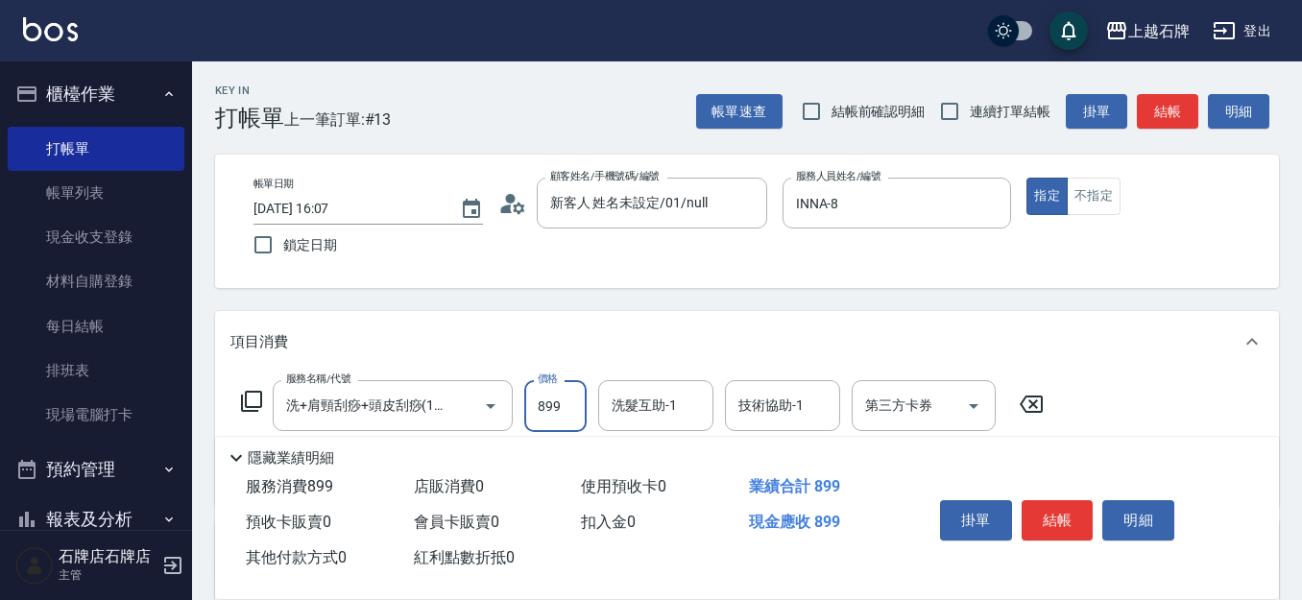
click at [547, 419] on input "899" at bounding box center [555, 406] width 62 height 52
type input "999"
click at [1066, 504] on button "結帳" at bounding box center [1057, 520] width 72 height 40
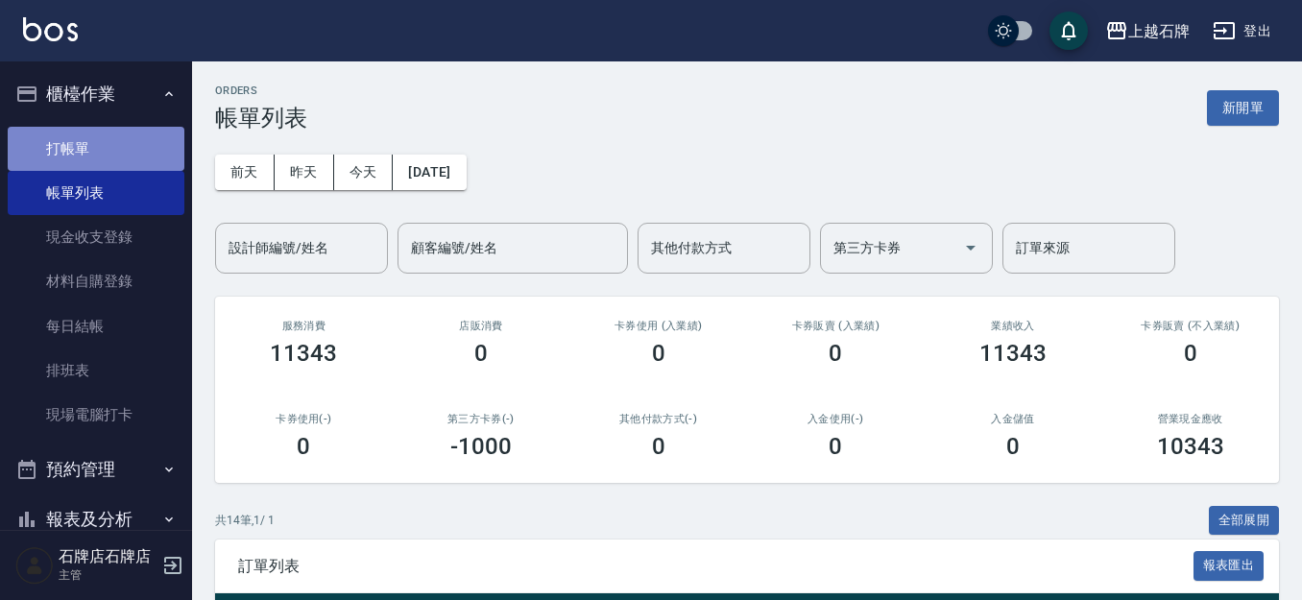
click at [102, 156] on link "打帳單" at bounding box center [96, 149] width 177 height 44
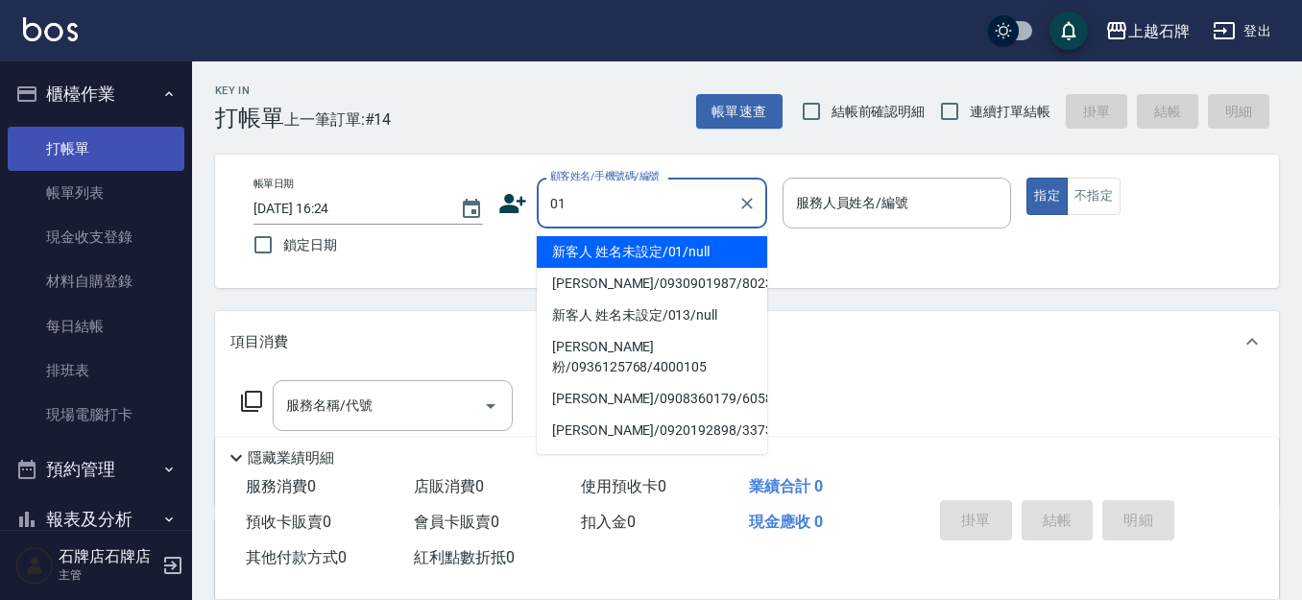
type input "新客人 姓名未設定/01/null"
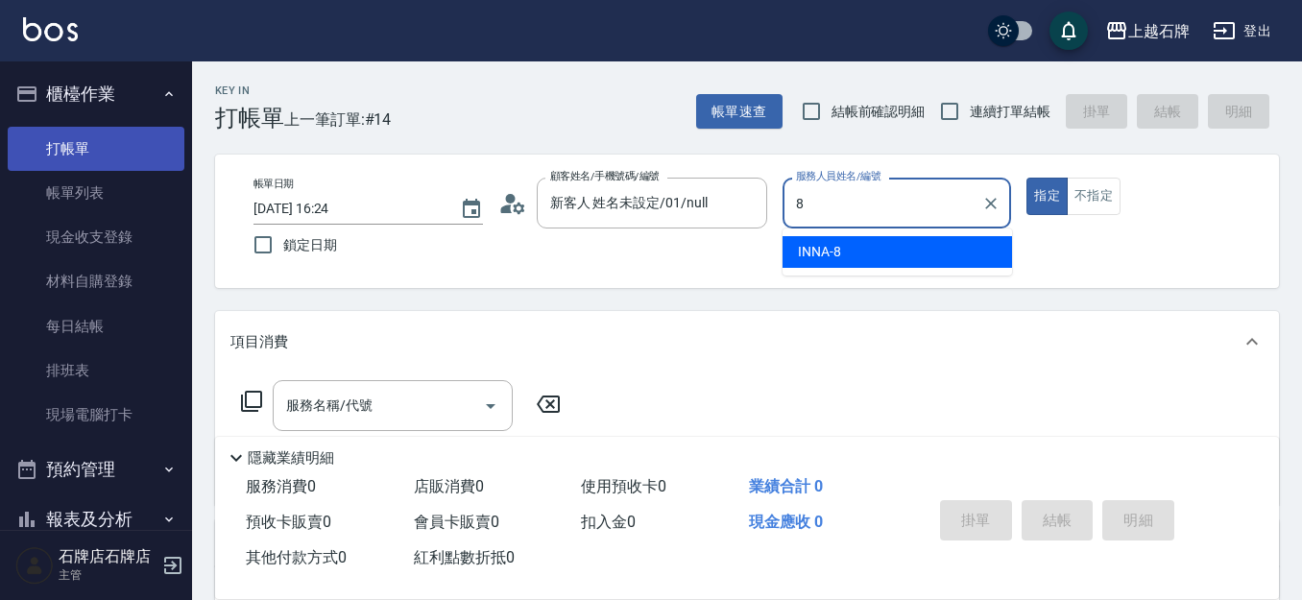
type input "INNA-8"
type button "true"
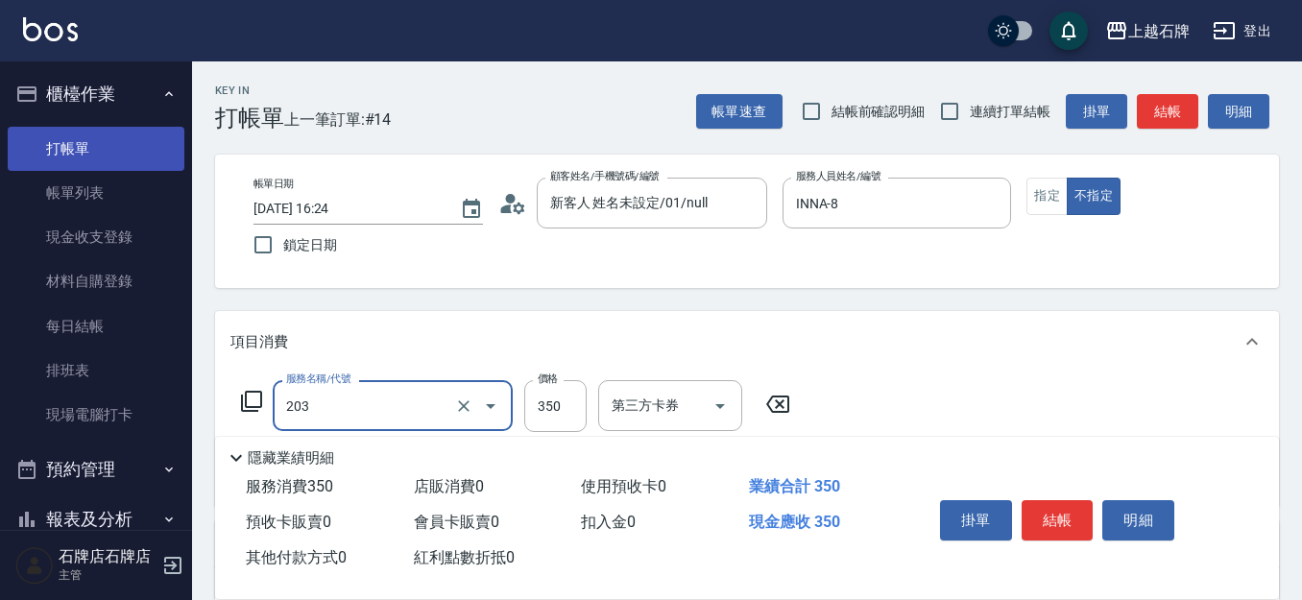
type input "B級洗+剪(203)"
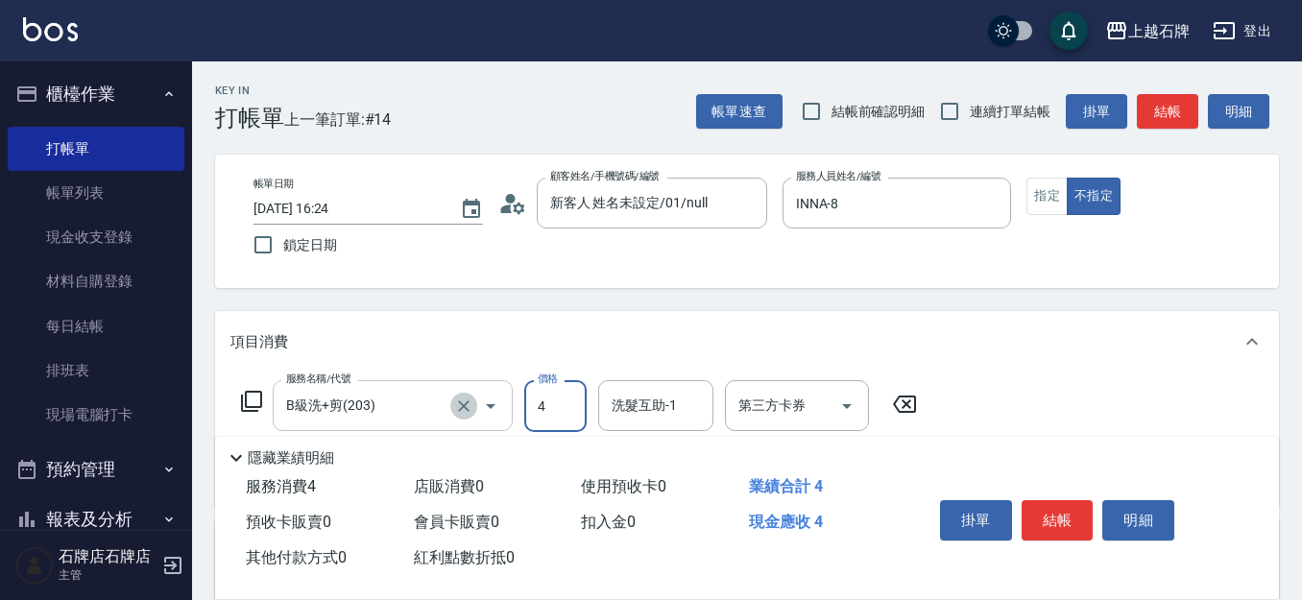
click at [468, 399] on icon "Clear" at bounding box center [463, 405] width 19 height 19
type input "4"
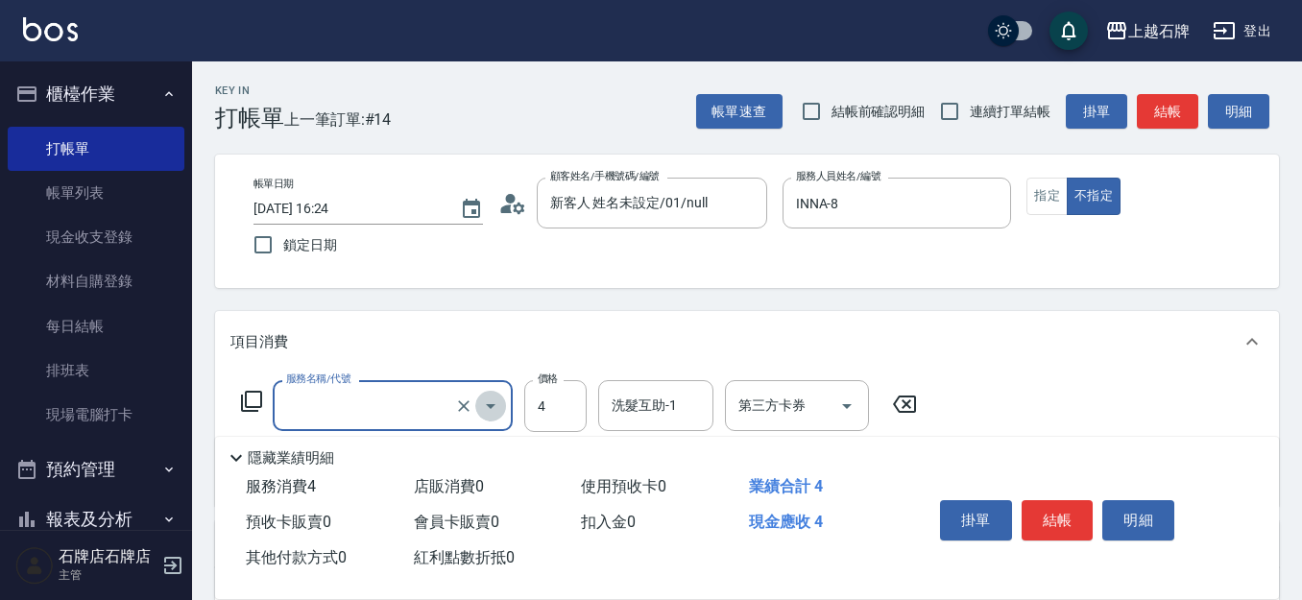
click at [490, 409] on icon "Open" at bounding box center [490, 406] width 23 height 23
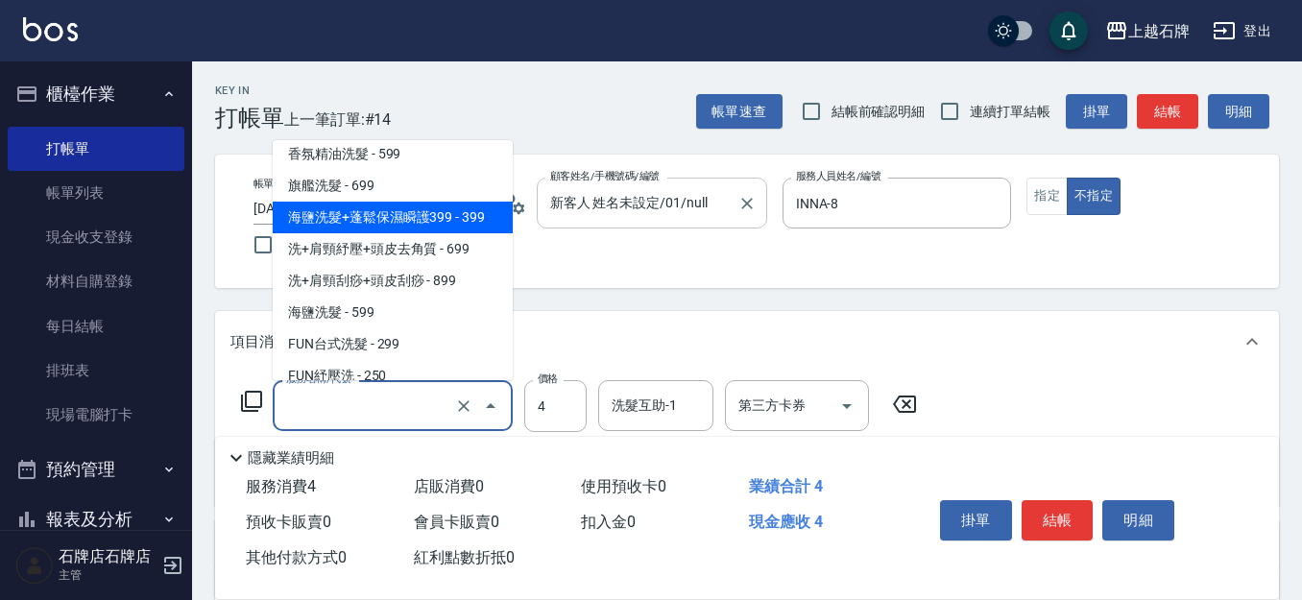
scroll to position [133, 0]
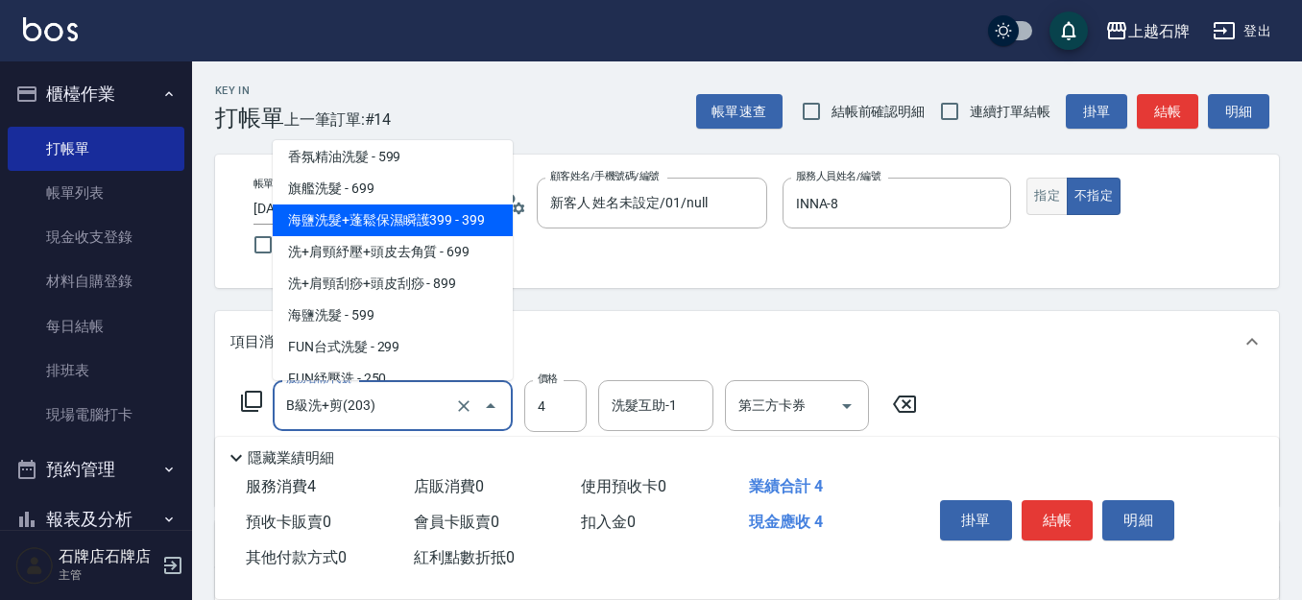
click at [1058, 192] on button "指定" at bounding box center [1046, 196] width 41 height 37
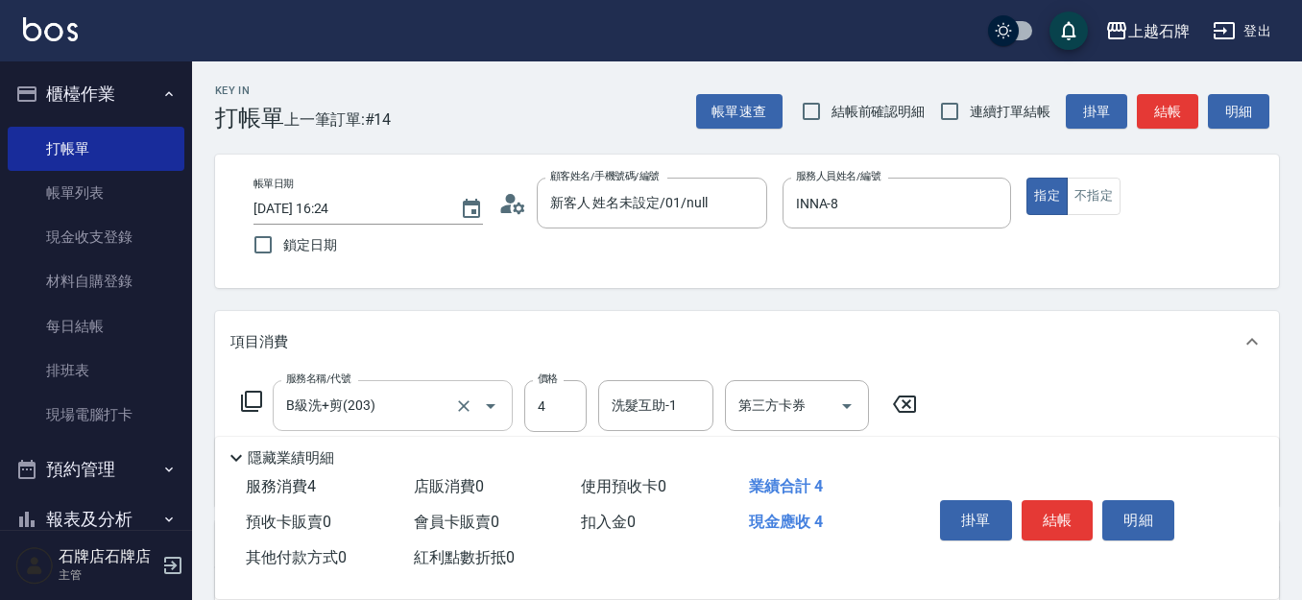
click at [434, 386] on div "B級洗+剪(203) 服務名稱/代號" at bounding box center [393, 405] width 240 height 51
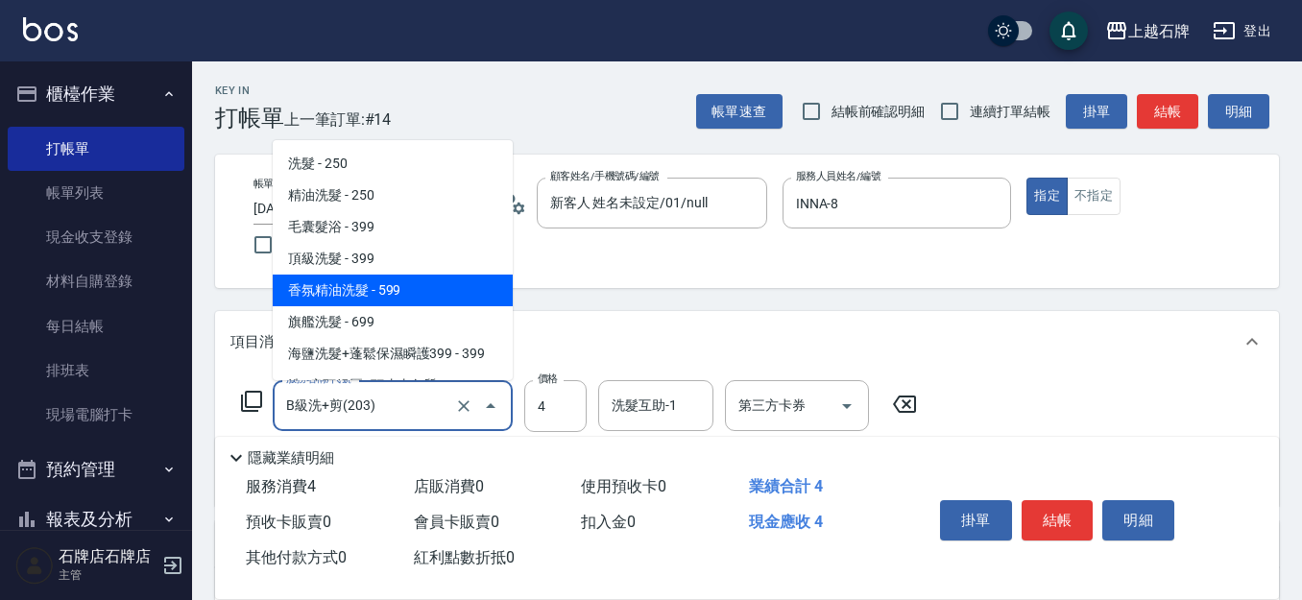
scroll to position [96, 0]
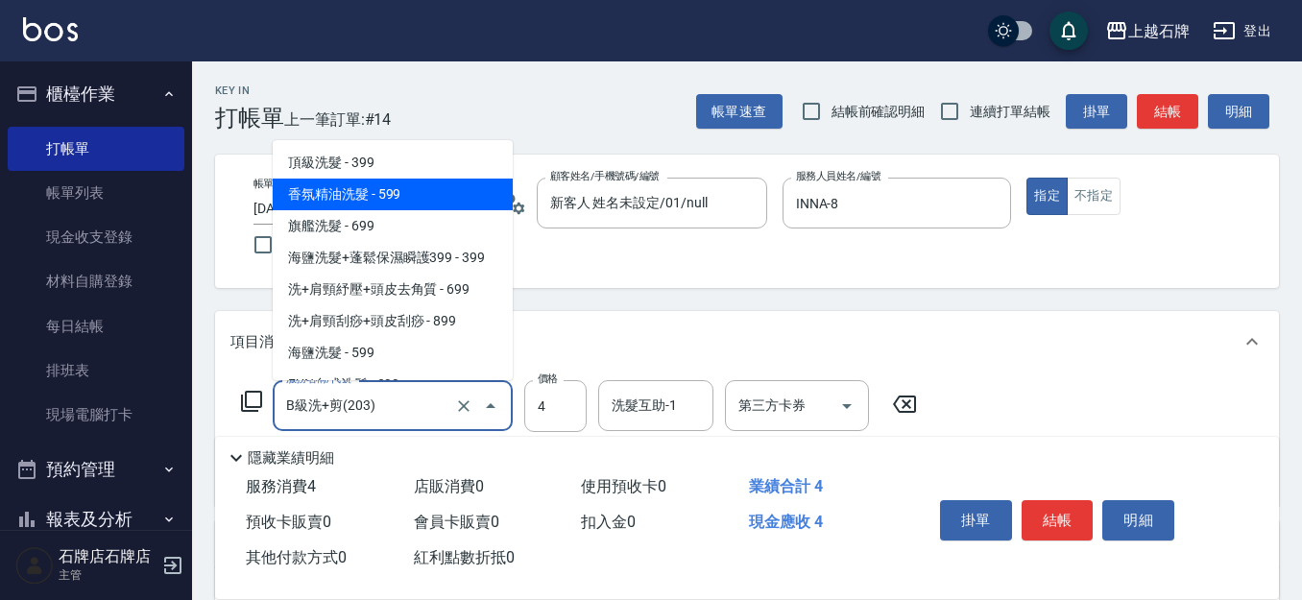
click at [374, 199] on span "香氛精油洗髮 - 599" at bounding box center [393, 195] width 240 height 32
type input "香氛精油洗髮(105)"
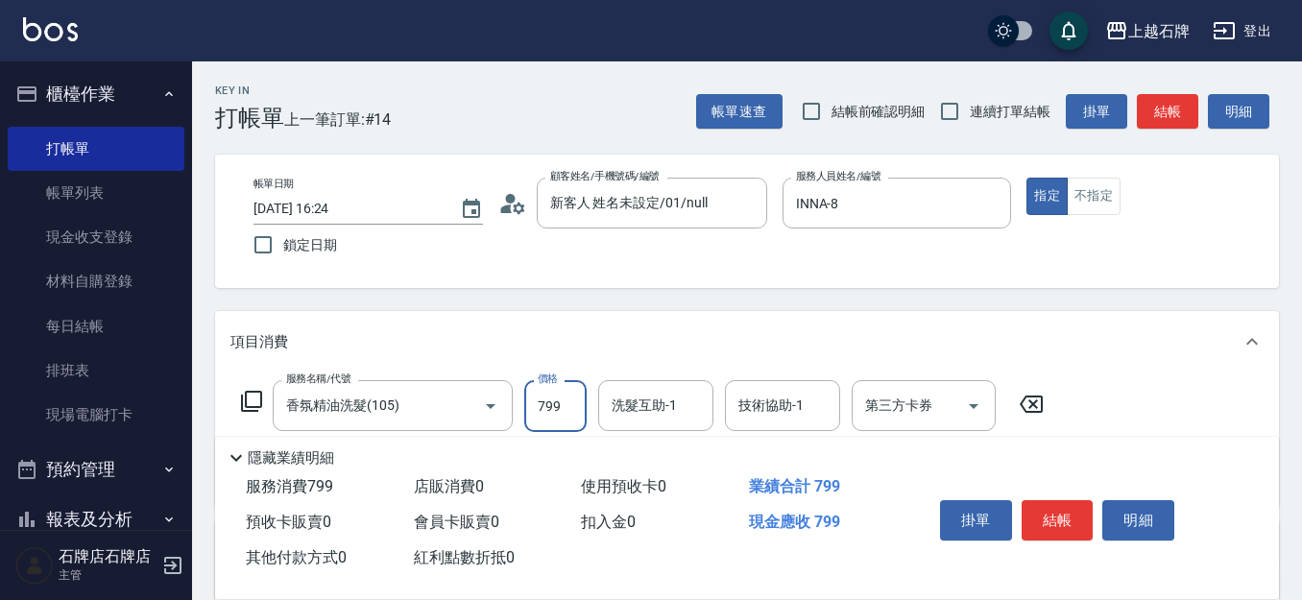
type input "799"
type input "0"
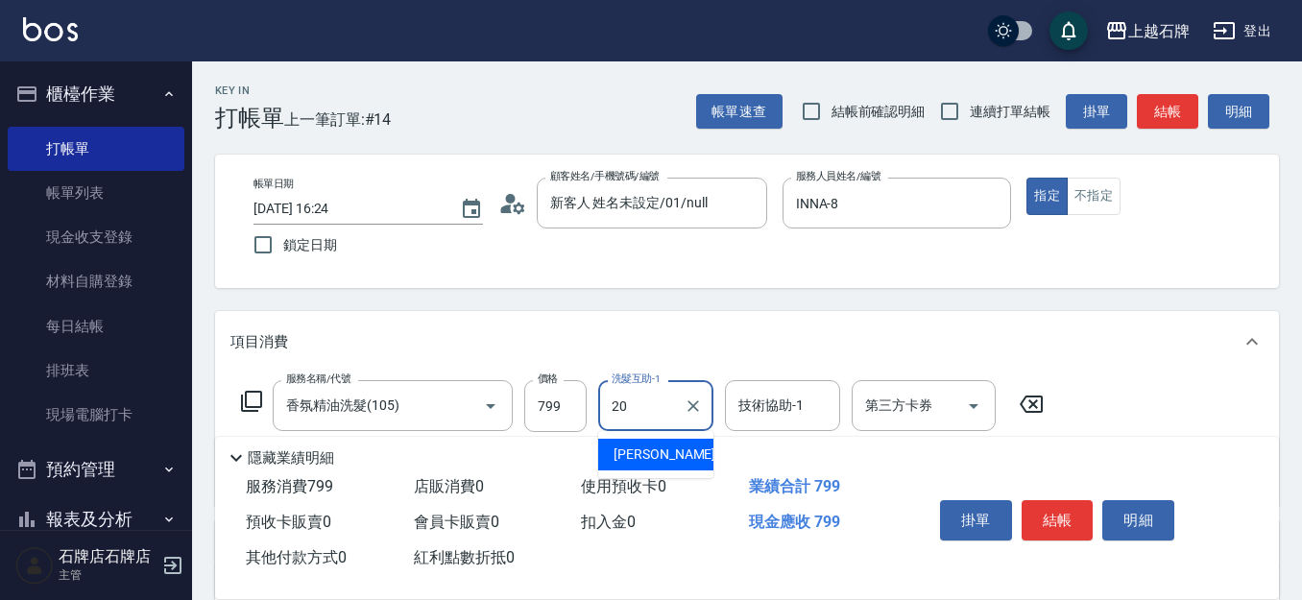
type input "[PERSON_NAME]-20"
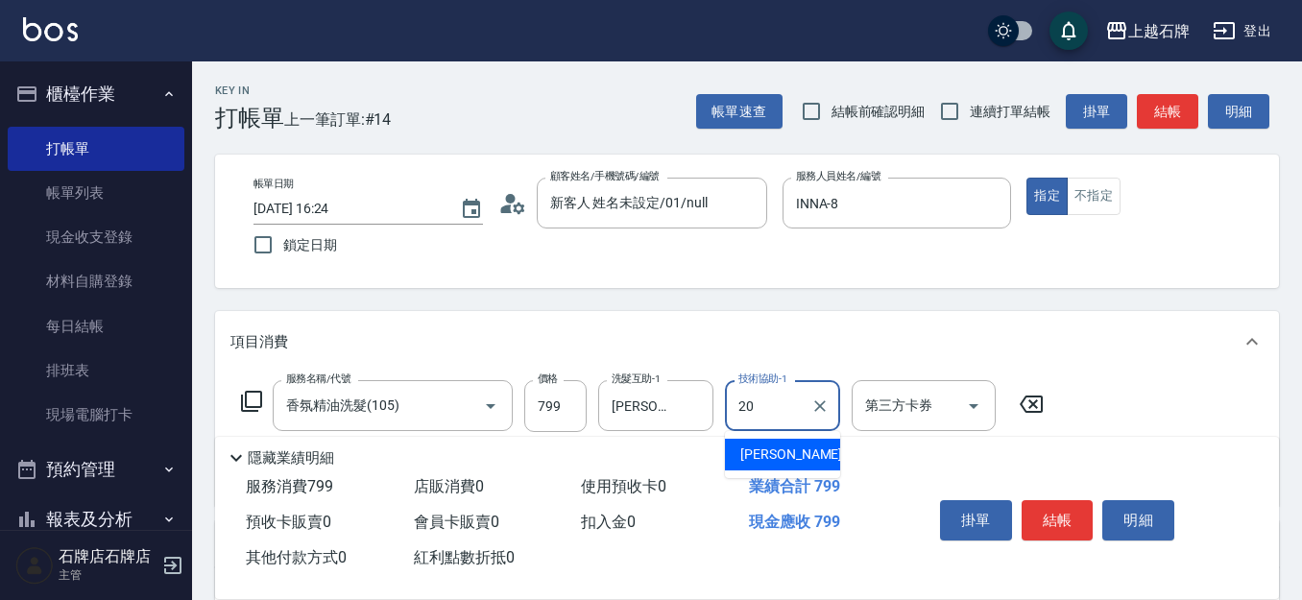
type input "[PERSON_NAME]-20"
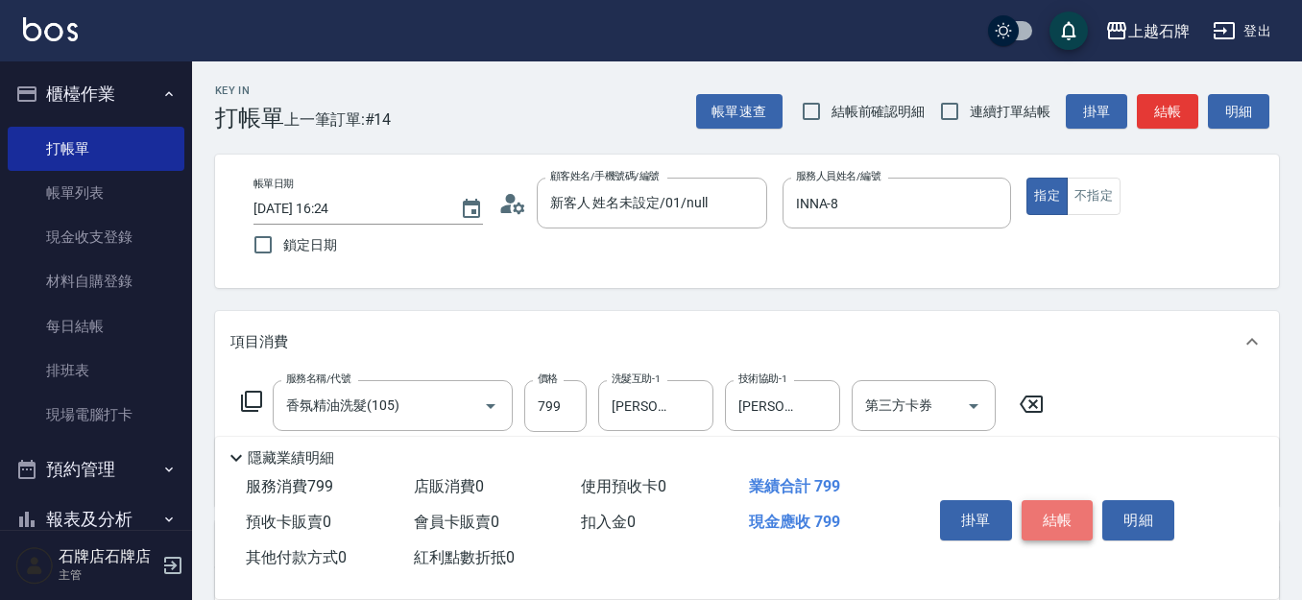
click at [1078, 516] on button "結帳" at bounding box center [1057, 520] width 72 height 40
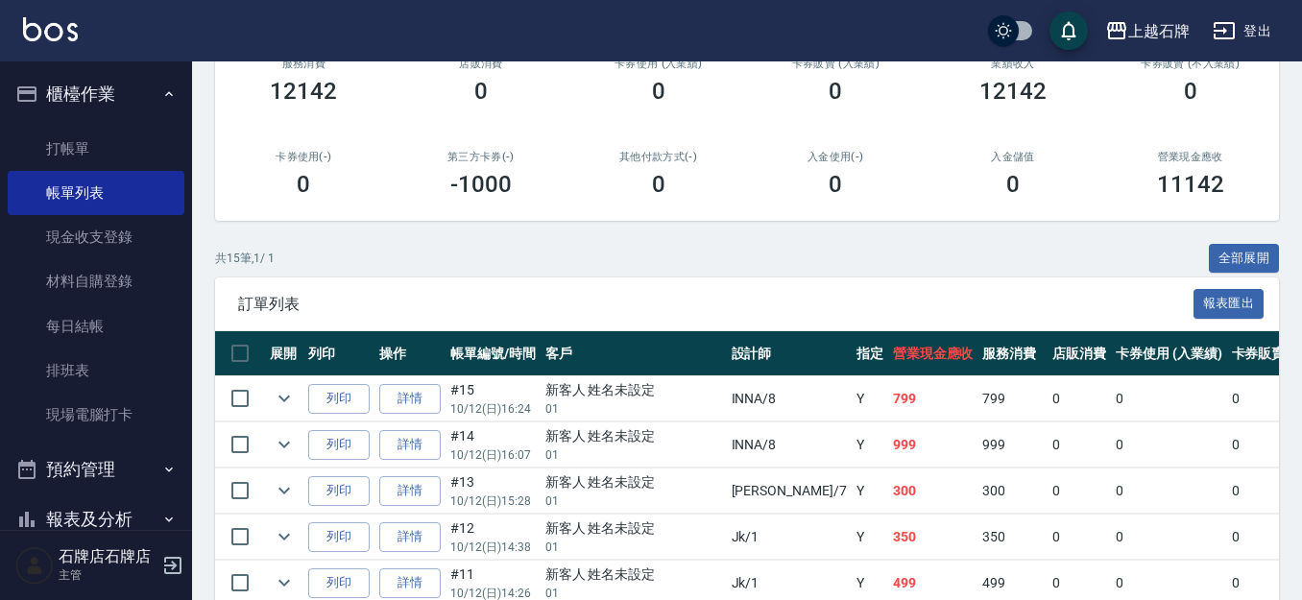
scroll to position [288, 0]
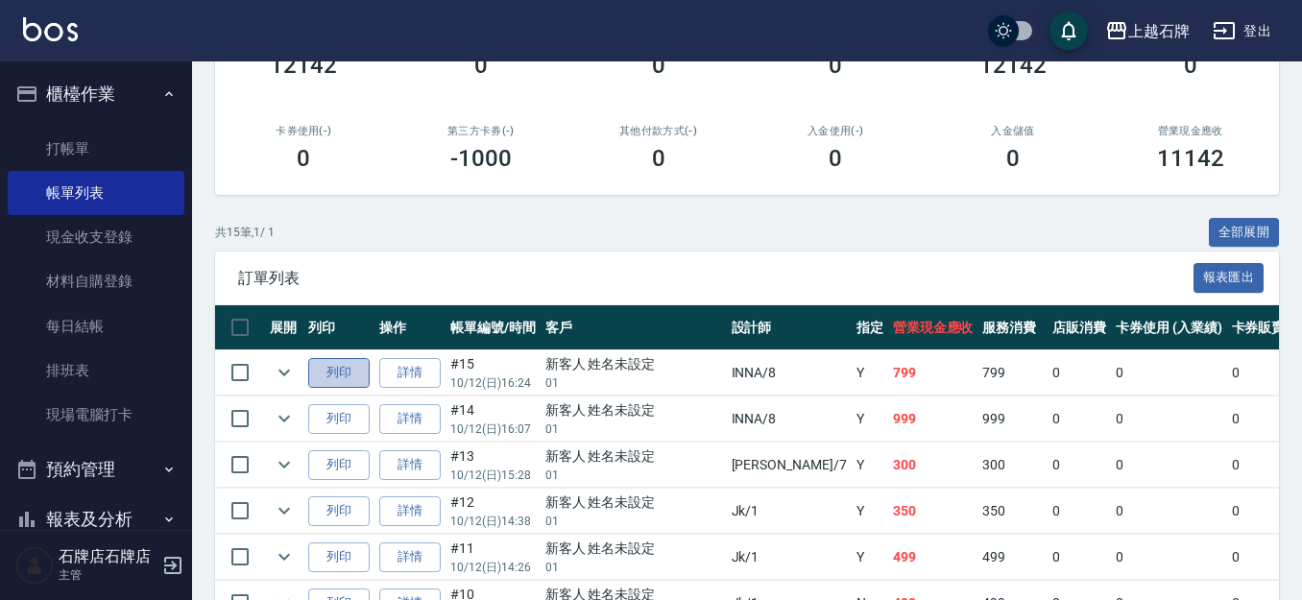
click at [337, 387] on button "列印" at bounding box center [338, 373] width 61 height 30
click at [322, 407] on button "列印" at bounding box center [338, 419] width 61 height 30
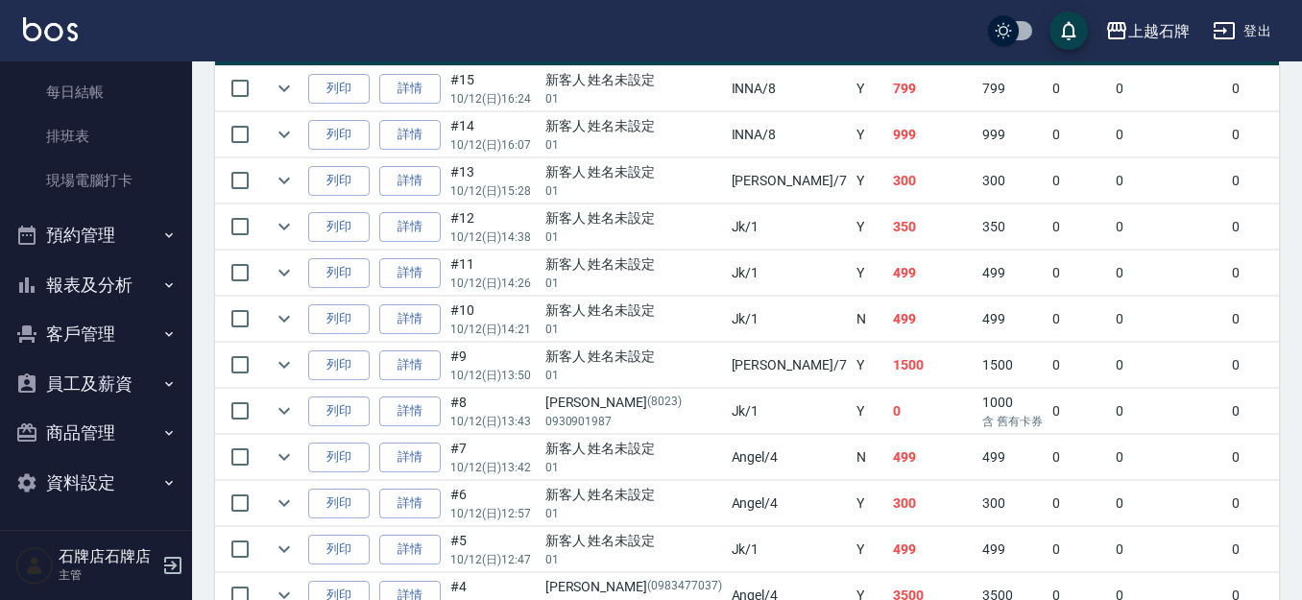
scroll to position [576, 0]
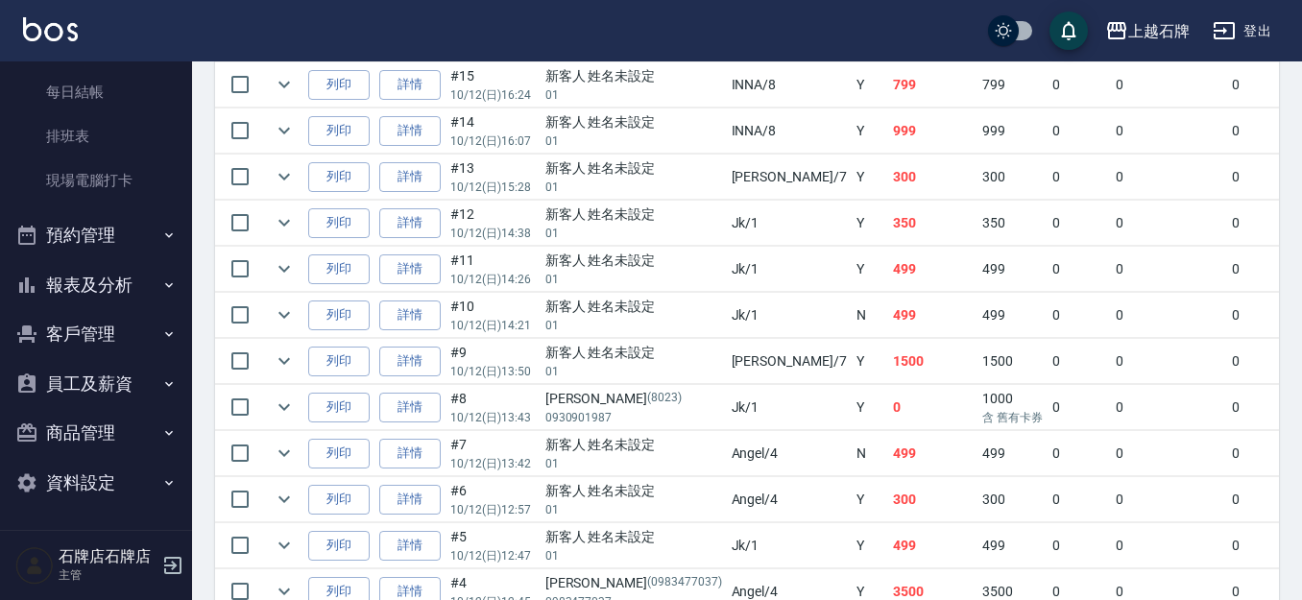
click at [66, 276] on button "報表及分析" at bounding box center [96, 285] width 177 height 50
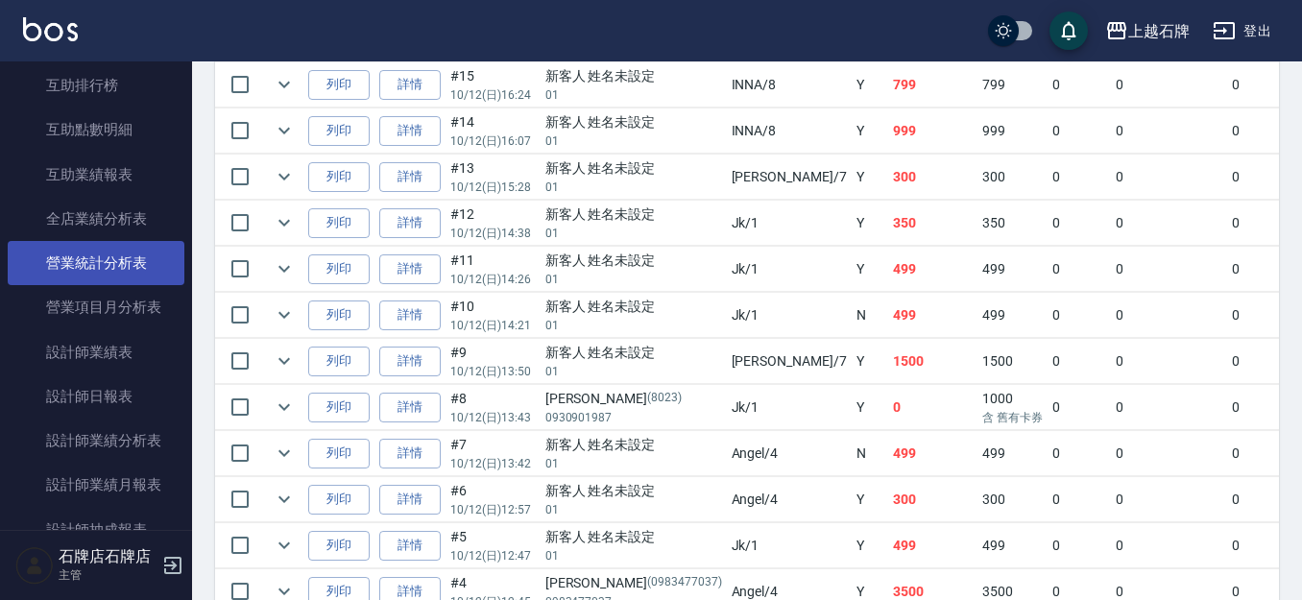
scroll to position [906, 0]
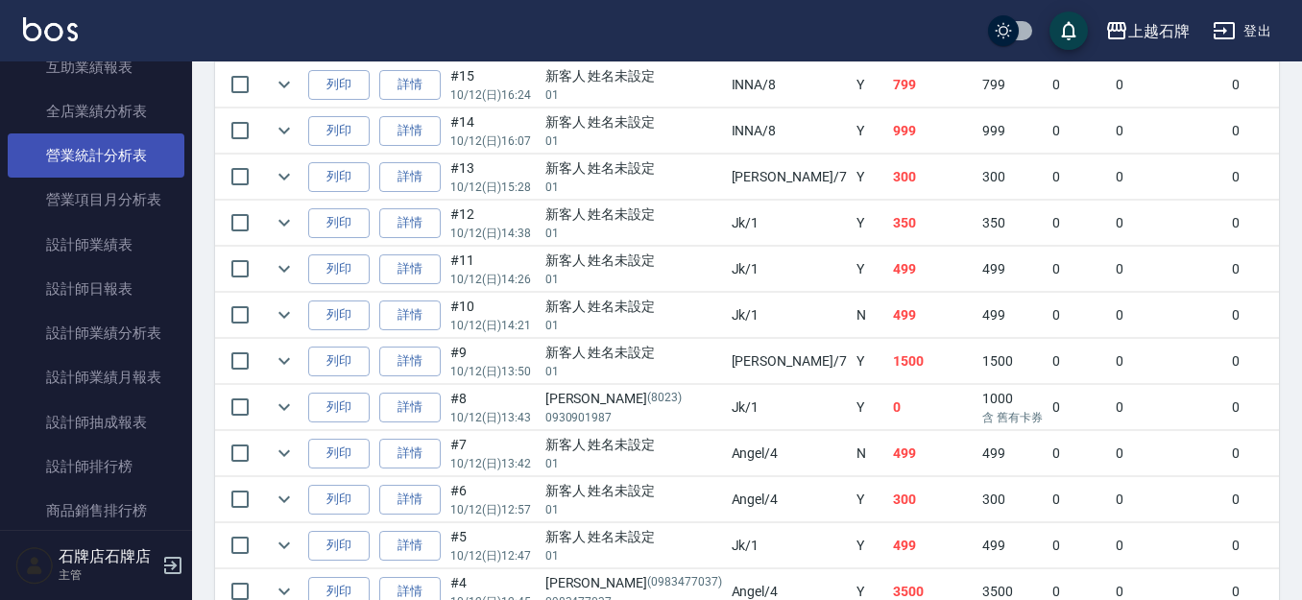
click at [67, 302] on link "設計師日報表" at bounding box center [96, 289] width 177 height 44
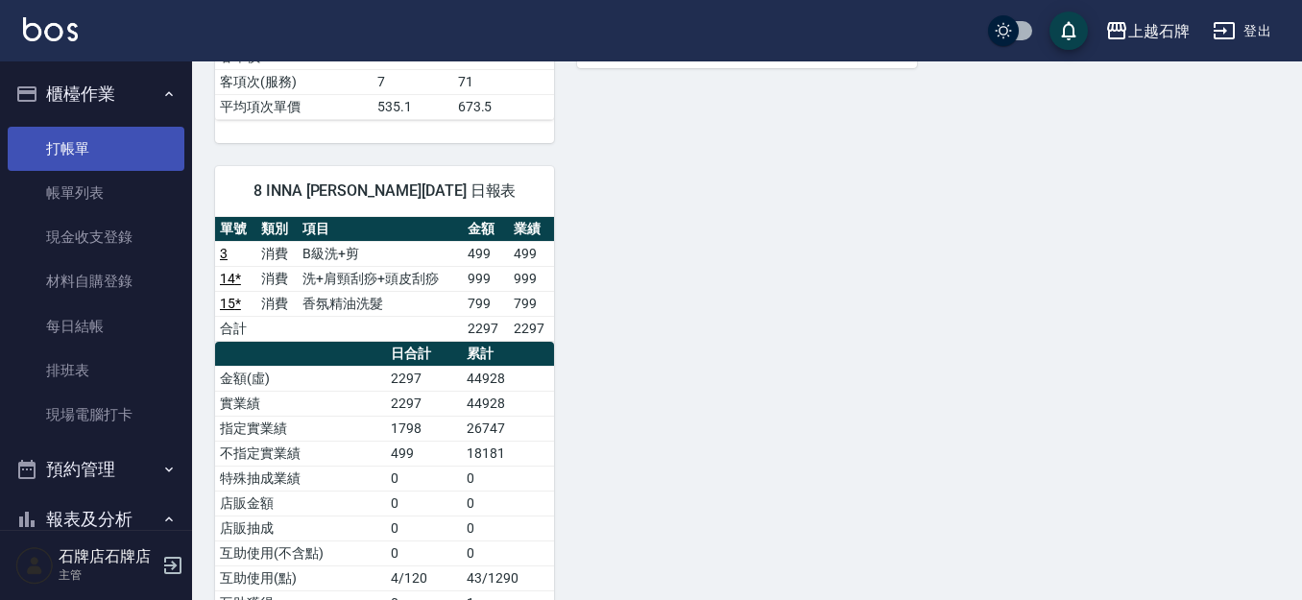
click at [68, 144] on link "打帳單" at bounding box center [96, 149] width 177 height 44
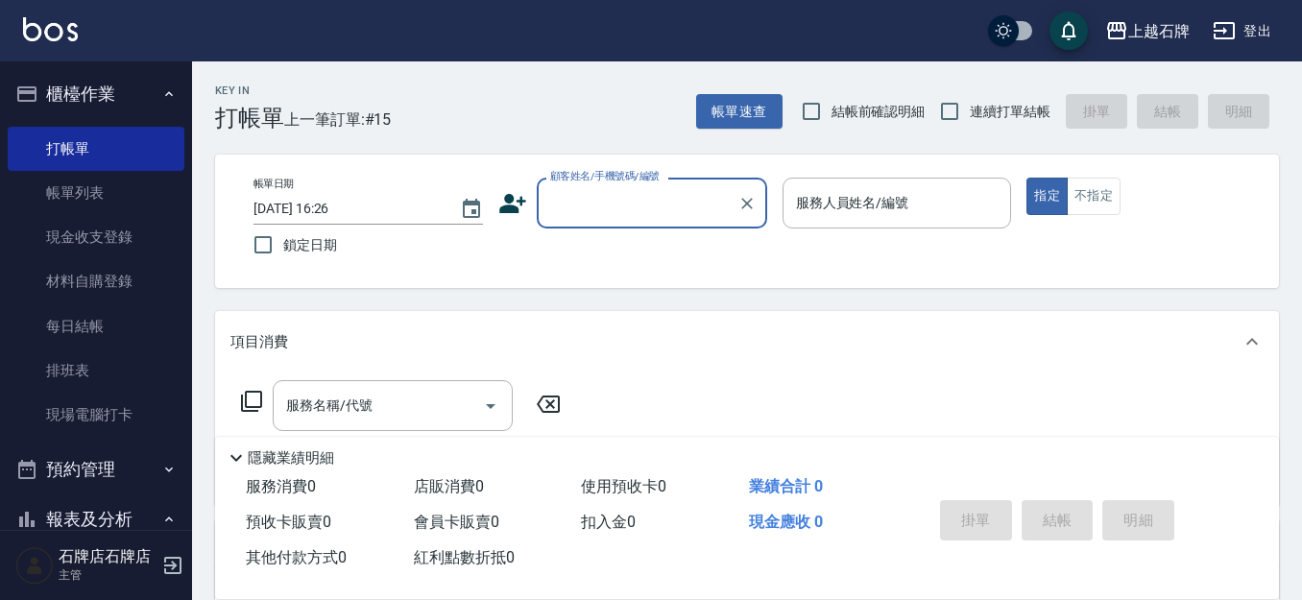
click at [637, 209] on input "顧客姓名/手機號碼/編號" at bounding box center [637, 203] width 184 height 34
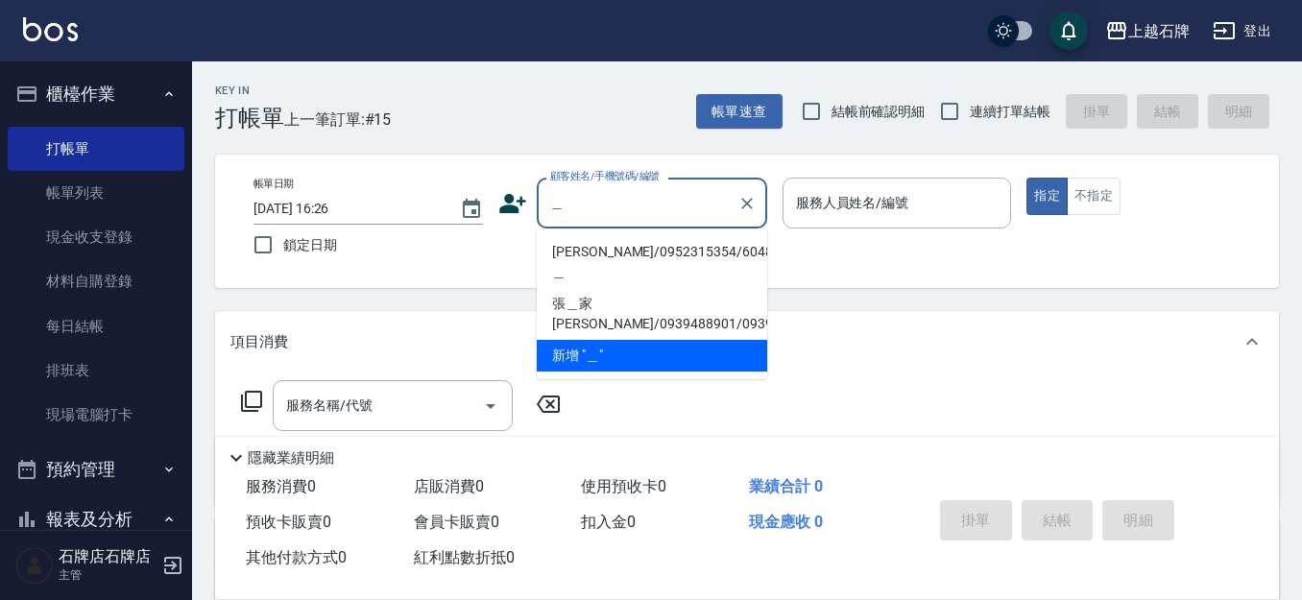
type input "＿"
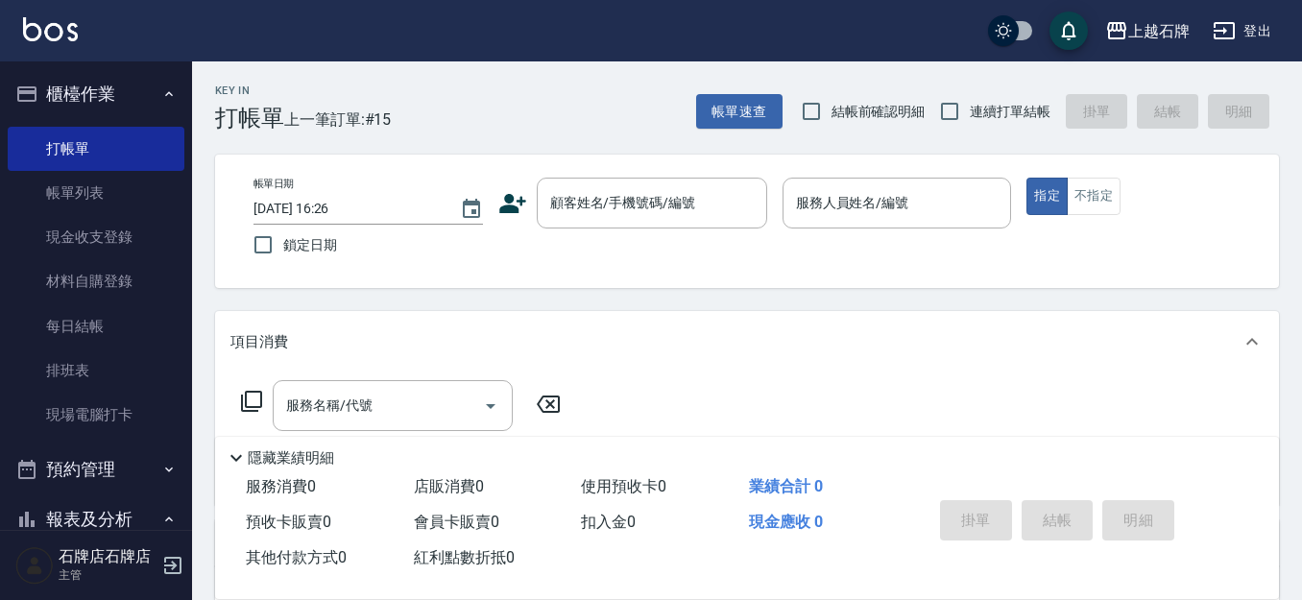
click at [878, 351] on div "項目消費" at bounding box center [735, 342] width 1010 height 20
click at [612, 197] on input "顧客姓名/手機號碼/編號" at bounding box center [637, 203] width 184 height 34
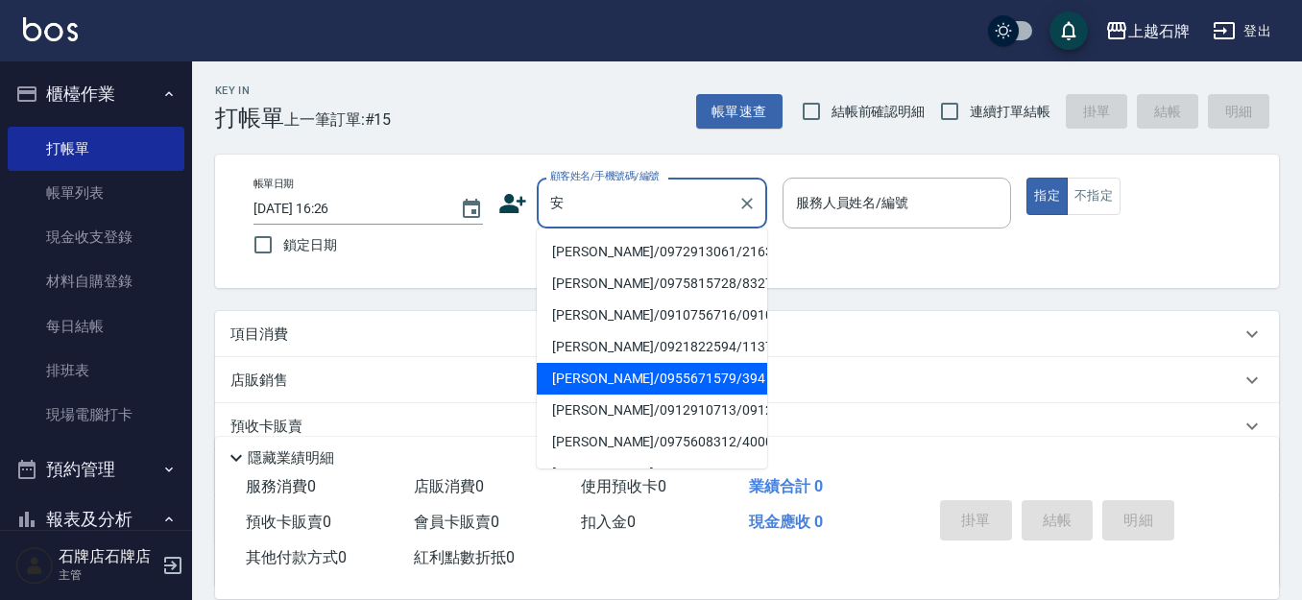
click at [677, 395] on li "[PERSON_NAME]/0955671579/394" at bounding box center [652, 379] width 230 height 32
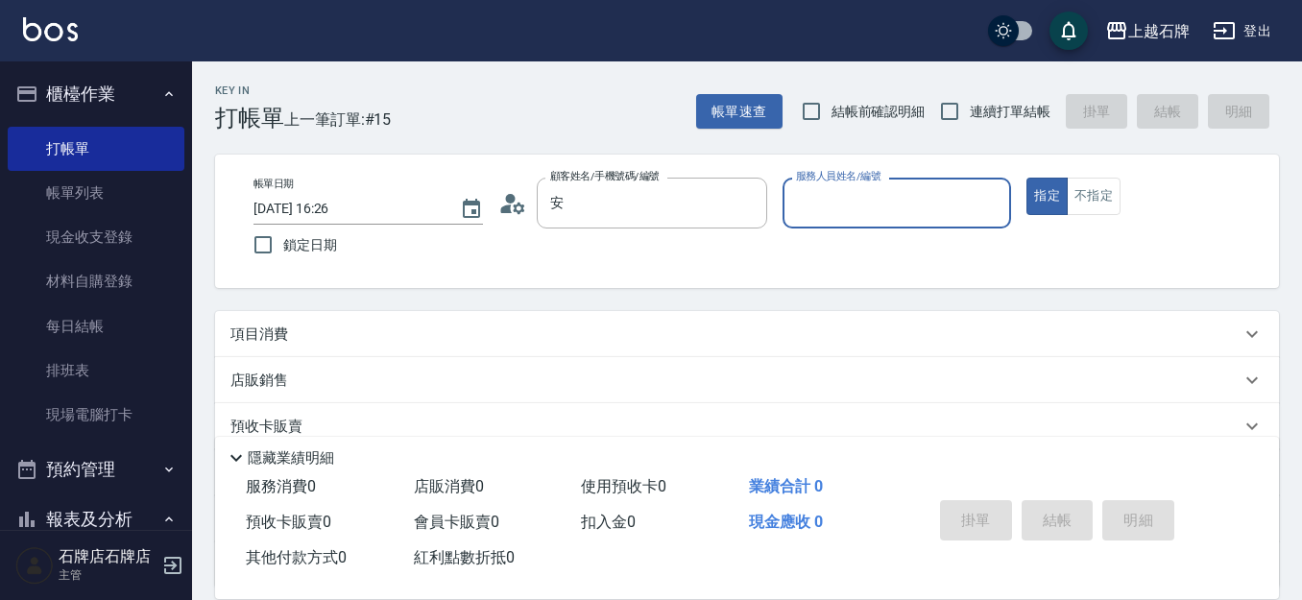
type input "[PERSON_NAME]/0955671579/394"
type input "[PERSON_NAME]-4"
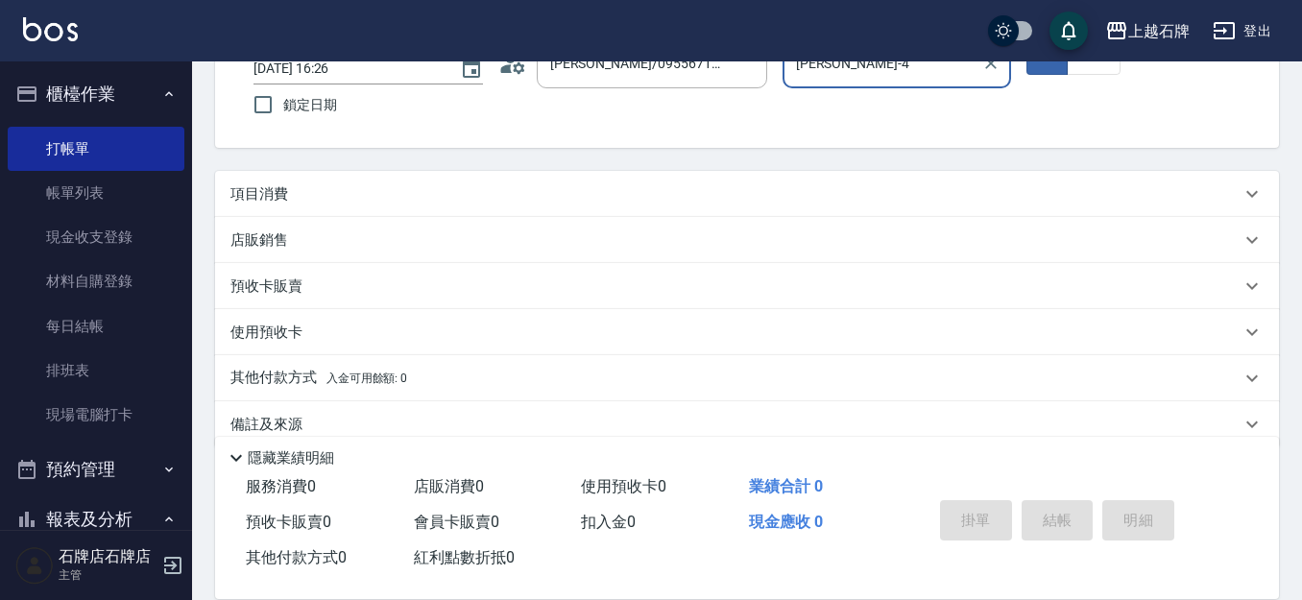
scroll to position [172, 0]
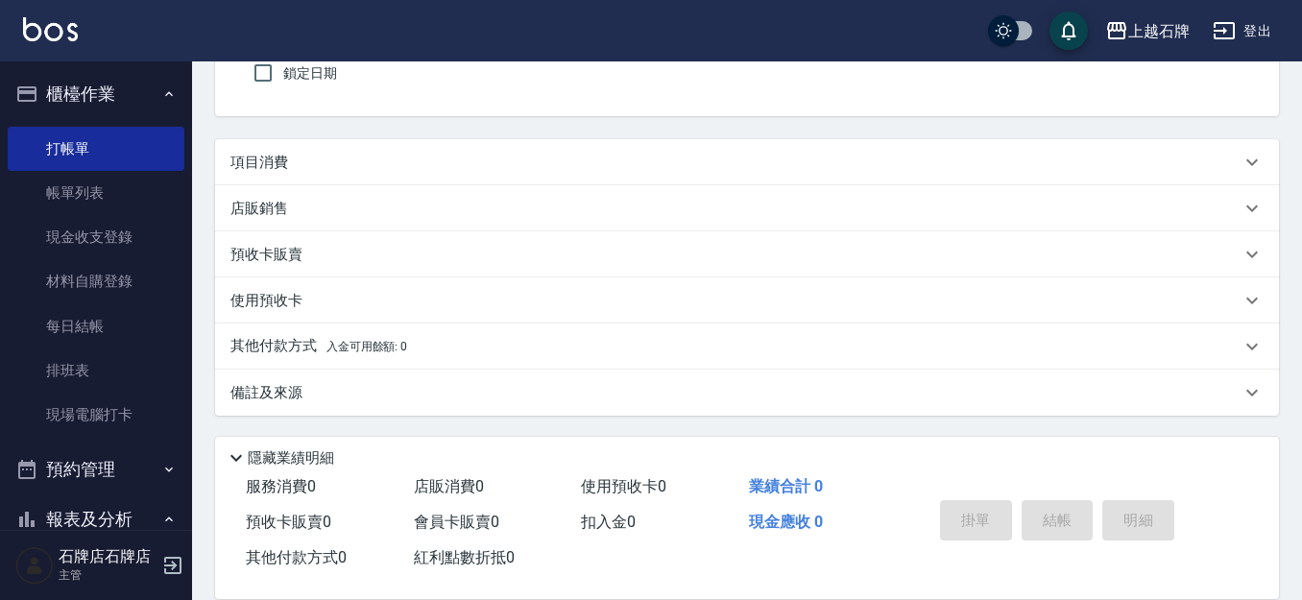
click at [308, 150] on div "項目消費" at bounding box center [747, 162] width 1064 height 46
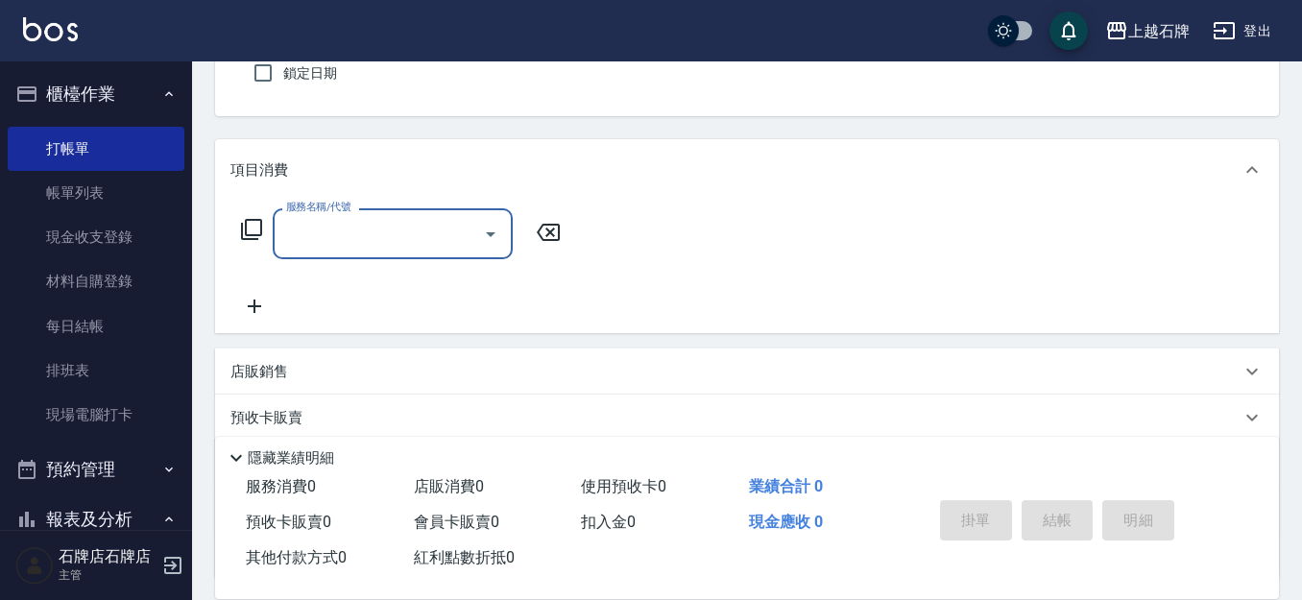
scroll to position [0, 0]
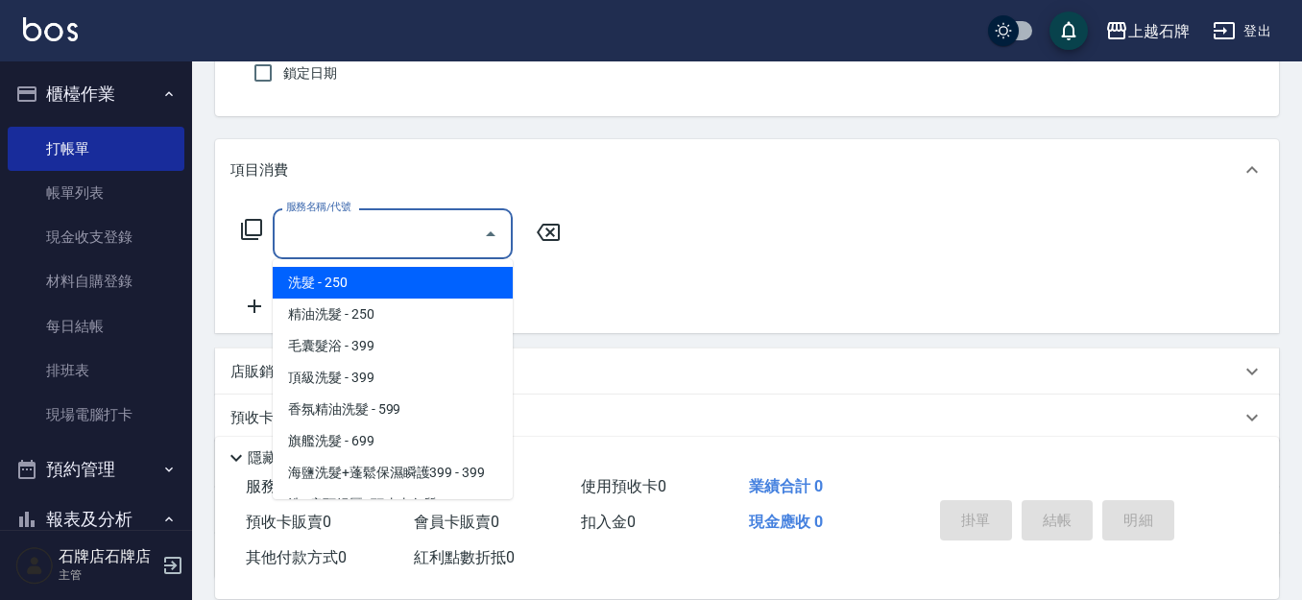
click at [343, 244] on input "服務名稱/代號" at bounding box center [378, 234] width 194 height 34
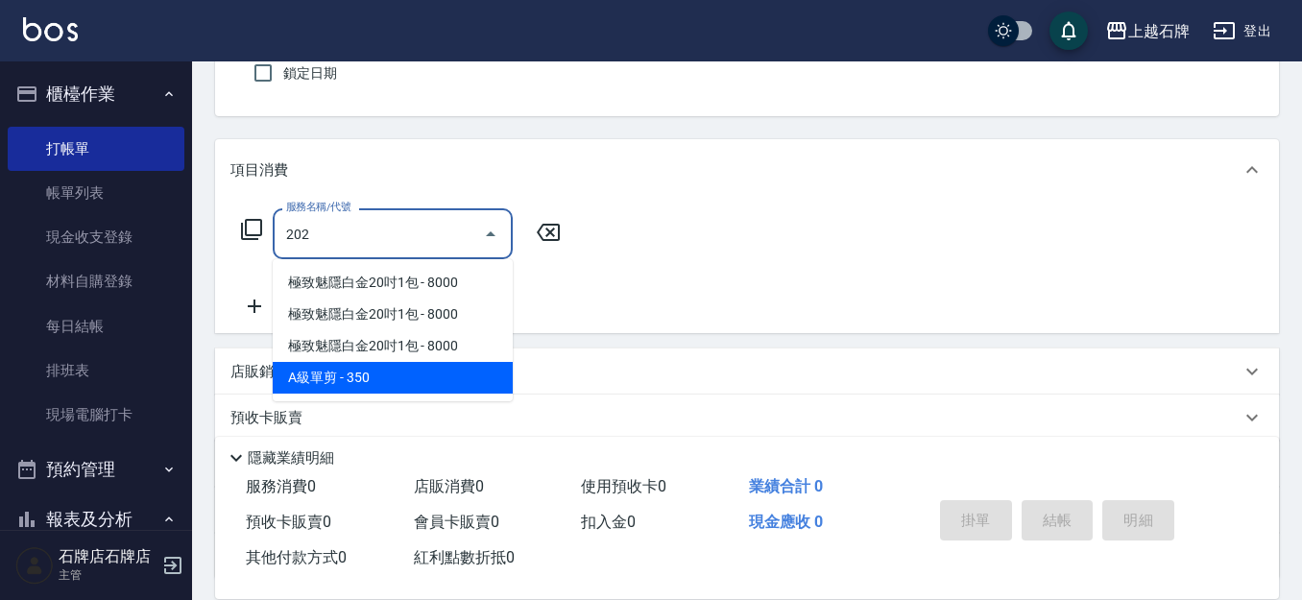
drag, startPoint x: 443, startPoint y: 373, endPoint x: 457, endPoint y: 357, distance: 21.8
click at [444, 372] on span "A級單剪 - 350" at bounding box center [393, 378] width 240 height 32
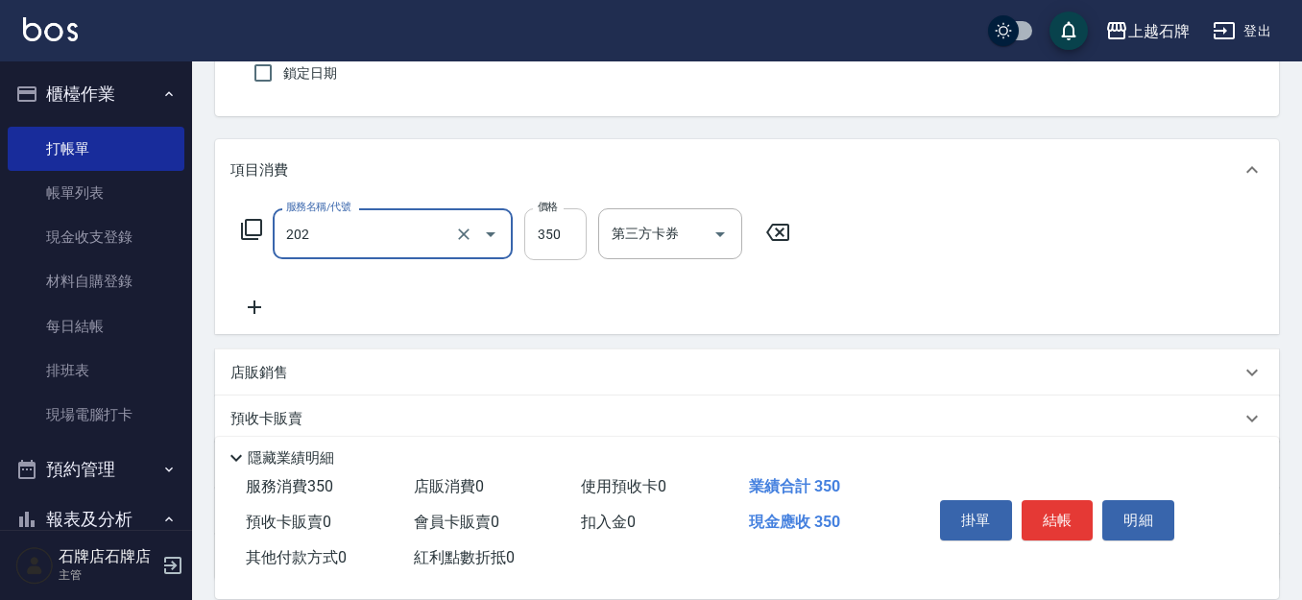
type input "A級單剪(202)"
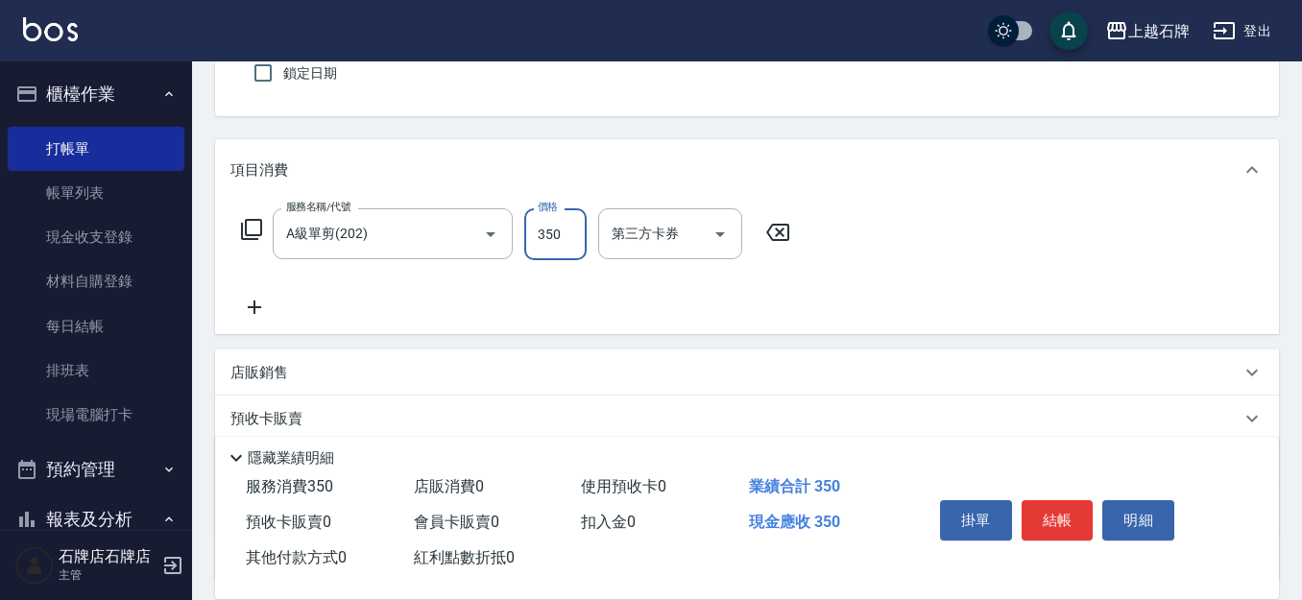
click at [545, 245] on input "350" at bounding box center [555, 234] width 62 height 52
type input "450"
click at [253, 313] on icon at bounding box center [254, 307] width 48 height 23
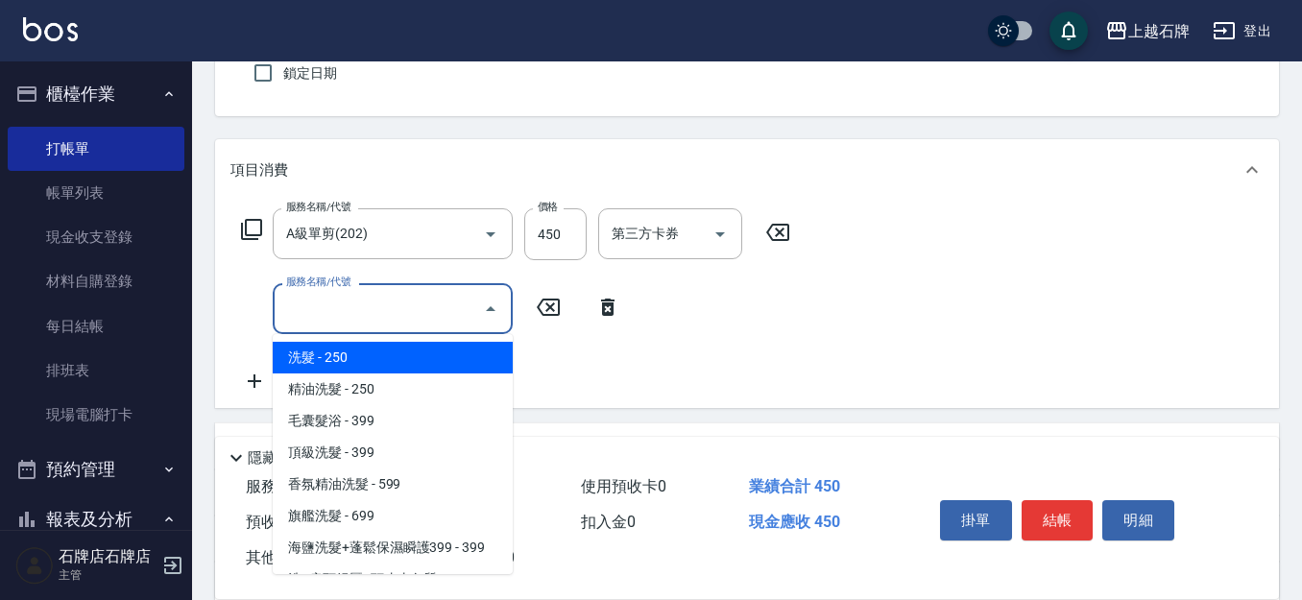
click at [314, 317] on input "服務名稱/代號" at bounding box center [378, 309] width 194 height 34
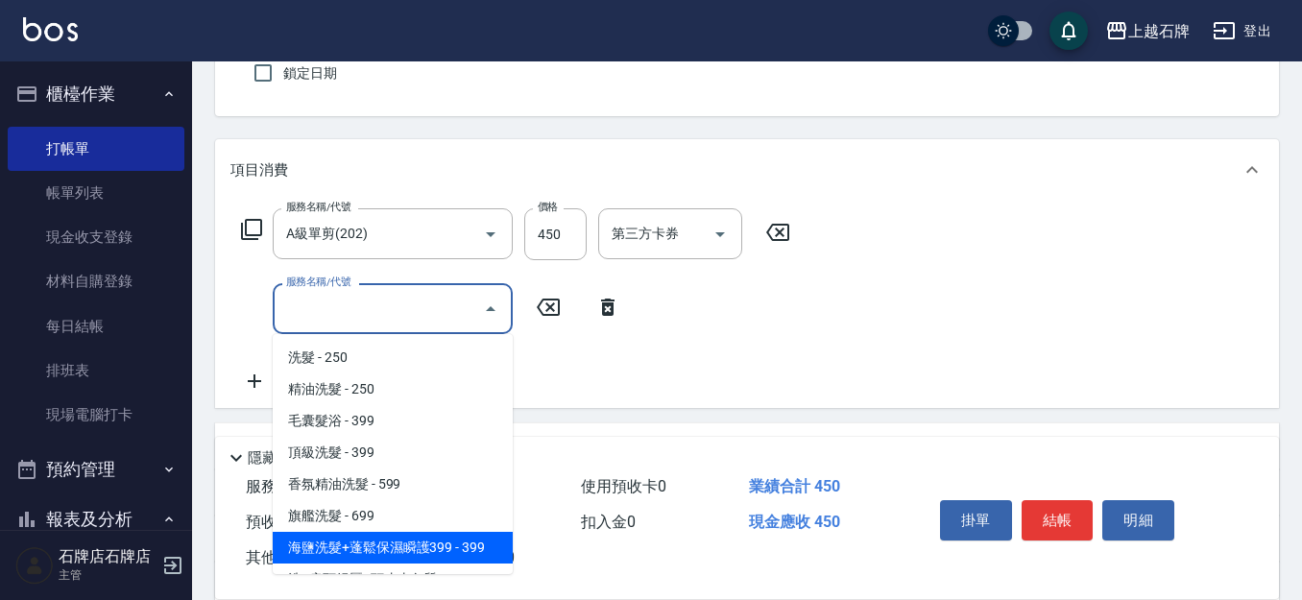
click at [471, 548] on span "海鹽洗髮+蓬鬆保濕瞬護399 - 399" at bounding box center [393, 548] width 240 height 32
type input "海鹽洗髮+蓬鬆保濕瞬護399(107)"
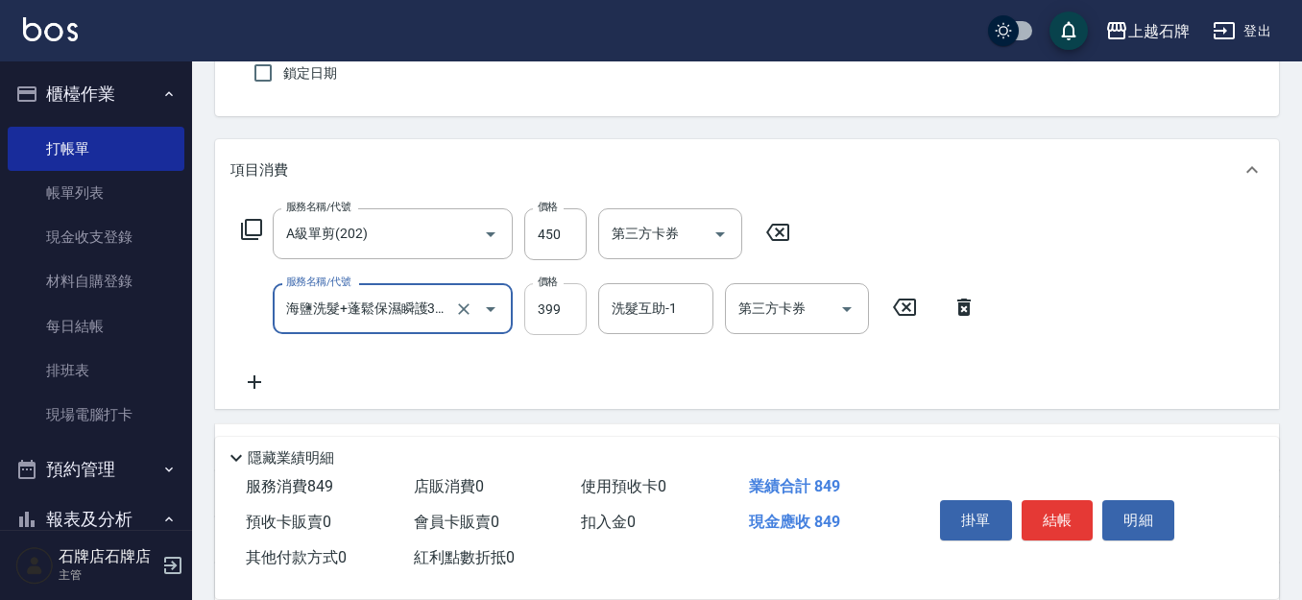
click at [569, 319] on input "399" at bounding box center [555, 309] width 62 height 52
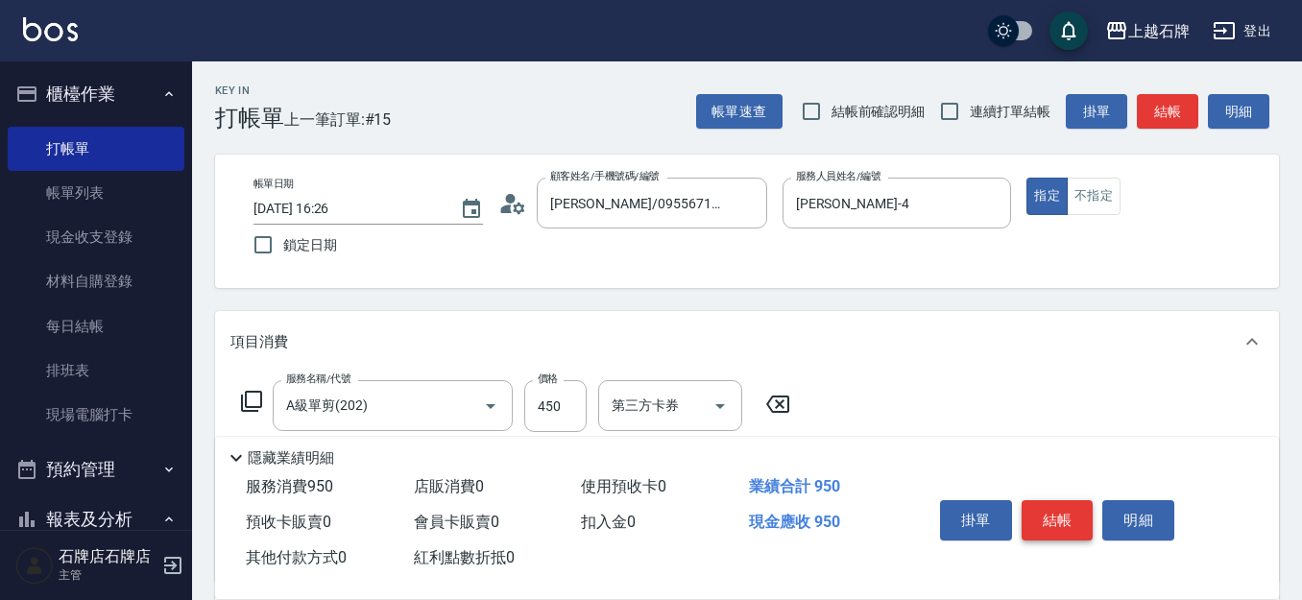
type input "500"
click at [1052, 512] on button "結帳" at bounding box center [1057, 520] width 72 height 40
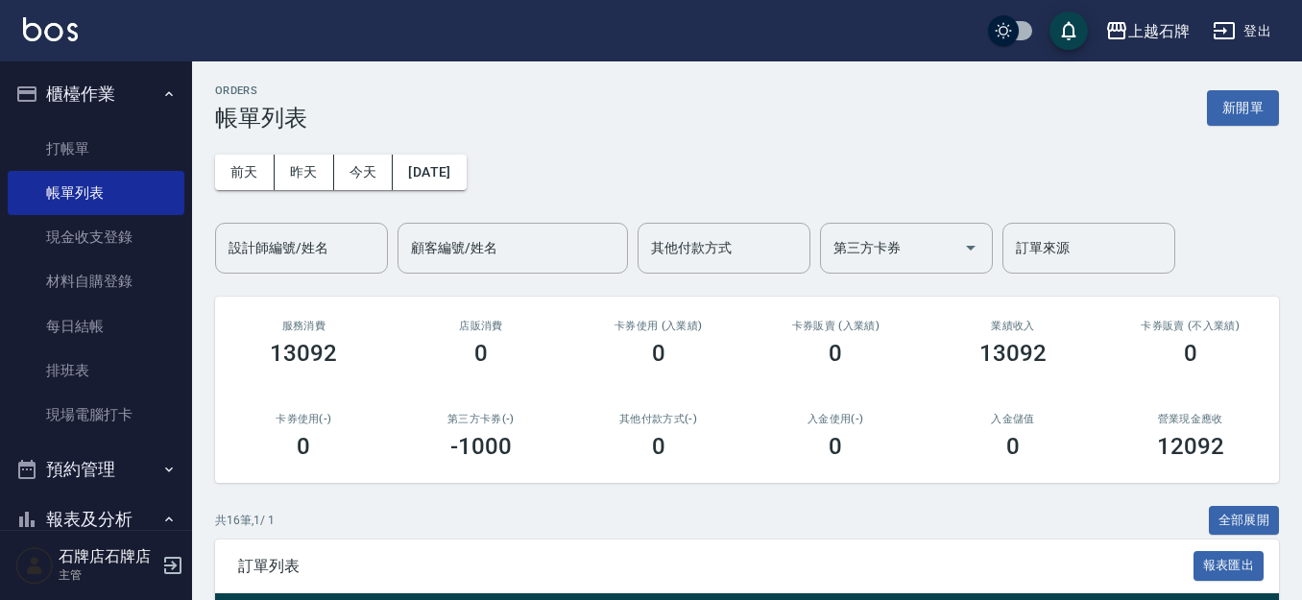
scroll to position [192, 0]
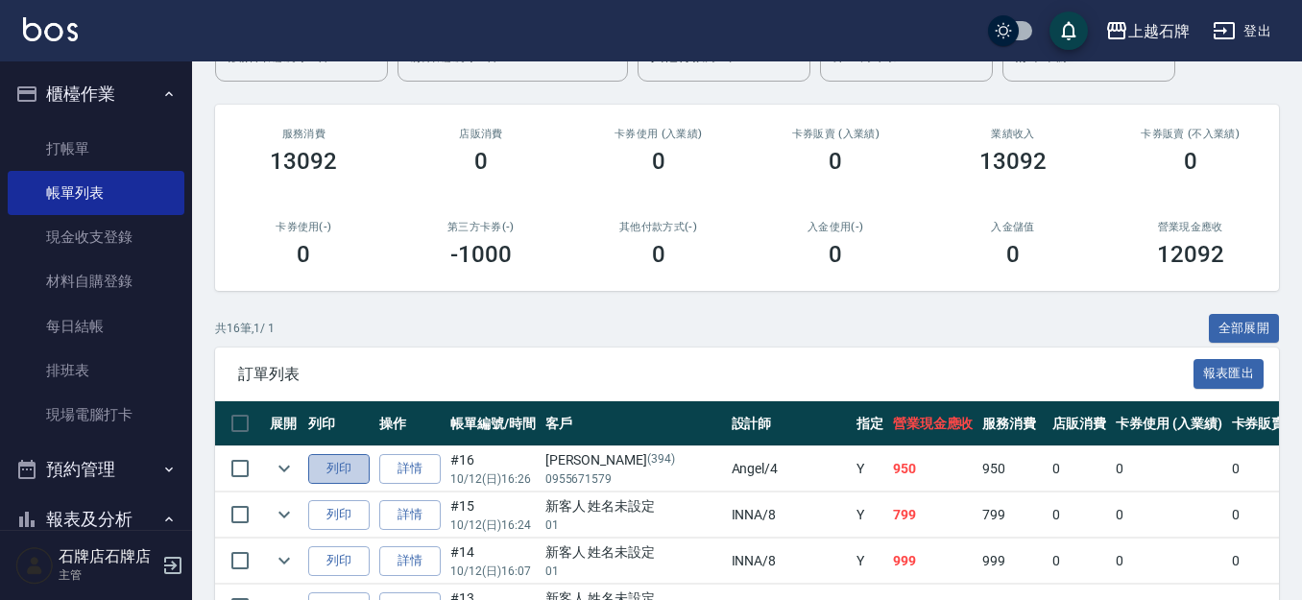
click at [332, 469] on button "列印" at bounding box center [338, 469] width 61 height 30
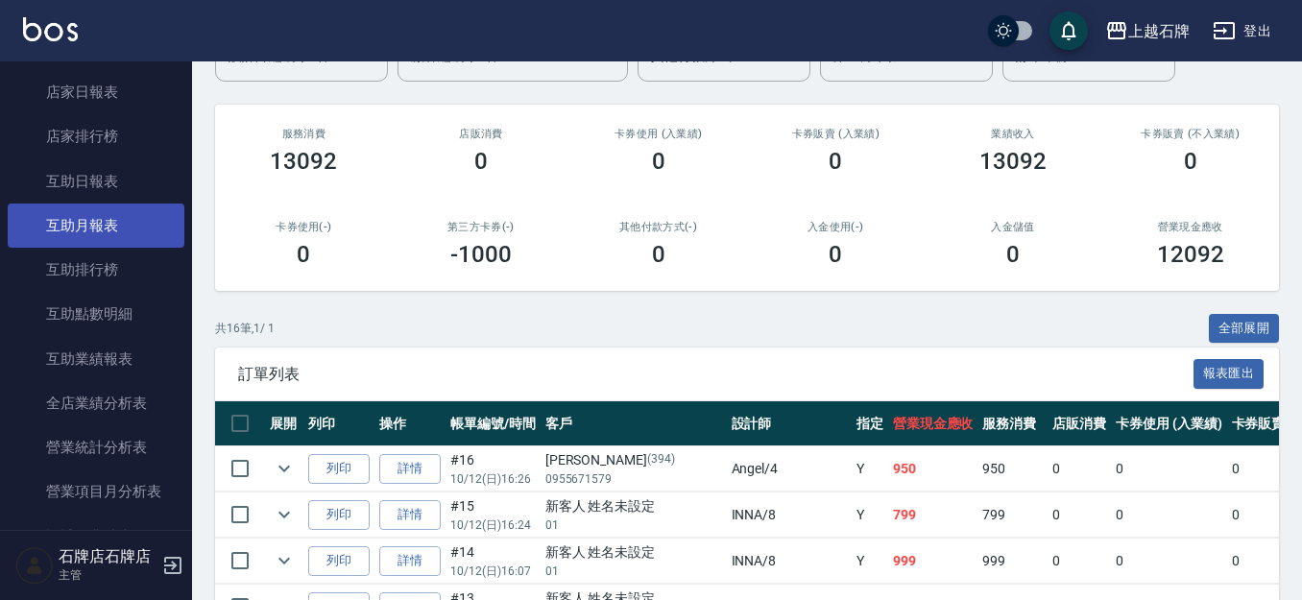
scroll to position [768, 0]
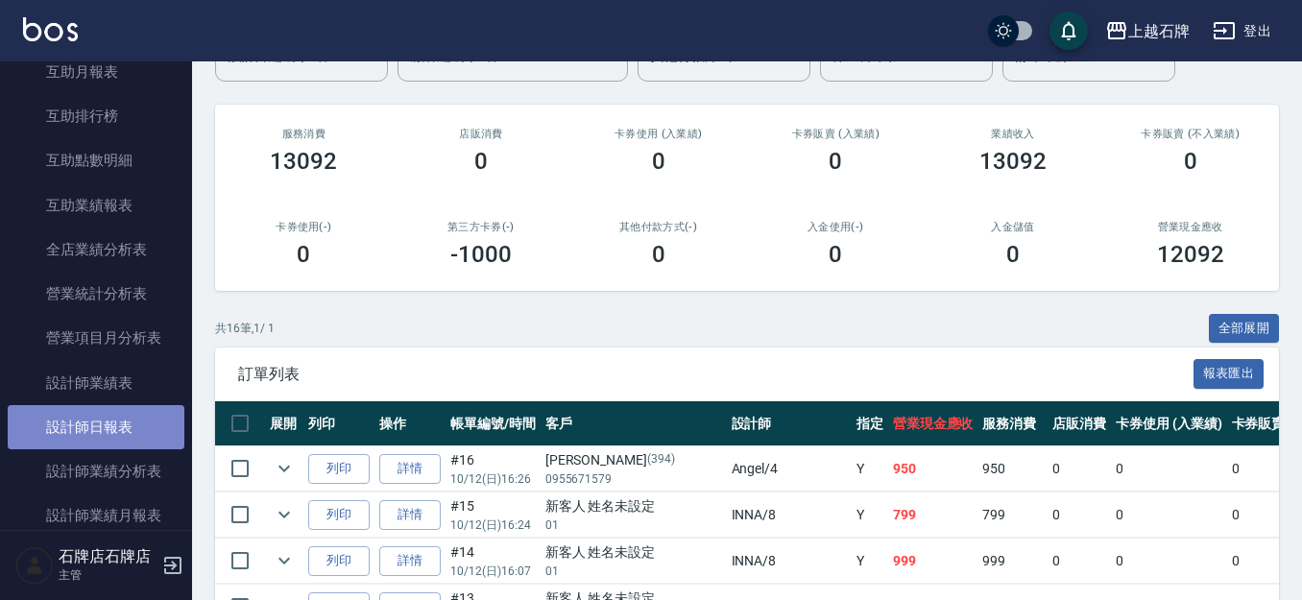
click at [103, 427] on link "設計師日報表" at bounding box center [96, 427] width 177 height 44
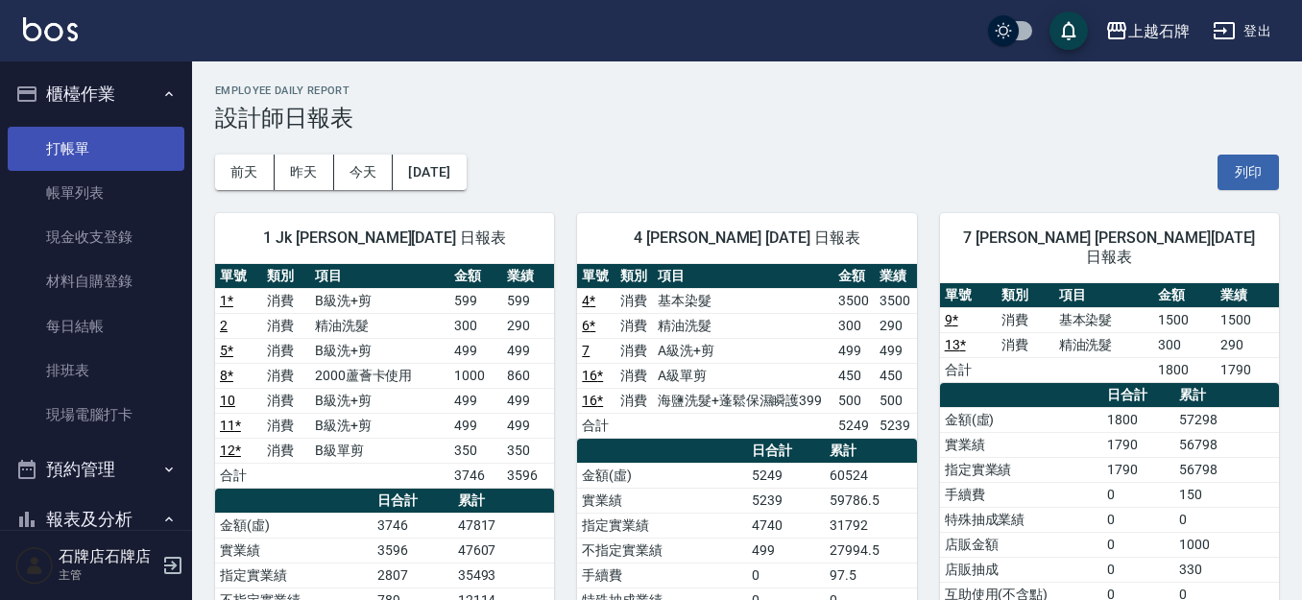
click at [131, 155] on link "打帳單" at bounding box center [96, 149] width 177 height 44
